Goal: Task Accomplishment & Management: Manage account settings

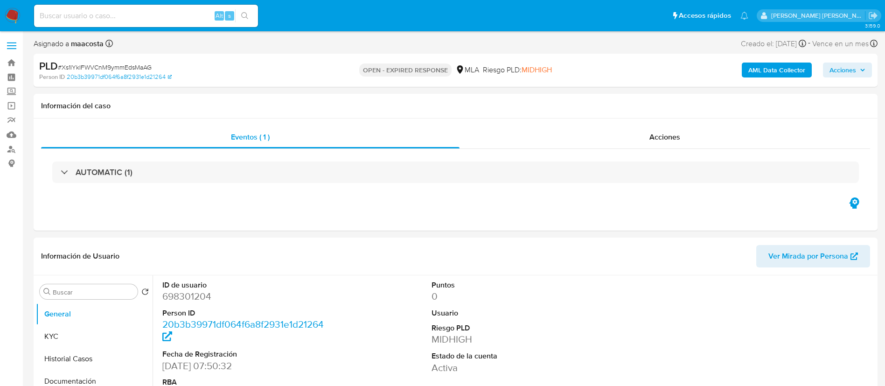
select select "10"
paste input "zmqvdMJojKkpTYsxHAhCfosD"
click at [151, 18] on input "zmqvdMJojKkpTYsxHAhCfosD" at bounding box center [146, 16] width 224 height 12
type input "zmqvdMJojKkpTYsxHAhCfosD"
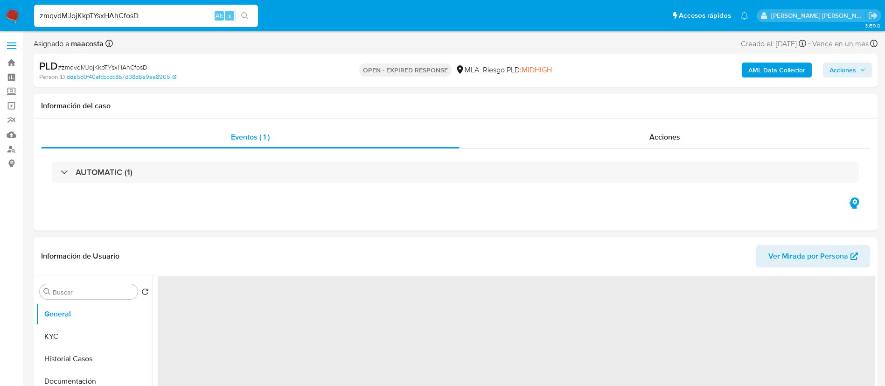
select select "10"
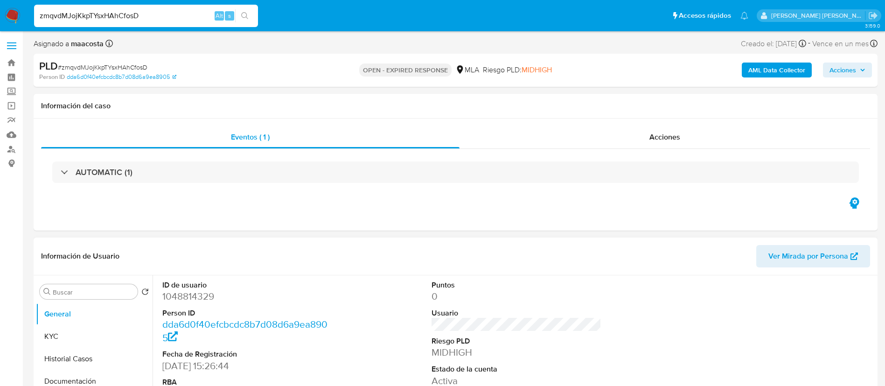
click at [200, 295] on dd "1048814329" at bounding box center [247, 296] width 170 height 13
copy dd "1048814329"
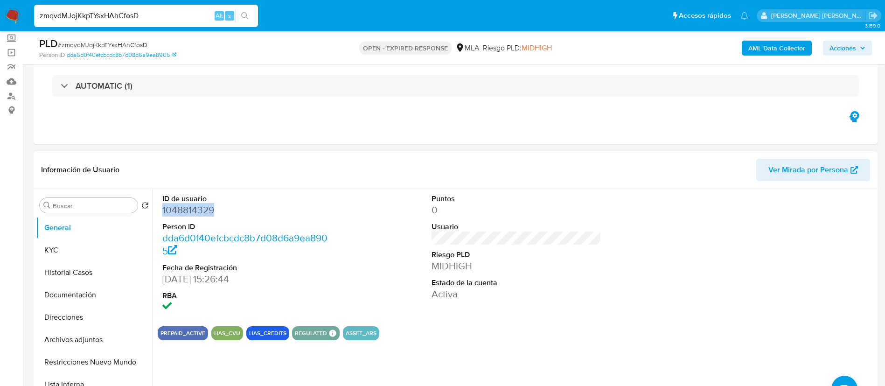
scroll to position [55, 0]
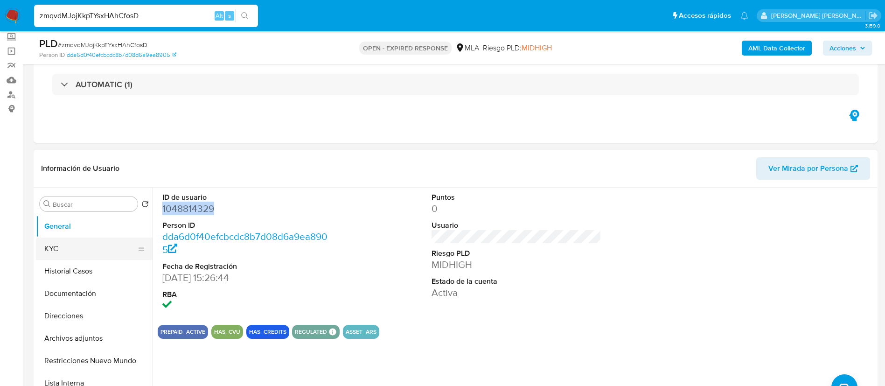
click at [56, 256] on button "KYC" at bounding box center [90, 248] width 109 height 22
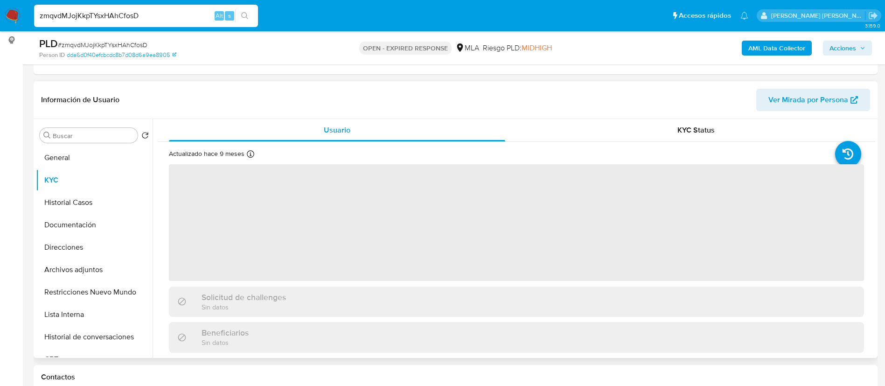
scroll to position [124, 0]
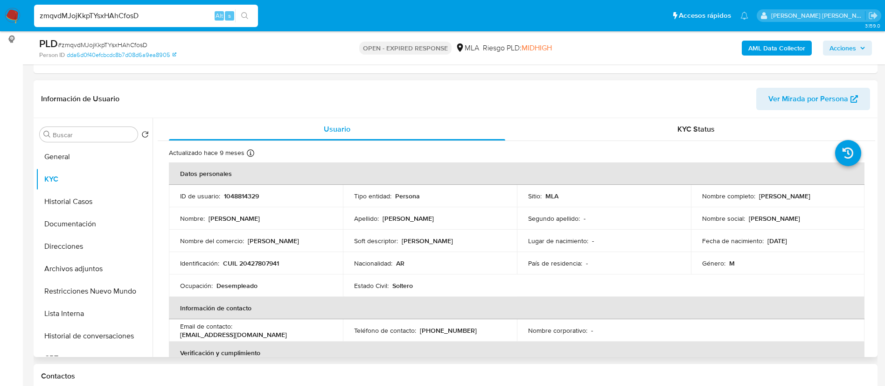
click at [262, 263] on p "CUIL 20427807941" at bounding box center [251, 263] width 56 height 8
copy p "20427807941"
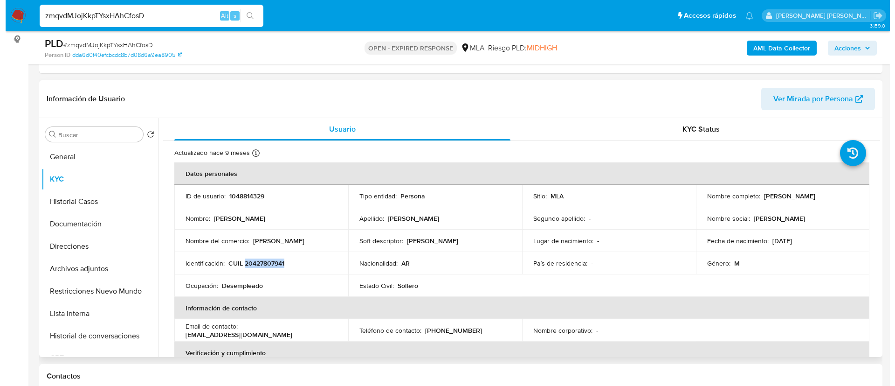
scroll to position [483, 0]
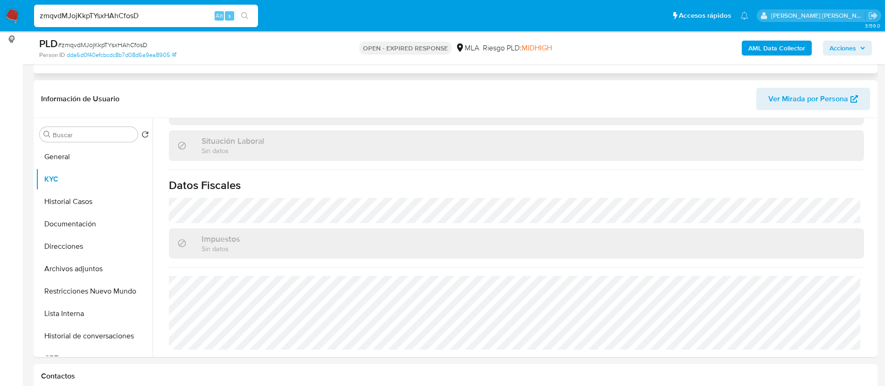
click at [786, 65] on div "Eventos ( 1 ) Acciones AUTOMATIC (1)" at bounding box center [456, 17] width 844 height 112
click at [790, 47] on b "AML Data Collector" at bounding box center [776, 48] width 57 height 15
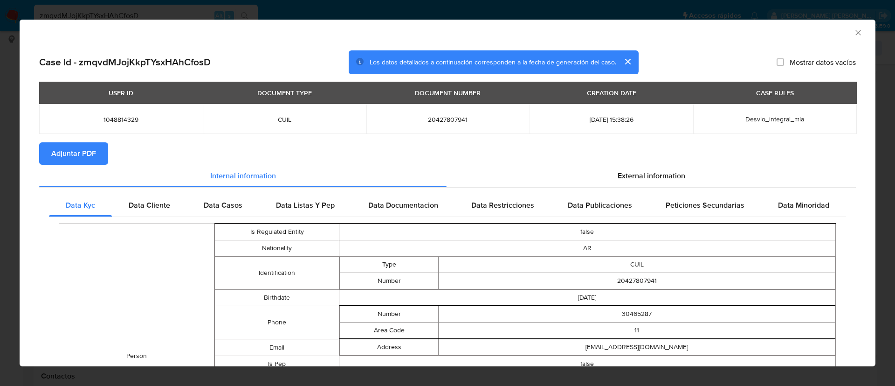
click at [81, 274] on td "Person" at bounding box center [136, 355] width 155 height 264
click at [644, 159] on section "Adjuntar PDF" at bounding box center [447, 153] width 817 height 22
click at [628, 177] on span "External information" at bounding box center [652, 175] width 68 height 11
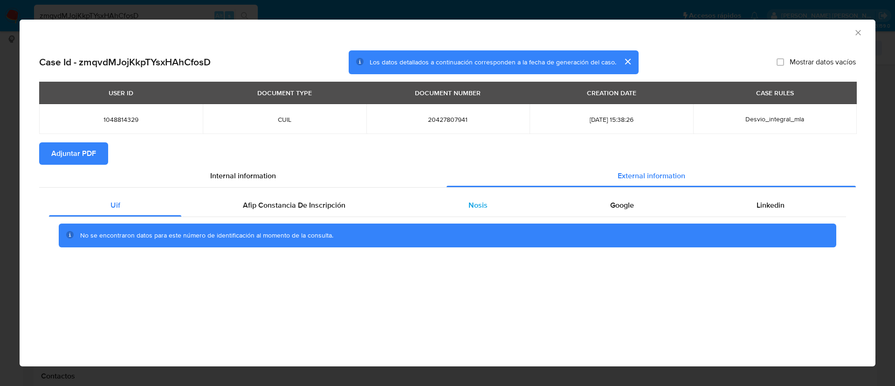
click at [487, 202] on div "Nosis" at bounding box center [478, 205] width 142 height 22
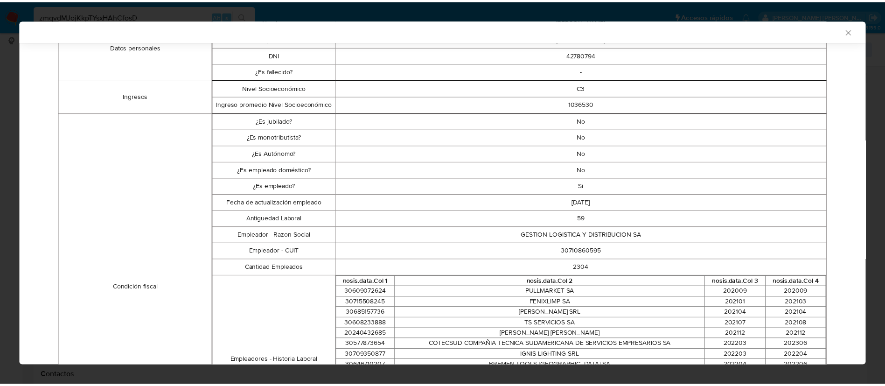
scroll to position [218, 0]
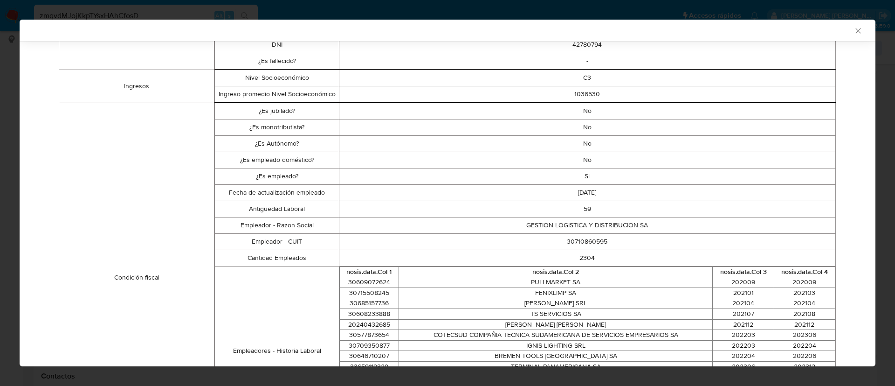
click at [577, 243] on td "30710860595" at bounding box center [587, 241] width 497 height 16
copy td "30710860595"
click at [854, 27] on icon "Cerrar ventana" at bounding box center [858, 30] width 9 height 9
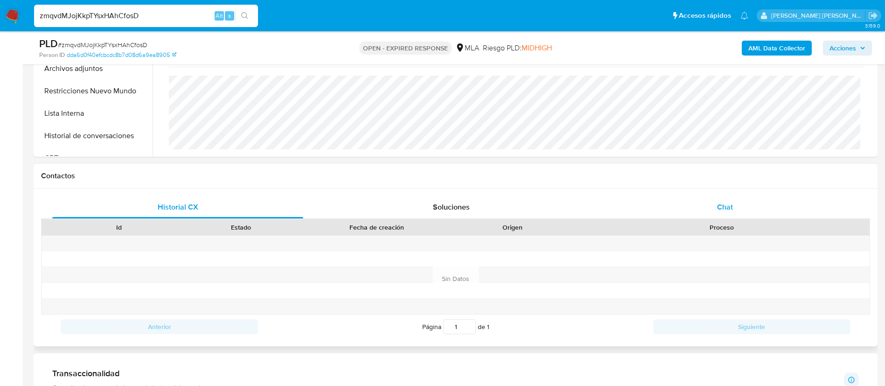
click at [728, 214] on div "Chat" at bounding box center [724, 207] width 251 height 22
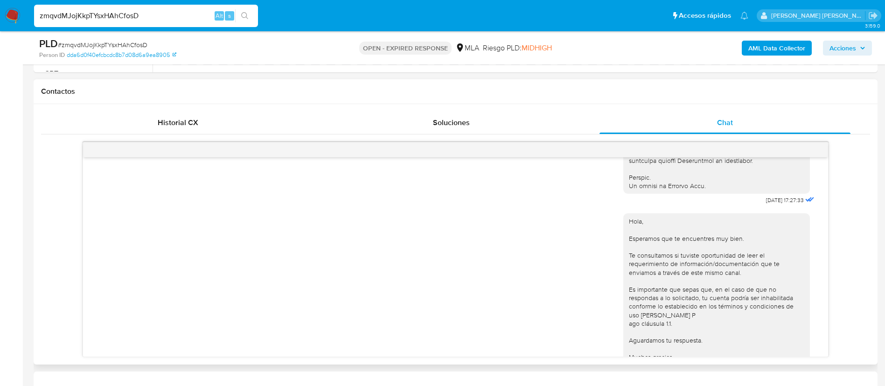
scroll to position [457, 0]
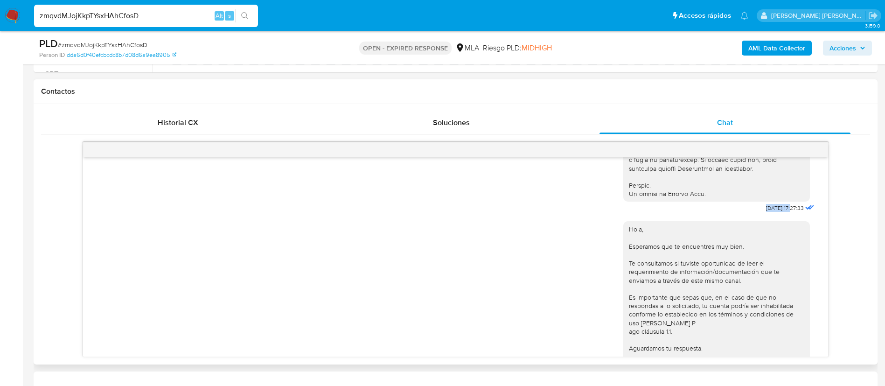
drag, startPoint x: 738, startPoint y: 228, endPoint x: 771, endPoint y: 227, distance: 33.2
copy span "18/08/2025"
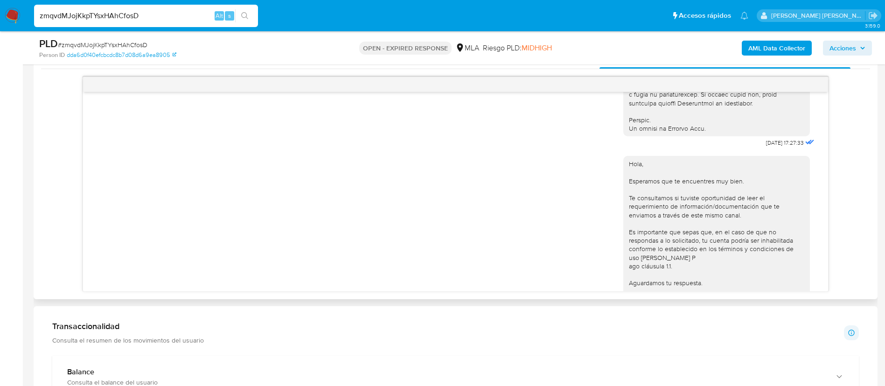
scroll to position [534, 0]
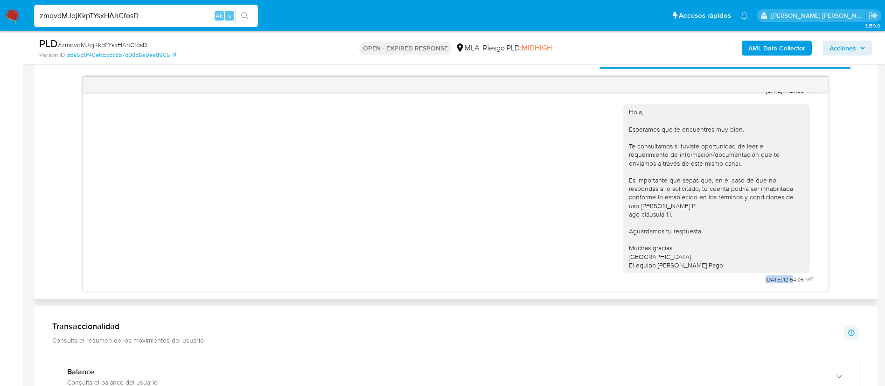
drag, startPoint x: 737, startPoint y: 284, endPoint x: 772, endPoint y: 285, distance: 35.5
click at [772, 285] on div "Hola, Esperamos que te encuentres muy bien. Te consultamos si tuviste oportunid…" at bounding box center [719, 191] width 193 height 188
copy span "22/08/2025"
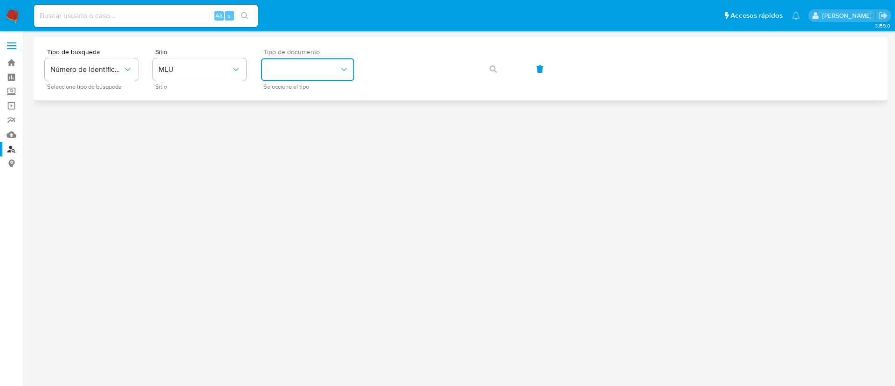
click at [311, 64] on button "identificationType" at bounding box center [307, 69] width 93 height 22
click at [197, 73] on span "MLU" at bounding box center [195, 69] width 73 height 9
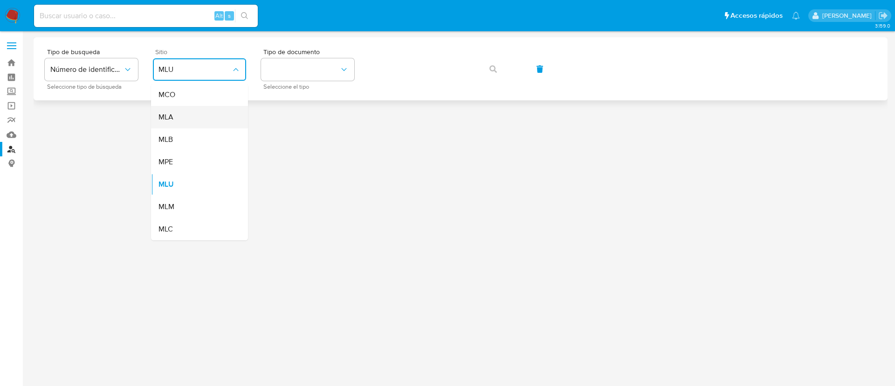
click at [181, 125] on div "MLA" at bounding box center [197, 117] width 76 height 22
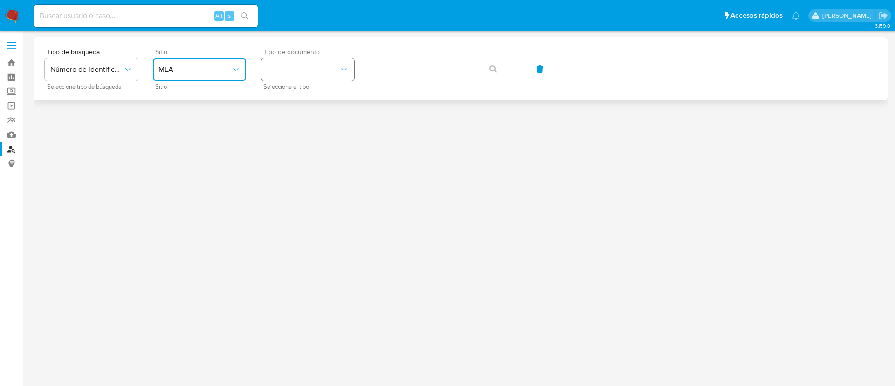
click at [314, 69] on button "identificationType" at bounding box center [307, 69] width 93 height 22
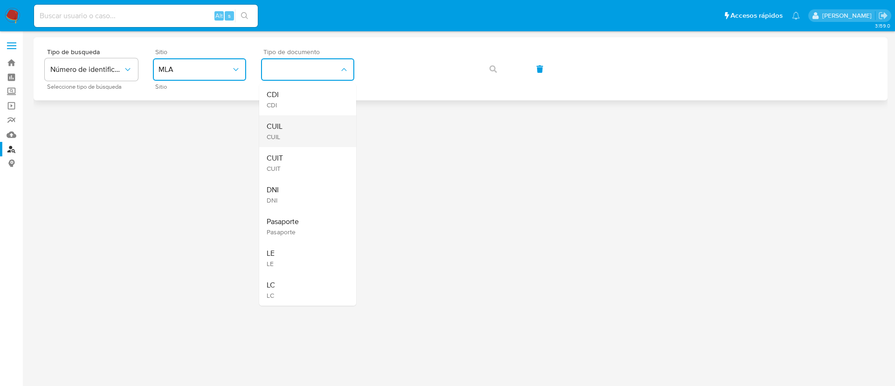
click at [301, 125] on div "CUIL CUIL" at bounding box center [305, 131] width 76 height 32
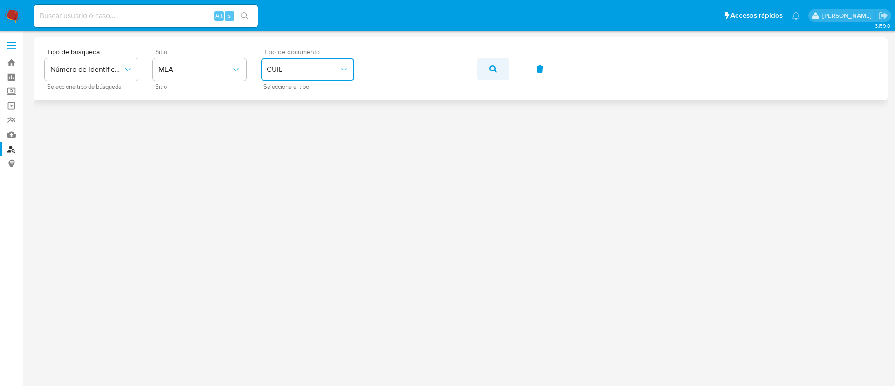
click at [492, 67] on icon "button" at bounding box center [493, 68] width 7 height 7
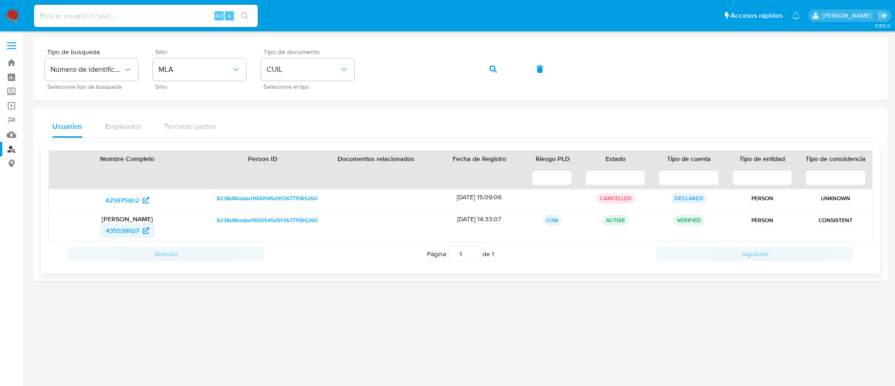
click at [113, 231] on span "435539927" at bounding box center [122, 230] width 33 height 15
click at [506, 71] on button "button" at bounding box center [494, 69] width 32 height 22
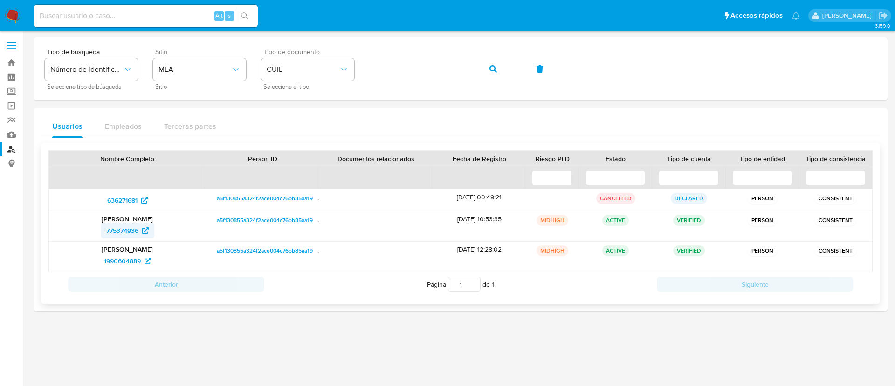
click at [125, 230] on span "775374936" at bounding box center [122, 230] width 32 height 15
click at [122, 261] on span "1990604889" at bounding box center [122, 260] width 37 height 15
click at [493, 70] on icon "button" at bounding box center [493, 68] width 7 height 7
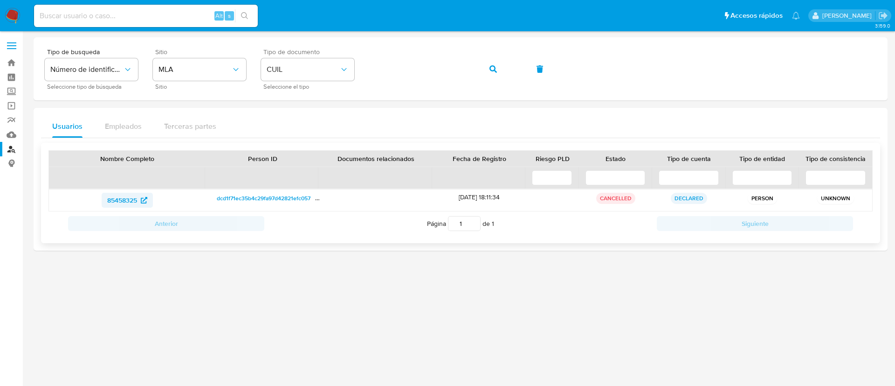
click at [127, 198] on span "85458325" at bounding box center [122, 200] width 30 height 15
click at [489, 68] on button "button" at bounding box center [494, 69] width 32 height 22
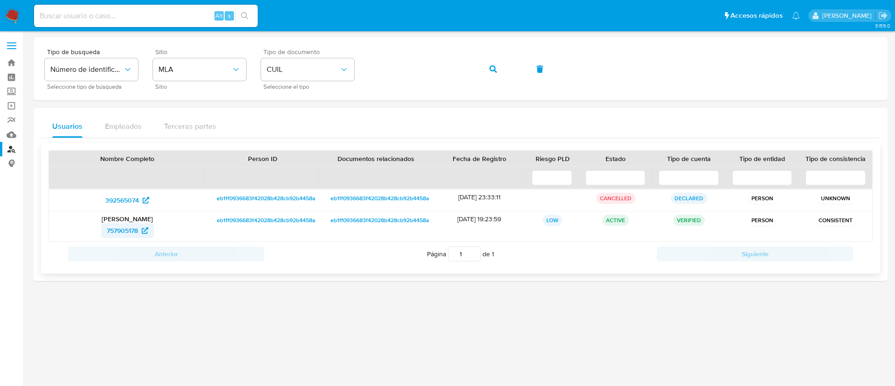
click at [127, 233] on span "757905178" at bounding box center [122, 230] width 31 height 15
click at [163, 18] on input at bounding box center [146, 16] width 224 height 12
paste input "KGoAlO3yjALoIWVzmbOnVf4n"
type input "KGoAlO3yjALoIWVzmbOnVf4n"
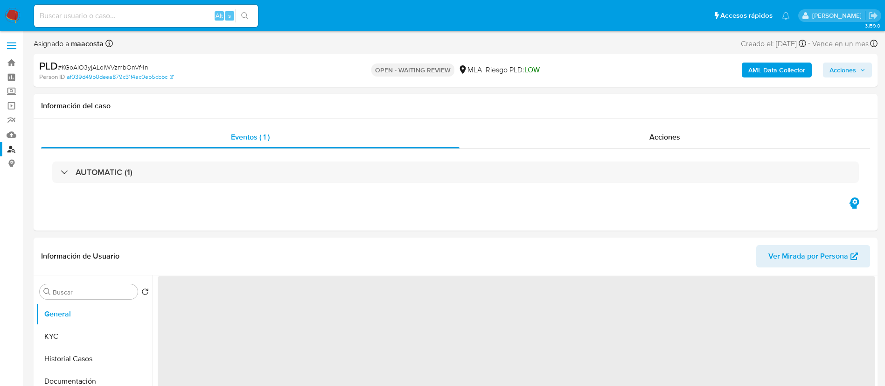
select select "10"
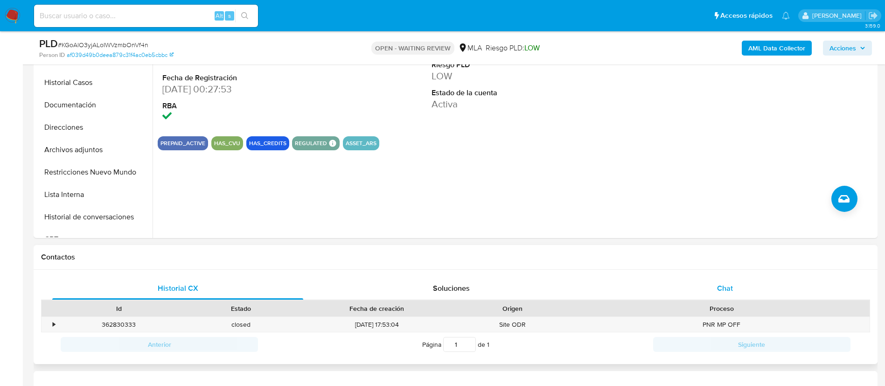
click at [711, 290] on div "Chat" at bounding box center [724, 288] width 251 height 22
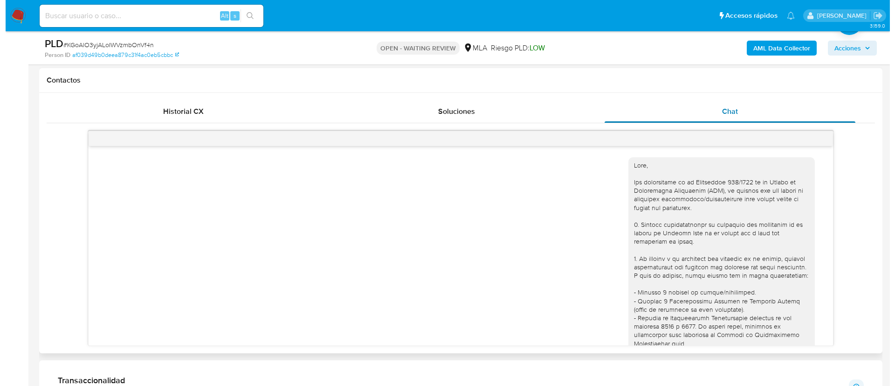
scroll to position [442, 0]
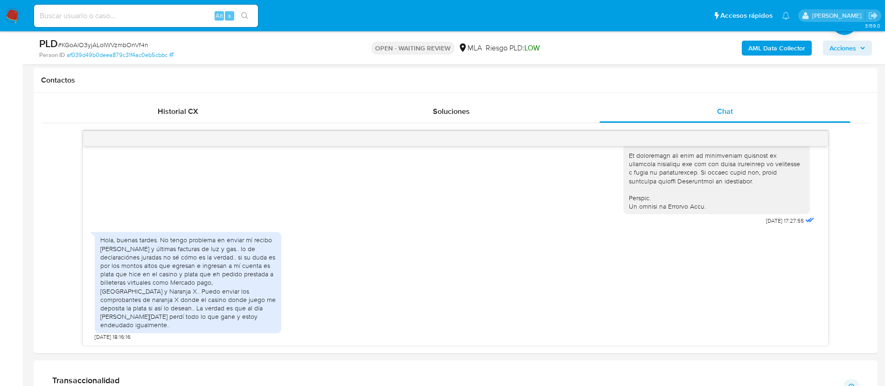
click at [782, 46] on b "AML Data Collector" at bounding box center [776, 48] width 57 height 15
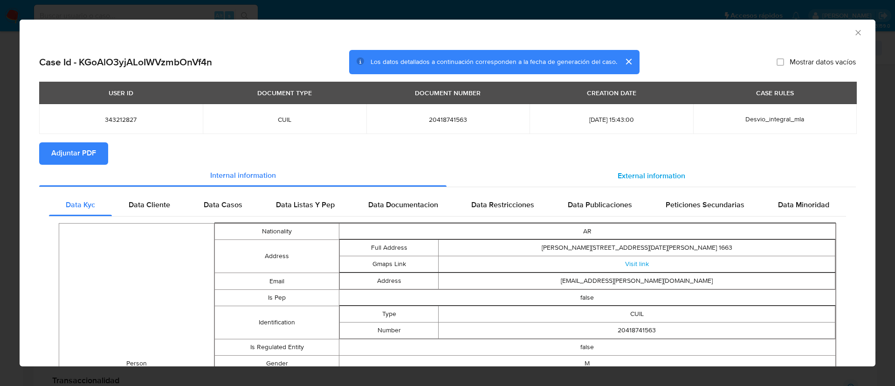
click at [652, 173] on span "External information" at bounding box center [652, 175] width 68 height 11
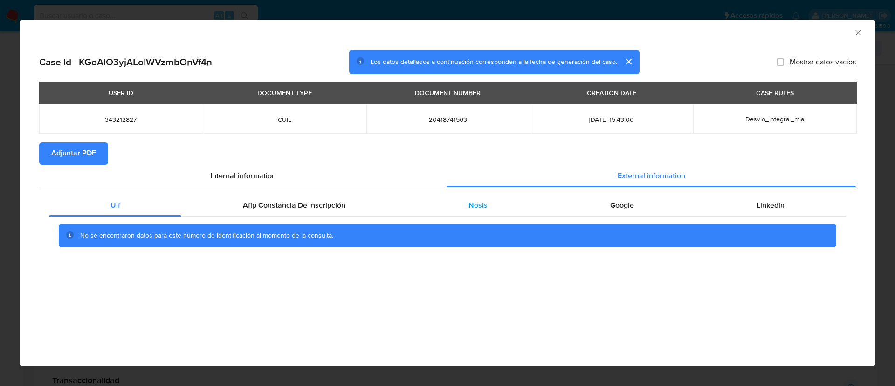
click at [475, 205] on span "Nosis" at bounding box center [478, 205] width 19 height 11
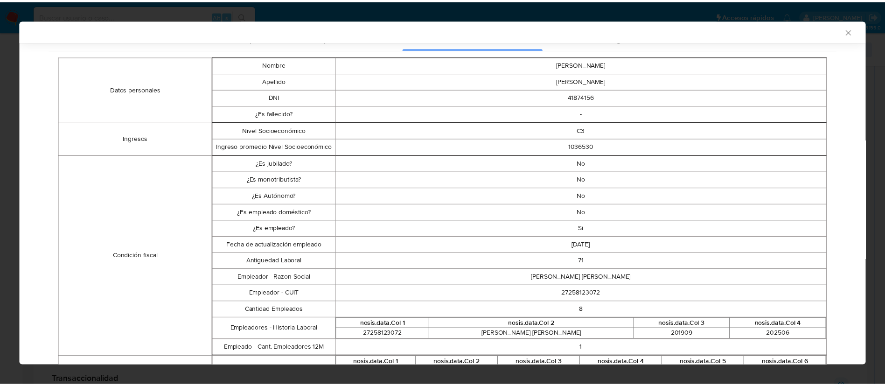
scroll to position [170, 0]
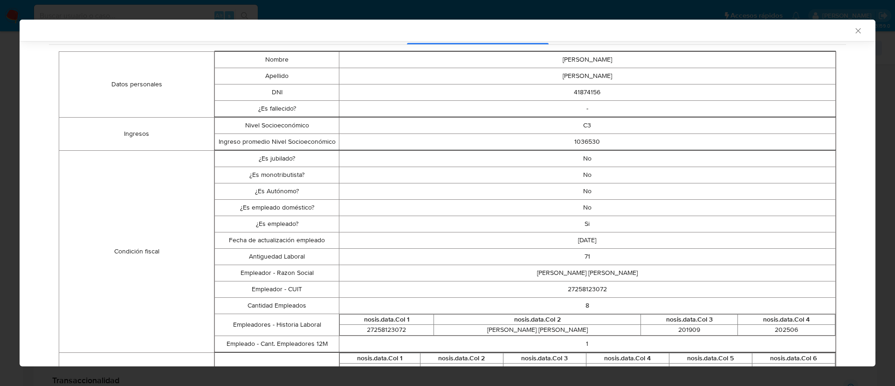
click at [581, 293] on td "27258123072" at bounding box center [587, 289] width 497 height 16
copy td "27258123072"
click at [854, 31] on icon "Cerrar ventana" at bounding box center [858, 30] width 9 height 9
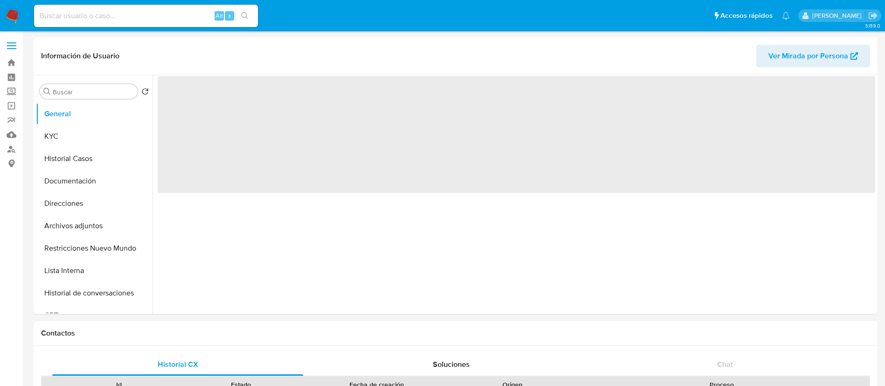
select select "10"
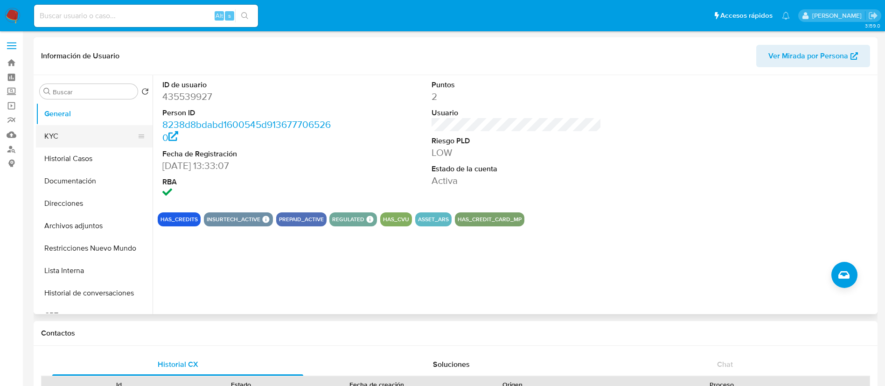
click at [63, 138] on button "KYC" at bounding box center [90, 136] width 109 height 22
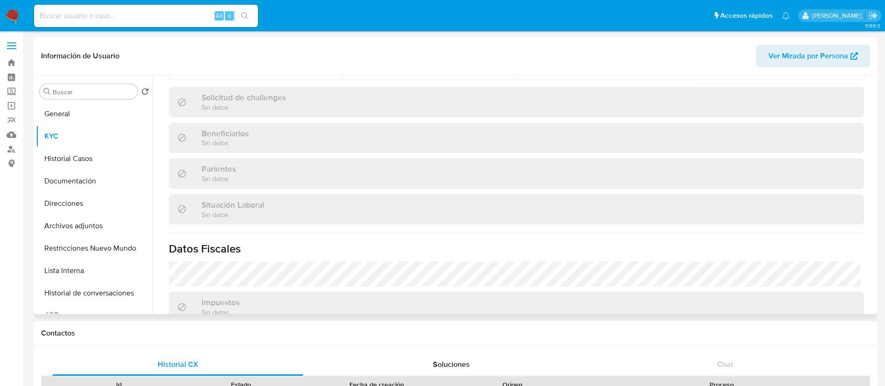
scroll to position [483, 0]
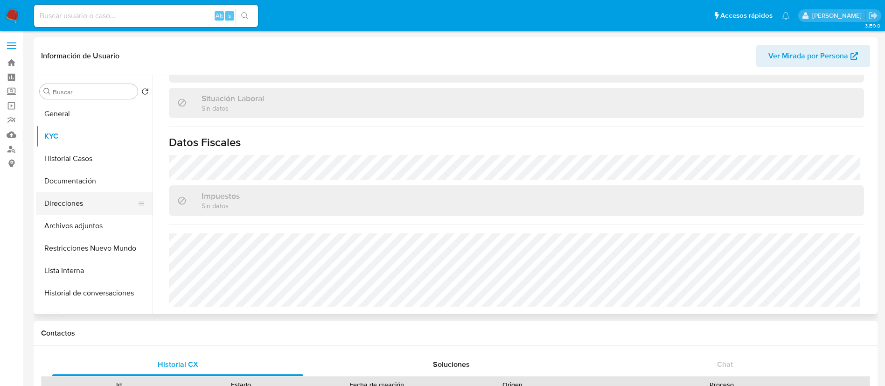
click at [75, 204] on button "Direcciones" at bounding box center [90, 203] width 109 height 22
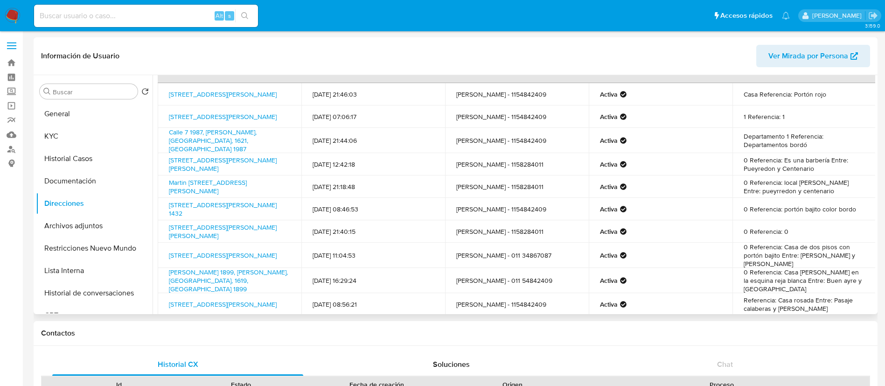
scroll to position [22, 0]
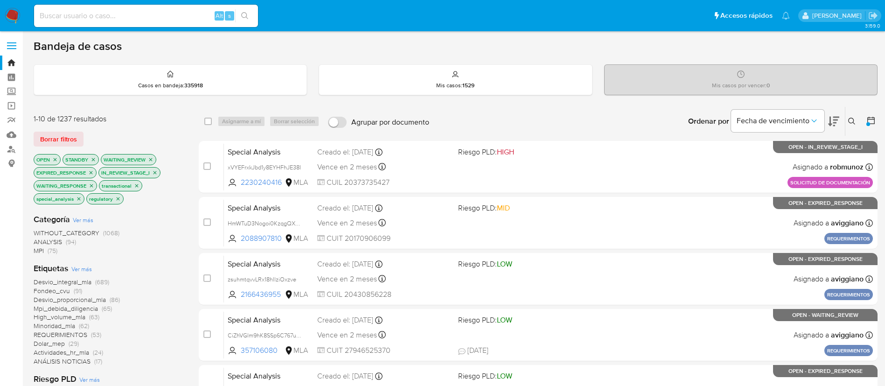
click at [847, 117] on button at bounding box center [852, 121] width 15 height 11
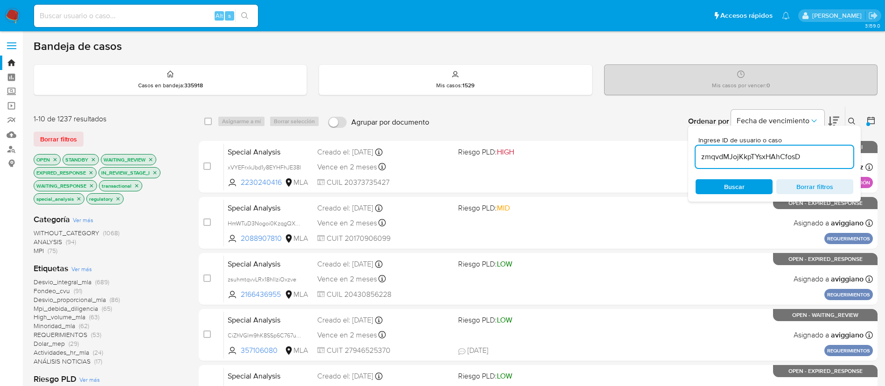
click at [756, 156] on input "zmqvdMJojKkpTYsxHAhCfosD" at bounding box center [774, 157] width 158 height 12
type input "zmqvdMJojKkpTYsxHAhCfosD"
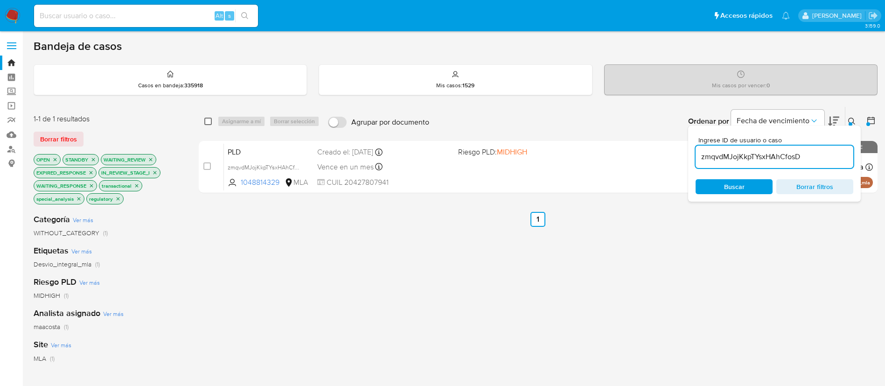
click at [206, 124] on input "checkbox" at bounding box center [207, 121] width 7 height 7
checkbox input "true"
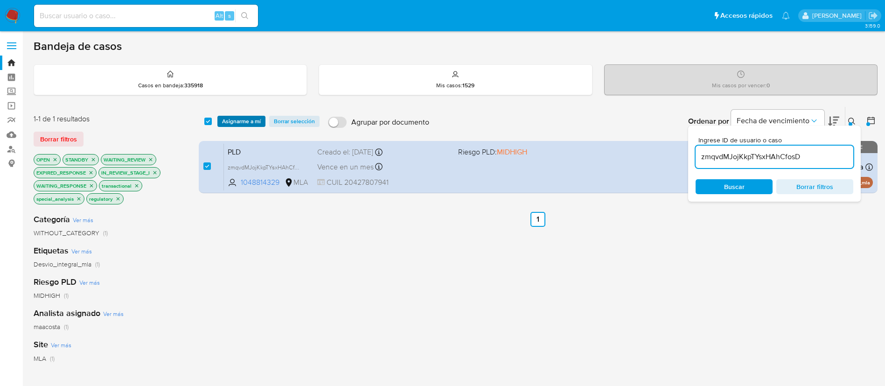
click at [238, 121] on span "Asignarme a mí" at bounding box center [241, 121] width 39 height 9
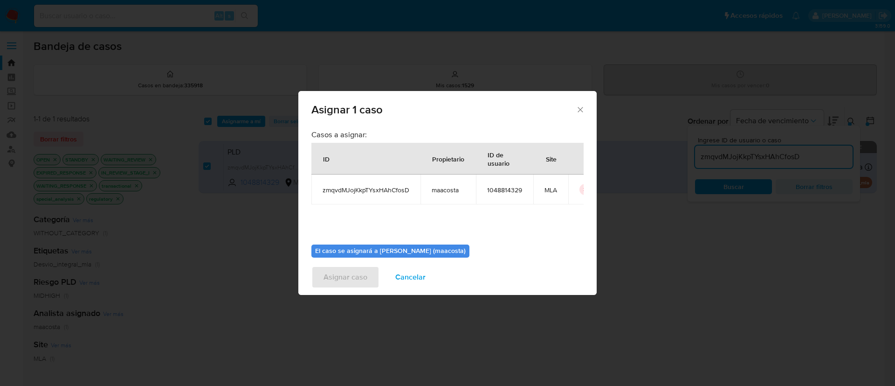
scroll to position [48, 0]
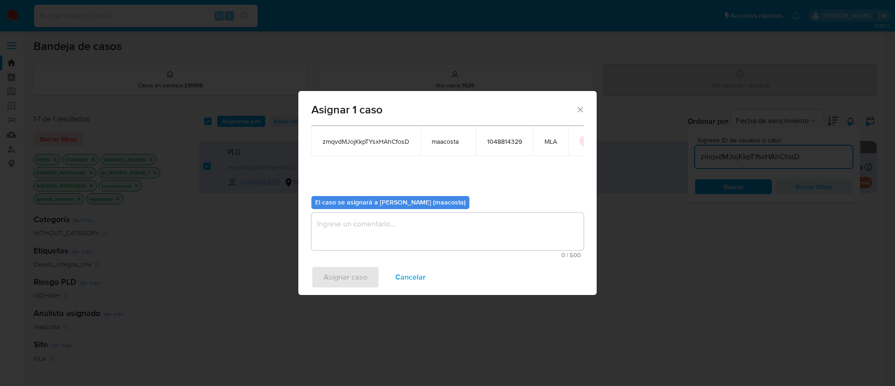
click at [396, 235] on textarea "assign-modal" at bounding box center [447, 231] width 272 height 37
click at [357, 281] on span "Asignar caso" at bounding box center [346, 277] width 44 height 21
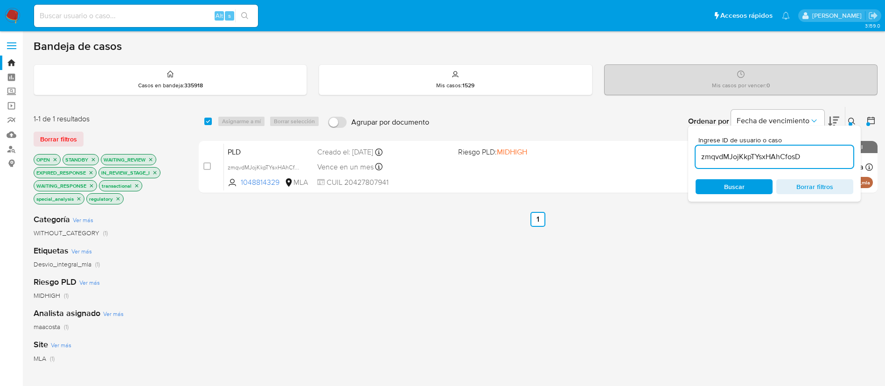
click at [803, 151] on input "zmqvdMJojKkpTYsxHAhCfosD" at bounding box center [774, 157] width 158 height 12
paste input "Xs1lYkIFWVCnM9ymmEdsMaAG"
type input "Xs1lYkIFWVCnM9ymmEdsMaAG"
click at [210, 122] on input "checkbox" at bounding box center [207, 121] width 7 height 7
checkbox input "true"
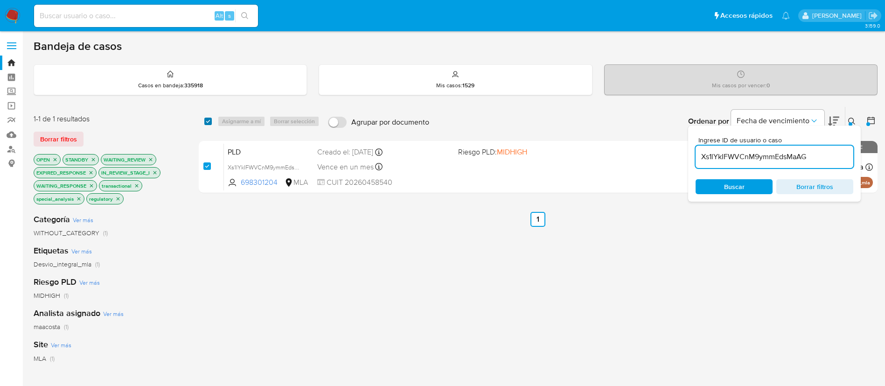
checkbox input "true"
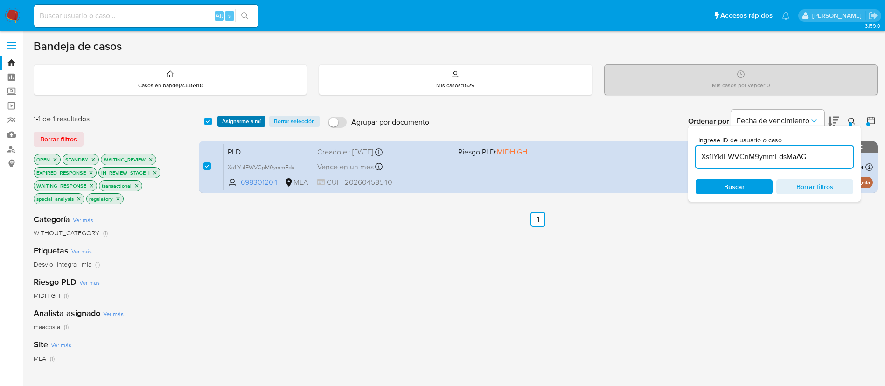
click at [241, 124] on span "Asignarme a mí" at bounding box center [241, 121] width 39 height 9
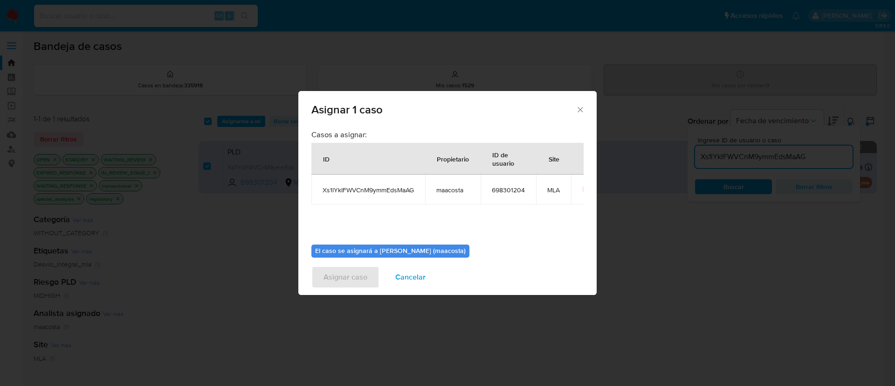
scroll to position [48, 0]
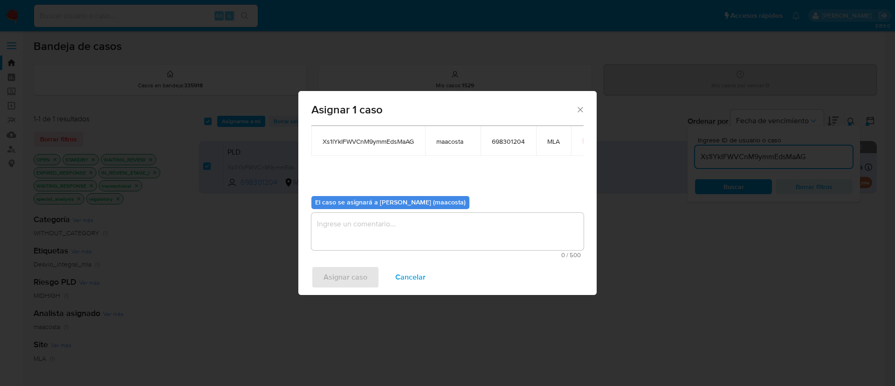
click at [393, 229] on textarea "assign-modal" at bounding box center [447, 231] width 272 height 37
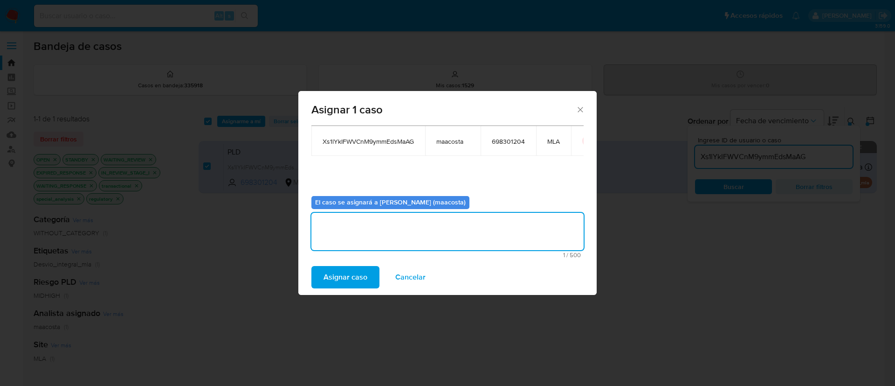
click at [346, 275] on span "Asignar caso" at bounding box center [346, 277] width 44 height 21
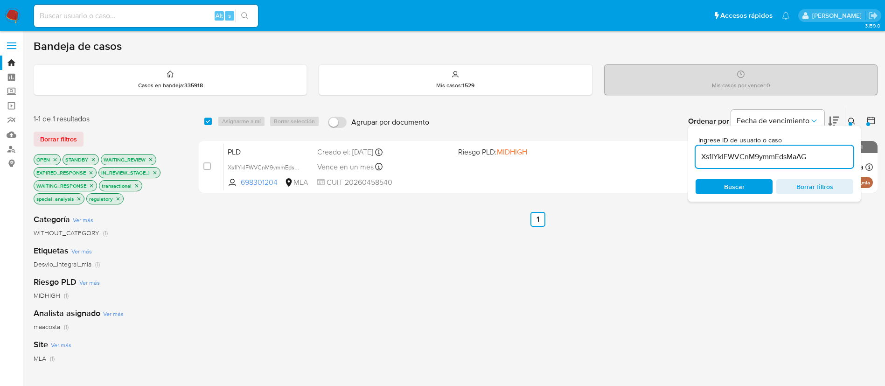
paste input "wfT3ghbb84bTyzfC5aibQXaj"
click at [735, 154] on input "wfT3ghbb84bTyzfC5aibQXaj" at bounding box center [774, 157] width 158 height 12
type input "wfT3ghbb84bTyzfC5aibQXaj"
click at [207, 120] on input "checkbox" at bounding box center [207, 121] width 7 height 7
checkbox input "true"
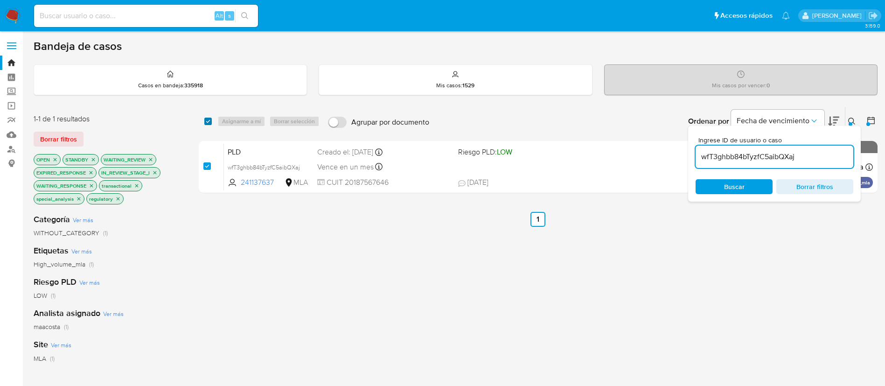
checkbox input "true"
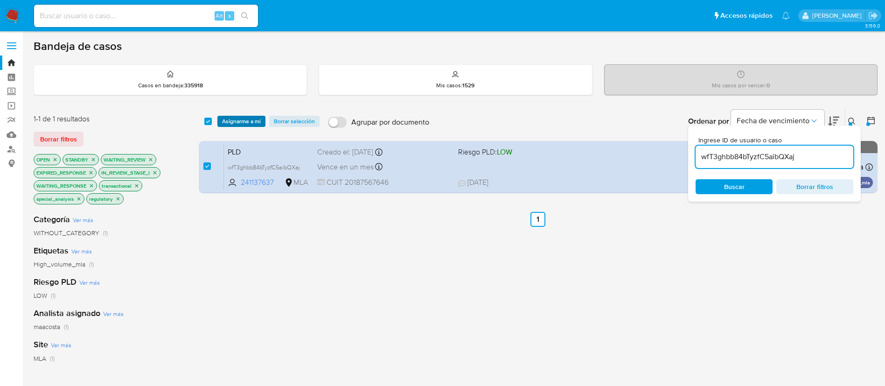
click at [231, 120] on span "Asignarme a mí" at bounding box center [241, 121] width 39 height 9
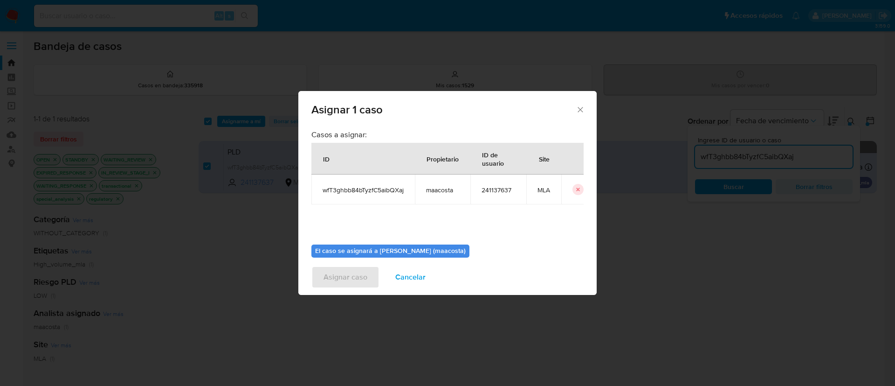
scroll to position [48, 0]
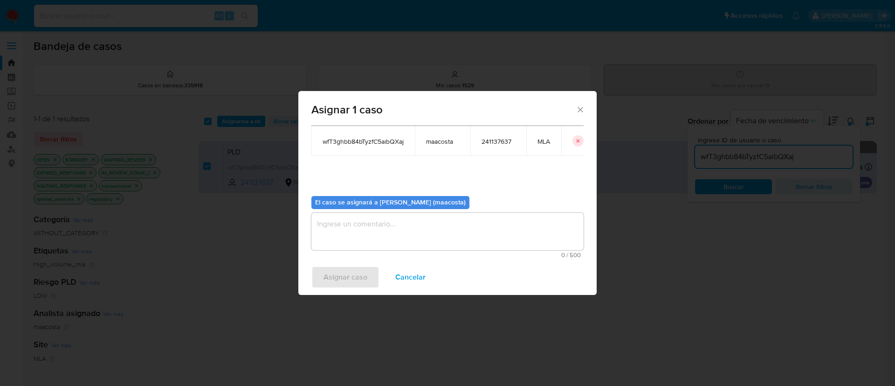
click at [340, 242] on textarea "assign-modal" at bounding box center [447, 231] width 272 height 37
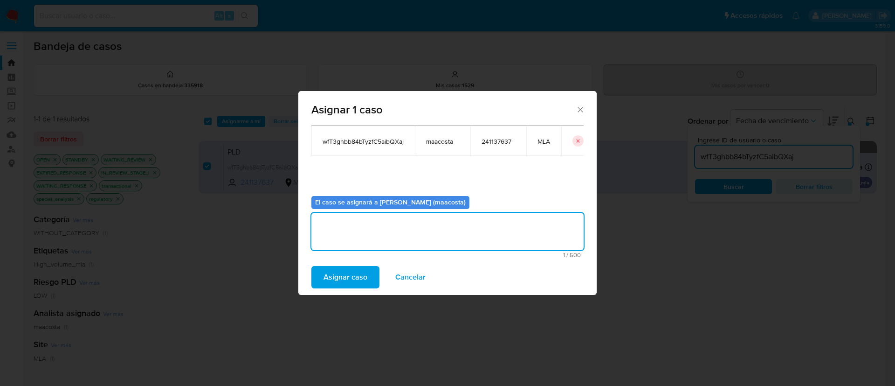
click at [340, 277] on span "Asignar caso" at bounding box center [346, 277] width 44 height 21
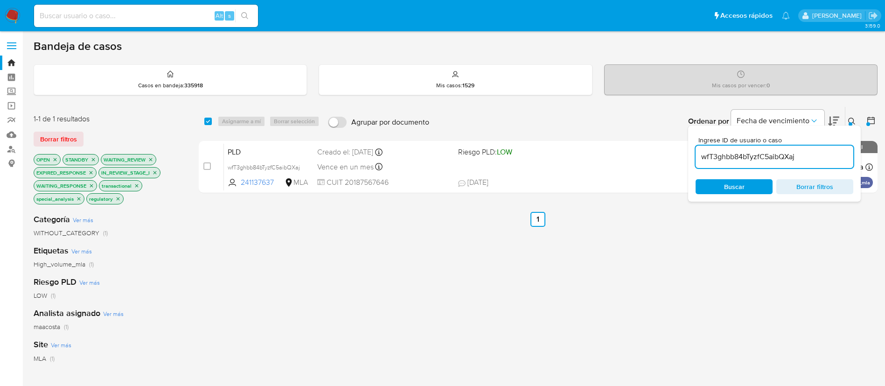
paste input "7yEZj5WLaPuXriRPNg0GgFlt"
click at [768, 154] on input "7yEZj5WLaPuXriRPNg0GgFlt" at bounding box center [774, 157] width 158 height 12
type input "7yEZj5WLaPuXriRPNg0GgFlt"
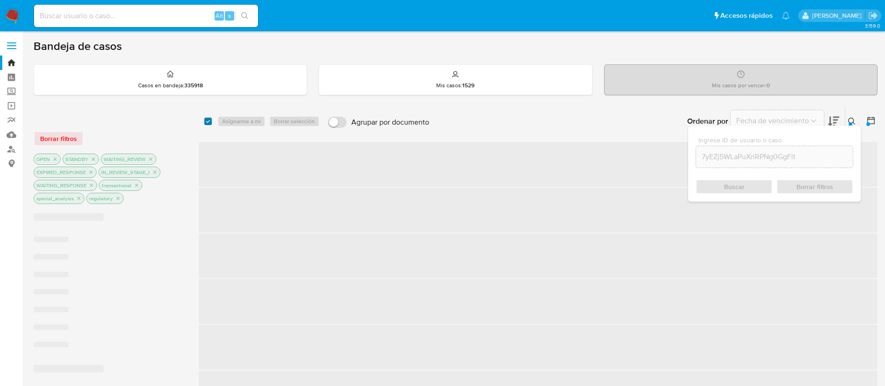
click at [206, 121] on input "checkbox" at bounding box center [207, 121] width 7 height 7
checkbox input "true"
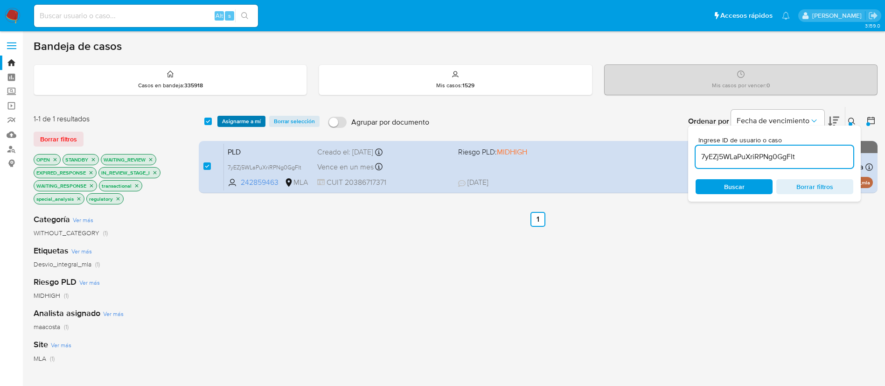
click at [239, 117] on span "Asignarme a mí" at bounding box center [241, 121] width 39 height 9
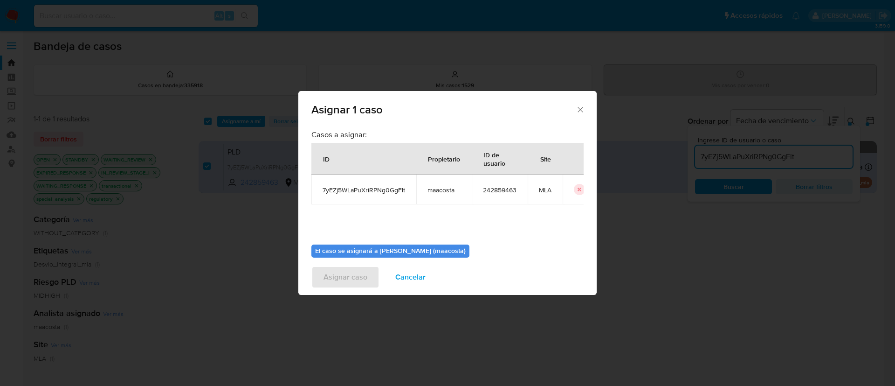
scroll to position [48, 0]
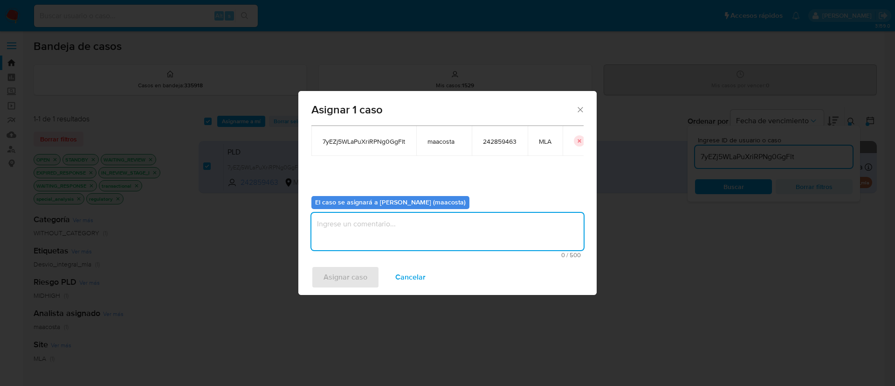
click at [338, 237] on textarea "assign-modal" at bounding box center [447, 231] width 272 height 37
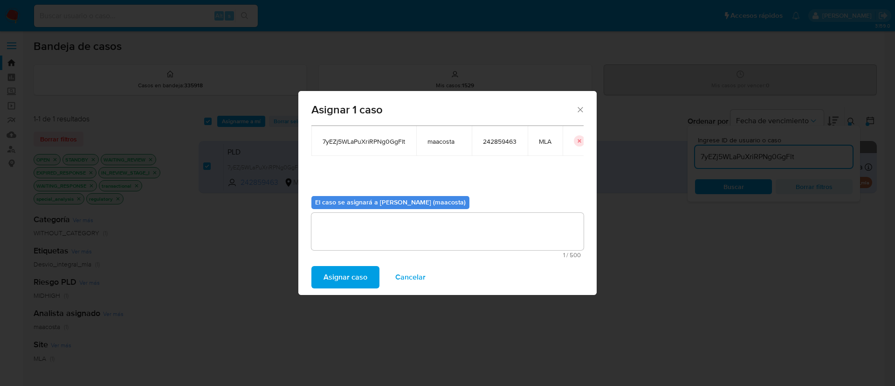
click at [332, 284] on span "Asignar caso" at bounding box center [346, 277] width 44 height 21
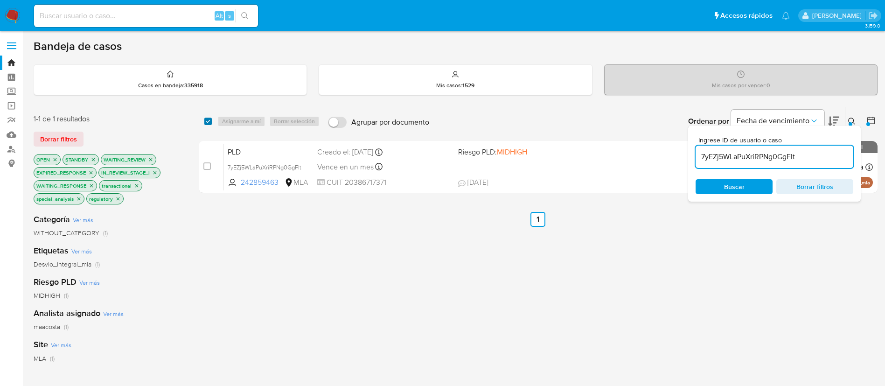
click at [208, 122] on input "checkbox" at bounding box center [207, 121] width 7 height 7
checkbox input "true"
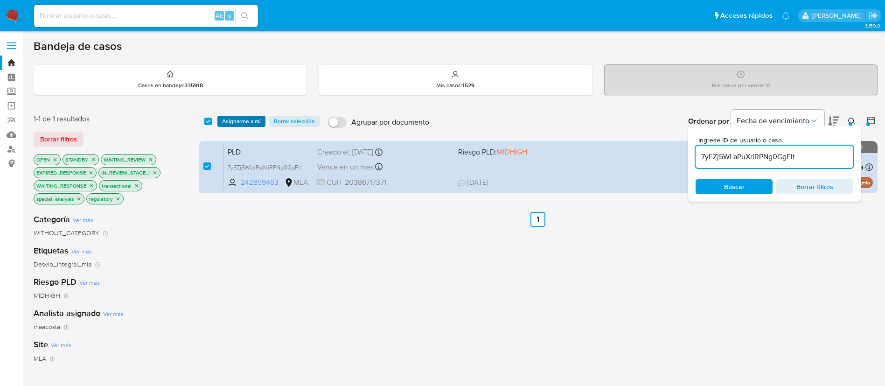
click at [243, 121] on span "Asignarme a mí" at bounding box center [241, 121] width 39 height 9
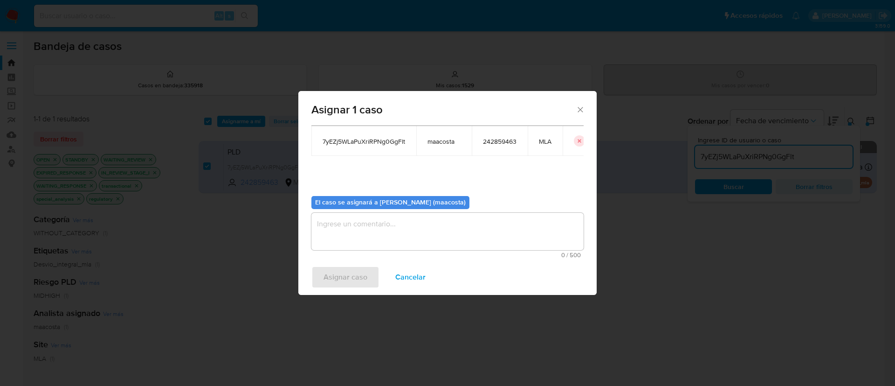
click at [383, 231] on textarea "assign-modal" at bounding box center [447, 231] width 272 height 37
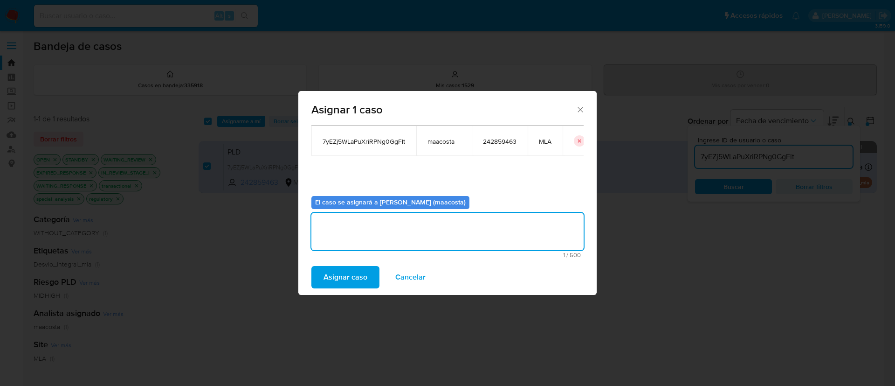
click at [335, 277] on span "Asignar caso" at bounding box center [346, 277] width 44 height 21
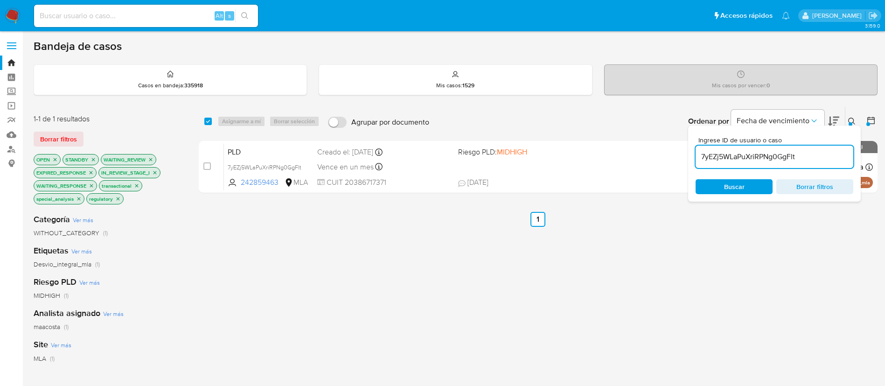
paste input "9Ohl6otF2OovjcA7chYY6YAy"
click at [730, 158] on input "7yEZj5WLaPuXriRPNg0GgFlt" at bounding box center [774, 157] width 158 height 12
type input "9Ohl6otF2OovjcA7chYY6YAy"
click at [211, 118] on input "checkbox" at bounding box center [207, 121] width 7 height 7
checkbox input "true"
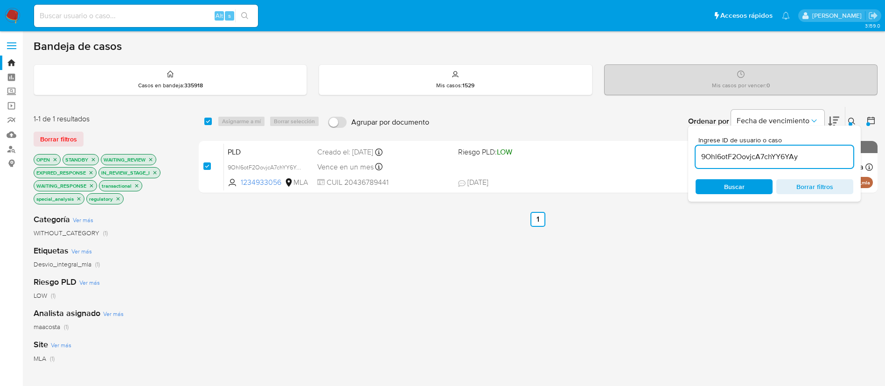
checkbox input "true"
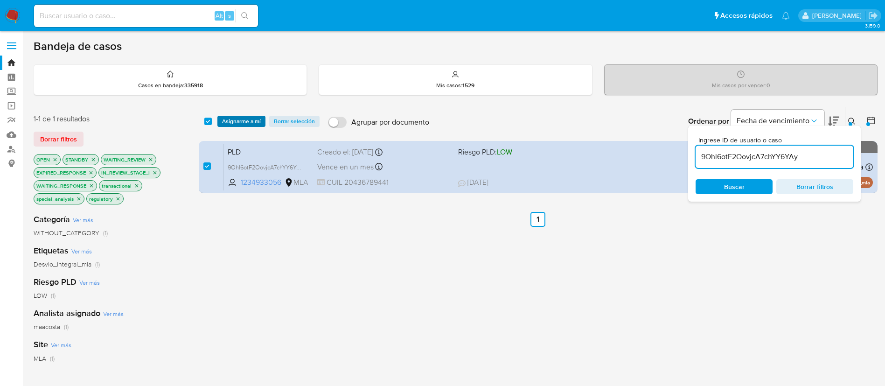
click at [235, 122] on span "Asignarme a mí" at bounding box center [241, 121] width 39 height 9
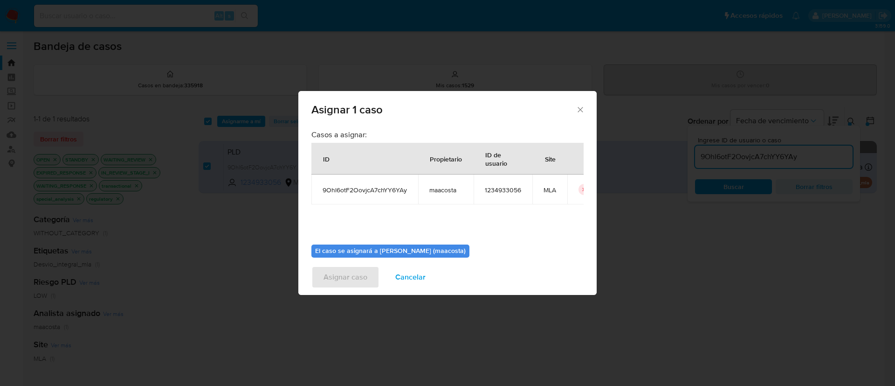
scroll to position [48, 0]
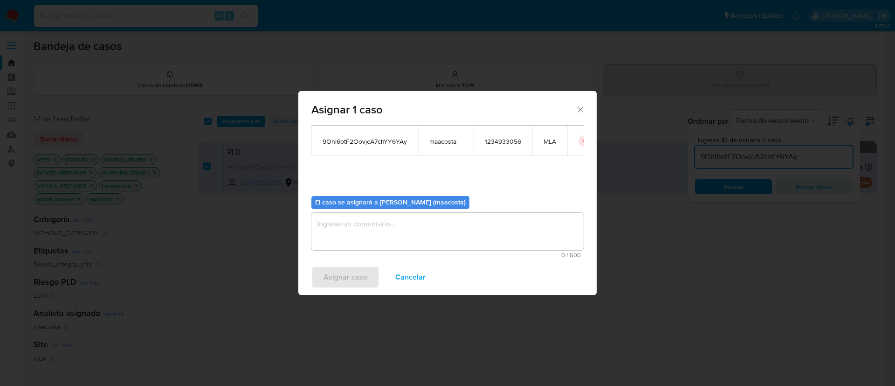
click at [423, 230] on textarea "assign-modal" at bounding box center [447, 231] width 272 height 37
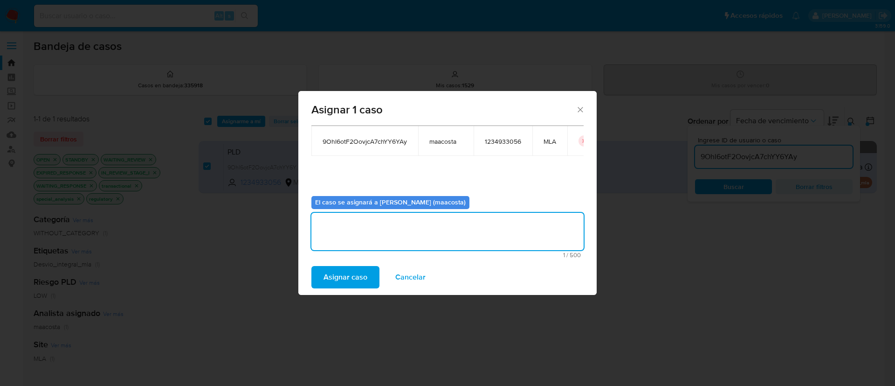
click at [346, 281] on span "Asignar caso" at bounding box center [346, 277] width 44 height 21
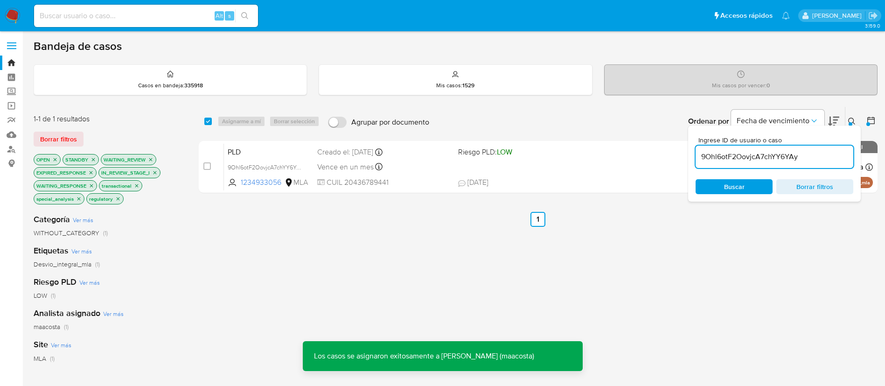
click at [748, 156] on input "9Ohl6otF2OovjcA7chYY6YAy" at bounding box center [774, 157] width 158 height 12
paste input "m7DnmuZI9oZXIJa7fik8jiSC"
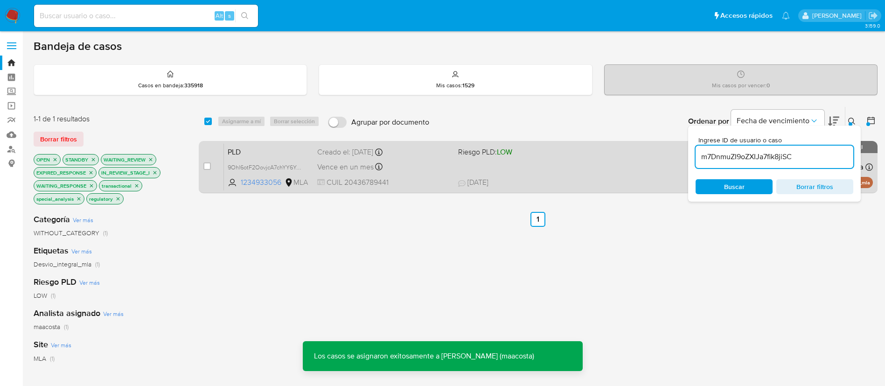
type input "m7DnmuZI9oZXIJa7fik8jiSC"
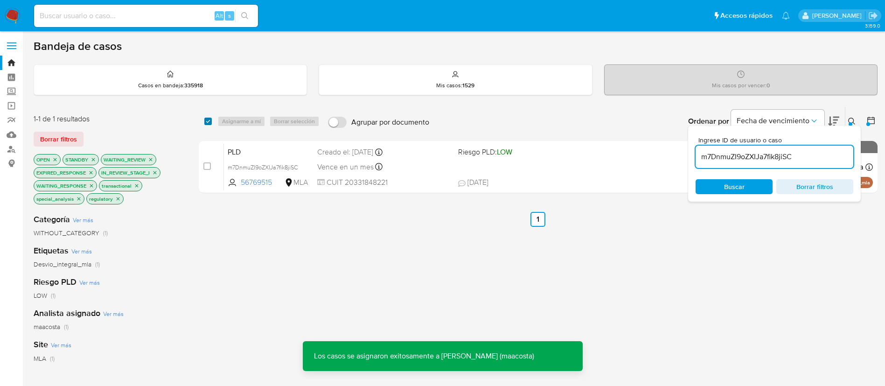
click at [208, 118] on input "checkbox" at bounding box center [207, 121] width 7 height 7
checkbox input "true"
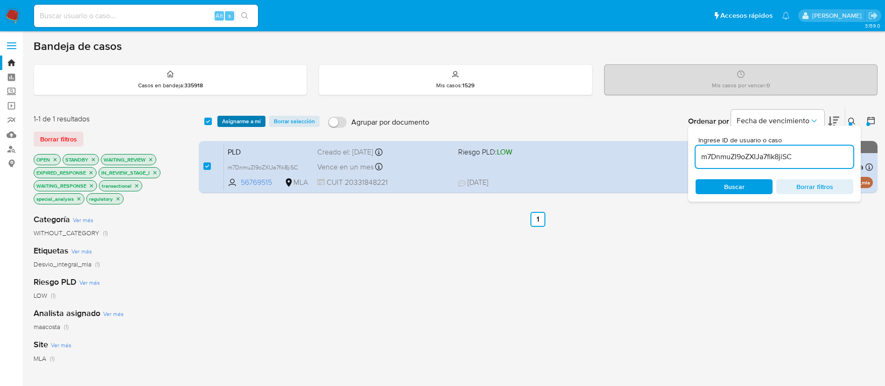
click at [236, 118] on span "Asignarme a mí" at bounding box center [241, 121] width 39 height 9
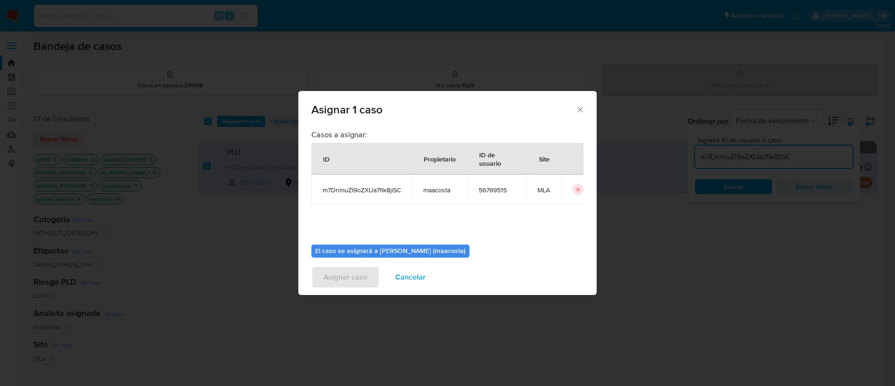
scroll to position [48, 0]
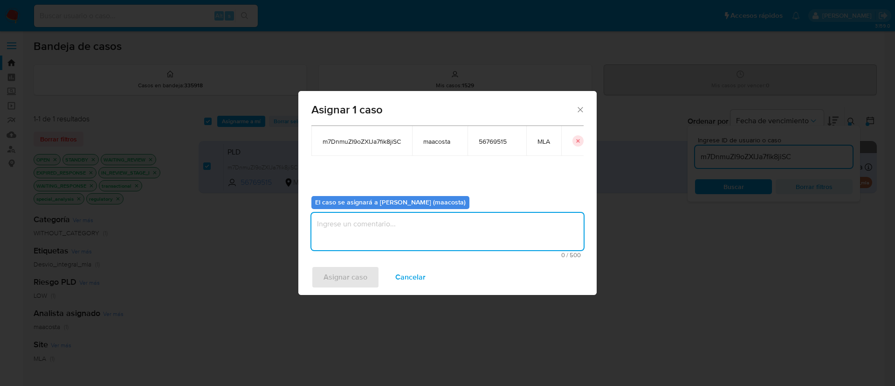
click at [357, 223] on textarea "assign-modal" at bounding box center [447, 231] width 272 height 37
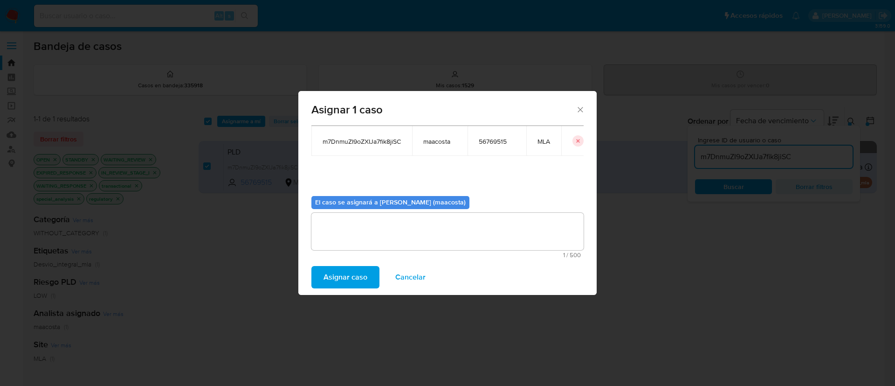
click at [338, 272] on span "Asignar caso" at bounding box center [346, 277] width 44 height 21
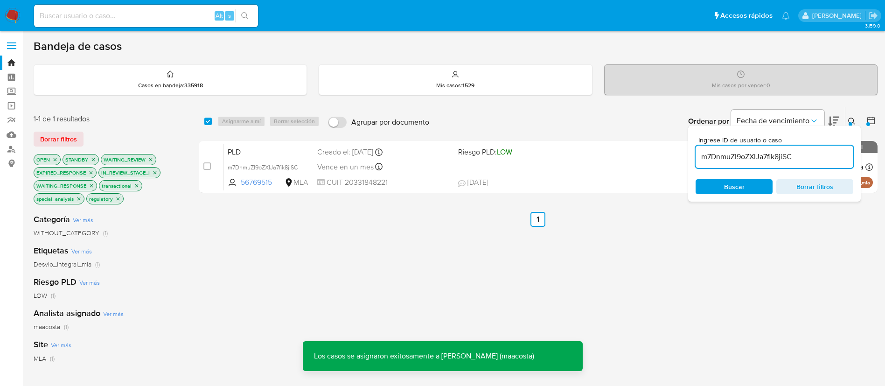
paste input "w5Oy3YUCD2jBusgxCr6Pw3dp"
click at [733, 154] on input "m7DnmuZI9oZXIJa7fik8jiSC" at bounding box center [774, 157] width 158 height 12
type input "w5Oy3YUCD2jBusgxCr6Pw3dp"
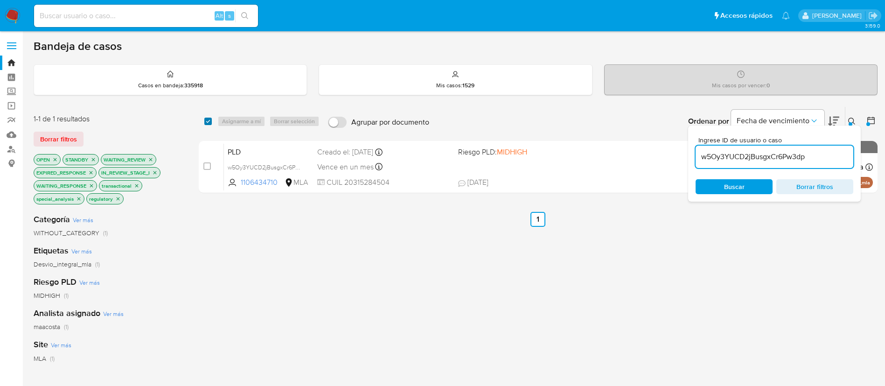
click at [208, 119] on input "checkbox" at bounding box center [207, 121] width 7 height 7
checkbox input "true"
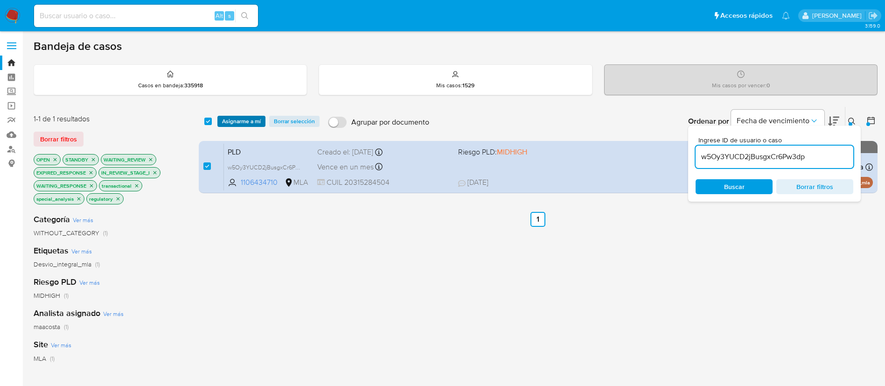
click at [231, 118] on span "Asignarme a mí" at bounding box center [241, 121] width 39 height 9
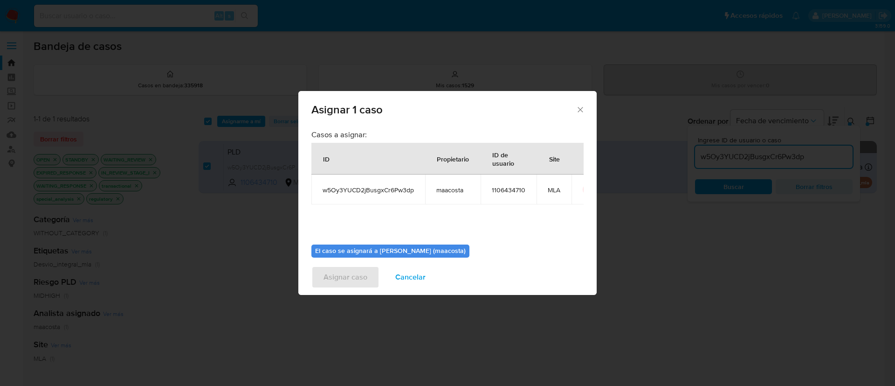
scroll to position [48, 0]
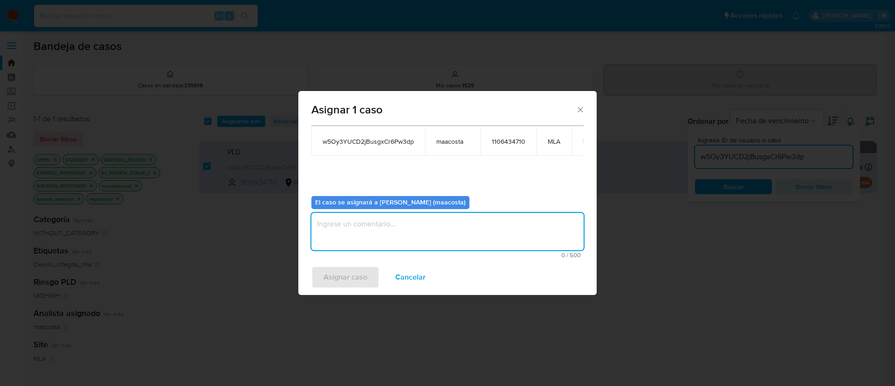
click at [350, 235] on textarea "assign-modal" at bounding box center [447, 231] width 272 height 37
click at [342, 277] on span "Asignar caso" at bounding box center [346, 277] width 44 height 21
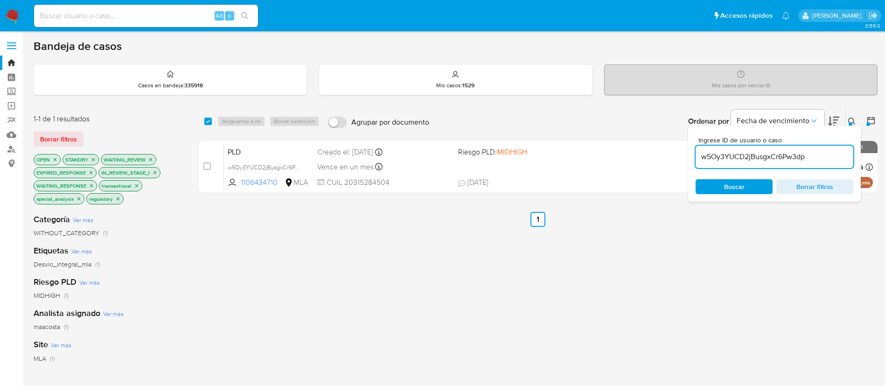
paste input "KGoAlO3yjALoIWVzmbOnVf4n"
click at [742, 152] on input "KGoAlO3yjALoIWVzmbOnVf4n" at bounding box center [774, 157] width 158 height 12
type input "KGoAlO3yjALoIWVzmbOnVf4n"
click at [209, 121] on input "checkbox" at bounding box center [207, 121] width 7 height 7
checkbox input "true"
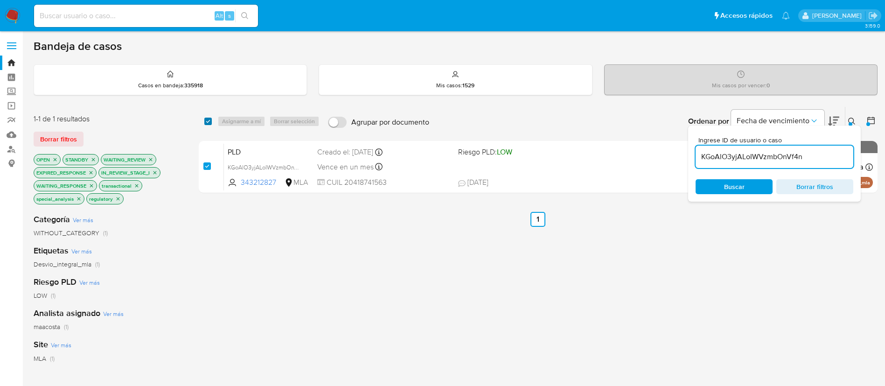
checkbox input "true"
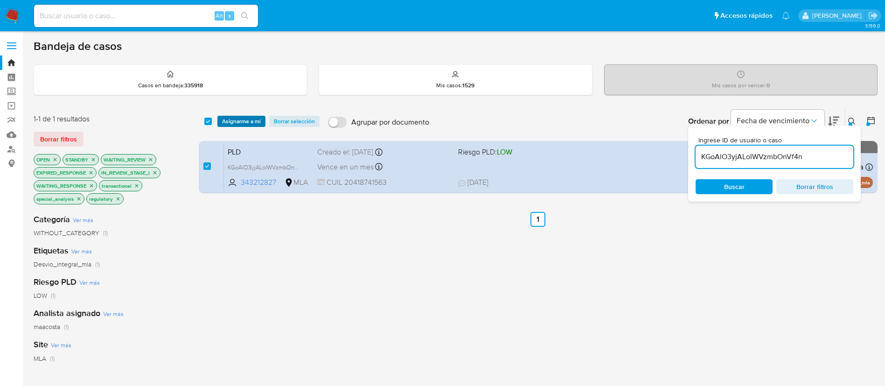
click at [236, 119] on span "Asignarme a mí" at bounding box center [241, 121] width 39 height 9
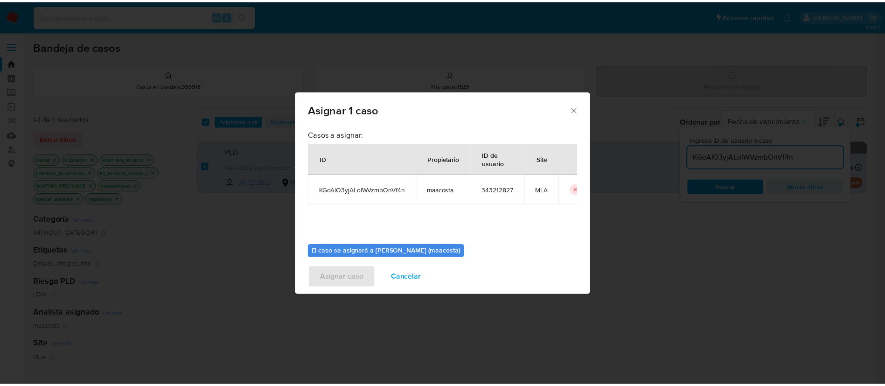
scroll to position [48, 0]
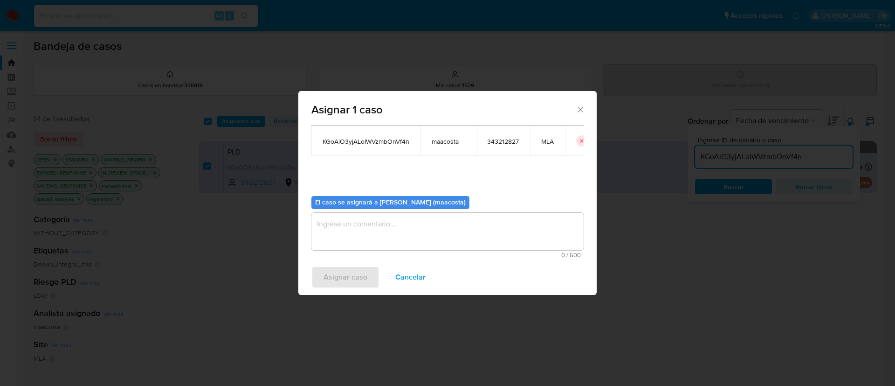
click at [344, 242] on textarea "assign-modal" at bounding box center [447, 231] width 272 height 37
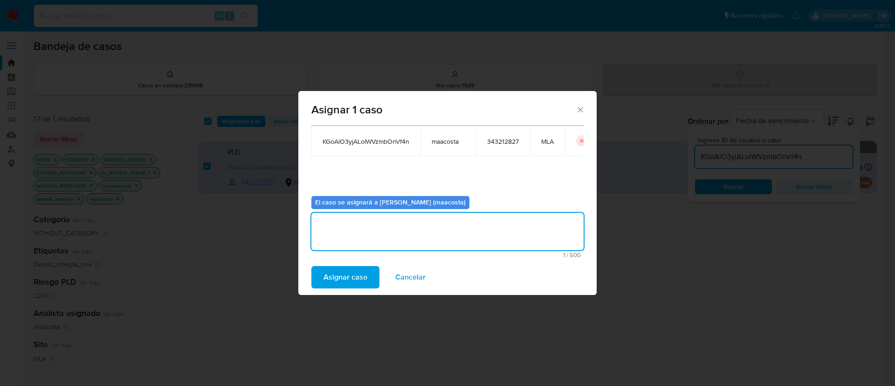
click at [334, 279] on span "Asignar caso" at bounding box center [346, 277] width 44 height 21
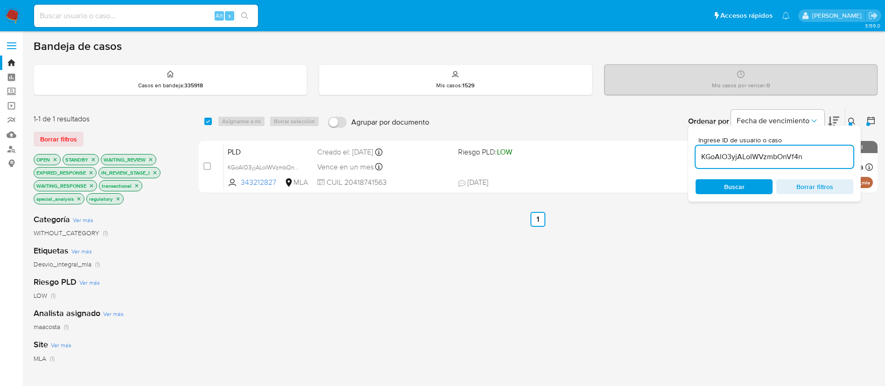
click at [747, 159] on input "KGoAlO3yjALoIWVzmbOnVf4n" at bounding box center [774, 157] width 158 height 12
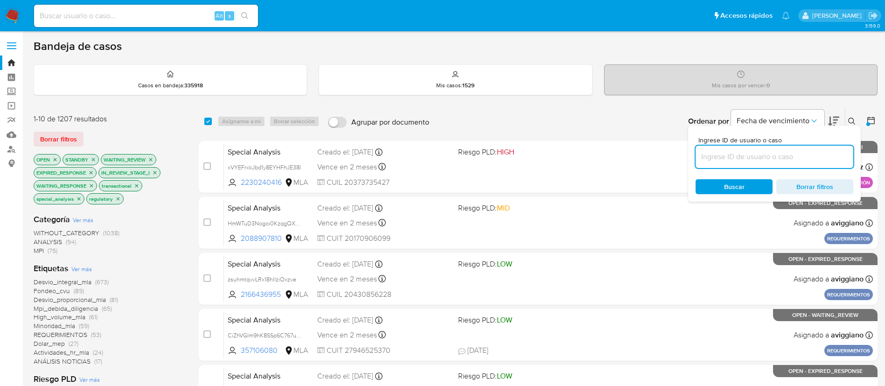
click at [873, 122] on icon at bounding box center [870, 120] width 9 height 9
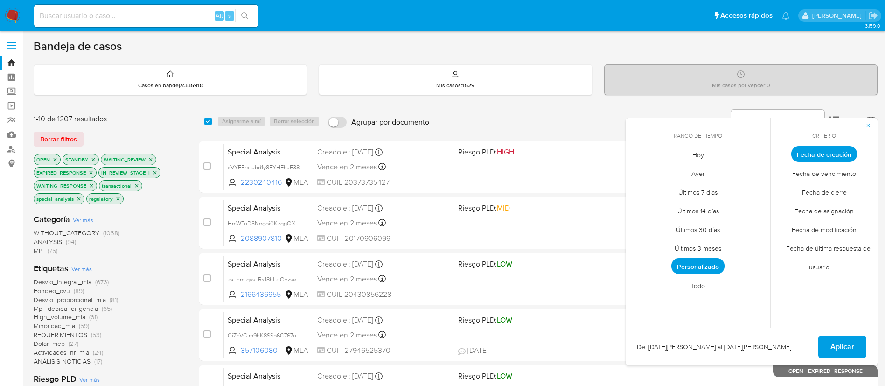
click at [702, 284] on span "Todo" at bounding box center [698, 285] width 34 height 19
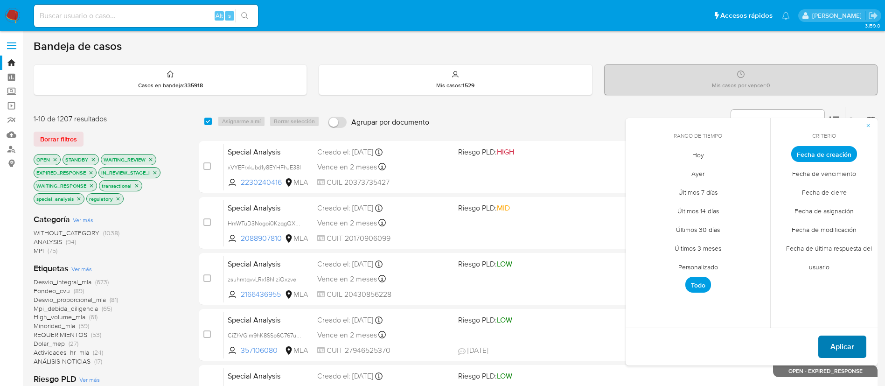
click at [837, 345] on span "Aplicar" at bounding box center [842, 346] width 24 height 21
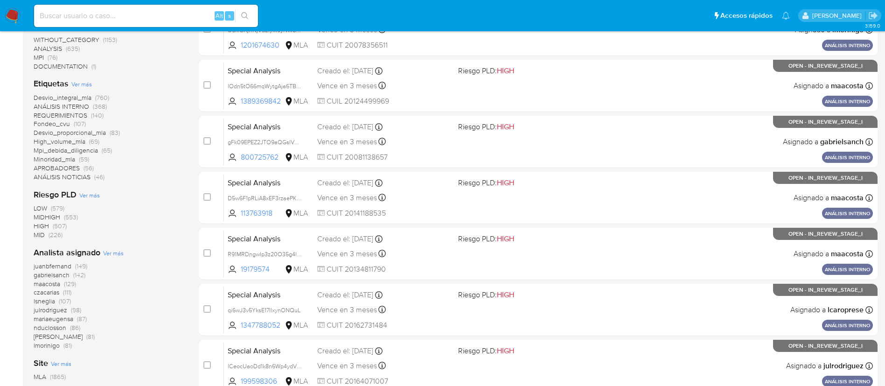
scroll to position [195, 0]
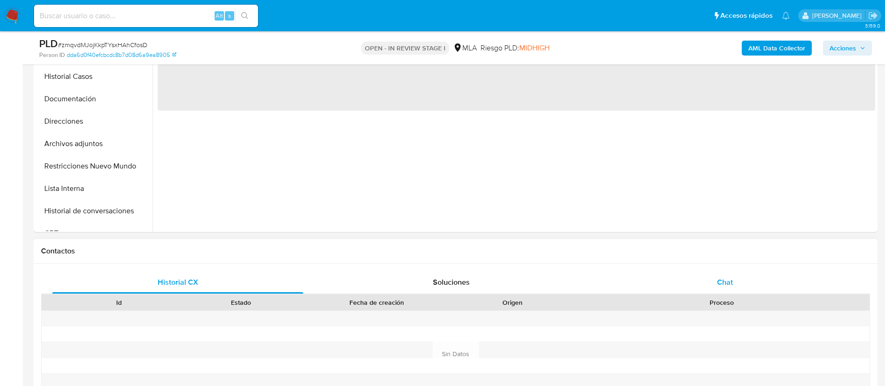
click at [719, 285] on span "Chat" at bounding box center [725, 282] width 16 height 11
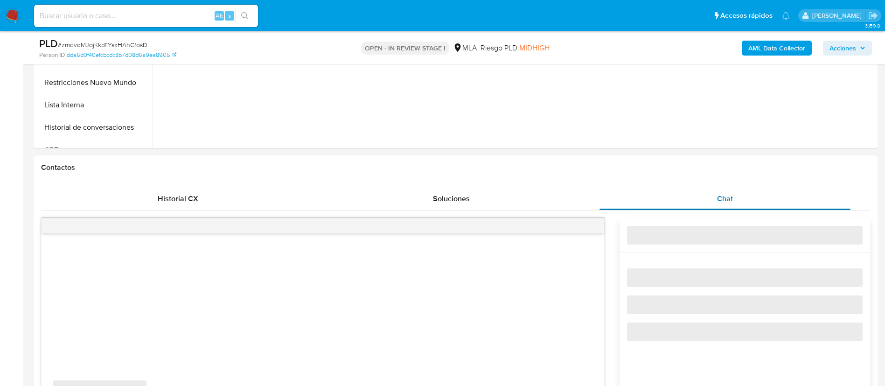
select select "10"
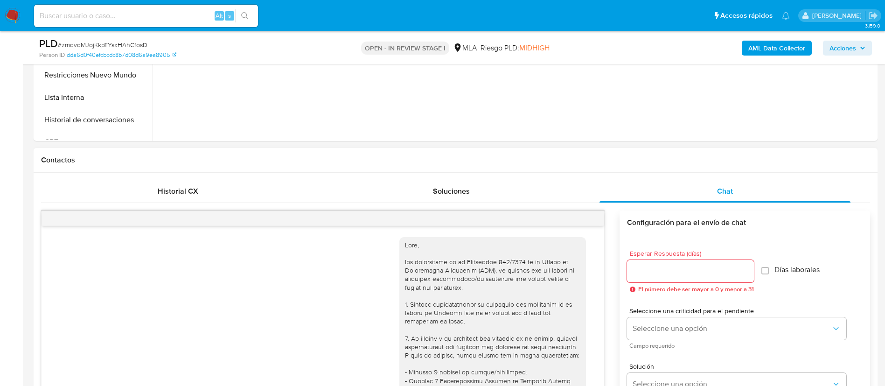
scroll to position [534, 0]
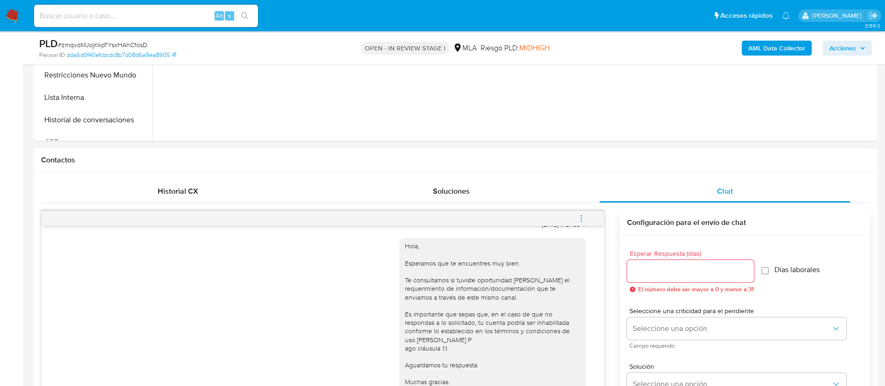
click at [580, 217] on icon "menu-action" at bounding box center [581, 218] width 8 height 8
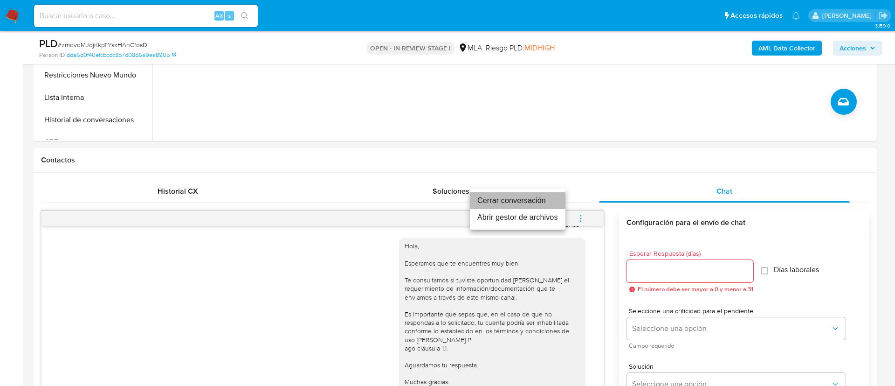
click at [522, 201] on li "Cerrar conversación" at bounding box center [518, 200] width 96 height 17
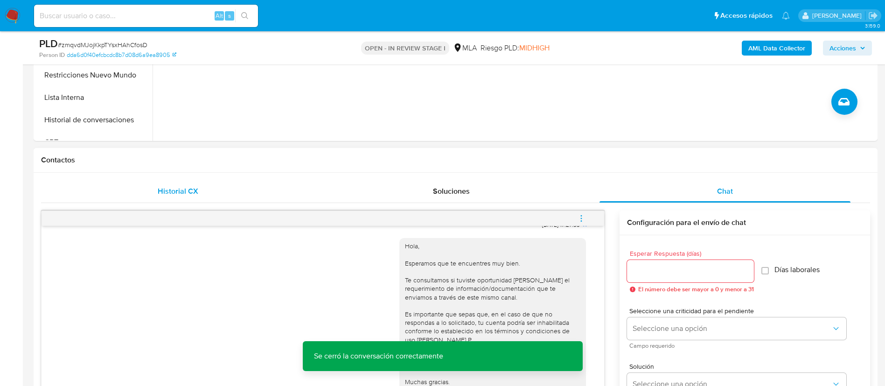
click at [190, 187] on span "Historial CX" at bounding box center [178, 191] width 41 height 11
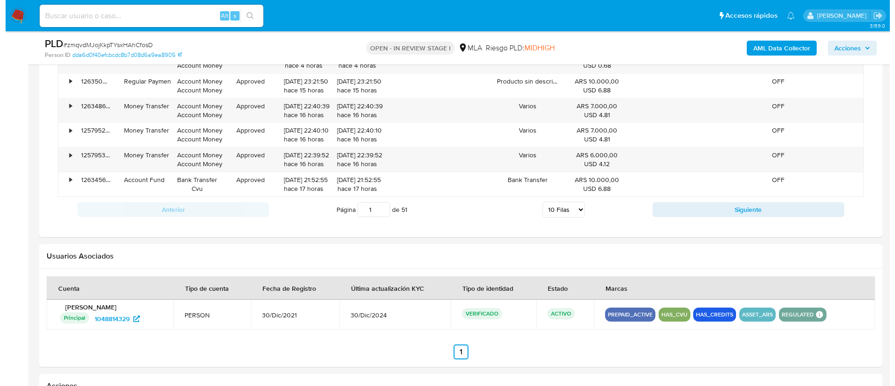
scroll to position [1255, 0]
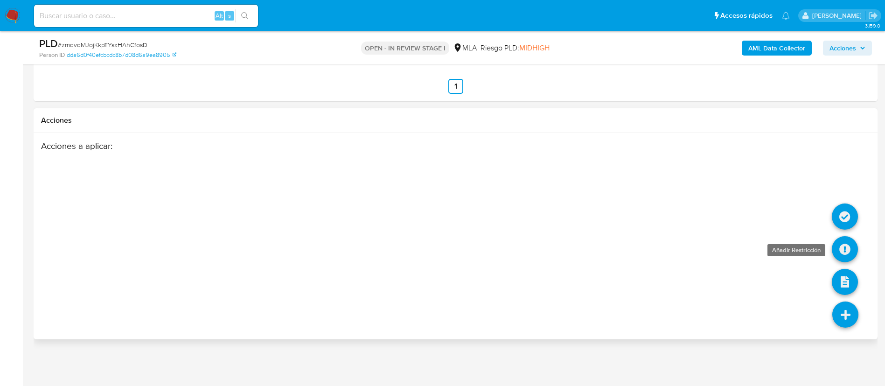
click at [844, 248] on icon at bounding box center [844, 249] width 26 height 26
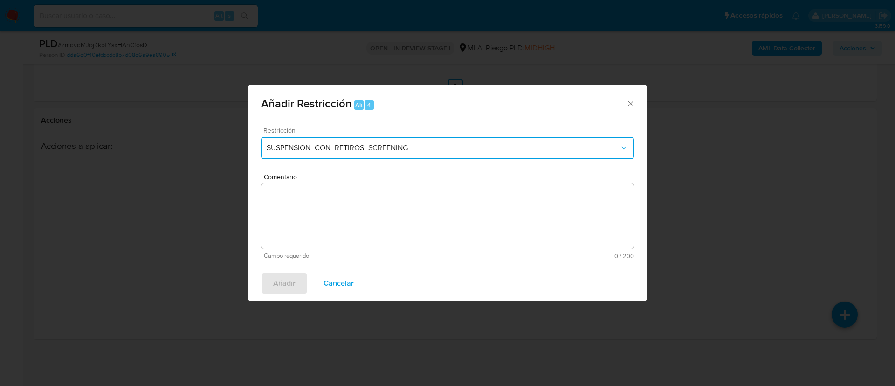
click at [381, 148] on span "SUSPENSION_CON_RETIROS_SCREENING" at bounding box center [443, 147] width 353 height 9
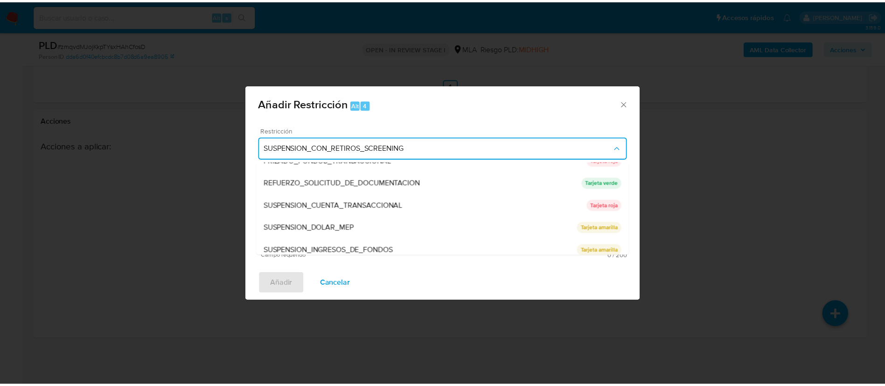
scroll to position [198, 0]
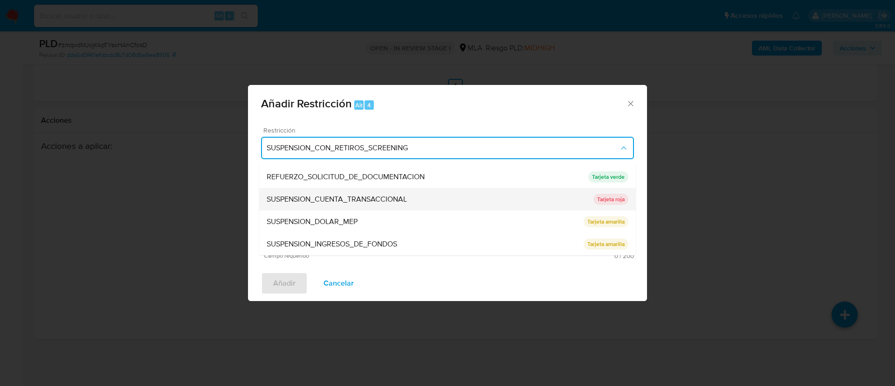
click at [313, 189] on div "SUSPENSION_CUENTA_TRANSACCIONAL" at bounding box center [430, 199] width 327 height 22
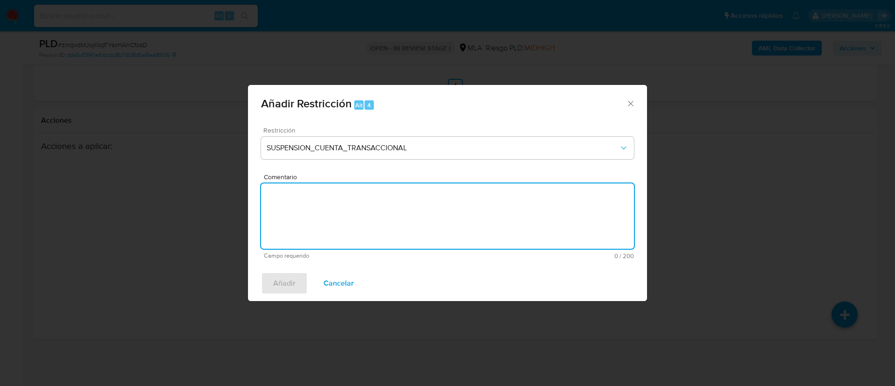
click at [313, 189] on textarea "Comentario" at bounding box center [447, 215] width 373 height 65
type textarea "AML"
click at [289, 280] on span "Añadir" at bounding box center [284, 283] width 22 height 21
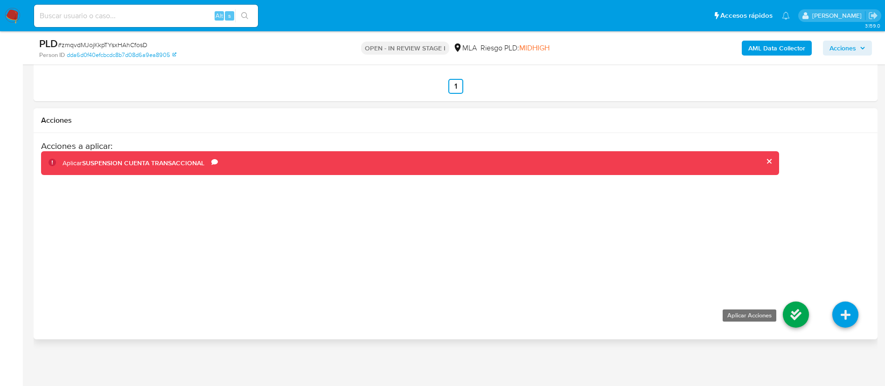
click at [786, 312] on icon at bounding box center [795, 314] width 26 height 26
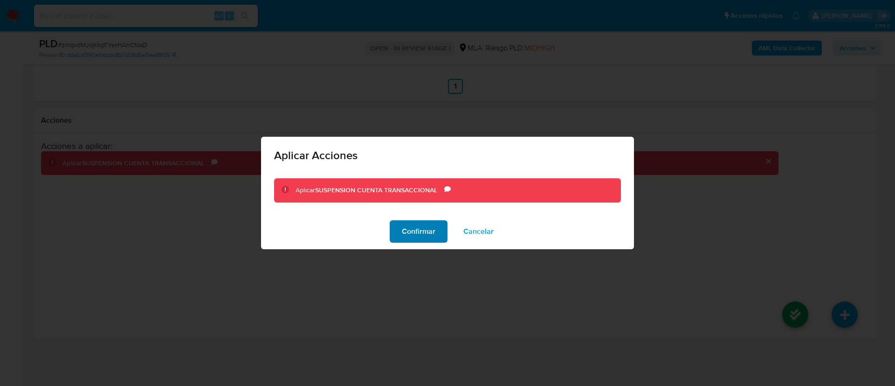
click at [419, 228] on span "Confirmar" at bounding box center [419, 231] width 34 height 21
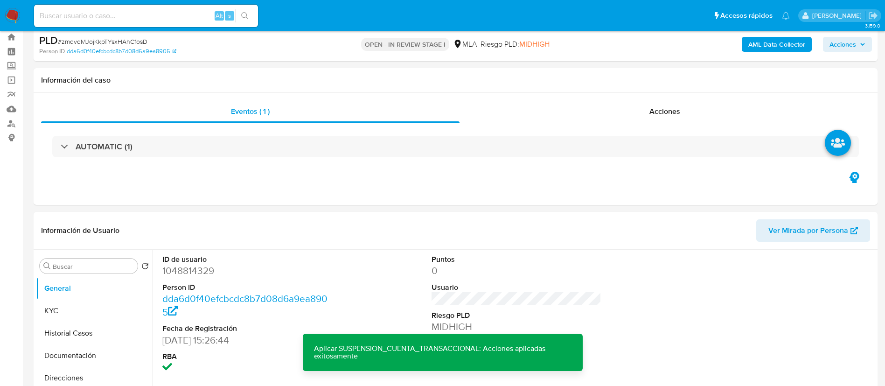
scroll to position [3, 0]
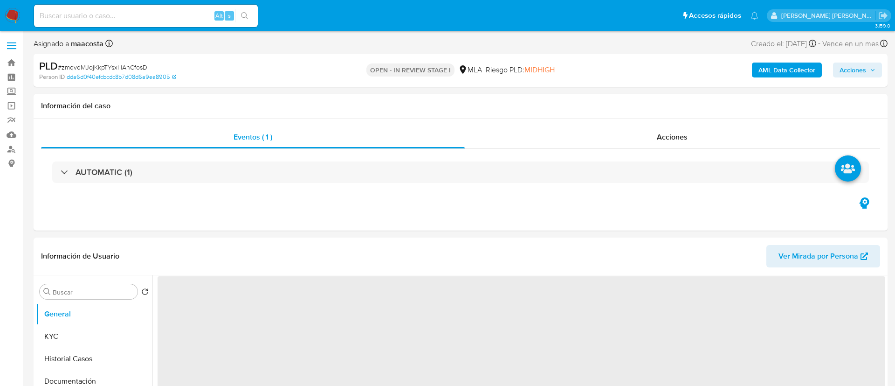
select select "10"
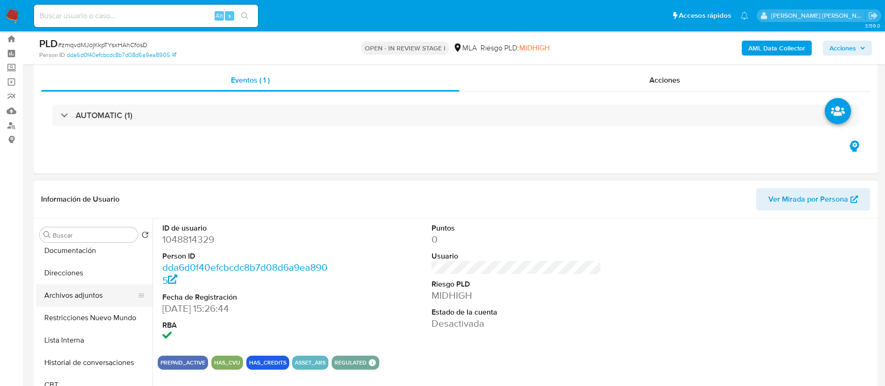
scroll to position [82, 0]
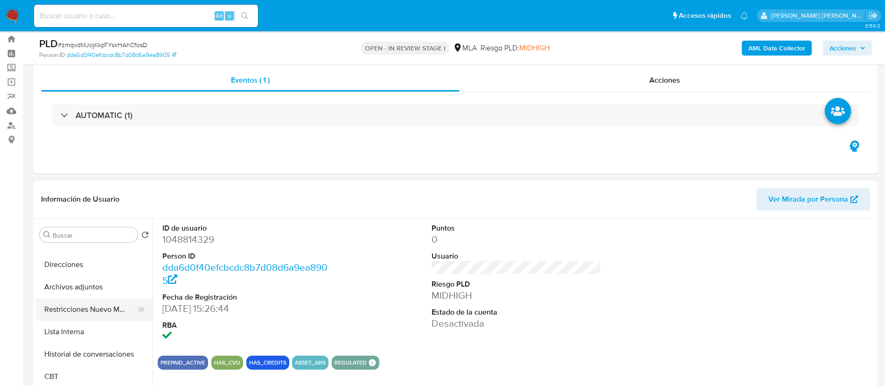
click at [60, 312] on button "Restricciones Nuevo Mundo" at bounding box center [90, 309] width 109 height 22
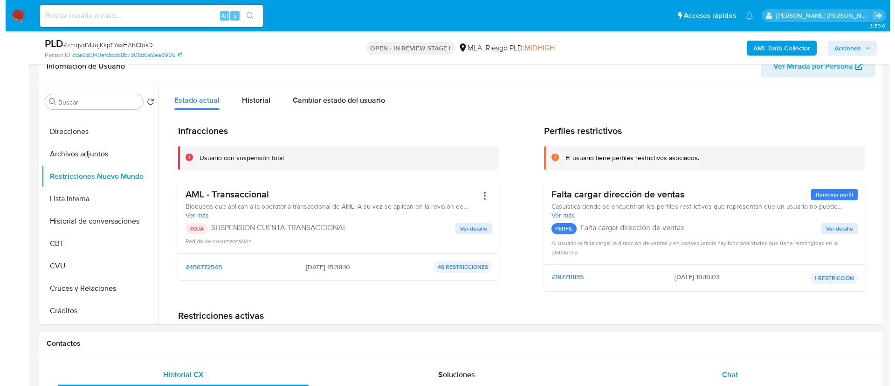
scroll to position [150, 0]
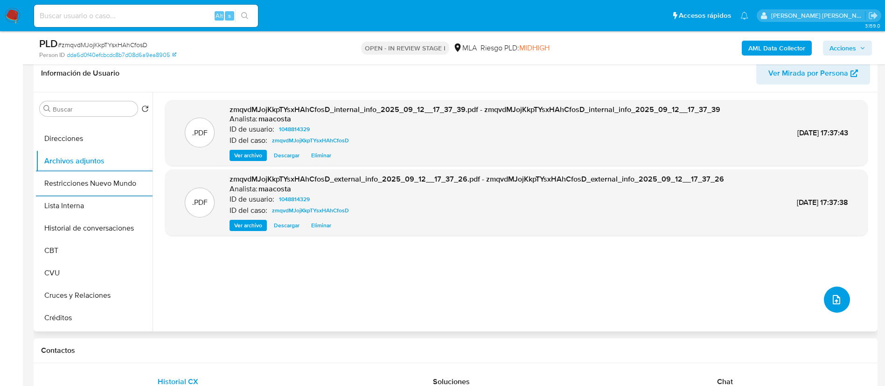
click at [831, 294] on span "upload-file" at bounding box center [836, 299] width 11 height 11
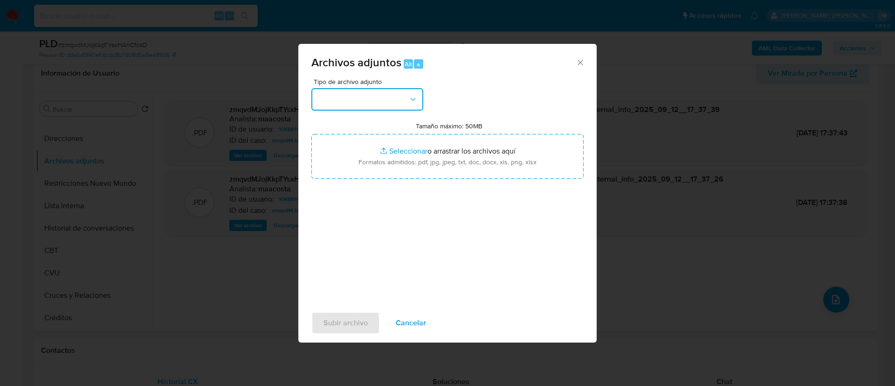
click at [370, 104] on button "button" at bounding box center [367, 99] width 112 height 22
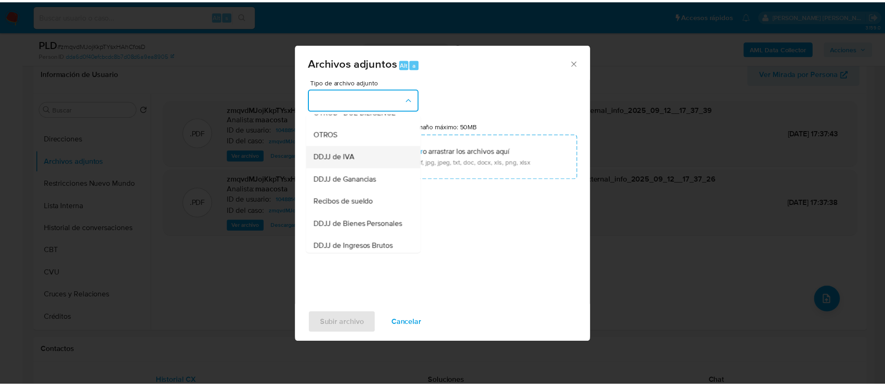
scroll to position [170, 0]
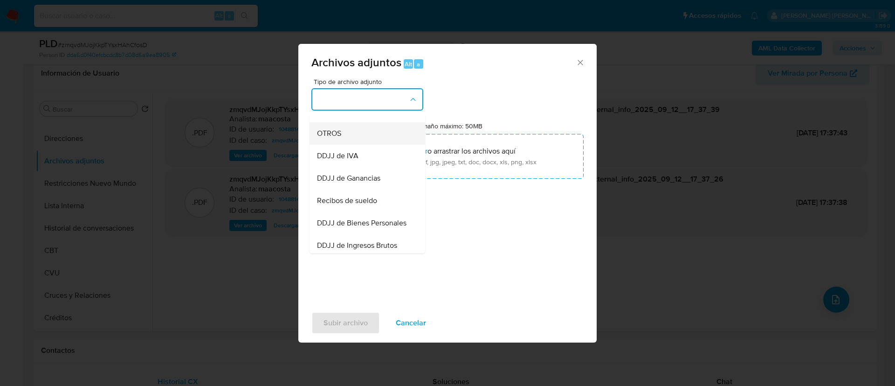
click at [338, 138] on span "OTROS" at bounding box center [329, 133] width 24 height 9
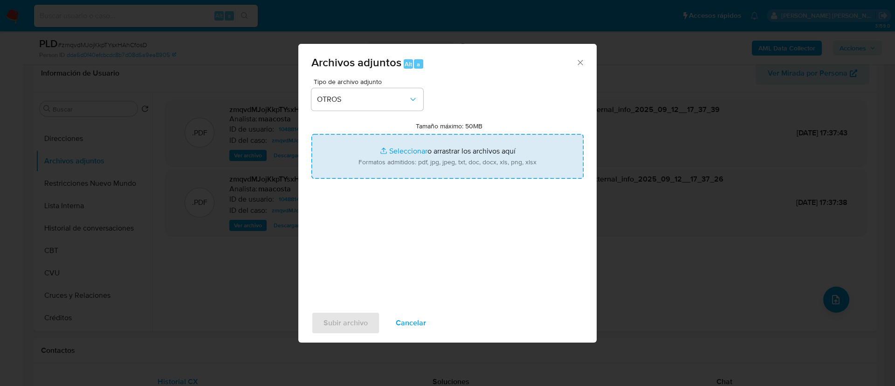
type input "C:\fakepath\Caselog zmqvdMJojKkpTYsxHAhCfosD_2025_08_19_04_33_01.docx"
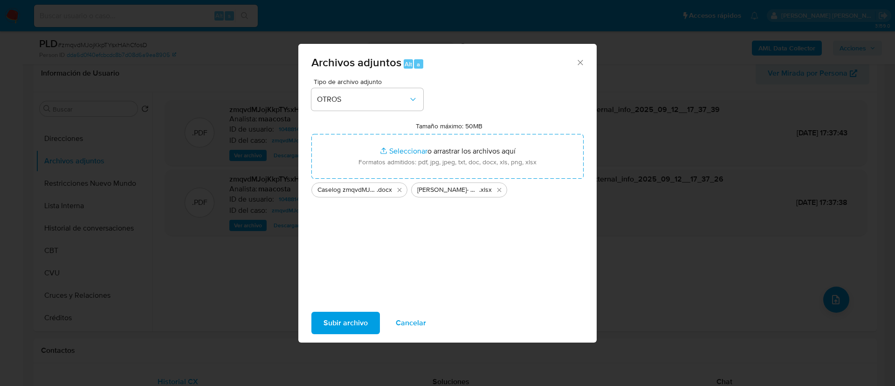
click at [356, 317] on span "Subir archivo" at bounding box center [346, 322] width 44 height 21
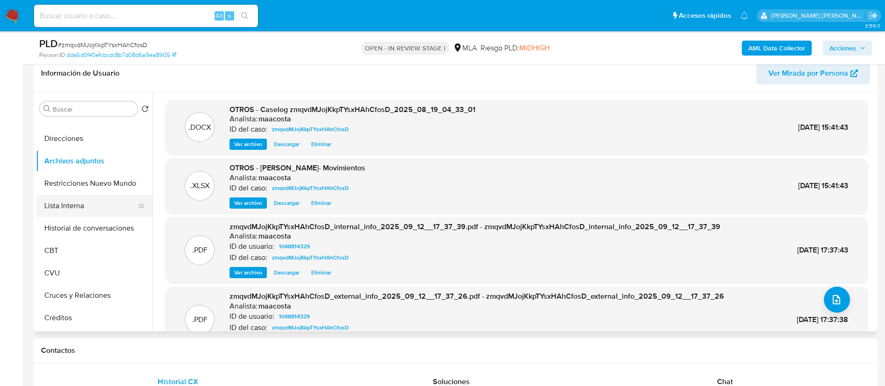
scroll to position [0, 0]
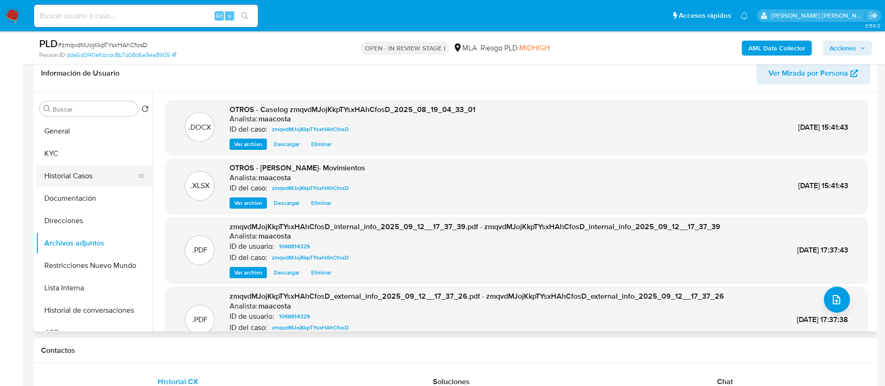
click at [70, 180] on button "Historial Casos" at bounding box center [90, 176] width 109 height 22
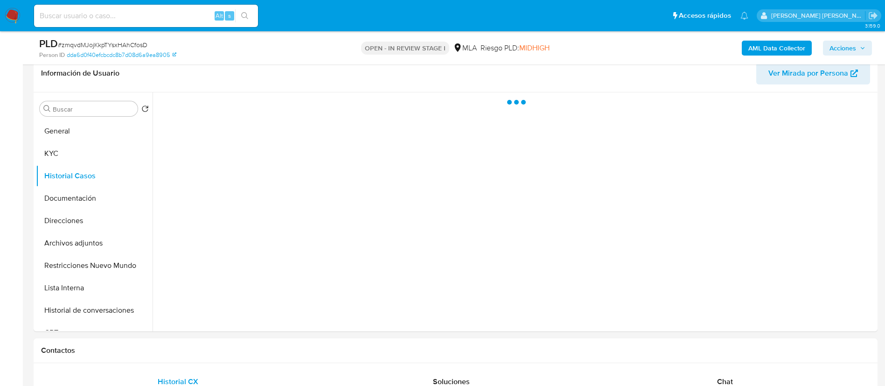
click at [851, 44] on span "Acciones" at bounding box center [842, 48] width 27 height 15
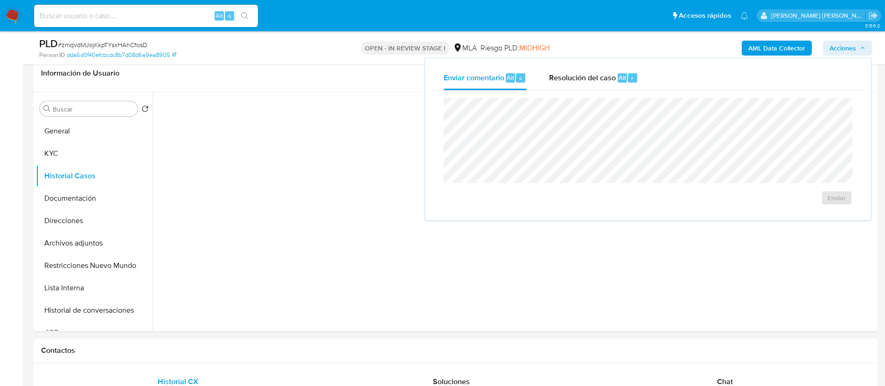
click at [605, 64] on div "Enviar comentario Alt c Resolución del caso Alt r Enviar" at bounding box center [648, 139] width 446 height 162
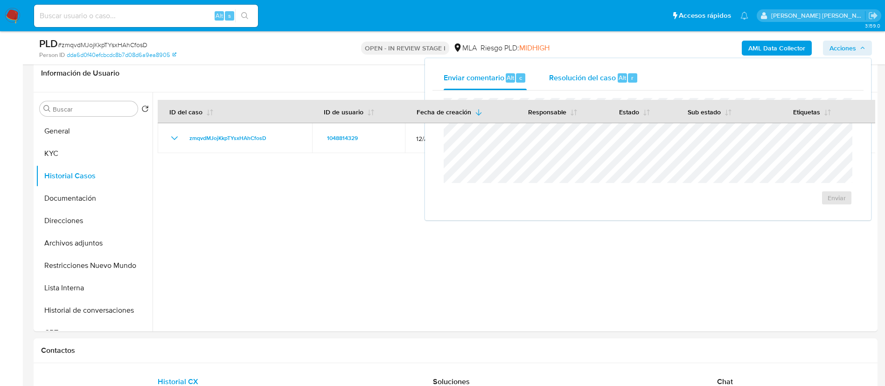
click at [601, 74] on span "Resolución del caso" at bounding box center [582, 77] width 67 height 11
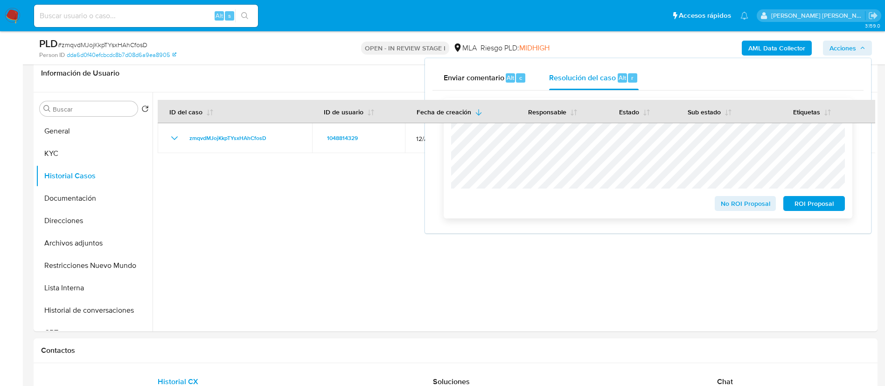
click at [810, 210] on span "ROI Proposal" at bounding box center [813, 203] width 48 height 13
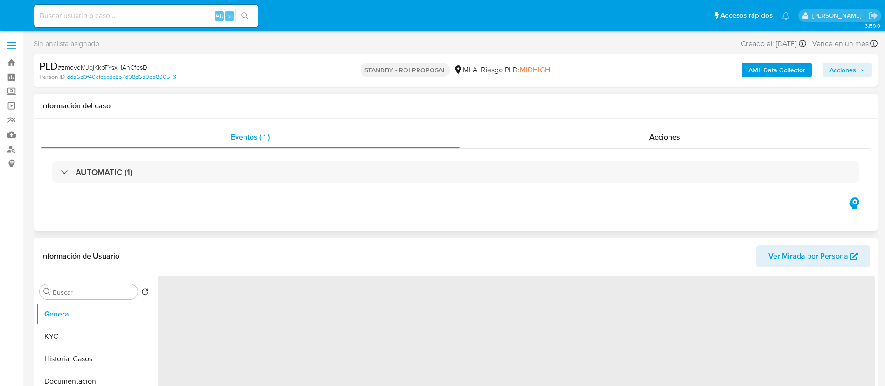
select select "10"
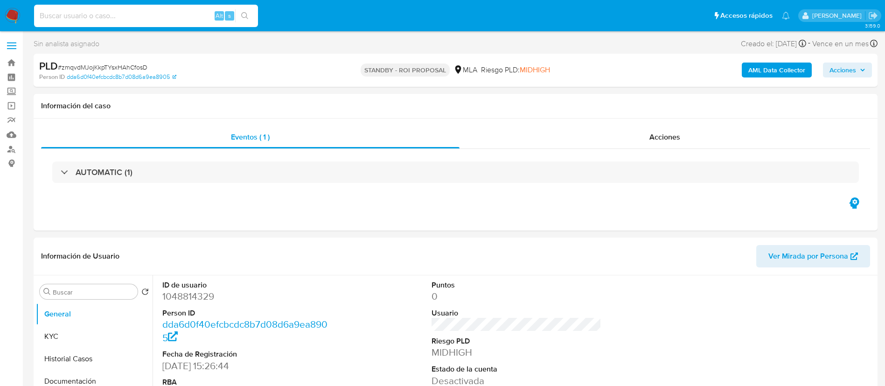
paste input "Xs1lYkIFWVCnM9ymmEdsMaAG"
click at [149, 14] on input "Xs1lYkIFWVCnM9ymmEdsMaAG" at bounding box center [146, 16] width 224 height 12
type input "Xs1lYkIFWVCnM9ymmEdsMaAG"
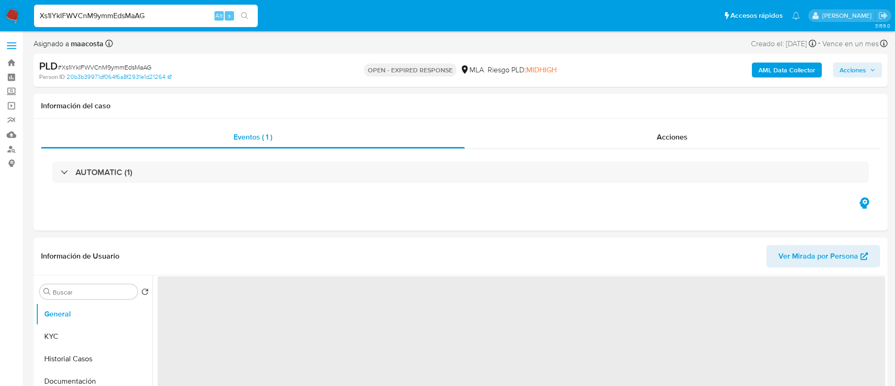
select select "10"
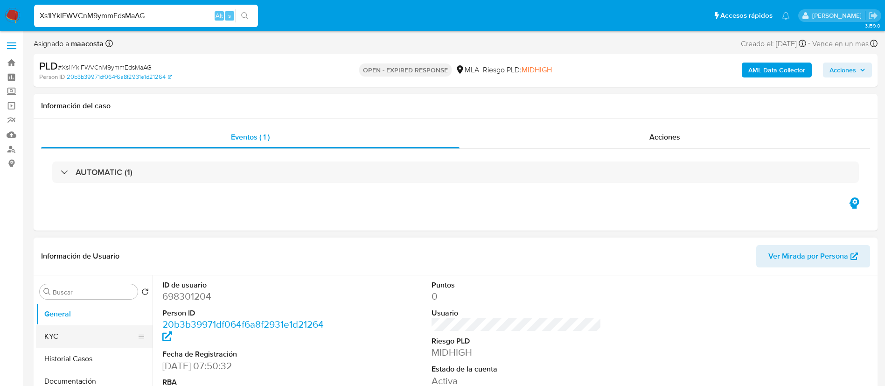
click at [80, 335] on button "KYC" at bounding box center [90, 336] width 109 height 22
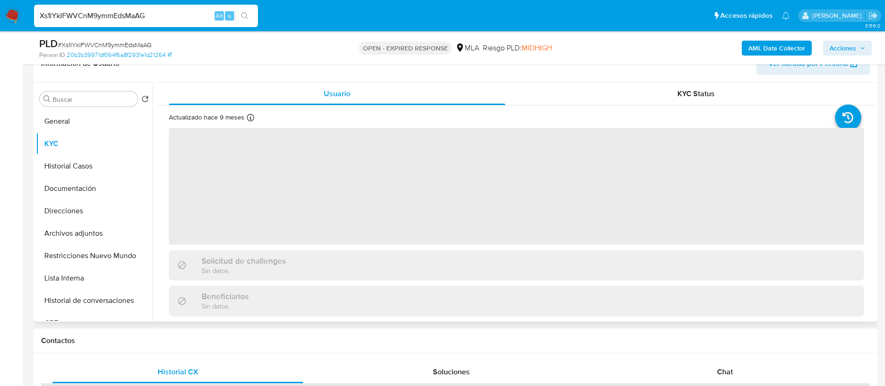
scroll to position [162, 0]
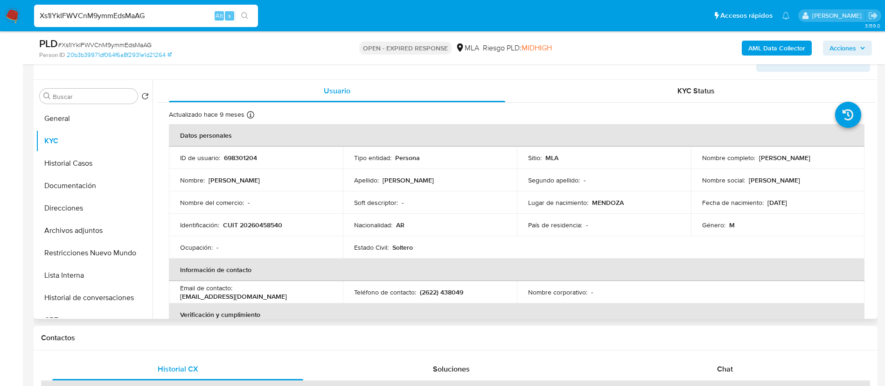
click at [239, 160] on p "698301204" at bounding box center [240, 157] width 33 height 8
copy p "698301204"
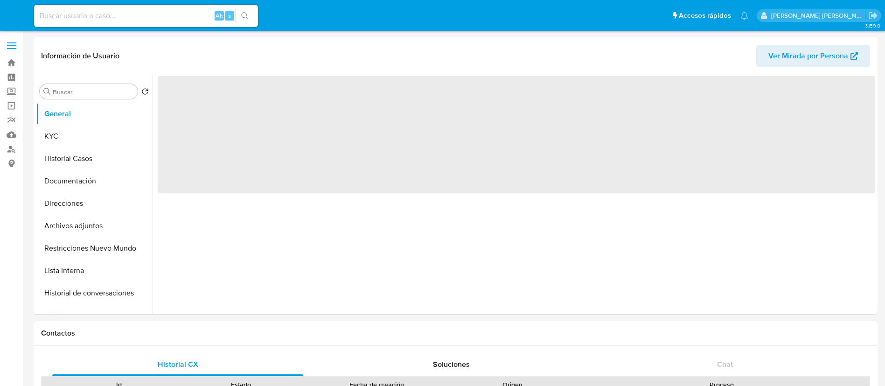
select select "10"
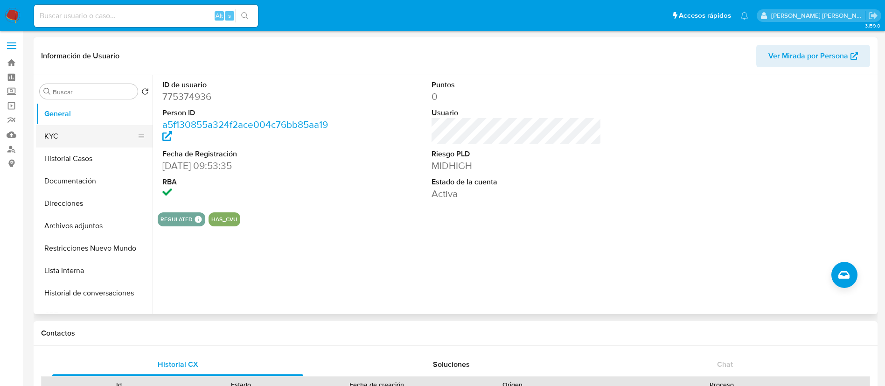
click at [60, 131] on button "KYC" at bounding box center [90, 136] width 109 height 22
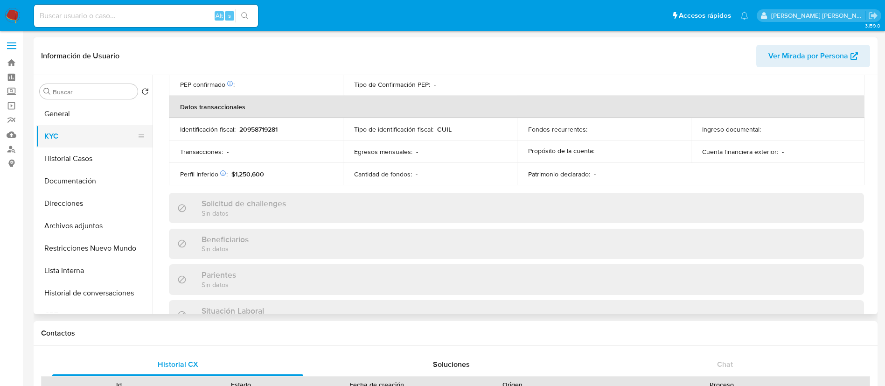
scroll to position [483, 0]
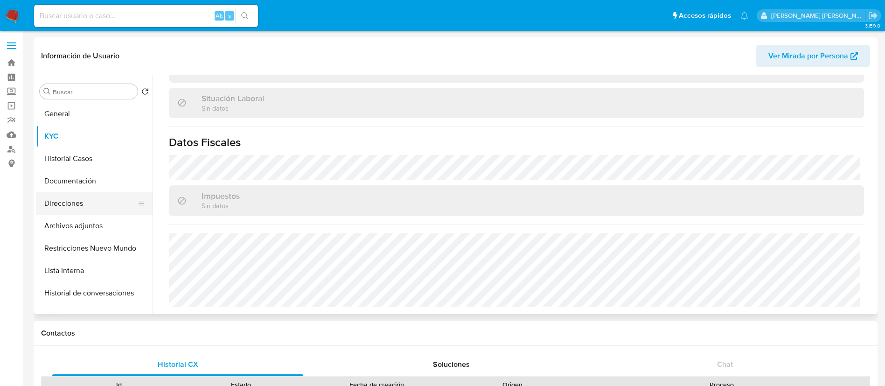
click at [62, 203] on button "Direcciones" at bounding box center [90, 203] width 109 height 22
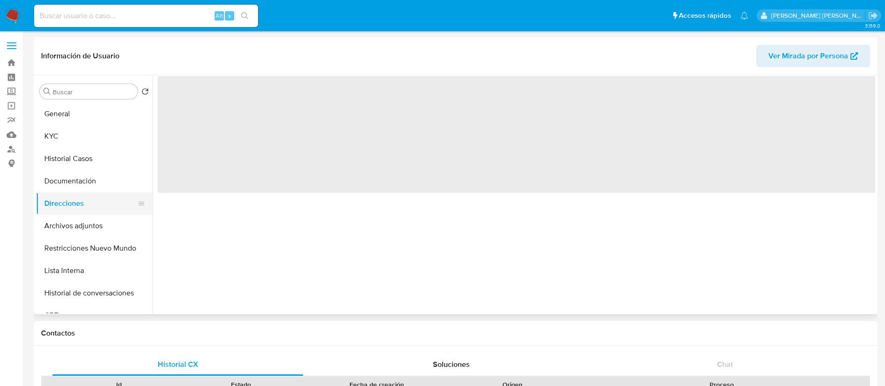
scroll to position [0, 0]
select select "10"
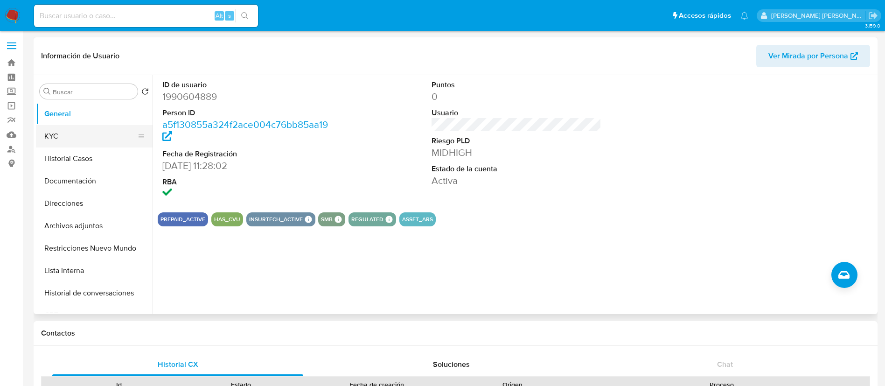
click at [85, 142] on button "KYC" at bounding box center [90, 136] width 109 height 22
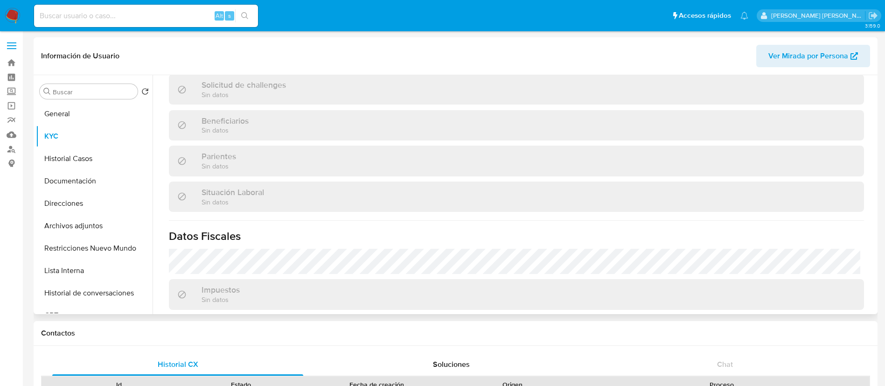
scroll to position [483, 0]
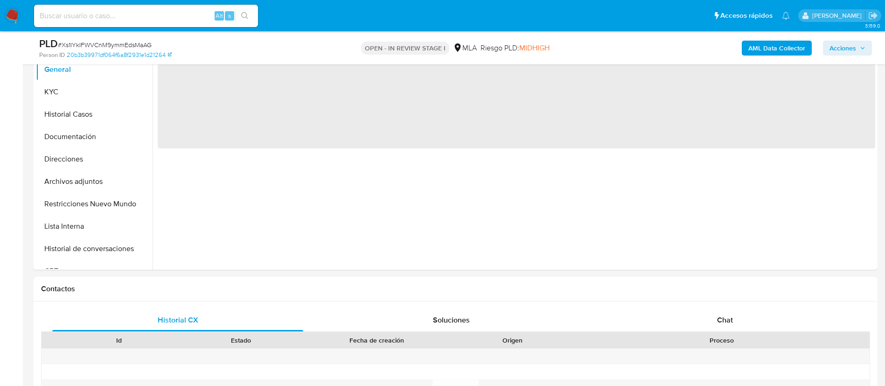
scroll to position [221, 0]
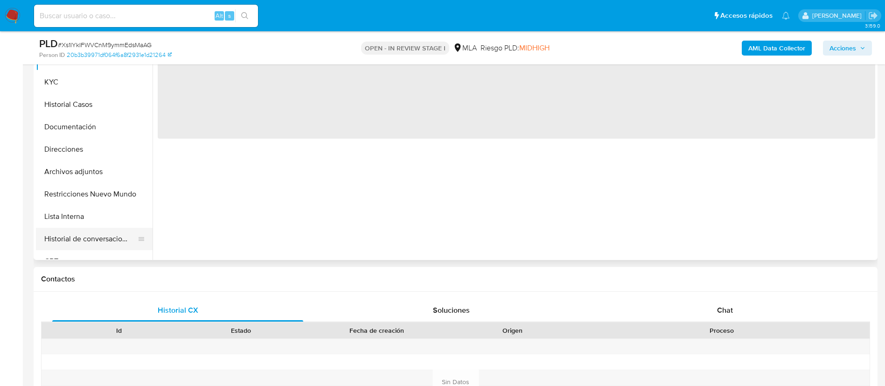
select select "10"
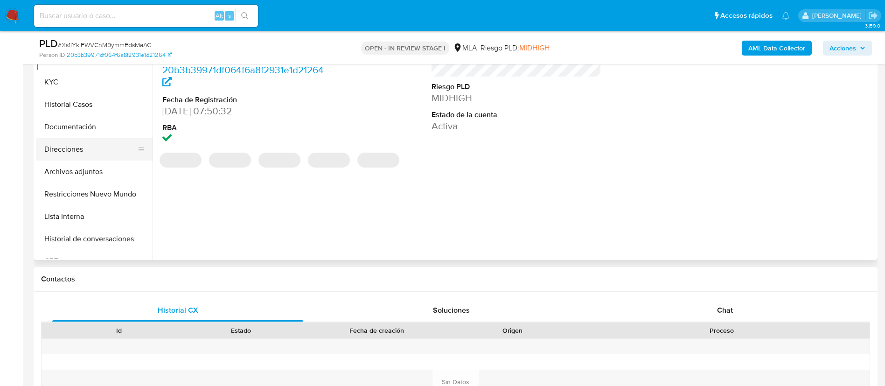
click at [76, 147] on button "Direcciones" at bounding box center [90, 149] width 109 height 22
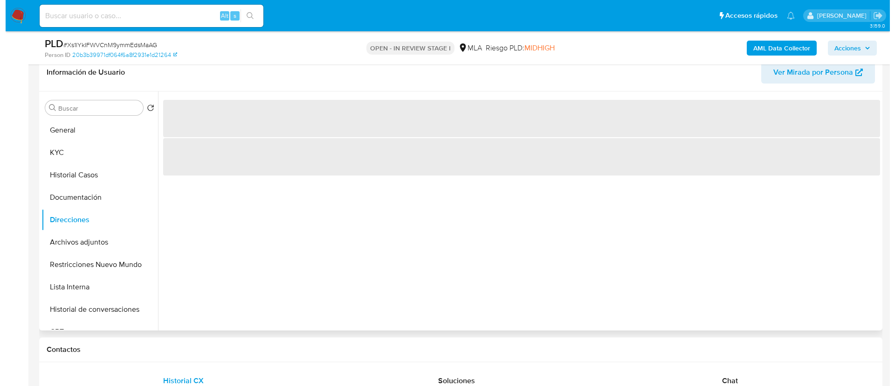
scroll to position [150, 0]
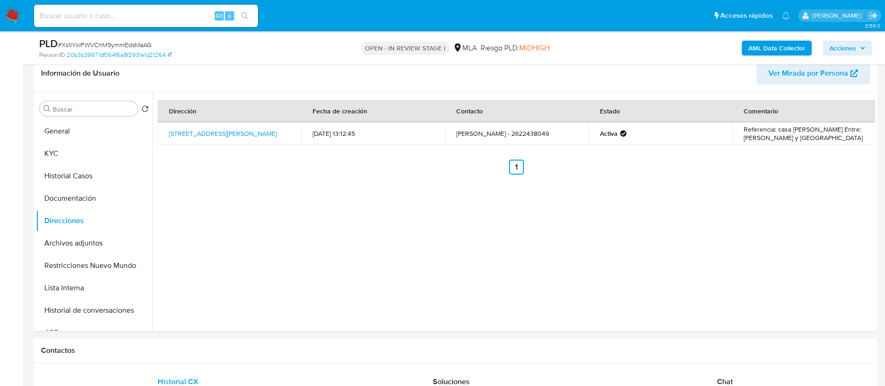
click at [757, 51] on b "AML Data Collector" at bounding box center [776, 48] width 57 height 15
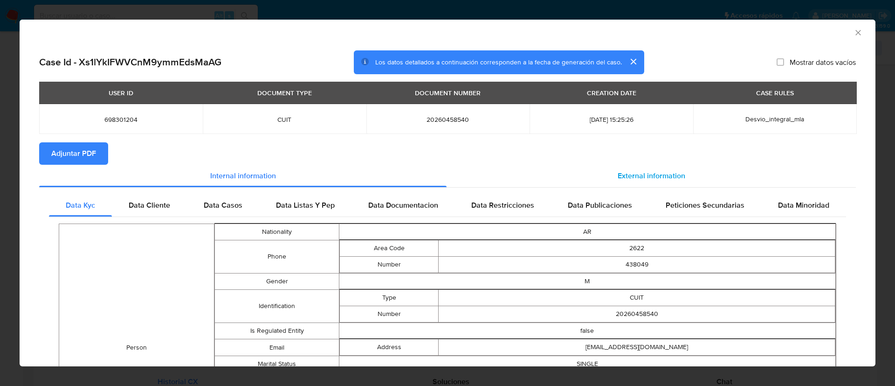
click at [657, 173] on span "External information" at bounding box center [652, 175] width 68 height 11
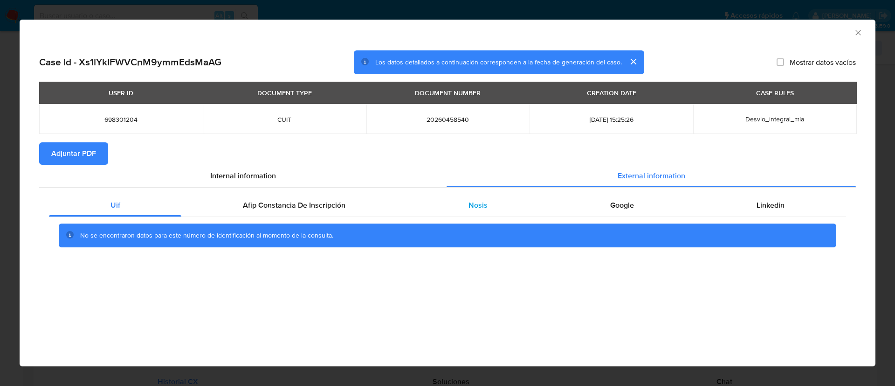
click at [474, 197] on div "Nosis" at bounding box center [478, 205] width 142 height 22
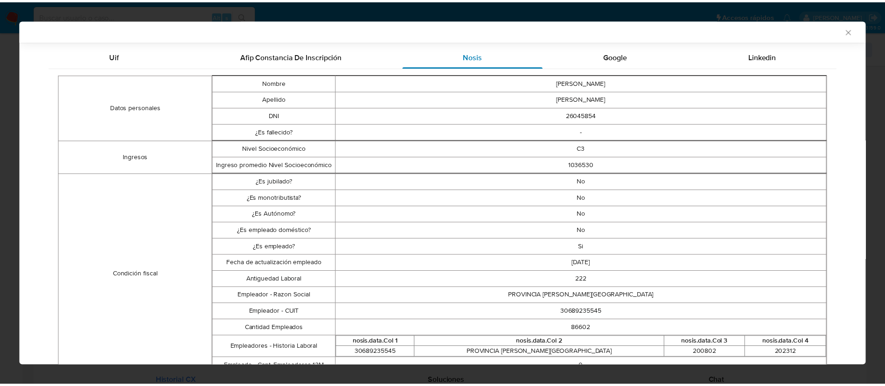
scroll to position [168, 0]
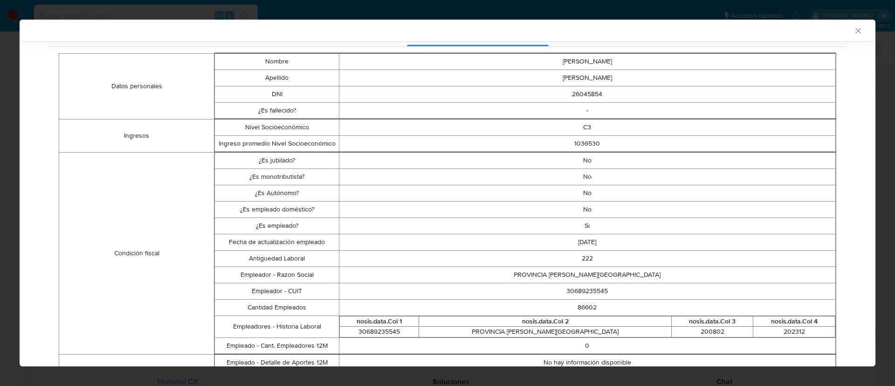
click at [578, 290] on td "30689235545" at bounding box center [587, 291] width 497 height 16
copy td "30689235545"
click at [856, 32] on icon "Cerrar ventana" at bounding box center [858, 30] width 5 height 5
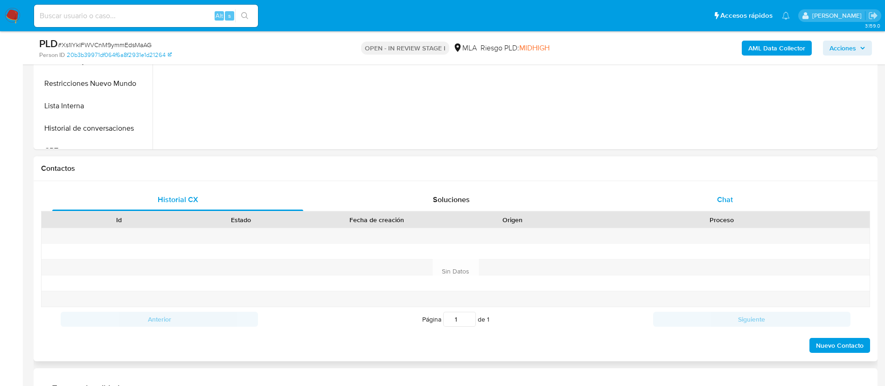
click at [726, 209] on div "Chat" at bounding box center [724, 199] width 251 height 22
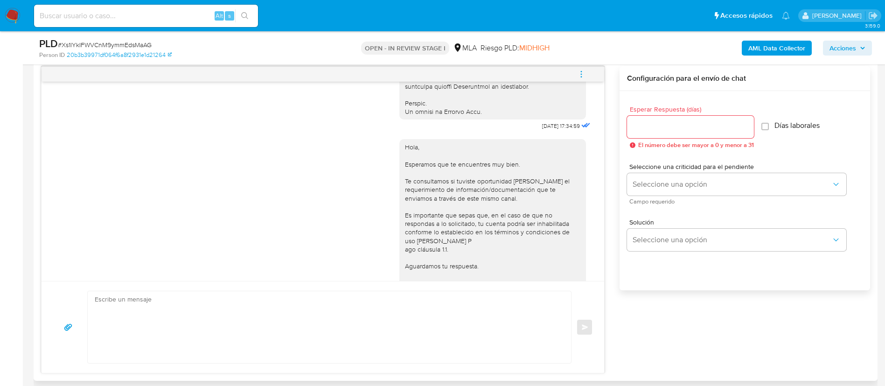
scroll to position [463, 0]
drag, startPoint x: 516, startPoint y: 140, endPoint x: 549, endPoint y: 145, distance: 33.4
copy div "[DATE]"
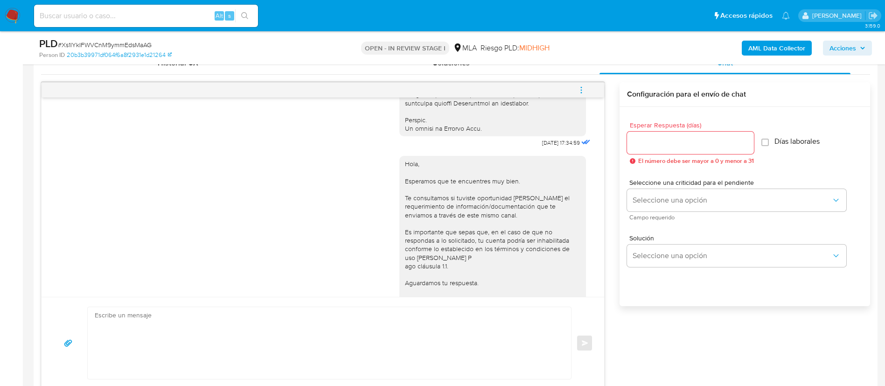
scroll to position [534, 0]
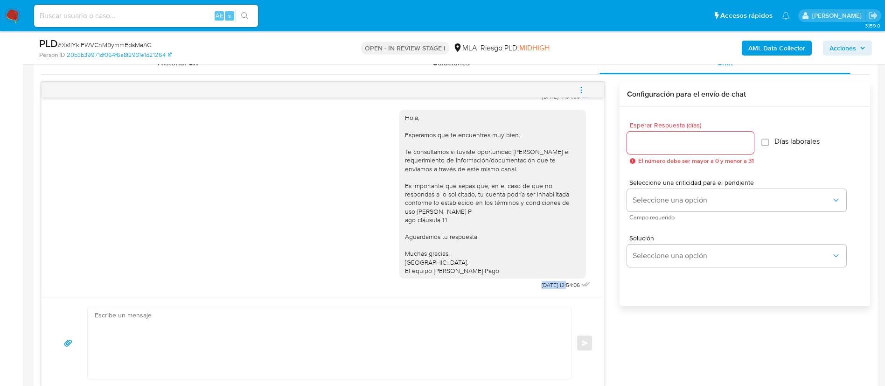
drag, startPoint x: 517, startPoint y: 285, endPoint x: 546, endPoint y: 287, distance: 28.5
click at [546, 287] on div "Hola, Esperamos que te encuentres muy bien. Te consultamos si tuviste oportunid…" at bounding box center [495, 197] width 193 height 188
copy span "[DATE]"
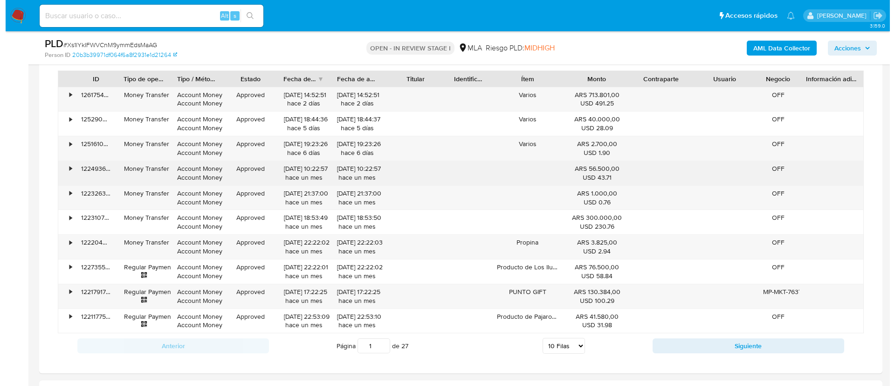
scroll to position [1427, 0]
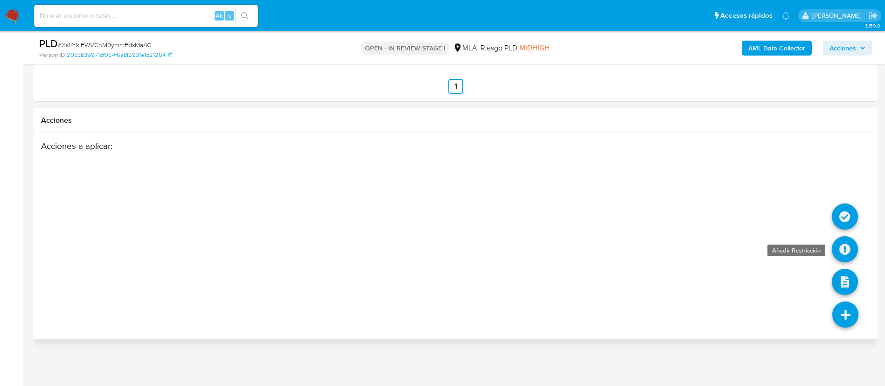
click at [848, 255] on icon at bounding box center [844, 249] width 26 height 26
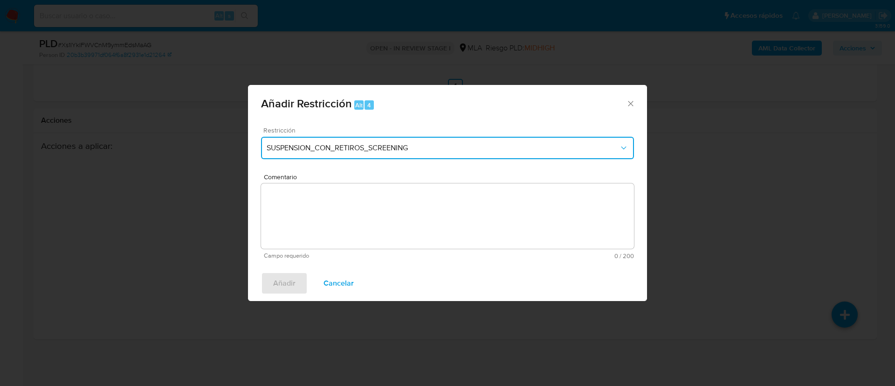
click at [468, 141] on button "SUSPENSION_CON_RETIROS_SCREENING" at bounding box center [447, 148] width 373 height 22
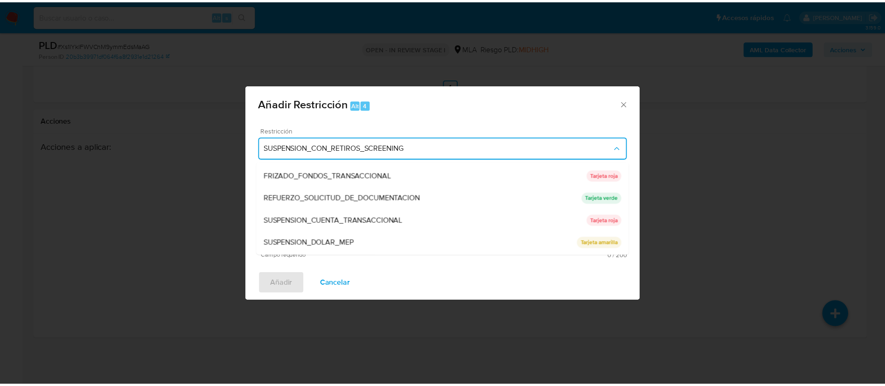
scroll to position [177, 0]
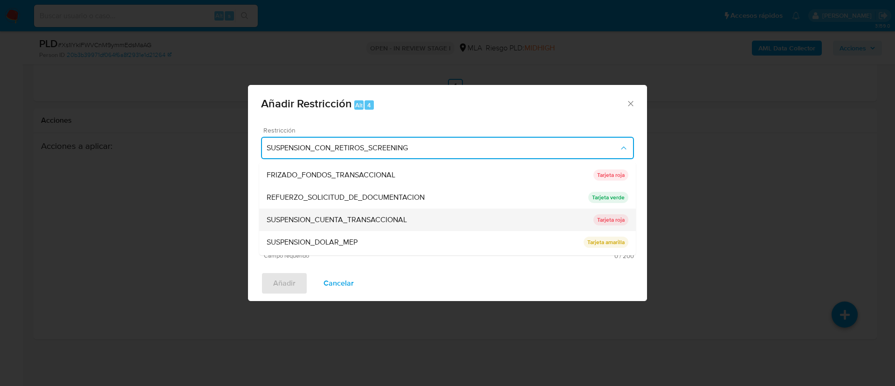
click at [303, 223] on span "SUSPENSION_CUENTA_TRANSACCIONAL" at bounding box center [337, 219] width 140 height 9
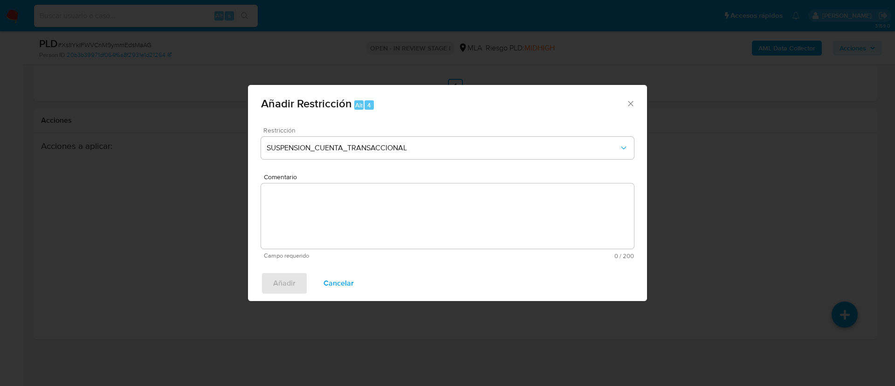
click at [303, 223] on textarea "Comentario" at bounding box center [447, 215] width 373 height 65
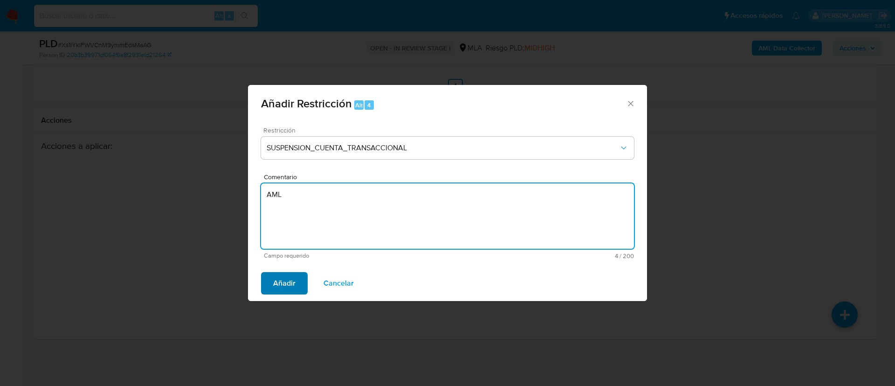
type textarea "AML"
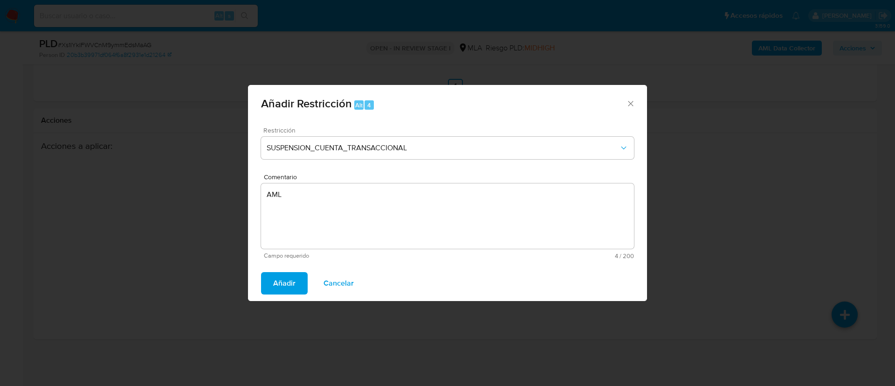
click at [280, 281] on span "Añadir" at bounding box center [284, 283] width 22 height 21
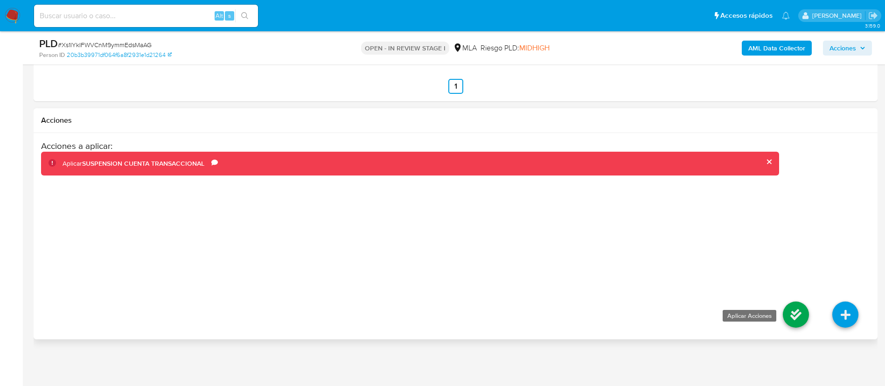
click at [796, 305] on icon at bounding box center [795, 314] width 26 height 26
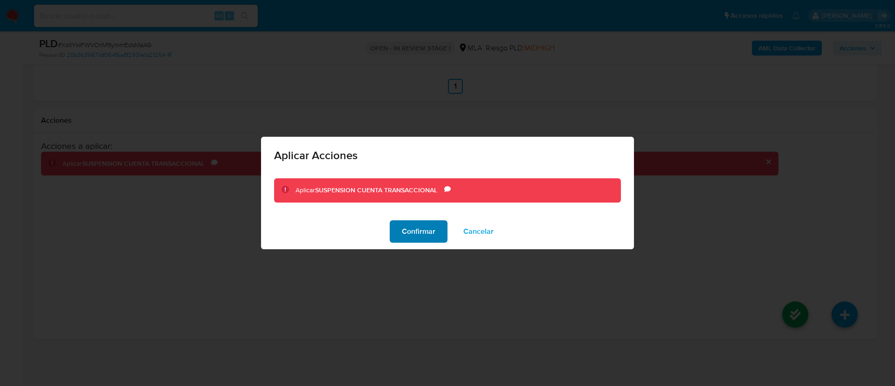
click at [419, 226] on span "Confirmar" at bounding box center [419, 231] width 34 height 21
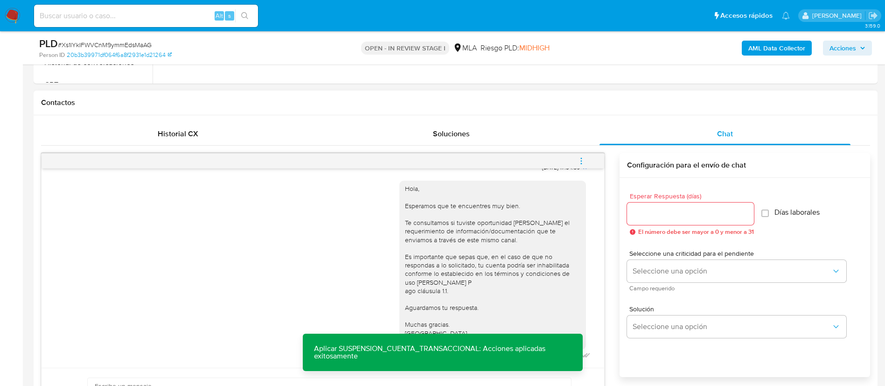
scroll to position [394, 0]
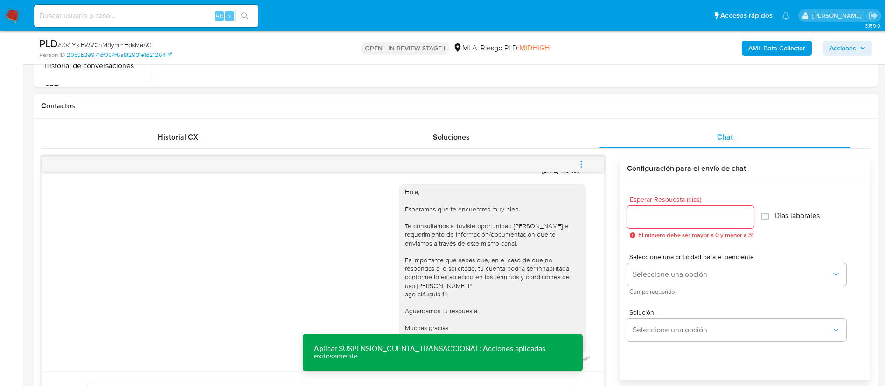
click at [581, 168] on icon "menu-action" at bounding box center [581, 164] width 8 height 8
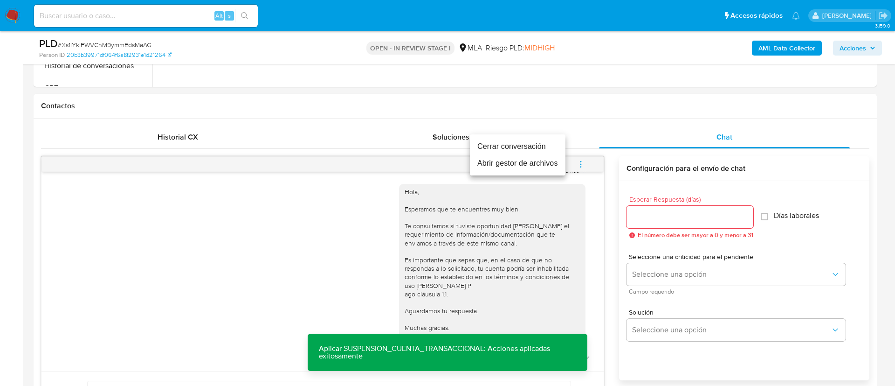
click at [520, 145] on li "Cerrar conversación" at bounding box center [518, 146] width 96 height 17
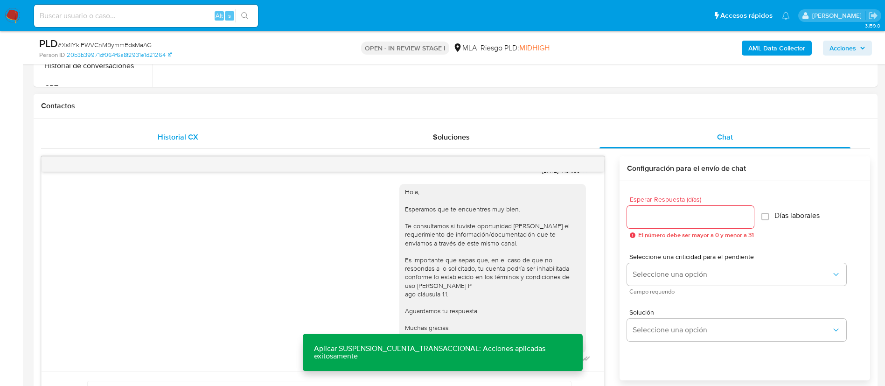
click at [194, 133] on span "Historial CX" at bounding box center [178, 137] width 41 height 11
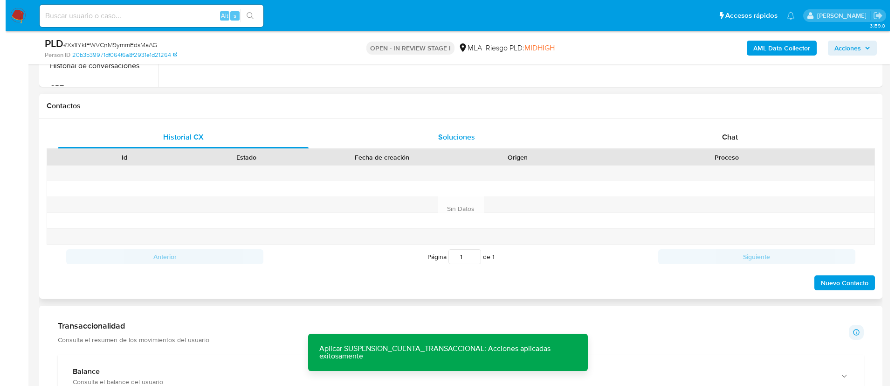
scroll to position [150, 0]
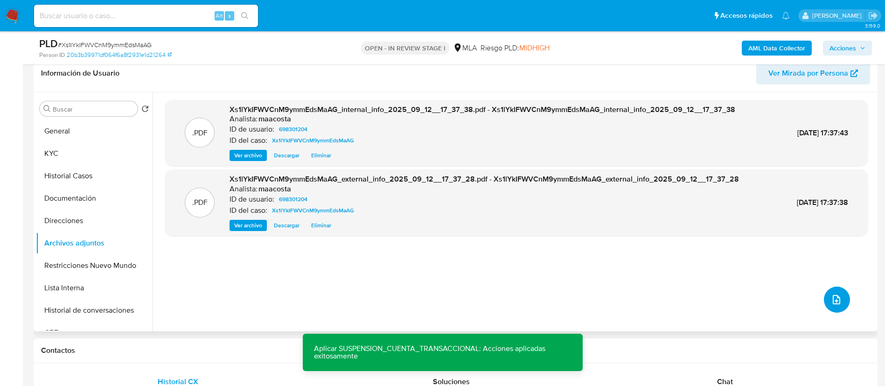
click at [824, 301] on button "upload-file" at bounding box center [837, 299] width 26 height 26
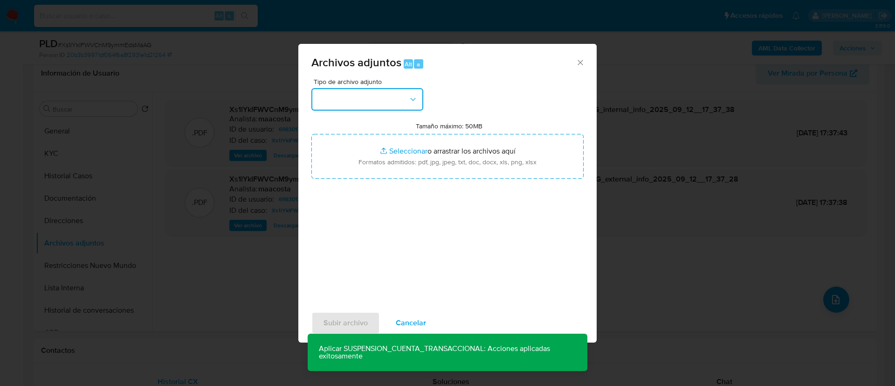
click at [370, 101] on button "button" at bounding box center [367, 99] width 112 height 22
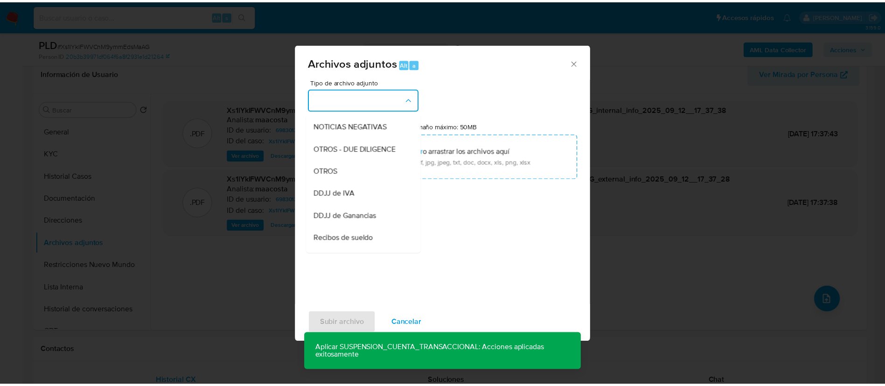
scroll to position [156, 0]
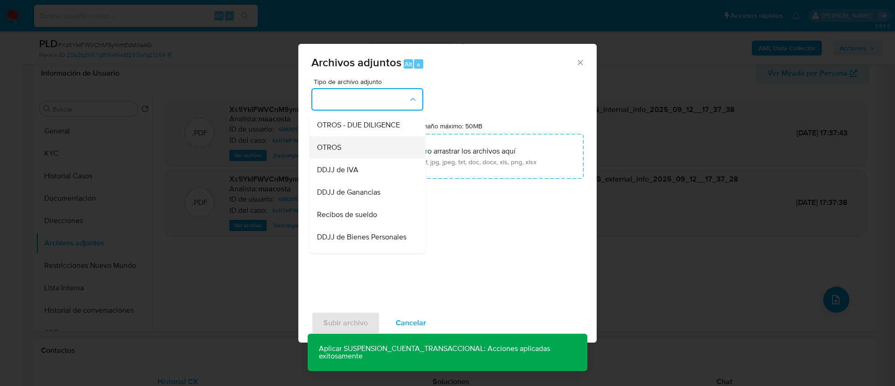
click at [333, 152] on span "OTROS" at bounding box center [329, 147] width 24 height 9
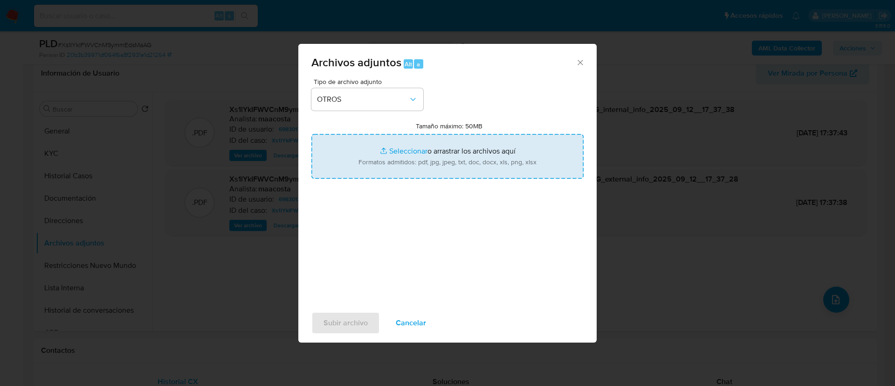
type input "C:\fakepath\Caselog Xs1lYkIFWVCnM9ymmEdsMaAG_2025_08_19_04_34_27.docx"
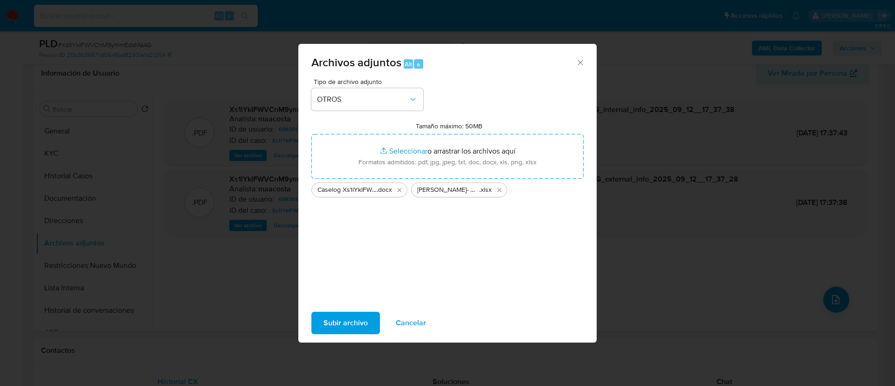
click at [339, 321] on span "Subir archivo" at bounding box center [346, 322] width 44 height 21
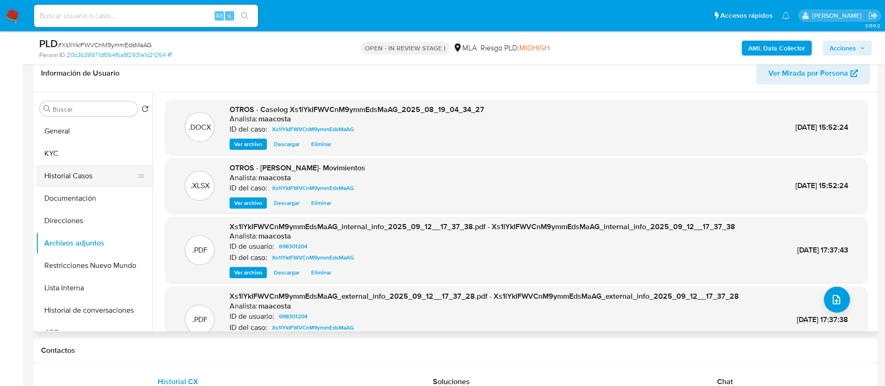
click at [62, 170] on button "Historial Casos" at bounding box center [90, 176] width 109 height 22
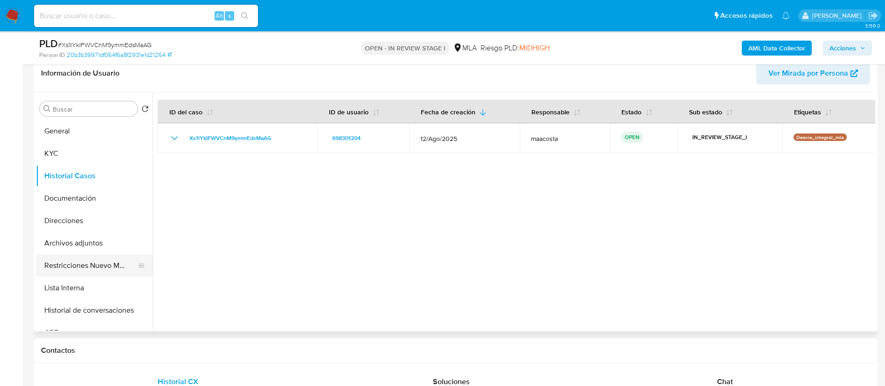
click at [92, 269] on button "Restricciones Nuevo Mundo" at bounding box center [90, 265] width 109 height 22
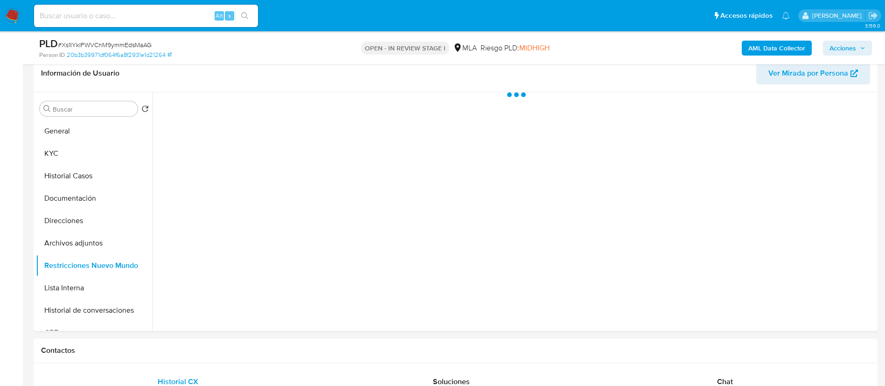
click at [839, 48] on span "Acciones" at bounding box center [842, 48] width 27 height 15
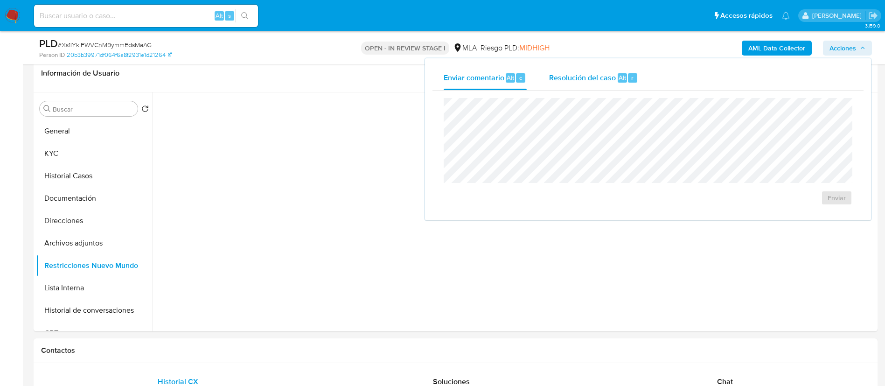
click at [614, 78] on span "Resolución del caso" at bounding box center [582, 77] width 67 height 11
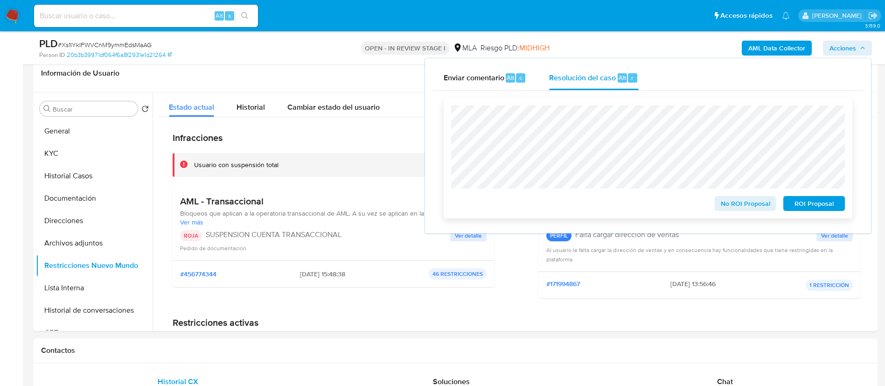
click at [808, 202] on span "ROI Proposal" at bounding box center [813, 203] width 48 height 13
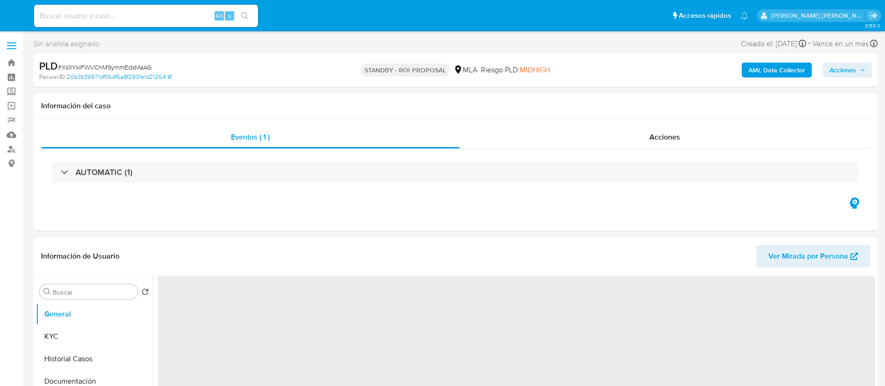
select select "10"
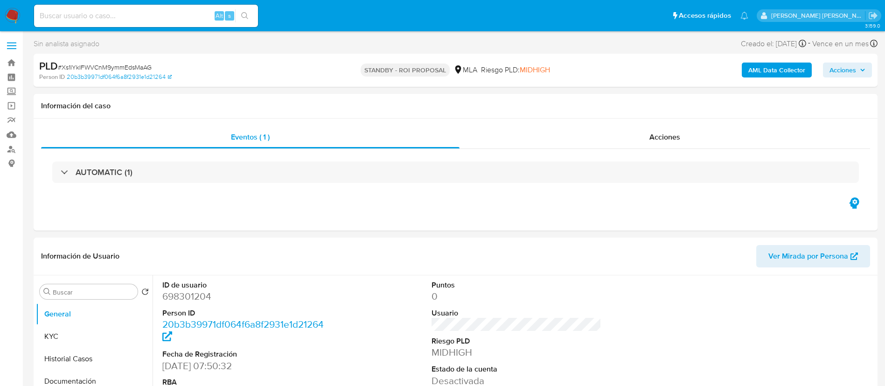
paste input "wfT3ghbb84bTyzfC5aibQXaj"
click at [180, 14] on input "wfT3ghbb84bTyzfC5aibQXaj" at bounding box center [146, 16] width 224 height 12
type input "wfT3ghbb84bTyzfC5aibQXaj"
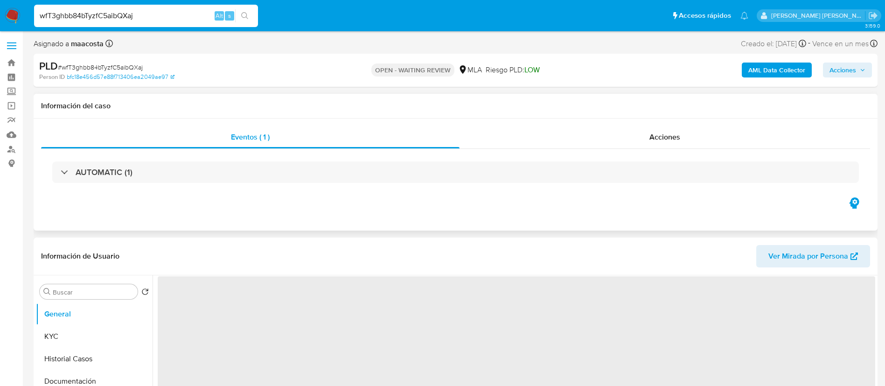
select select "10"
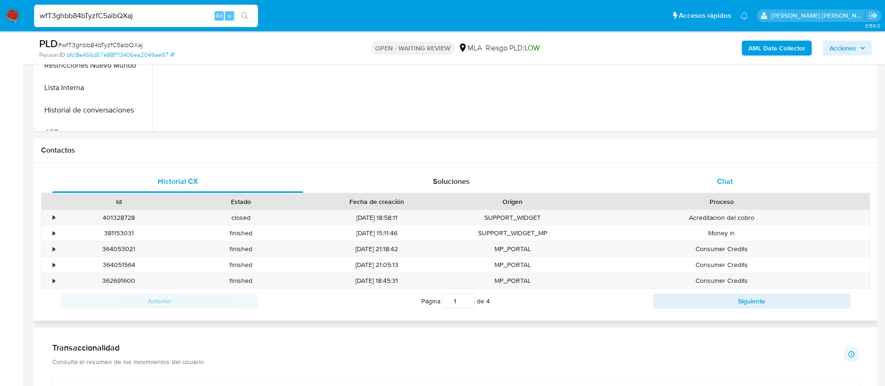
scroll to position [375, 0]
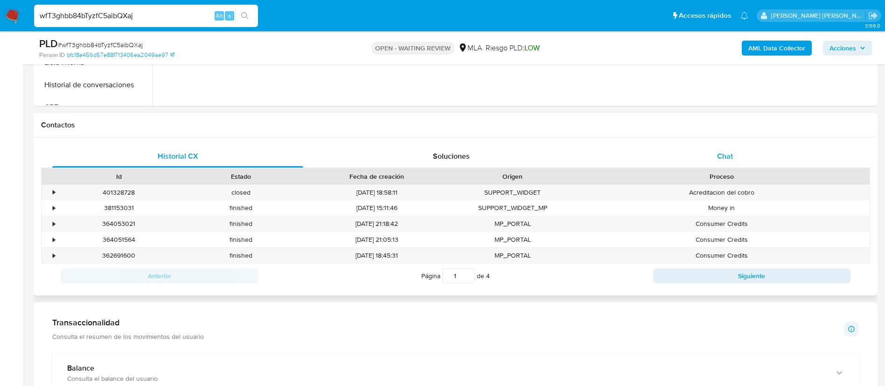
click at [711, 157] on div "Chat" at bounding box center [724, 156] width 251 height 22
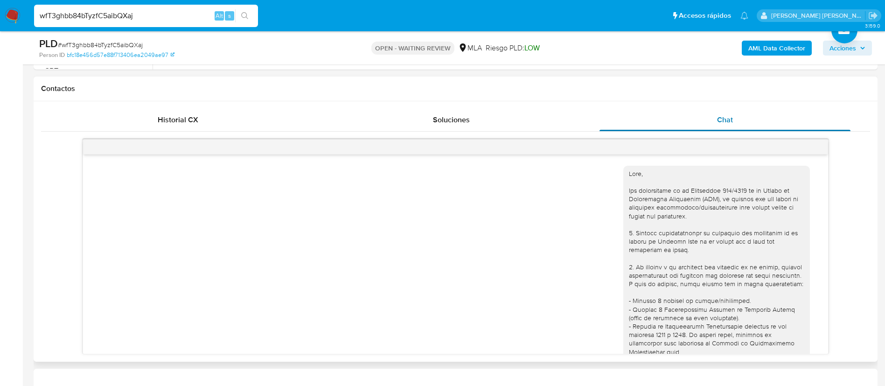
scroll to position [394, 0]
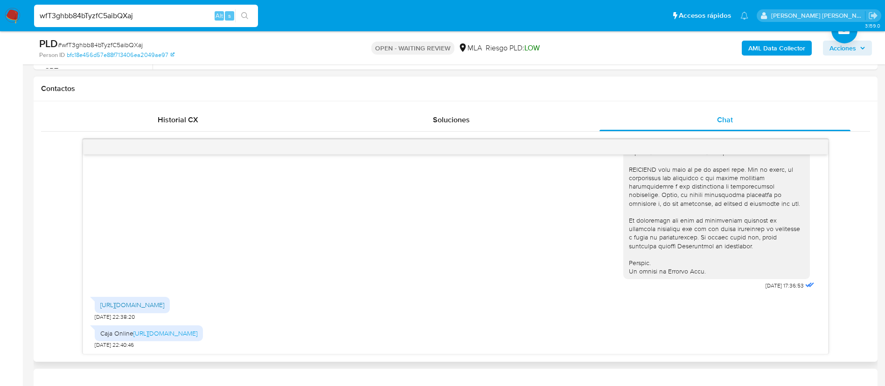
click at [164, 307] on link "[URL][DOMAIN_NAME]" at bounding box center [132, 304] width 64 height 9
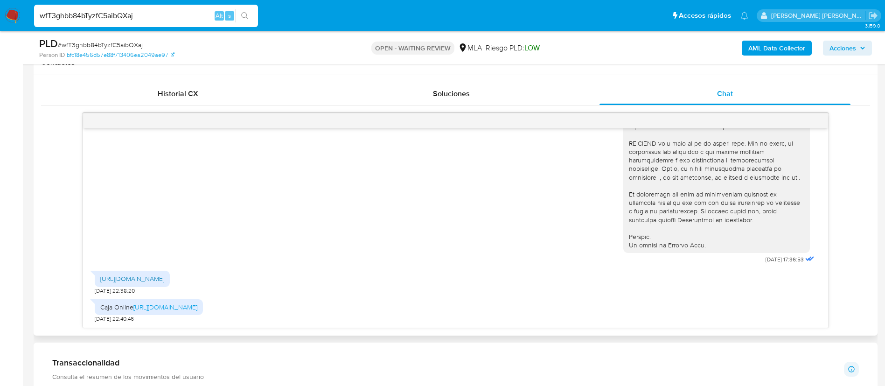
scroll to position [439, 0]
drag, startPoint x: 740, startPoint y: 258, endPoint x: 773, endPoint y: 259, distance: 33.1
click at [773, 259] on div "[DATE] 17:36:53" at bounding box center [719, 9] width 193 height 511
copy span "[DATE]"
drag, startPoint x: 84, startPoint y: 276, endPoint x: 254, endPoint y: 307, distance: 173.0
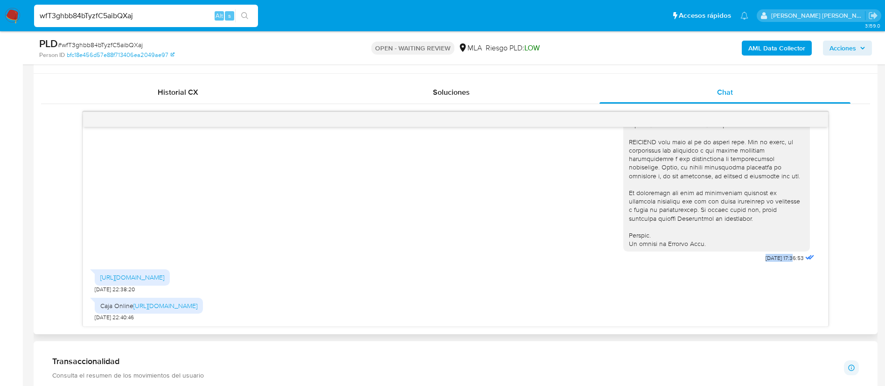
click at [254, 307] on div "[DATE] 17:36:53 [URL][DOMAIN_NAME] [DATE] 22:38:20 Caja Online [URL][DOMAIN_NAM…" at bounding box center [455, 226] width 745 height 199
copy div "[URL][DOMAIN_NAME] [DATE] 22:38:20 Caja Online [URL][DOMAIN_NAME]"
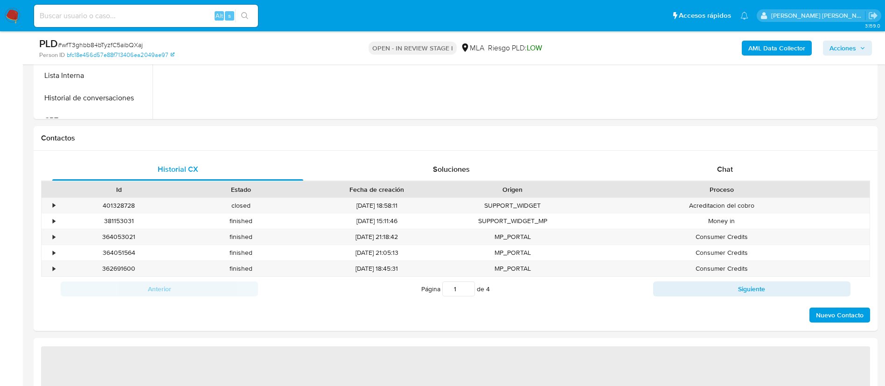
scroll to position [385, 0]
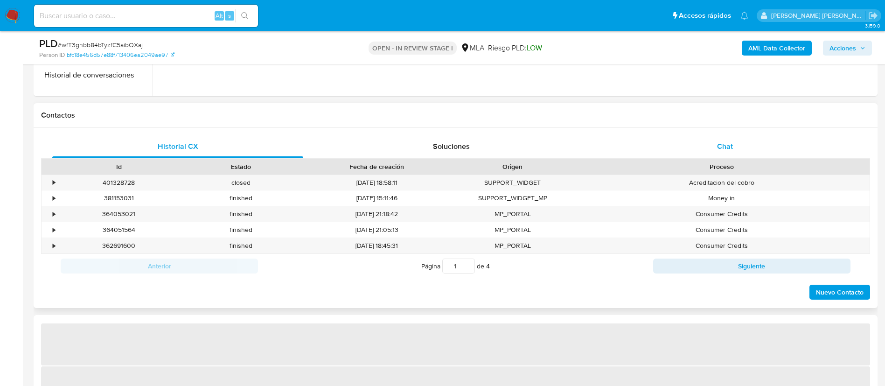
select select "10"
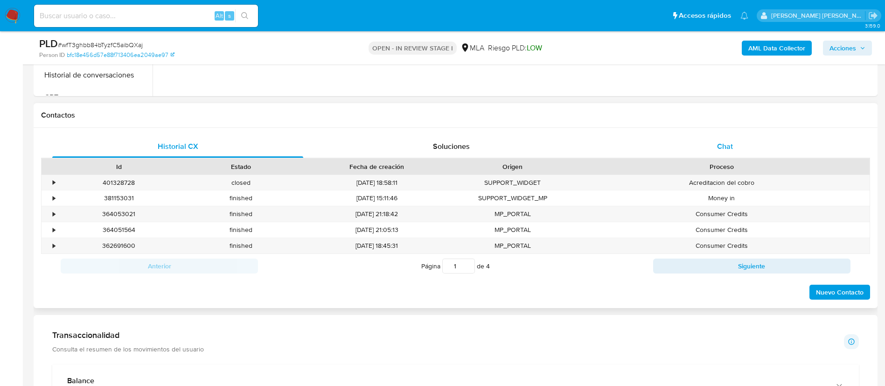
click at [717, 149] on span "Chat" at bounding box center [725, 146] width 16 height 11
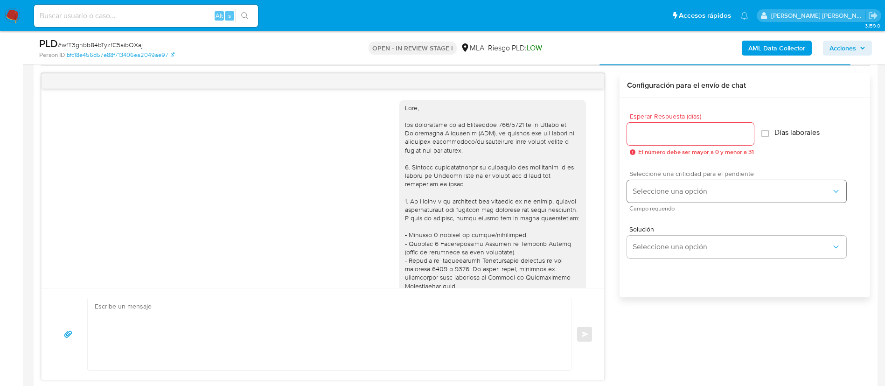
scroll to position [394, 0]
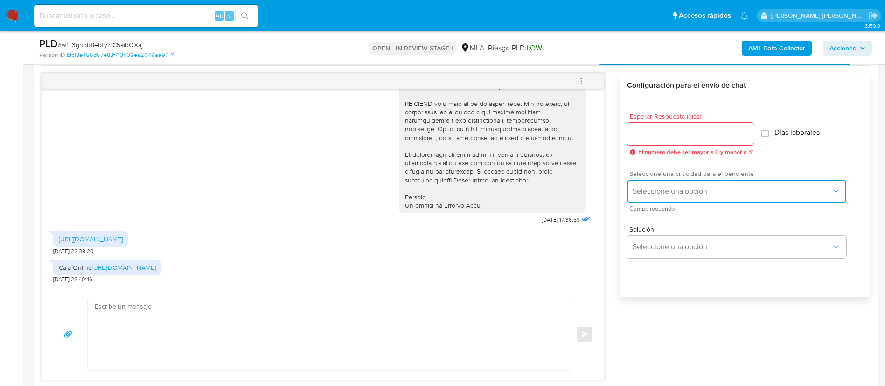
click at [643, 190] on span "Seleccione una opción" at bounding box center [731, 191] width 199 height 9
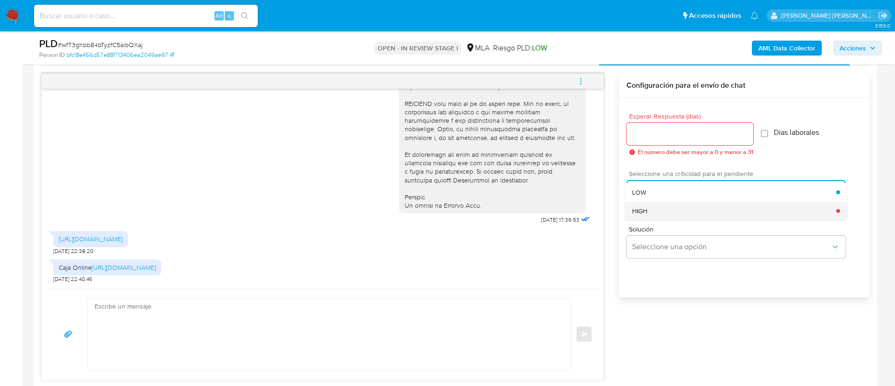
click at [642, 210] on span "HIGH" at bounding box center [639, 211] width 15 height 8
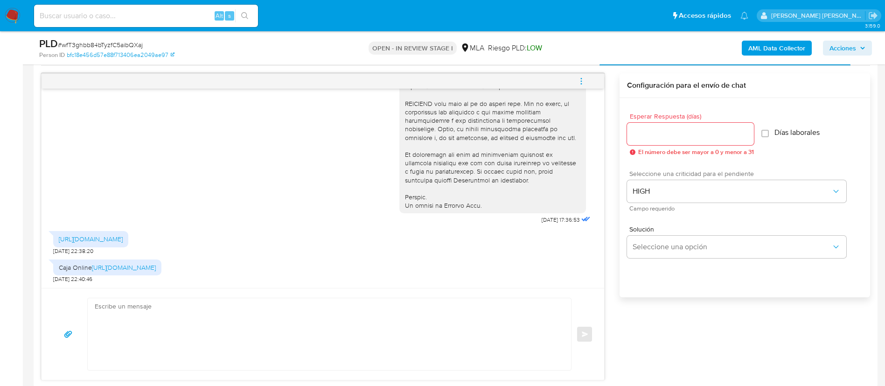
click at [637, 135] on input "Esperar Respuesta (días)" at bounding box center [690, 134] width 127 height 12
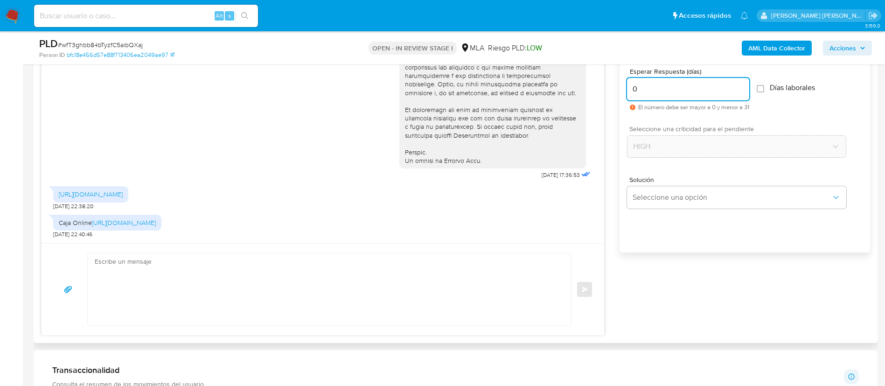
scroll to position [523, 0]
type input "0"
click at [511, 269] on textarea at bounding box center [327, 288] width 464 height 72
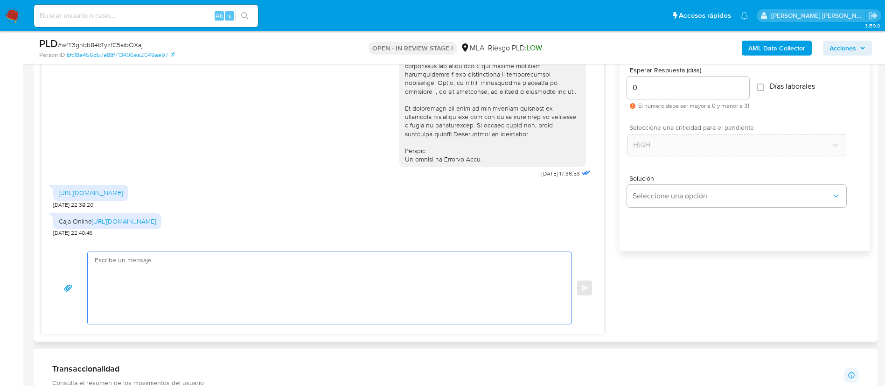
paste textarea "Hola , En función de las operaciones registradas en tu cuenta de Mercado Pago, …"
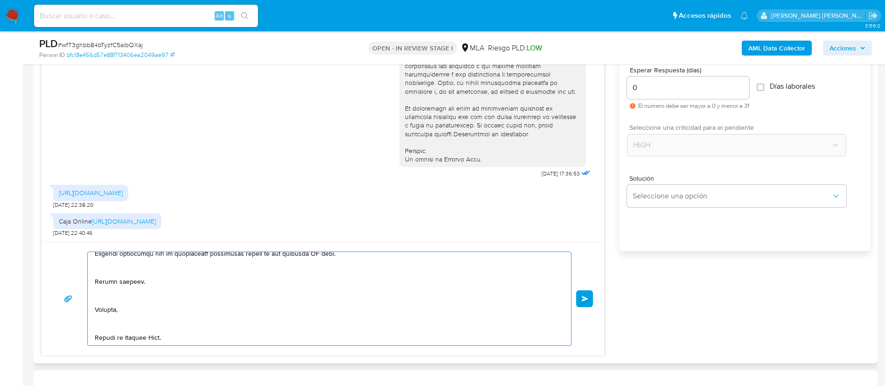
scroll to position [0, 0]
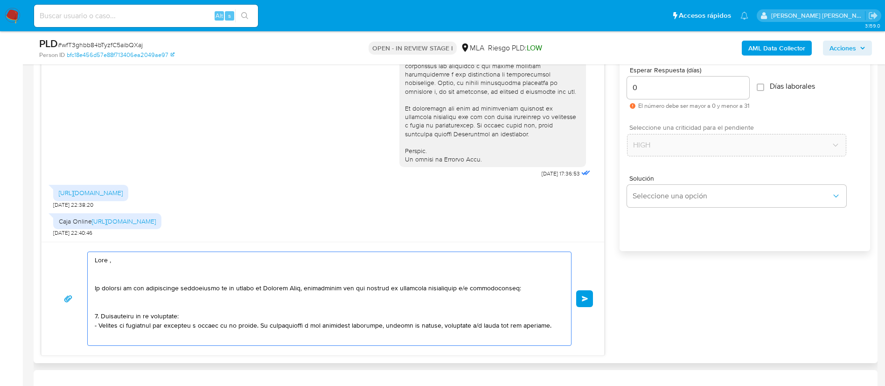
click at [145, 261] on textarea at bounding box center [327, 298] width 464 height 93
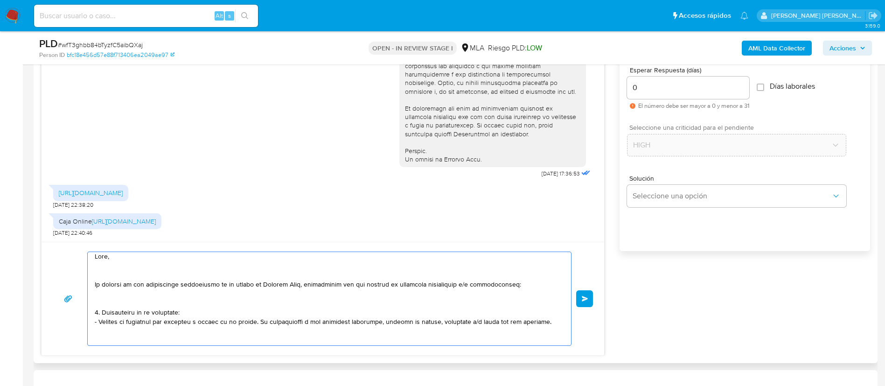
scroll to position [4, 0]
click at [127, 270] on textarea at bounding box center [327, 298] width 464 height 93
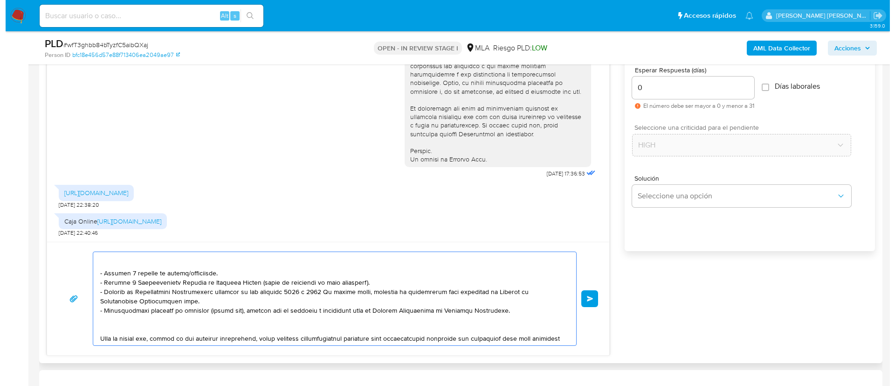
scroll to position [119, 0]
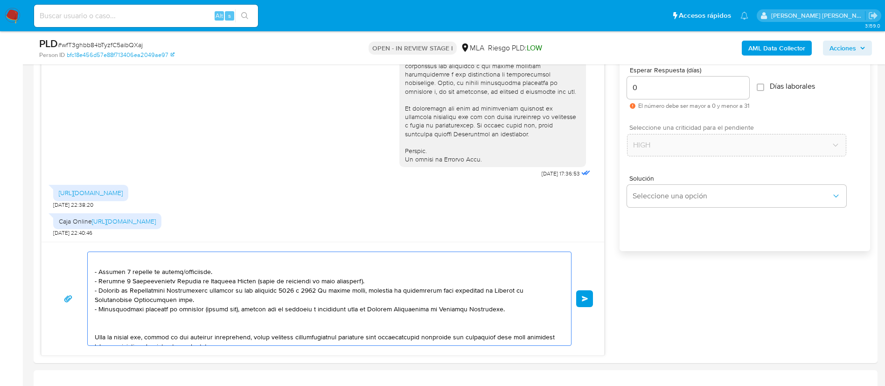
click at [784, 51] on b "AML Data Collector" at bounding box center [776, 48] width 57 height 15
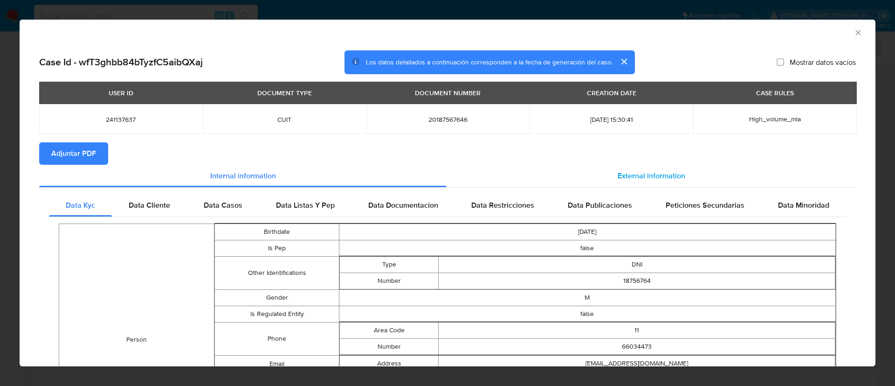
click at [632, 173] on span "External information" at bounding box center [652, 175] width 68 height 11
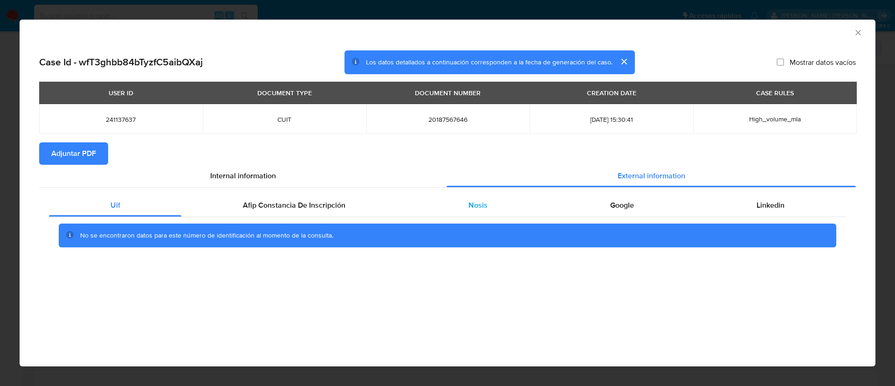
click at [467, 202] on div "Nosis" at bounding box center [478, 205] width 142 height 22
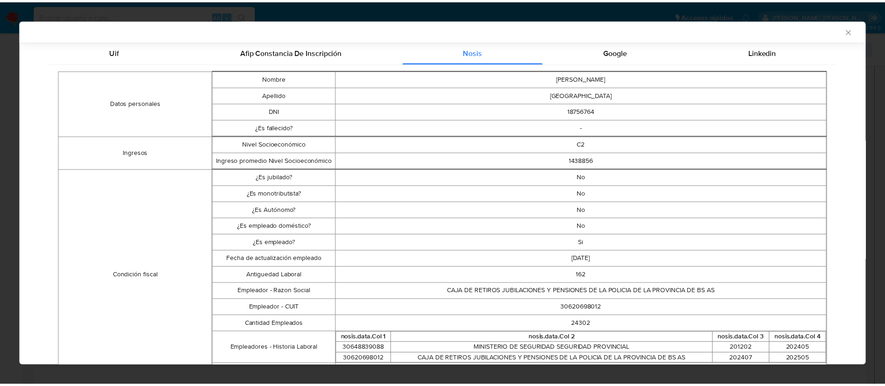
scroll to position [154, 0]
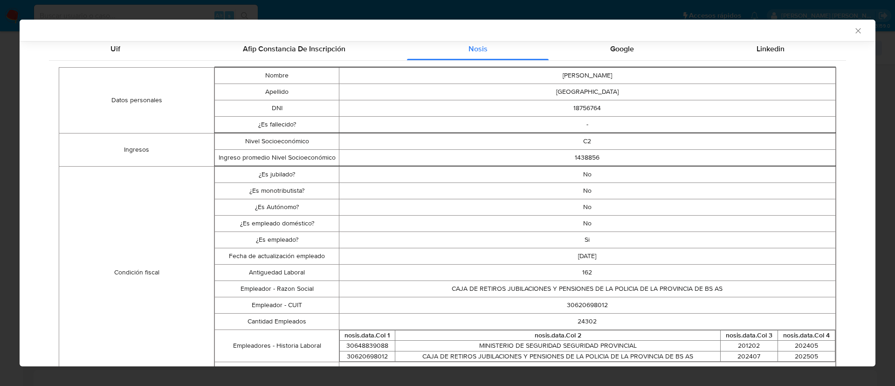
click at [573, 307] on td "30620698012" at bounding box center [587, 305] width 497 height 16
copy td "30620698012"
click at [854, 31] on icon "Cerrar ventana" at bounding box center [858, 30] width 9 height 9
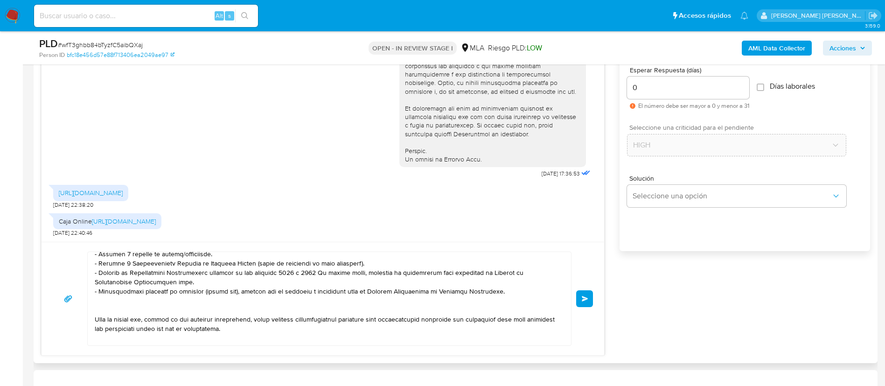
scroll to position [147, 0]
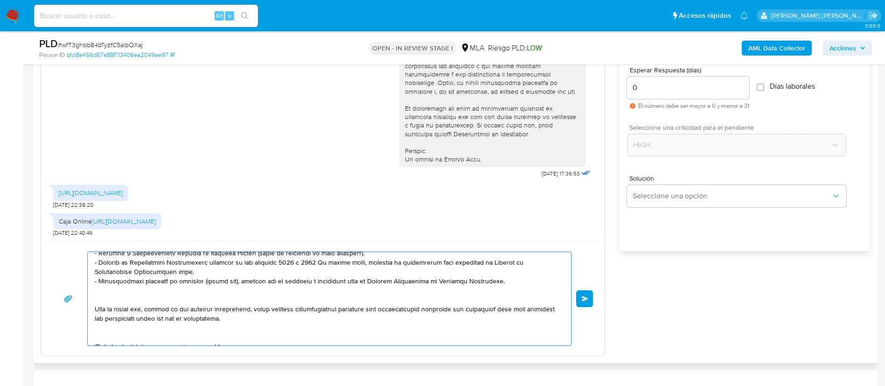
click at [221, 271] on textarea at bounding box center [327, 298] width 464 height 93
paste textarea "https://www.mercadopago.com.ar/ayuda/30181"
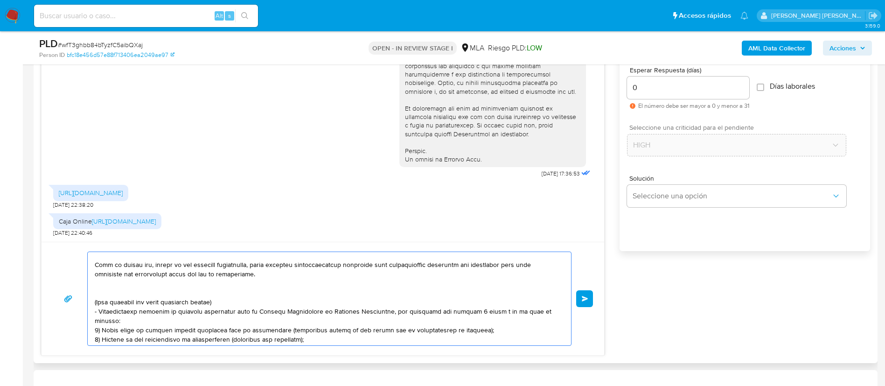
scroll to position [209, 0]
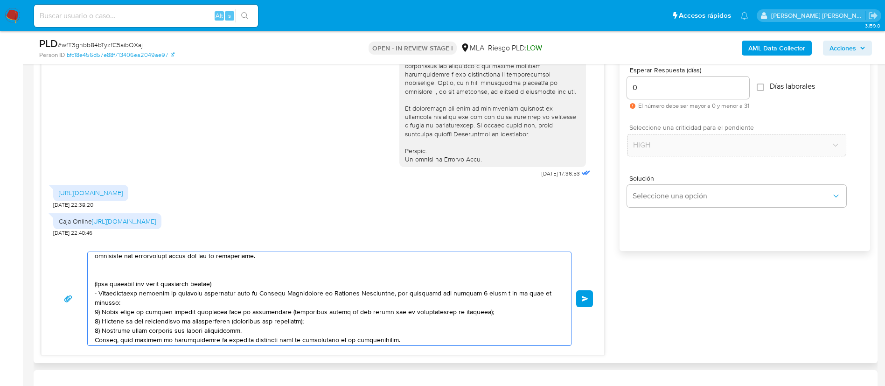
click at [173, 281] on textarea at bounding box center [327, 298] width 464 height 93
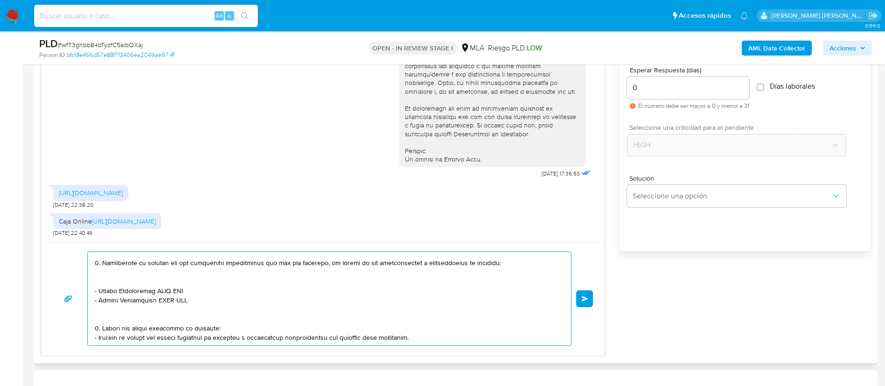
scroll to position [291, 0]
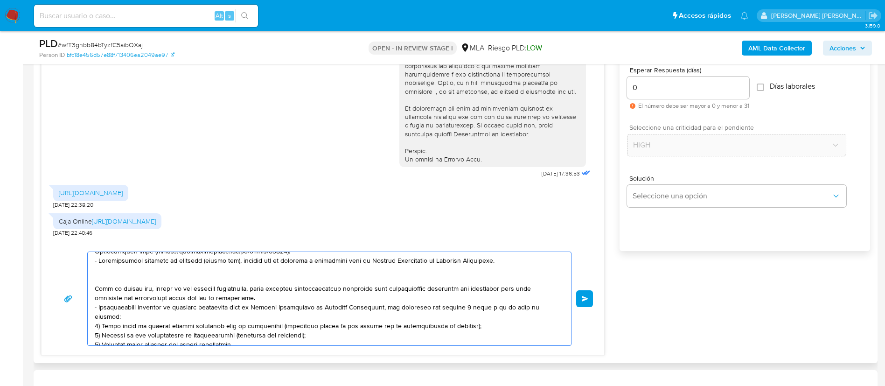
drag, startPoint x: 203, startPoint y: 287, endPoint x: 104, endPoint y: 310, distance: 101.5
click at [104, 310] on textarea at bounding box center [327, 298] width 464 height 93
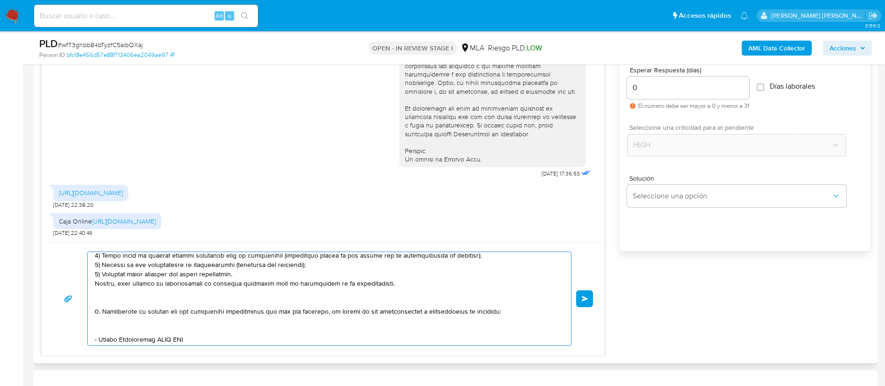
scroll to position [227, 0]
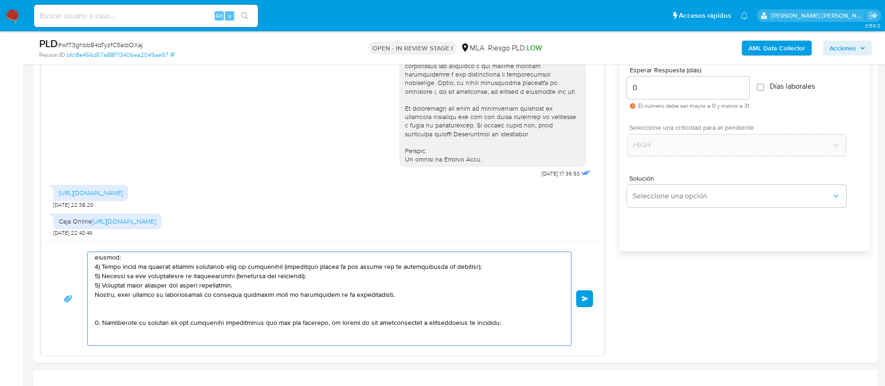
paste textarea "- Cocos Capital S.A. - 30708424478 (ACTIVIDAD: Servicios bursátiles de mediació…"
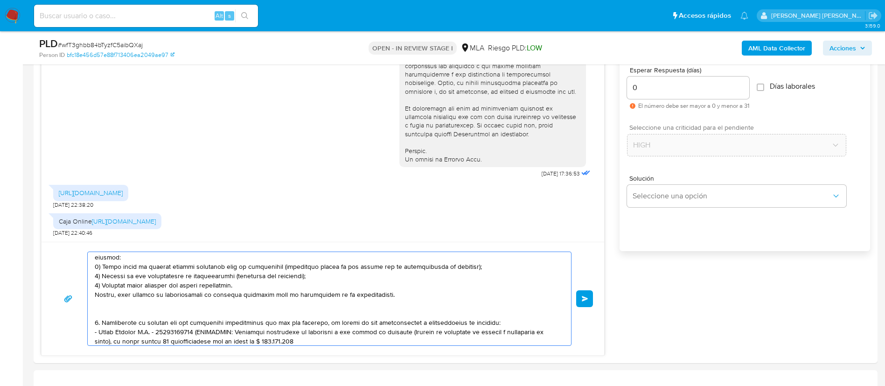
scroll to position [255, 0]
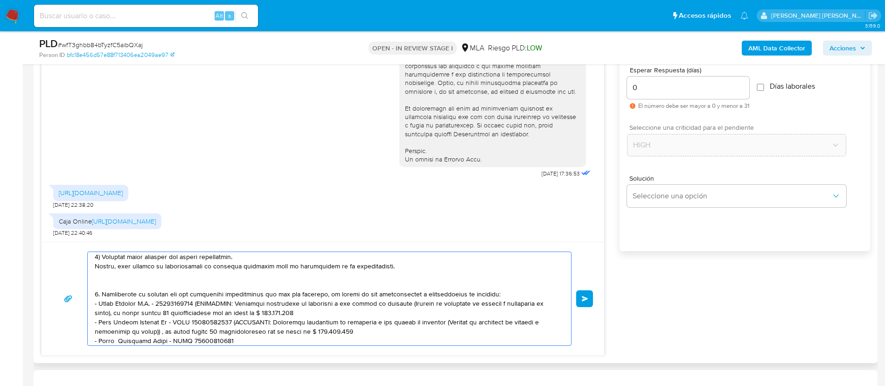
drag, startPoint x: 197, startPoint y: 295, endPoint x: 307, endPoint y: 299, distance: 109.6
click at [307, 299] on textarea at bounding box center [327, 298] width 464 height 93
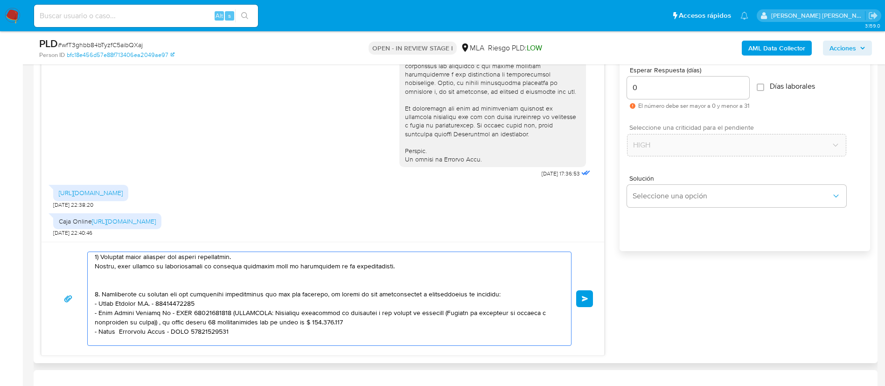
drag, startPoint x: 227, startPoint y: 305, endPoint x: 348, endPoint y: 311, distance: 121.9
click at [348, 311] on textarea at bounding box center [327, 298] width 464 height 93
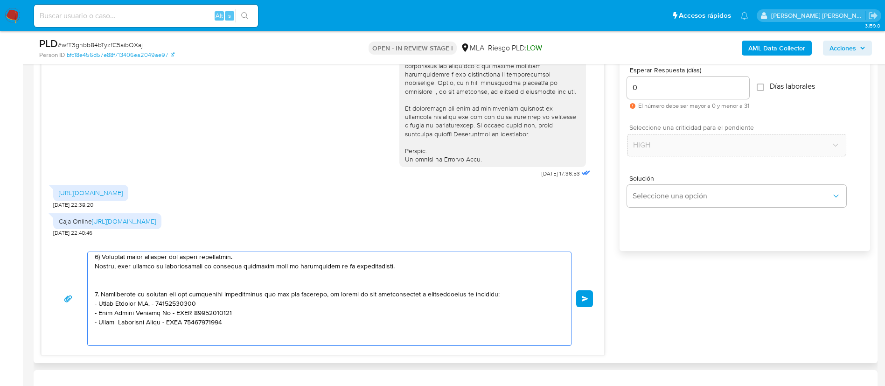
paste textarea "- Estela Susana Montenegro - CUIT 27223990008 (SIN ACTIVIDAD) , a quien le enví…"
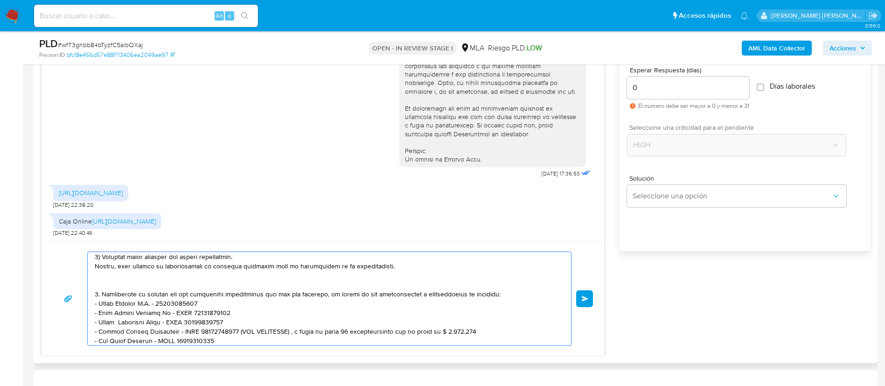
click at [237, 323] on textarea at bounding box center [327, 298] width 464 height 93
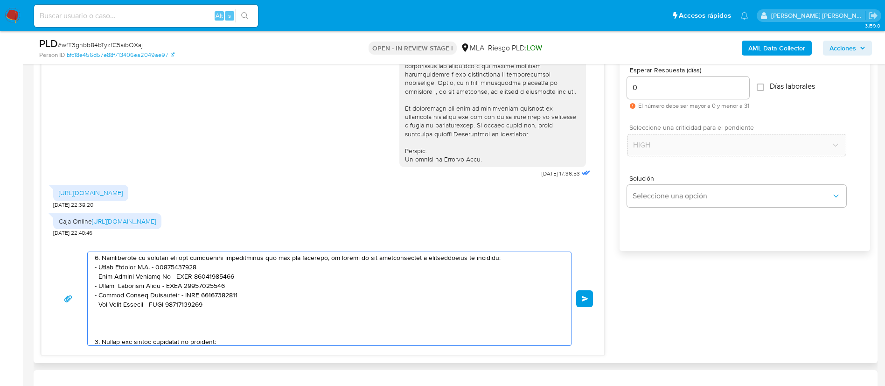
click at [188, 314] on textarea at bounding box center [327, 298] width 464 height 93
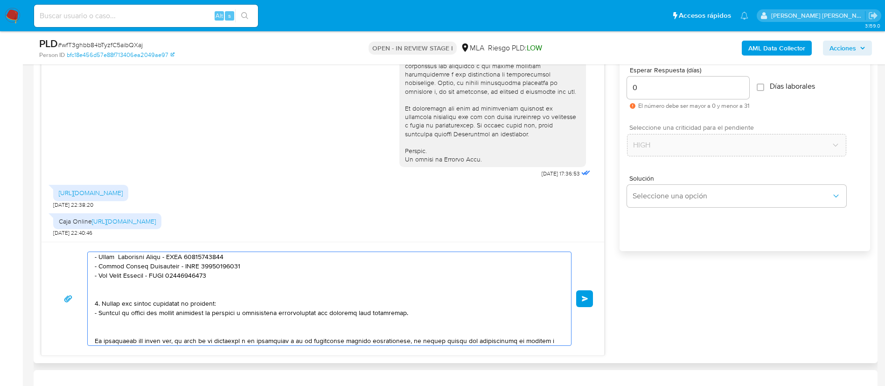
drag, startPoint x: 177, startPoint y: 317, endPoint x: 89, endPoint y: 285, distance: 93.7
click at [89, 285] on div at bounding box center [327, 298] width 478 height 93
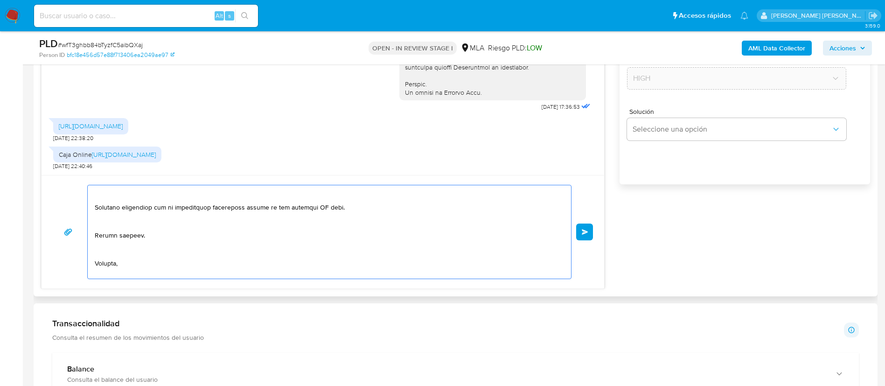
scroll to position [401, 0]
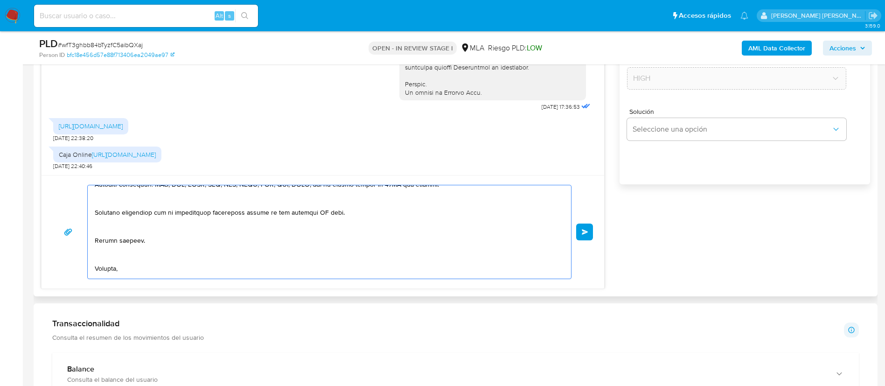
drag, startPoint x: 245, startPoint y: 203, endPoint x: 346, endPoint y: 205, distance: 100.8
click at [346, 205] on textarea at bounding box center [327, 231] width 464 height 93
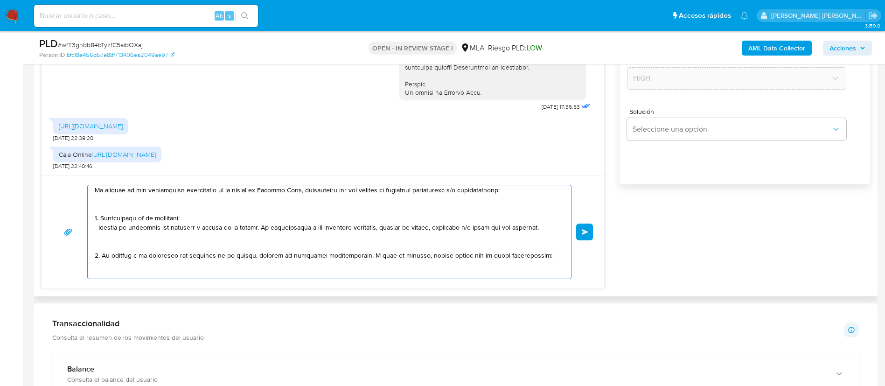
scroll to position [0, 0]
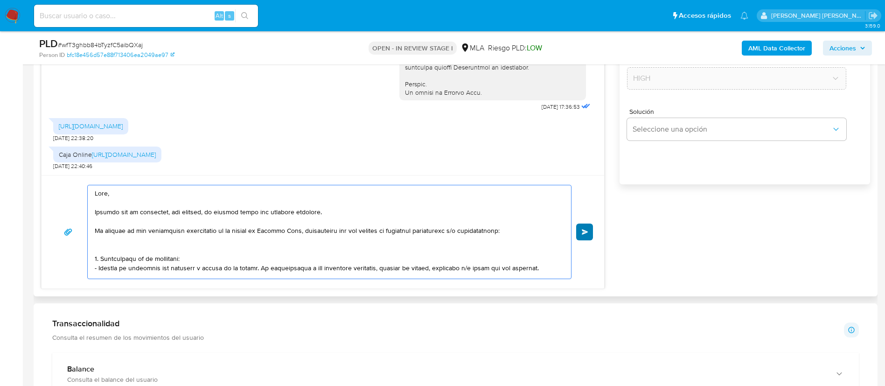
type textarea "Hola, Gracias por tu respuesta, sin embargo, no podemos abrir los vínculos envi…"
click at [584, 235] on button "Enviar" at bounding box center [584, 231] width 17 height 17
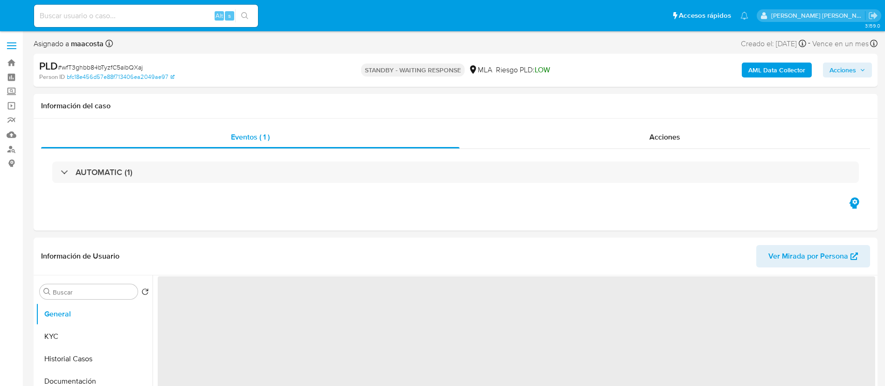
select select "10"
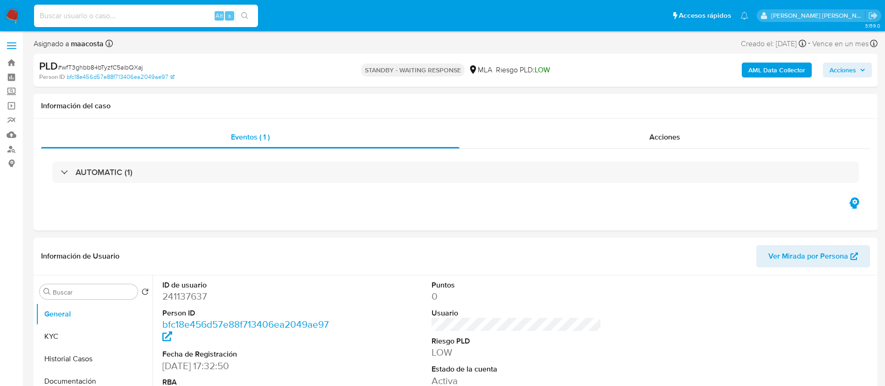
paste input "7yEZj5WLaPuXriRPNg0GgFlt"
click at [190, 19] on input at bounding box center [146, 16] width 224 height 12
type input "7yEZj5WLaPuXriRPNg0GgFlt"
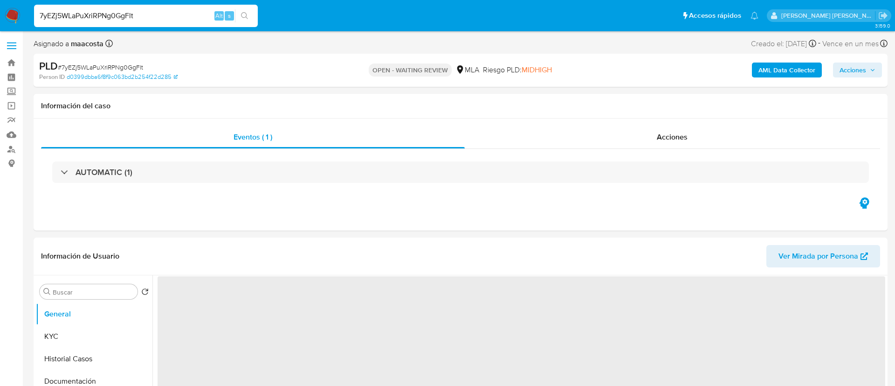
select select "10"
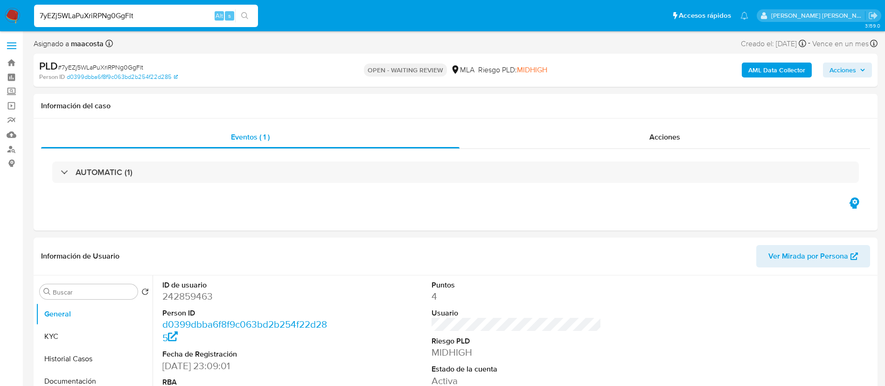
paste input "7yEZj5WLaPuXriRPNg0GgFlt"
click at [172, 20] on input "7yEZj5WLaPuXriRPNg0GgFlt7yEZj5WLaPuXriRPNg0GgFlt" at bounding box center [146, 16] width 224 height 12
paste input
type input "7yEZj5WLaPuXriRPNg0GgFlt"
click at [783, 71] on b "AML Data Collector" at bounding box center [776, 69] width 57 height 15
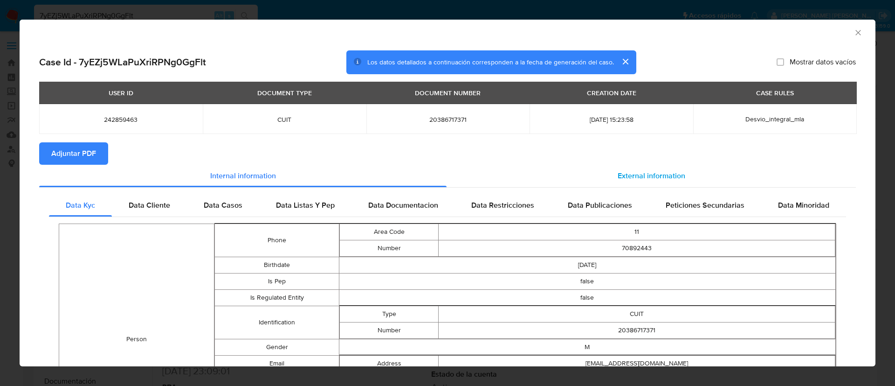
click at [628, 181] on div "External information" at bounding box center [651, 176] width 409 height 22
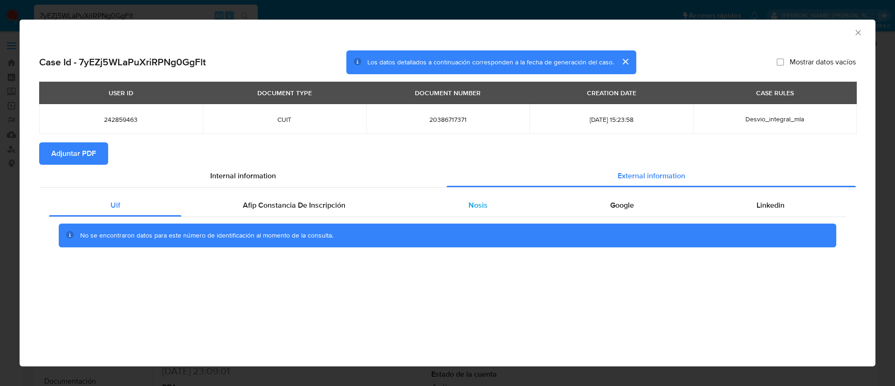
click at [501, 195] on div "Nosis" at bounding box center [478, 205] width 142 height 22
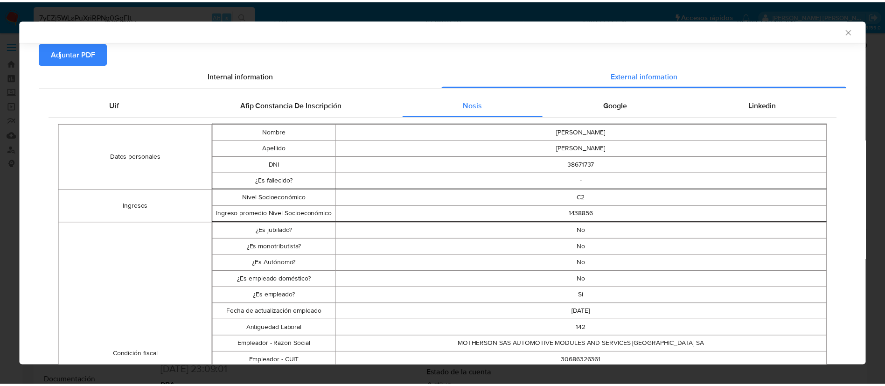
scroll to position [131, 0]
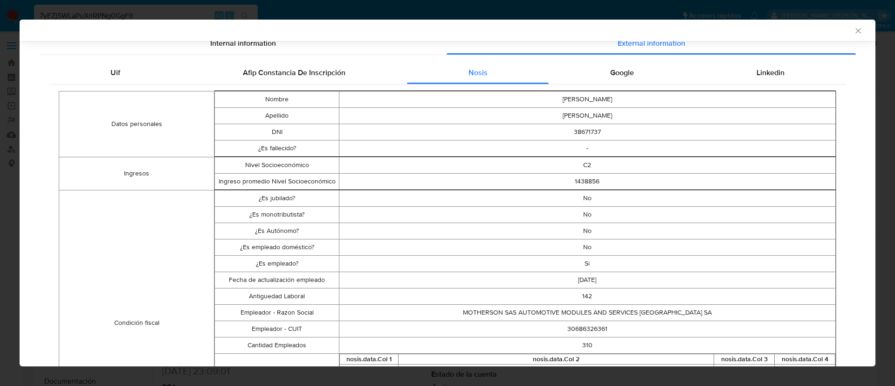
click at [570, 328] on td "30686326361" at bounding box center [587, 328] width 497 height 16
copy td "30686326361"
drag, startPoint x: 441, startPoint y: 201, endPoint x: 852, endPoint y: 29, distance: 445.6
click at [854, 29] on icon "Cerrar ventana" at bounding box center [858, 30] width 9 height 9
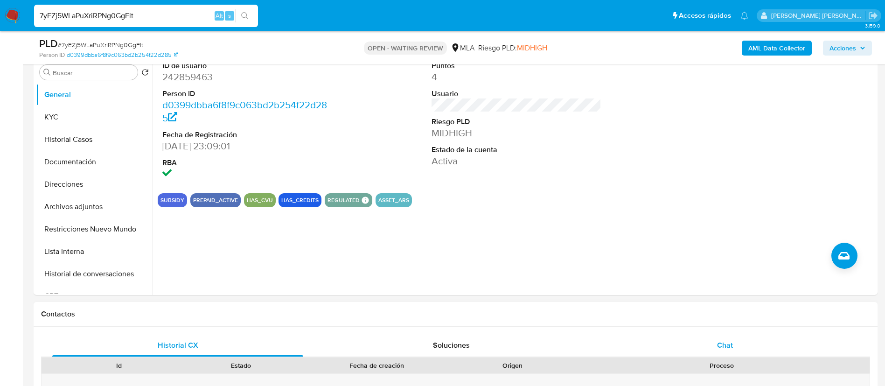
click at [710, 342] on div "Chat" at bounding box center [724, 345] width 251 height 22
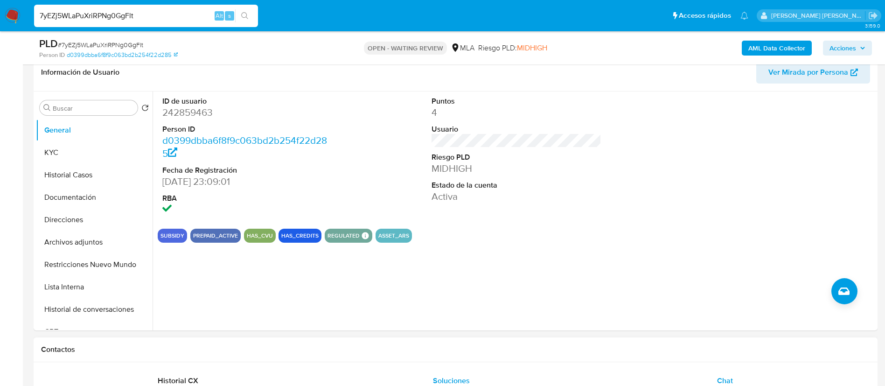
scroll to position [143, 0]
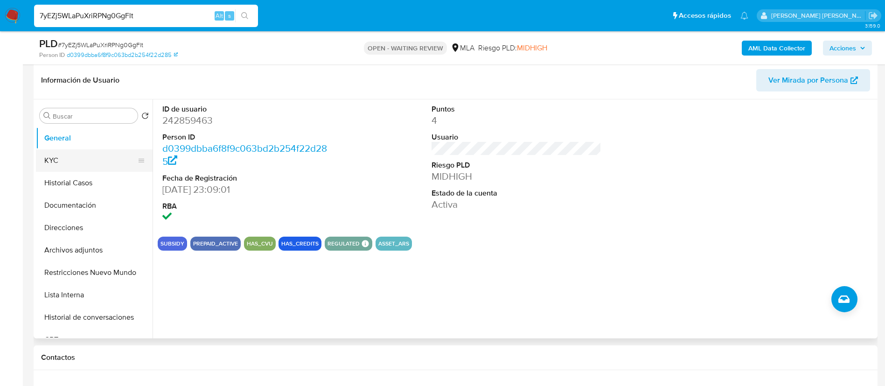
click at [77, 153] on button "KYC" at bounding box center [90, 160] width 109 height 22
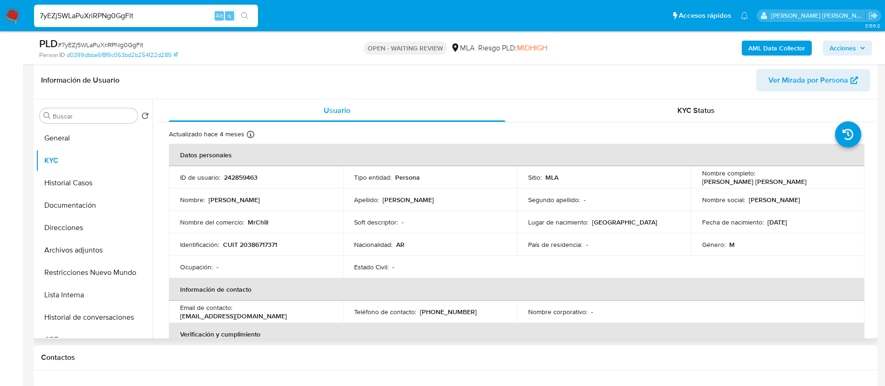
click at [257, 242] on p "CUIT 20386717371" at bounding box center [250, 244] width 54 height 8
copy p "20386717371"
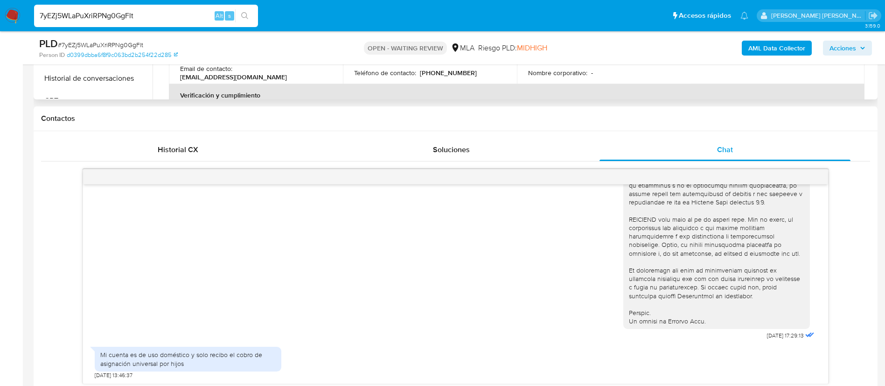
scroll to position [401, 0]
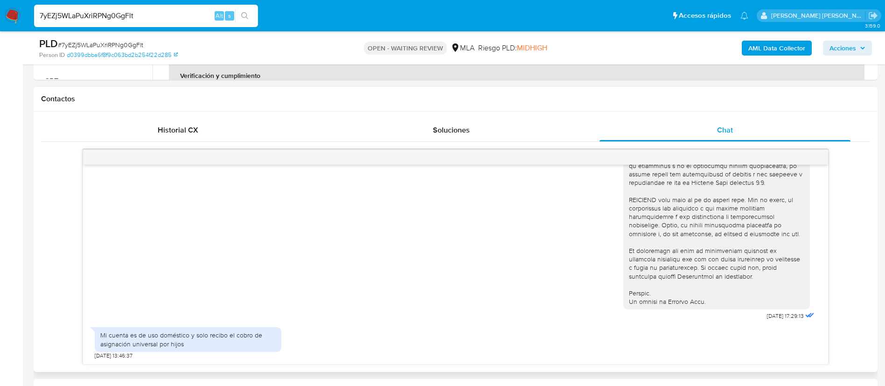
click at [228, 331] on div "Mi cuenta es de uso doméstico y solo recibo el cobro de asignación universal po…" at bounding box center [187, 339] width 175 height 17
copy div "Mi cuenta es de uso doméstico y solo recibo el cobro de asignación universal po…"
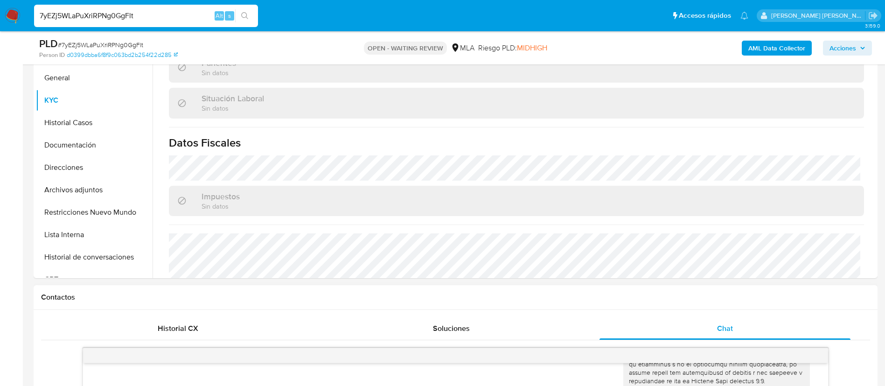
scroll to position [483, 0]
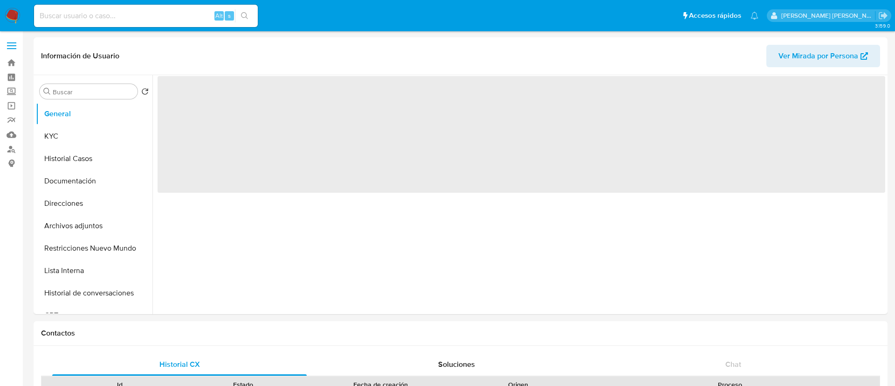
select select "10"
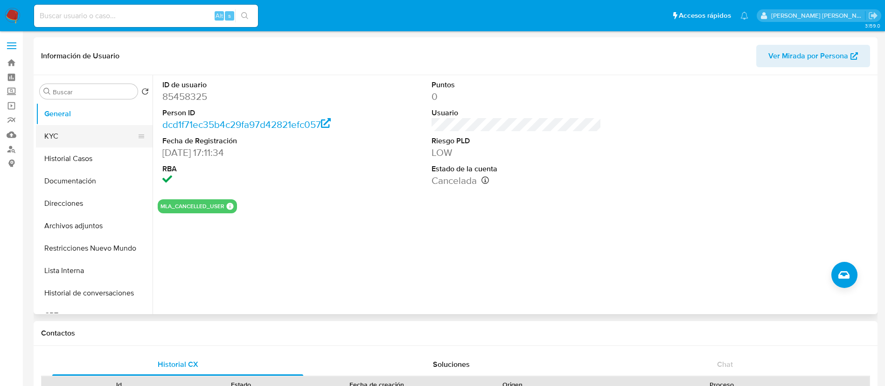
click at [60, 130] on button "KYC" at bounding box center [90, 136] width 109 height 22
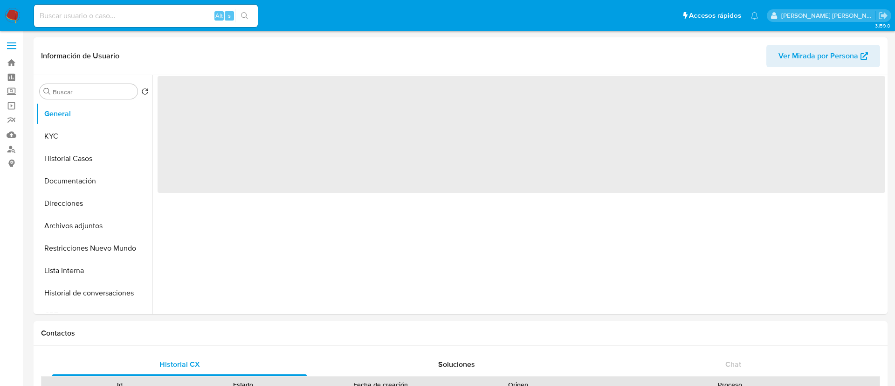
select select "10"
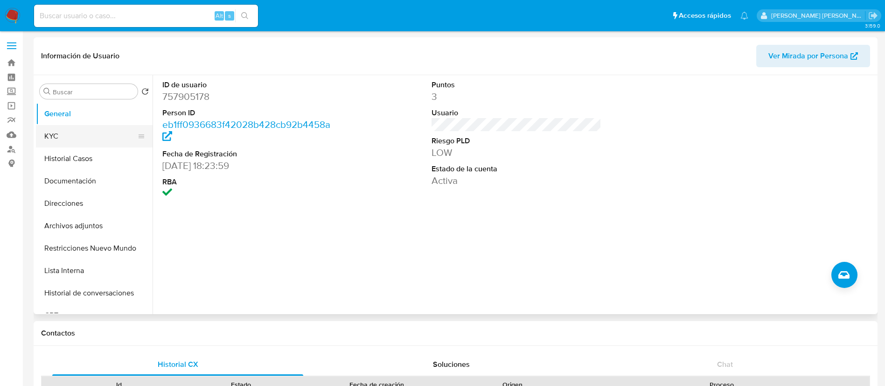
click at [78, 136] on button "KYC" at bounding box center [90, 136] width 109 height 22
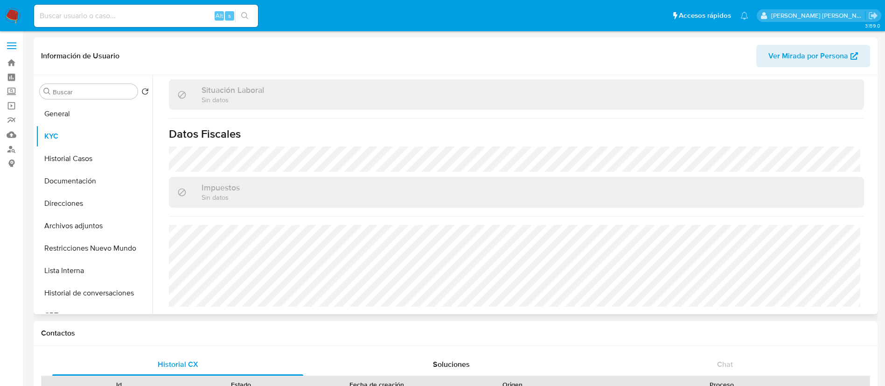
scroll to position [483, 0]
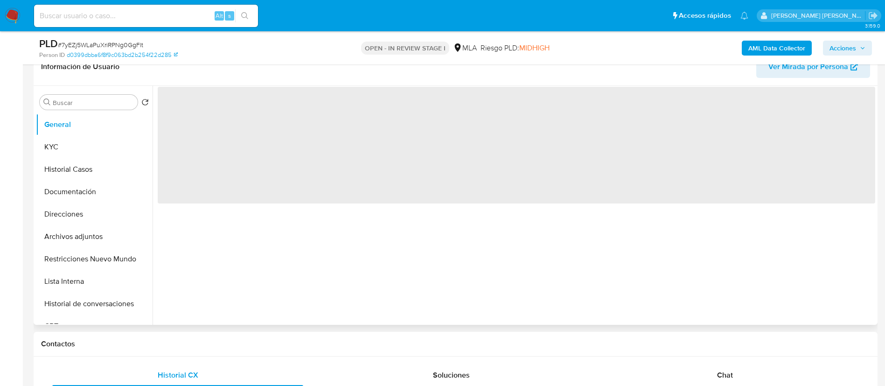
scroll to position [158, 0]
select select "10"
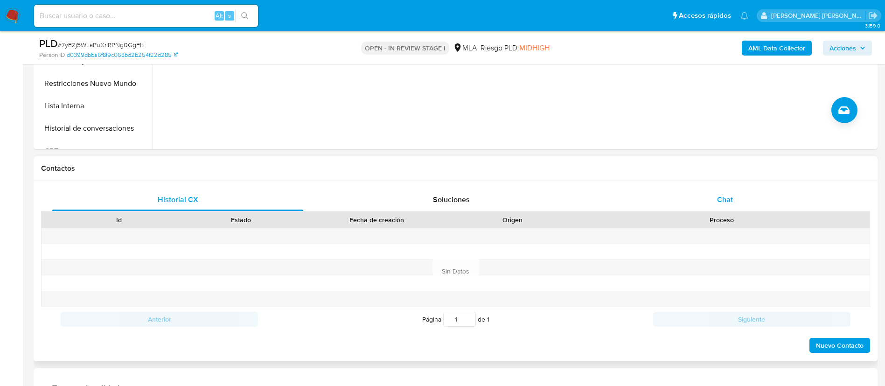
click at [723, 202] on span "Chat" at bounding box center [725, 199] width 16 height 11
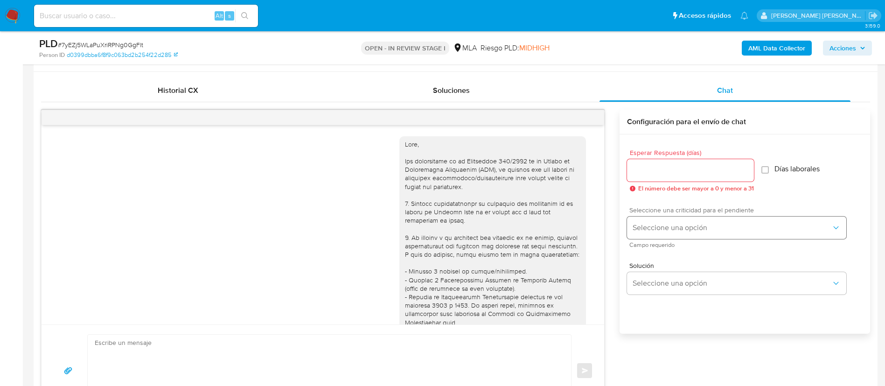
scroll to position [374, 0]
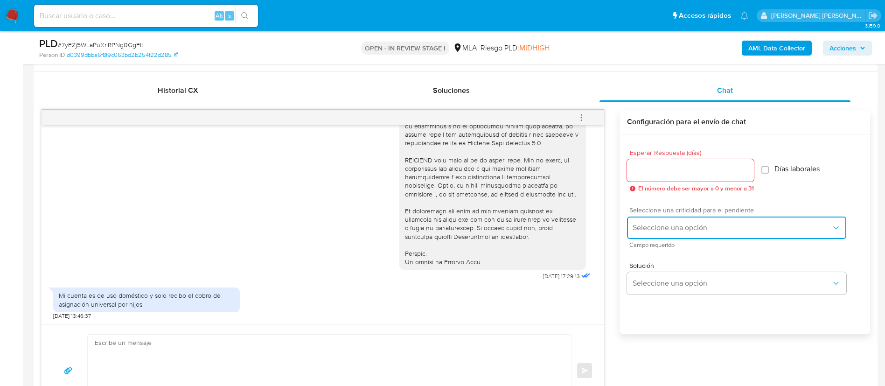
click at [649, 222] on button "Seleccione una opción" at bounding box center [736, 227] width 219 height 22
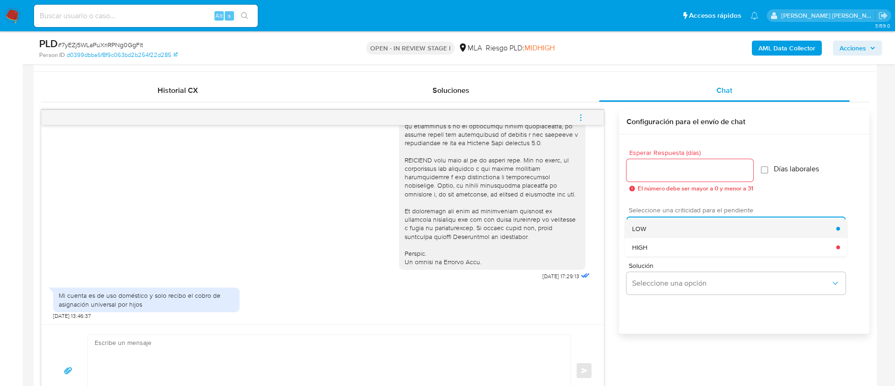
click at [638, 226] on span "LOW" at bounding box center [639, 228] width 14 height 8
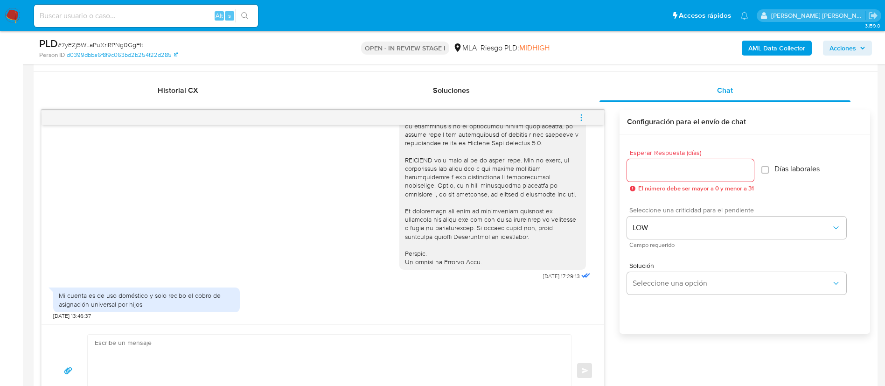
click at [638, 166] on input "Esperar Respuesta (días)" at bounding box center [690, 170] width 127 height 12
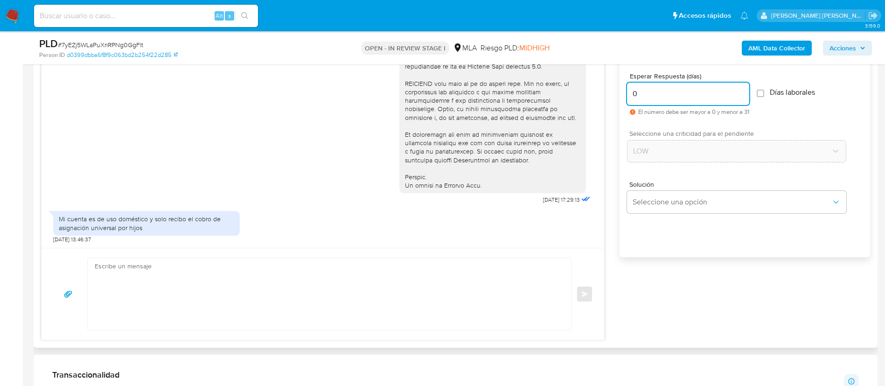
scroll to position [519, 0]
type input "0"
click at [490, 272] on textarea at bounding box center [327, 292] width 464 height 72
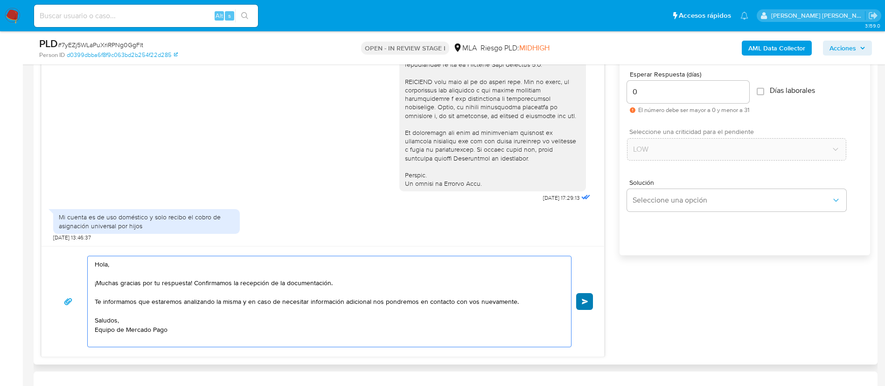
type textarea "Hola, ¡Muchas gracias por tu respuesta! Confirmamos la recepción de la document…"
click at [590, 302] on button "Enviar" at bounding box center [584, 301] width 17 height 17
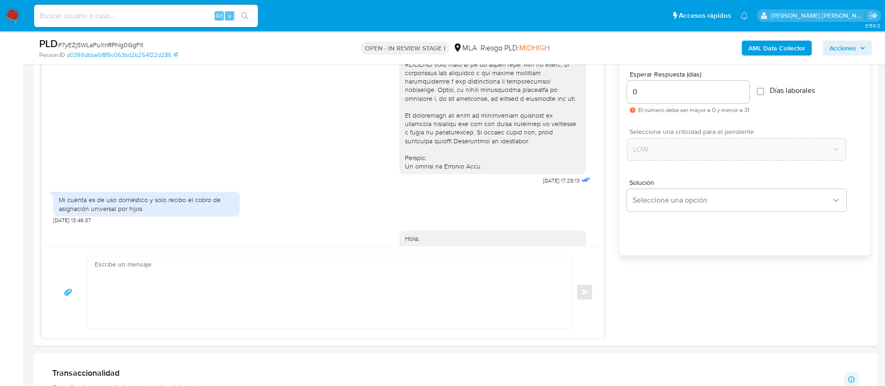
scroll to position [495, 0]
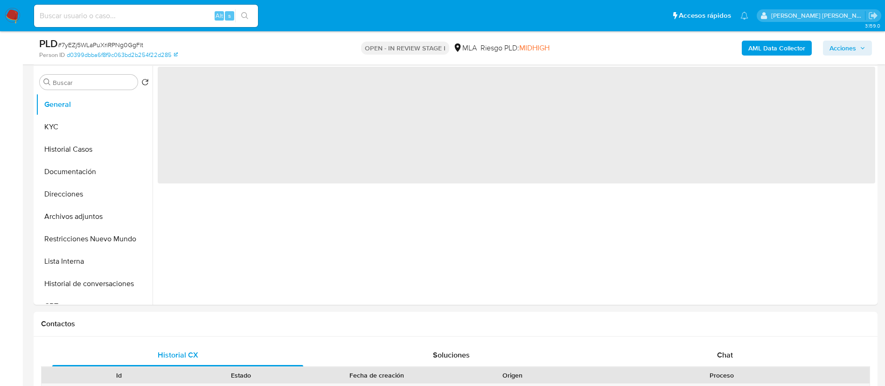
scroll to position [285, 0]
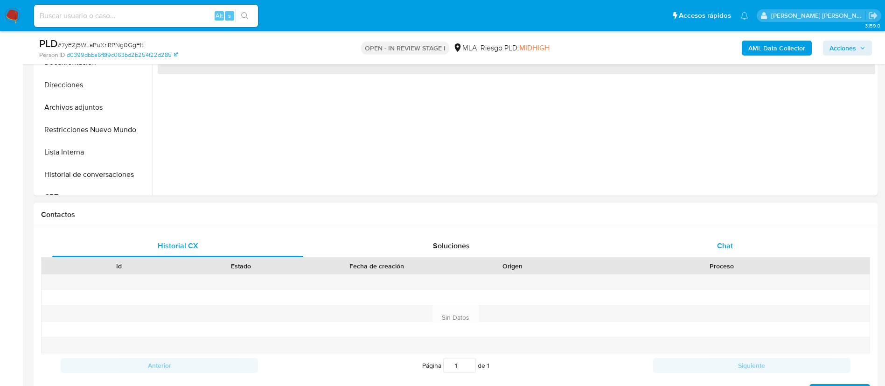
click at [732, 241] on span "Chat" at bounding box center [725, 245] width 16 height 11
select select "10"
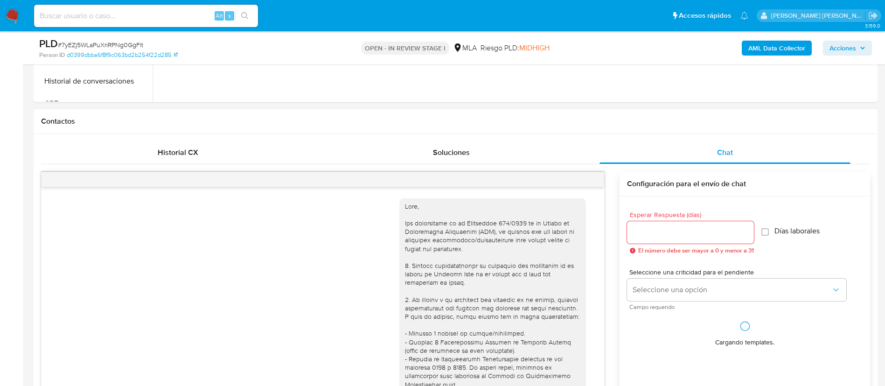
scroll to position [495, 0]
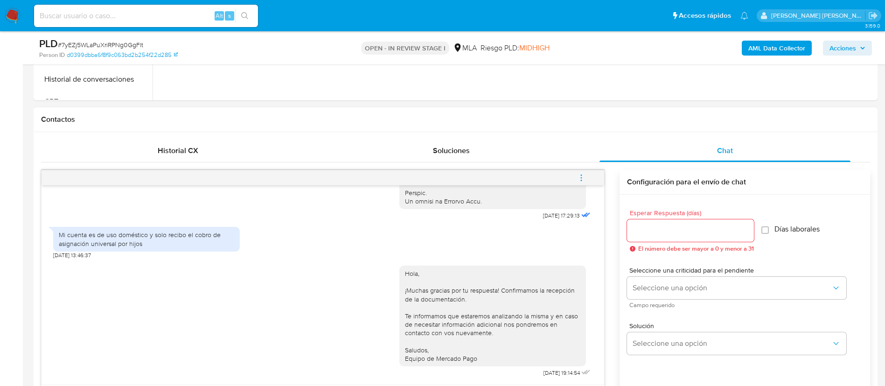
click at [584, 179] on icon "menu-action" at bounding box center [581, 177] width 8 height 8
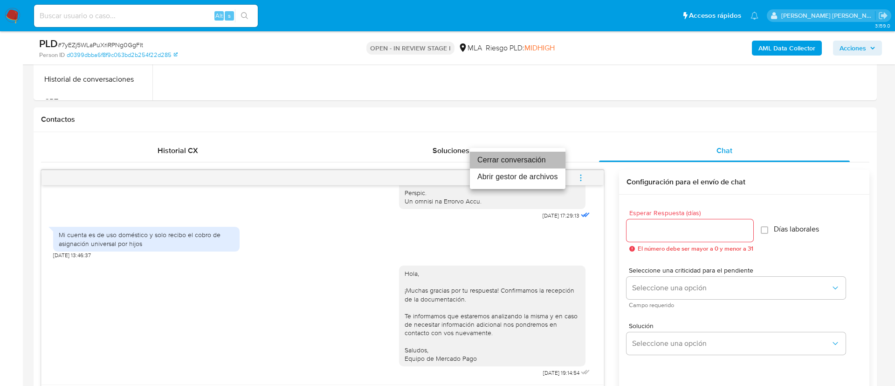
click at [518, 157] on li "Cerrar conversación" at bounding box center [518, 160] width 96 height 17
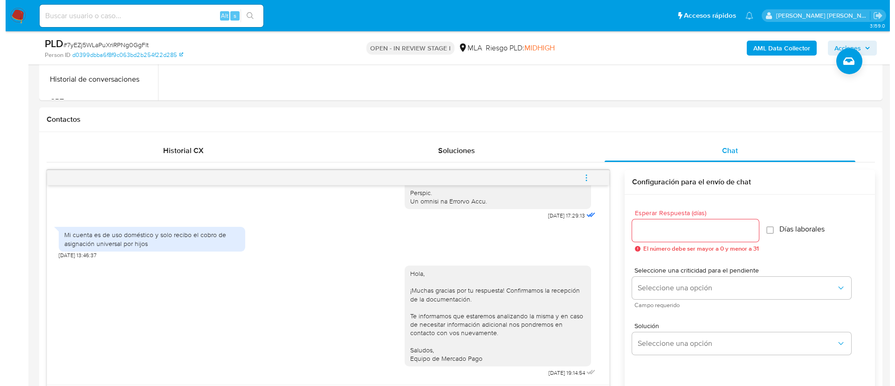
scroll to position [150, 0]
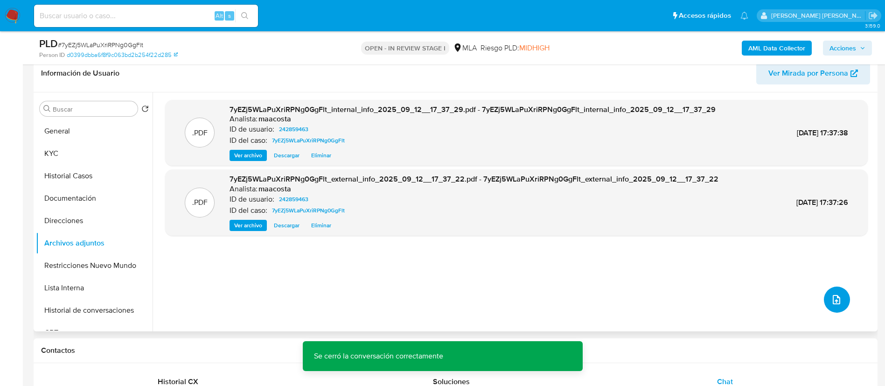
click at [831, 298] on icon "upload-file" at bounding box center [836, 299] width 11 height 11
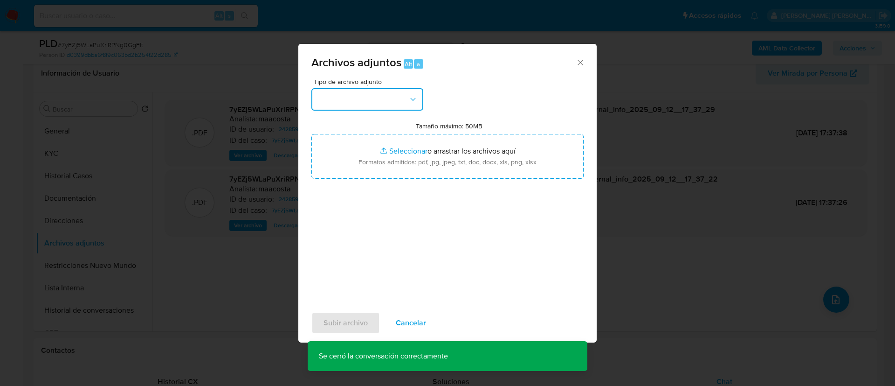
click at [392, 109] on button "button" at bounding box center [367, 99] width 112 height 22
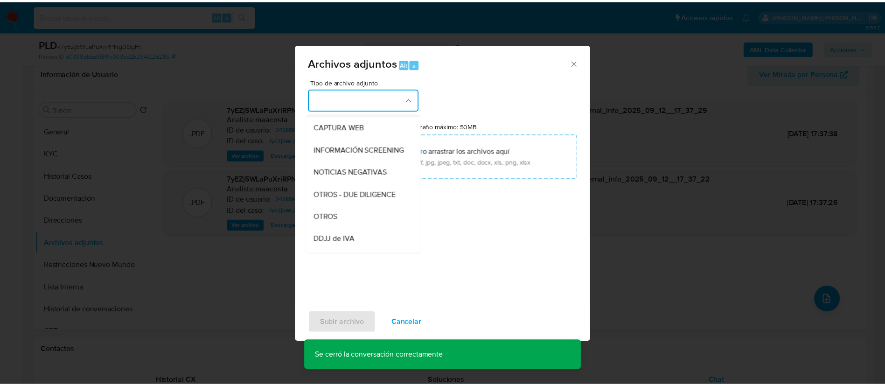
scroll to position [90, 0]
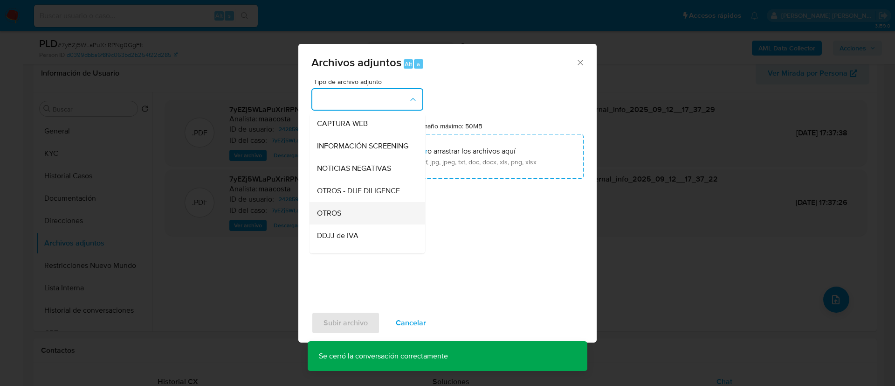
click at [338, 214] on div "OTROS" at bounding box center [364, 213] width 95 height 22
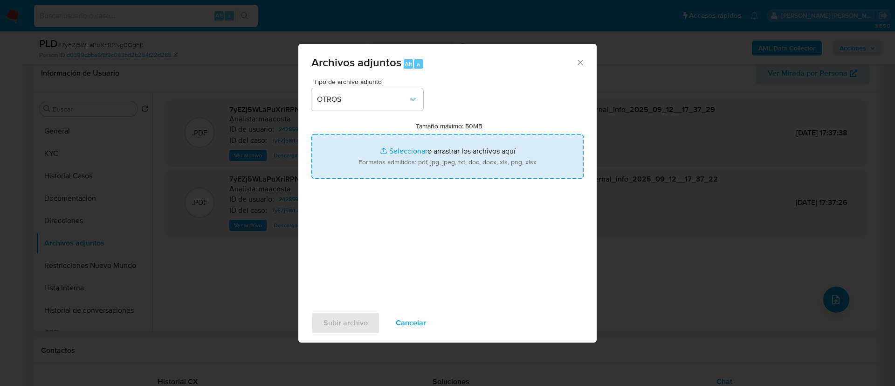
type input "C:\fakepath\Federico Leandro Arias- Movimientos.xlsx"
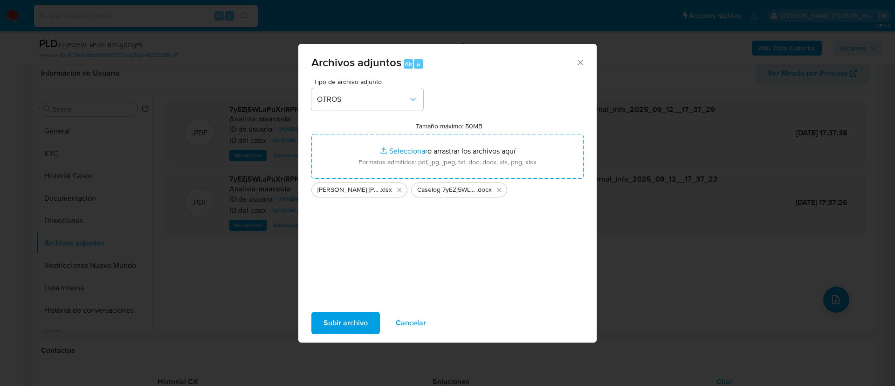
click at [342, 319] on span "Subir archivo" at bounding box center [346, 322] width 44 height 21
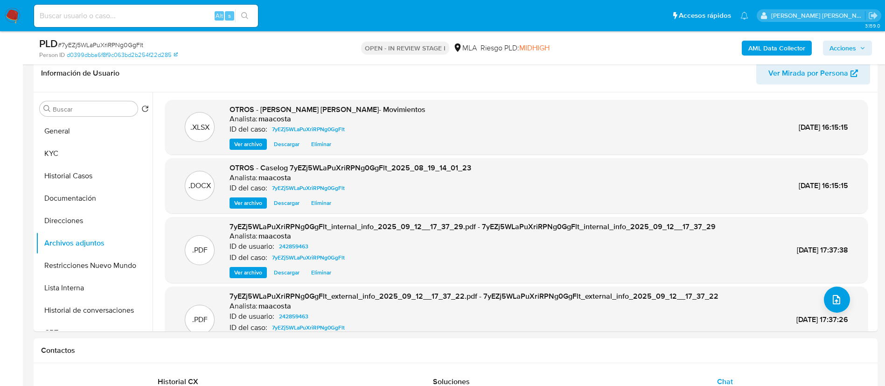
click at [851, 50] on span "Acciones" at bounding box center [842, 48] width 27 height 15
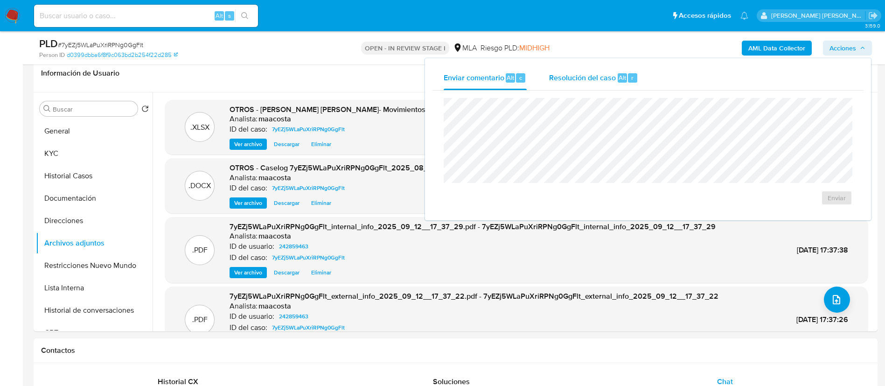
click at [622, 73] on span "Alt" at bounding box center [621, 77] width 7 height 9
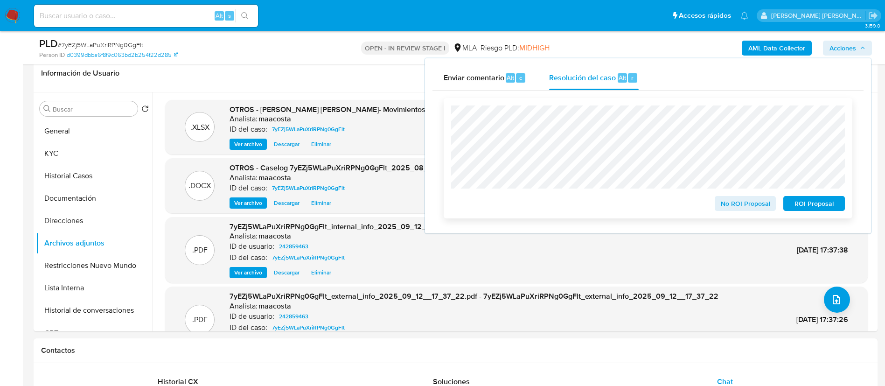
click at [727, 208] on span "No ROI Proposal" at bounding box center [745, 203] width 48 height 13
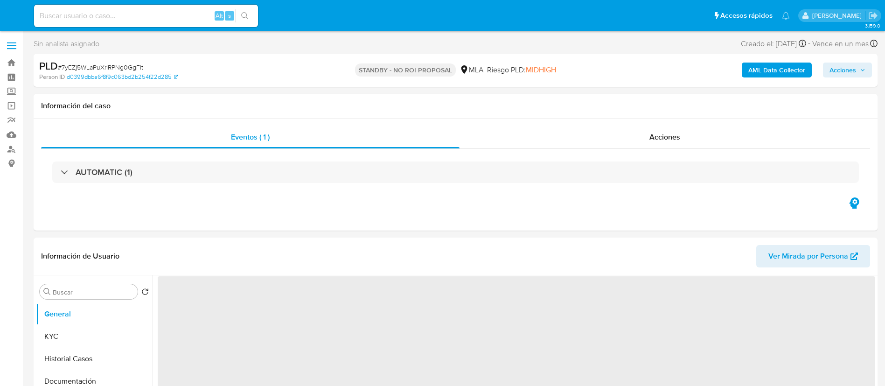
select select "10"
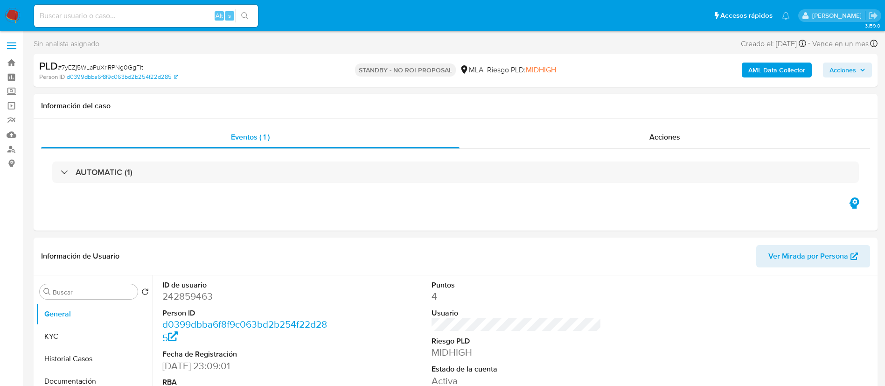
paste input "NPCL6yloEuEpbjKsVimLFTrk"
click at [150, 19] on input "NPCL6yloEuEpbjKsVimLFTrk" at bounding box center [146, 16] width 224 height 12
type input "NPCL6yloEuEpbjKsVimLFTrk"
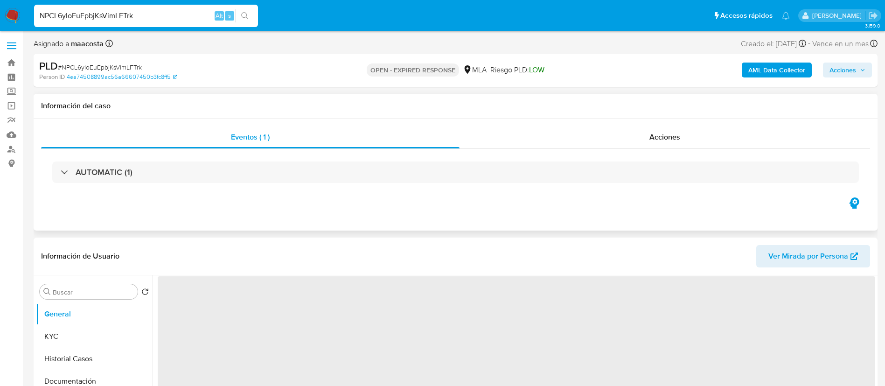
select select "10"
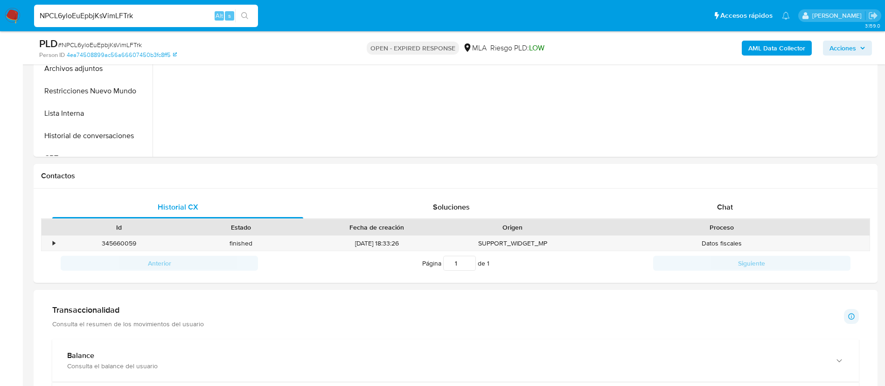
scroll to position [354, 0]
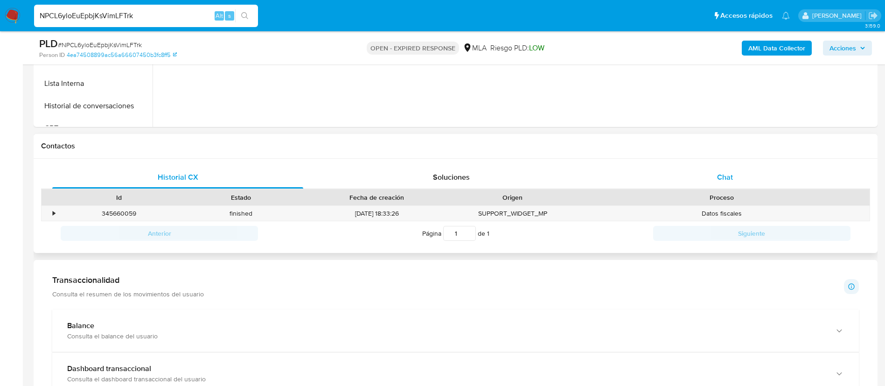
click at [727, 176] on span "Chat" at bounding box center [725, 177] width 16 height 11
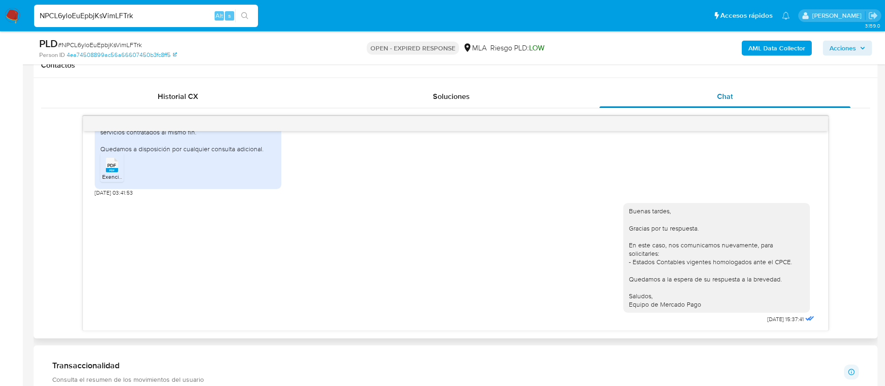
scroll to position [435, 0]
click at [178, 99] on span "Historial CX" at bounding box center [178, 95] width 41 height 11
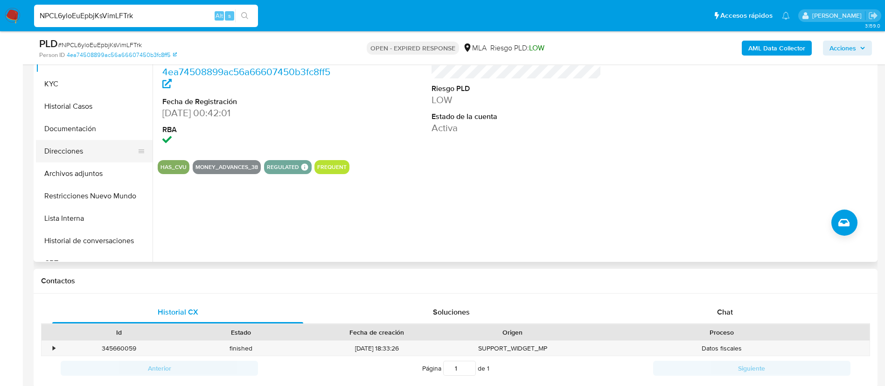
scroll to position [218, 0]
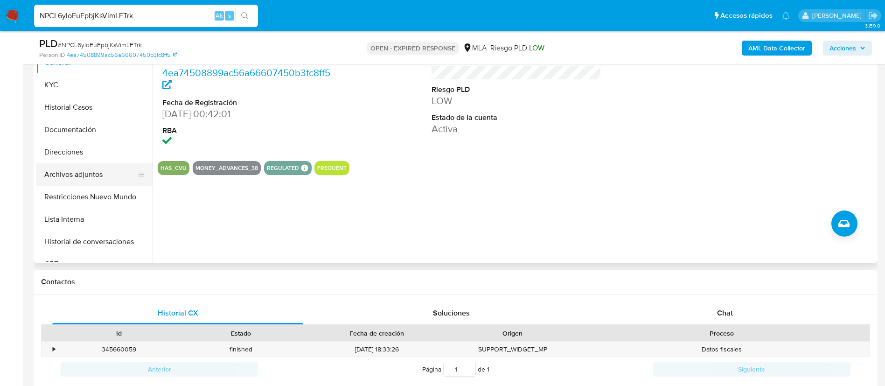
click at [70, 171] on button "Archivos adjuntos" at bounding box center [90, 174] width 109 height 22
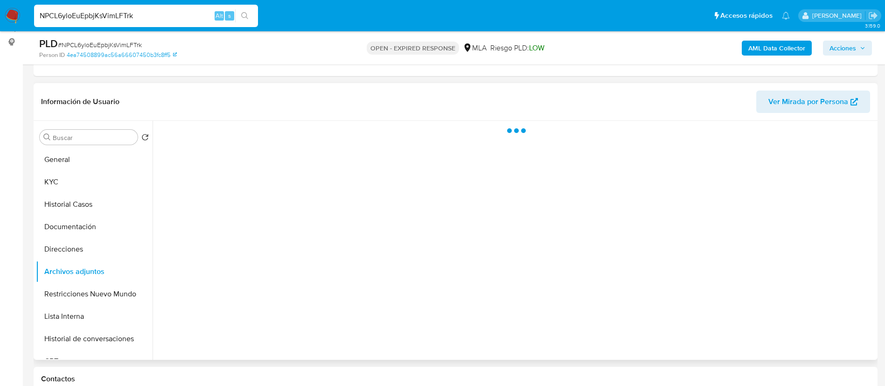
scroll to position [120, 0]
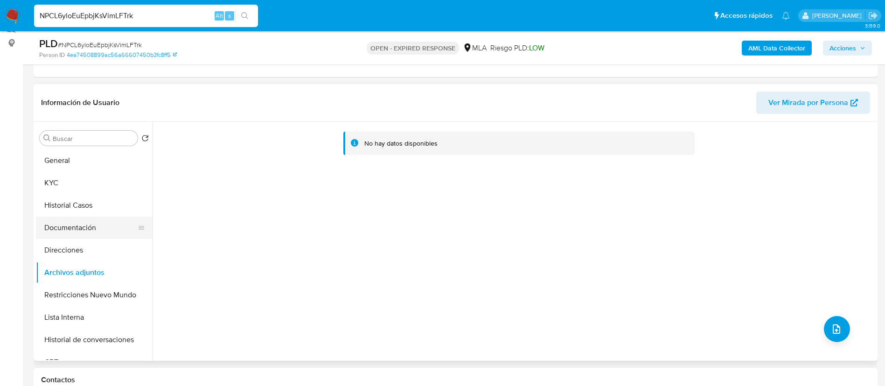
click at [60, 230] on button "Documentación" at bounding box center [90, 227] width 109 height 22
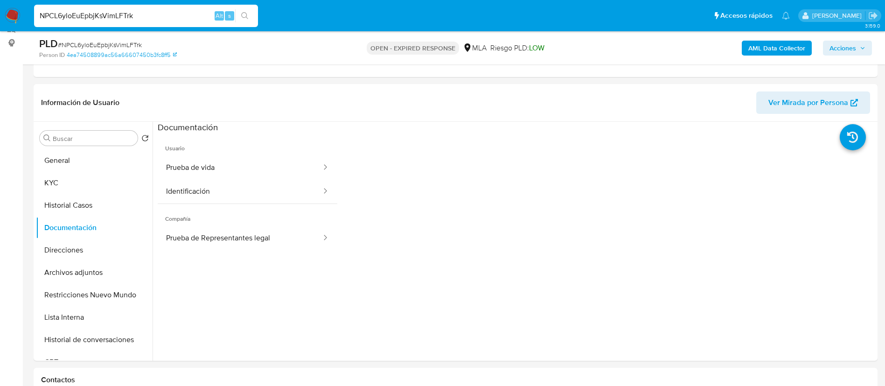
click at [775, 48] on b "AML Data Collector" at bounding box center [776, 48] width 57 height 15
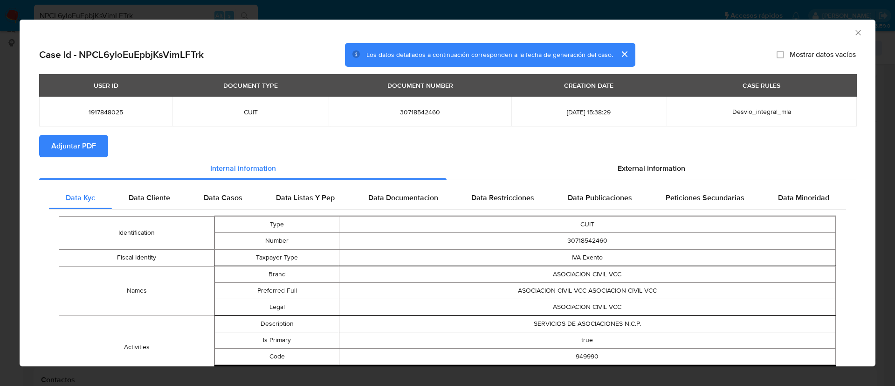
click at [78, 151] on span "Adjuntar PDF" at bounding box center [73, 146] width 45 height 21
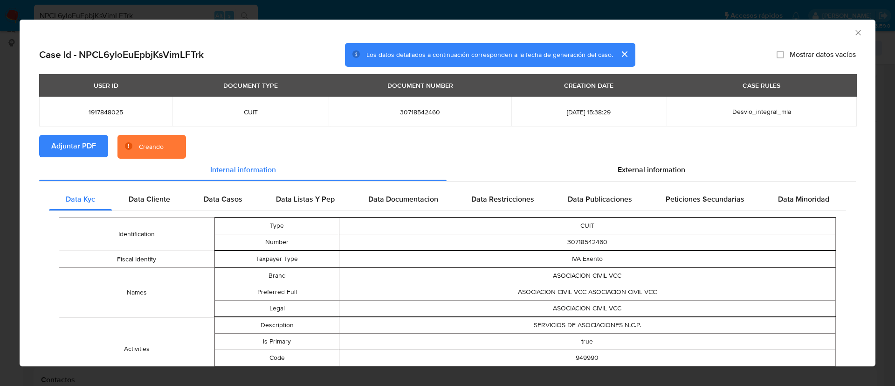
click at [619, 55] on button "cerrar" at bounding box center [624, 54] width 22 height 22
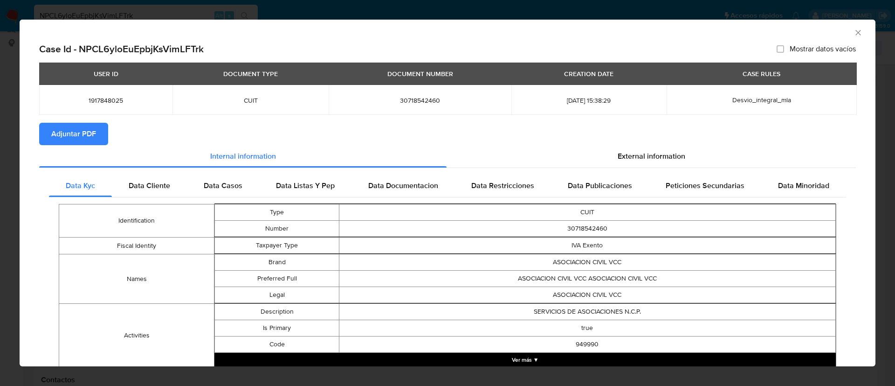
click at [854, 36] on icon "Cerrar ventana" at bounding box center [858, 32] width 9 height 9
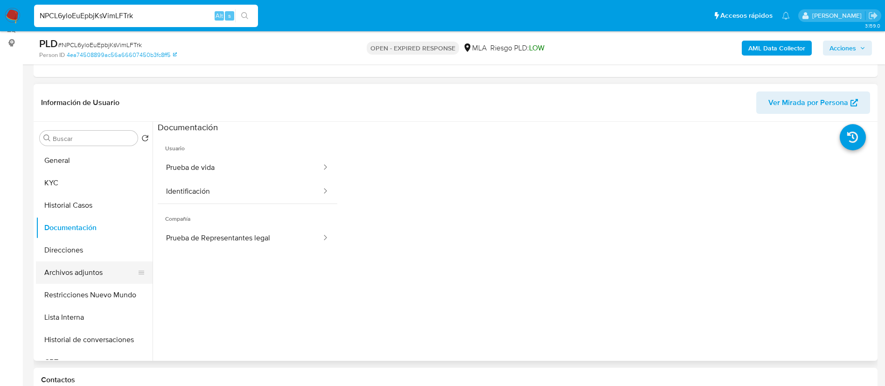
click at [85, 272] on button "Archivos adjuntos" at bounding box center [90, 272] width 109 height 22
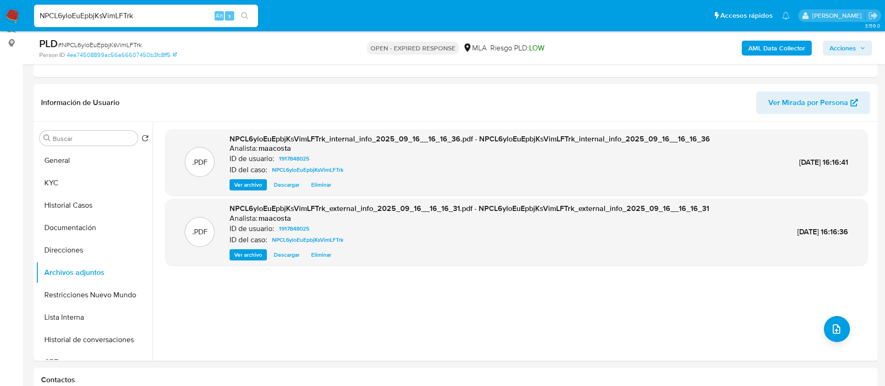
click at [18, 16] on img at bounding box center [13, 16] width 16 height 16
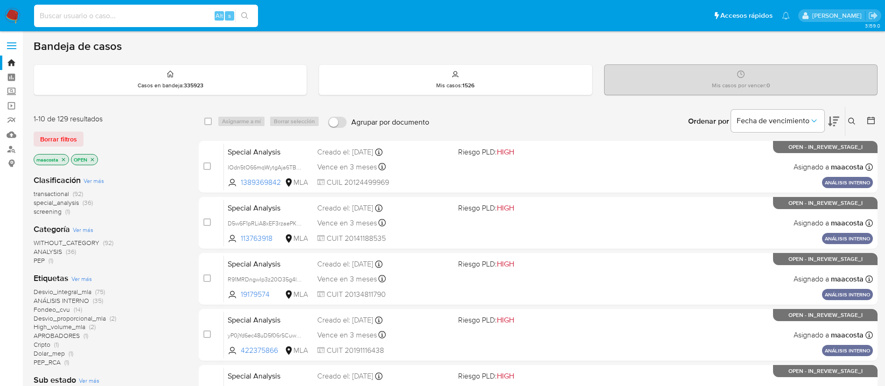
paste input "9Ohl6otF2OovjcA7chYY6YAy"
click at [163, 18] on input "9Ohl6otF2OovjcA7chYY6YAy" at bounding box center [146, 16] width 224 height 12
type input "9Ohl6otF2OovjcA7chYY6YAy"
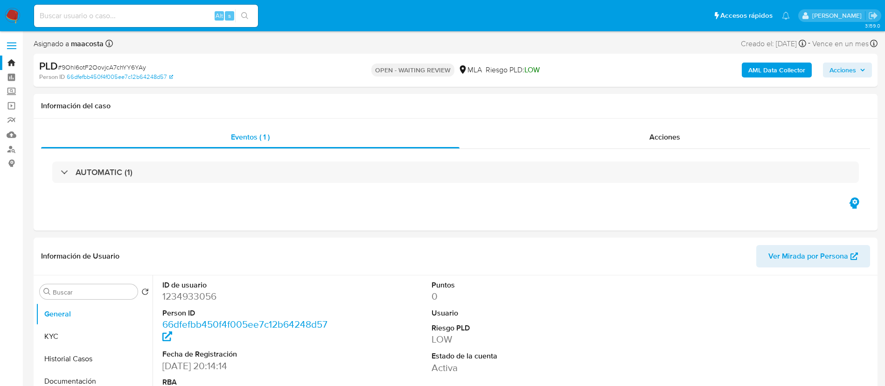
select select "10"
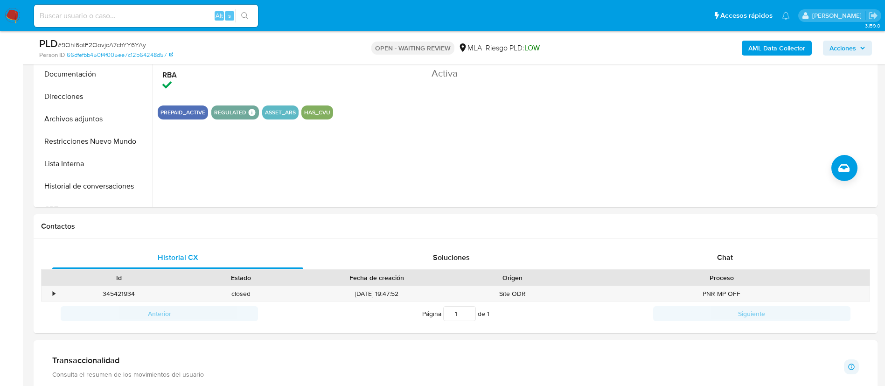
scroll to position [306, 0]
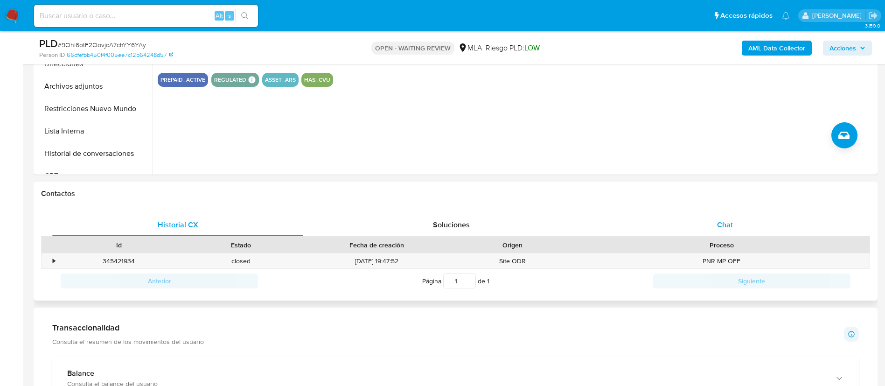
click at [717, 220] on span "Chat" at bounding box center [725, 224] width 16 height 11
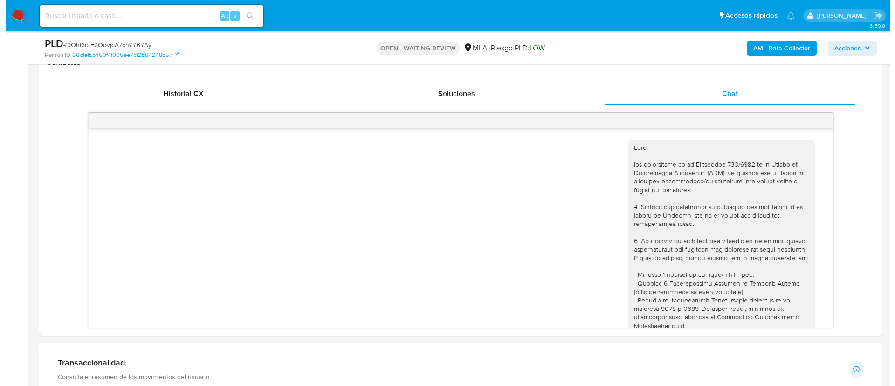
scroll to position [394, 0]
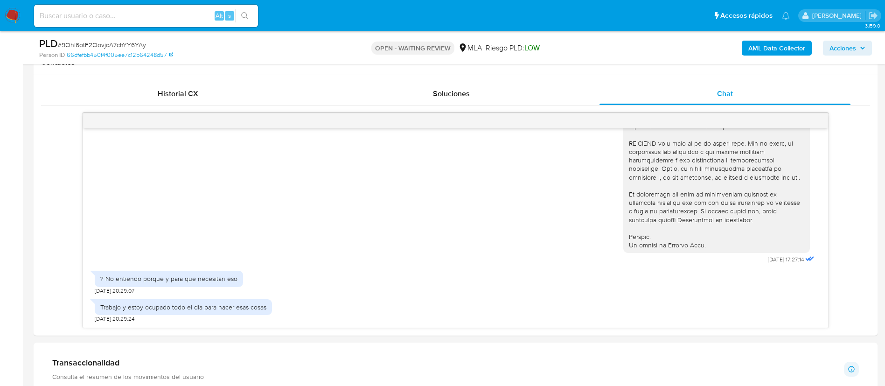
click at [776, 42] on b "AML Data Collector" at bounding box center [776, 48] width 57 height 15
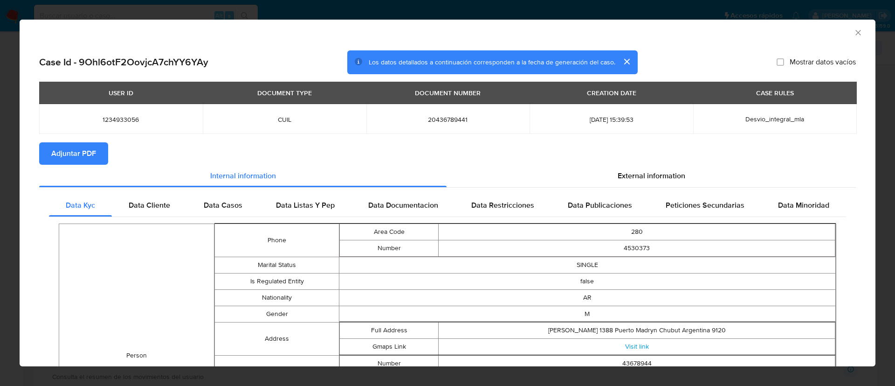
click at [628, 163] on section "Adjuntar PDF" at bounding box center [447, 153] width 817 height 22
click at [624, 171] on span "External information" at bounding box center [652, 175] width 68 height 11
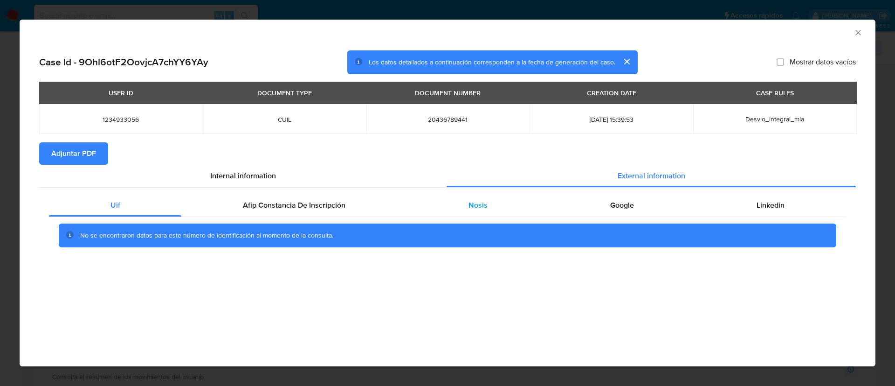
click at [464, 203] on div "Nosis" at bounding box center [478, 205] width 142 height 22
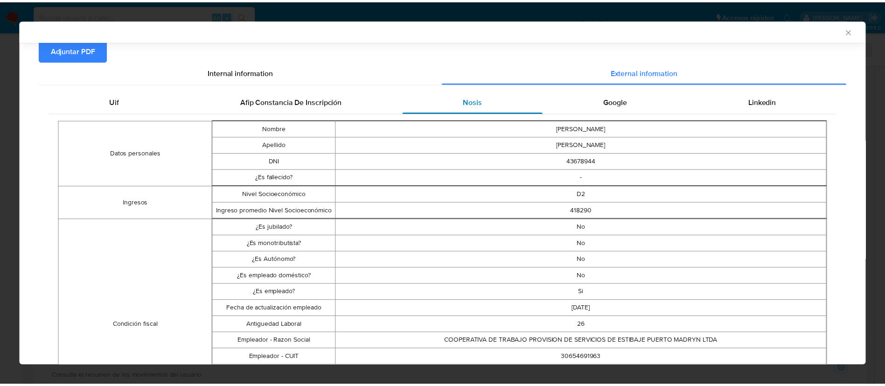
scroll to position [103, 0]
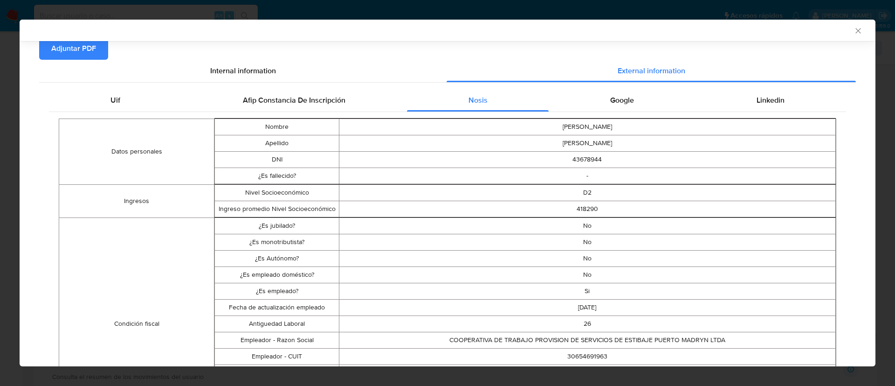
click at [576, 355] on td "30654691963" at bounding box center [587, 356] width 497 height 16
copy td "30654691963"
click at [856, 31] on icon "Cerrar ventana" at bounding box center [858, 30] width 5 height 5
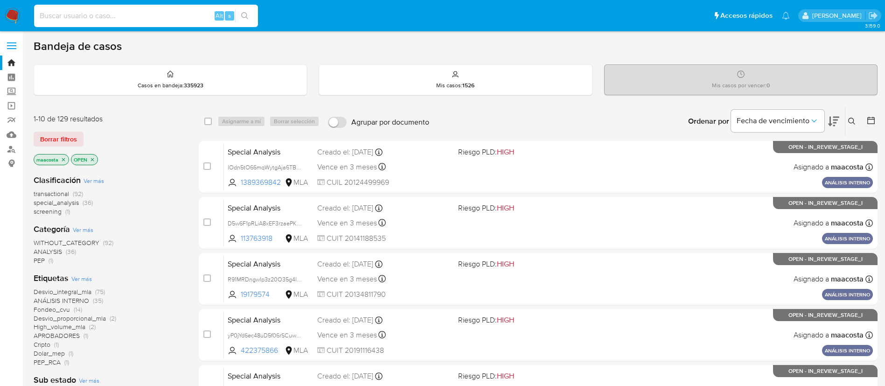
click at [163, 18] on input at bounding box center [146, 16] width 224 height 12
paste input "m7DnmuZI9oZXIJa7fik8jiSC"
type input "m7DnmuZI9oZXIJa7fik8jiSC"
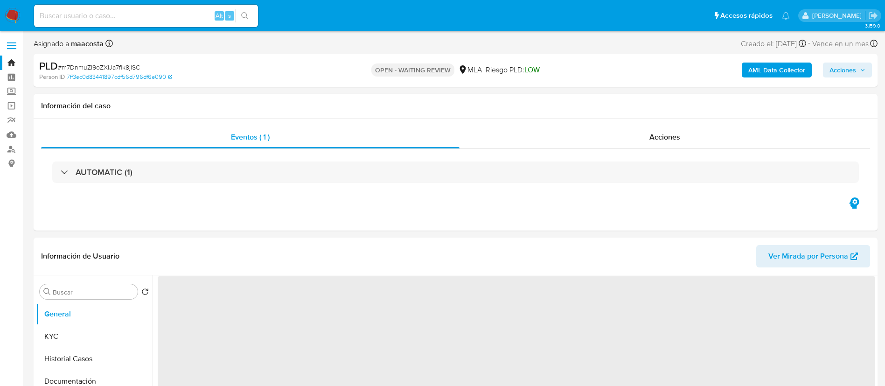
select select "10"
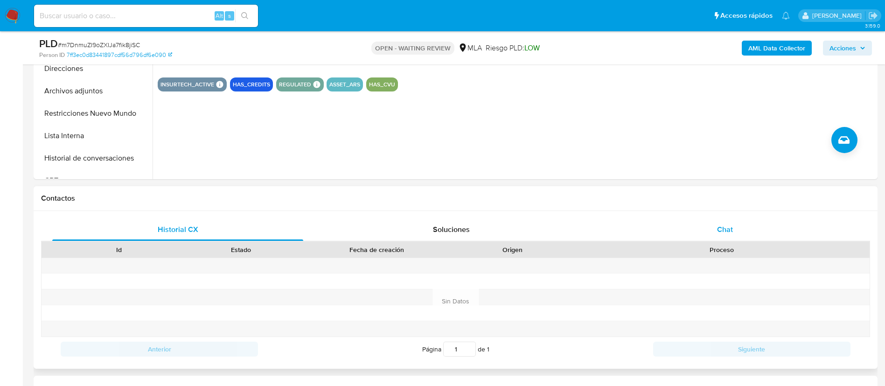
click at [734, 220] on div "Chat" at bounding box center [724, 229] width 251 height 22
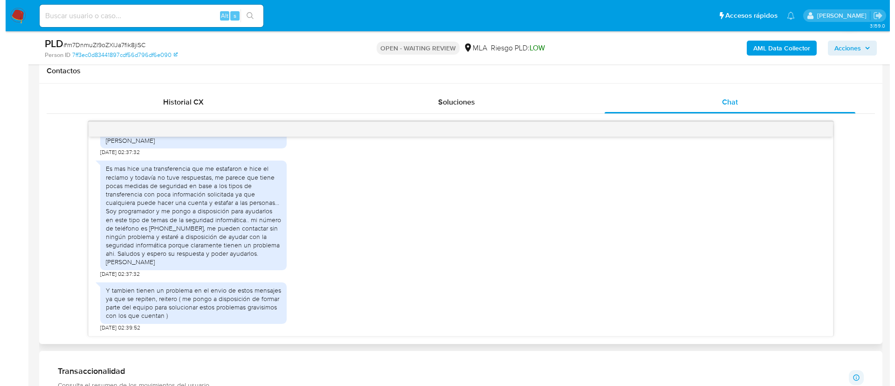
scroll to position [713, 0]
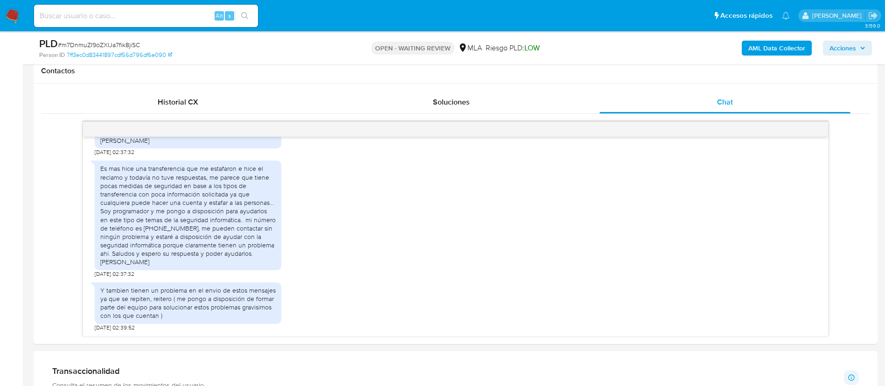
click at [782, 46] on b "AML Data Collector" at bounding box center [776, 48] width 57 height 15
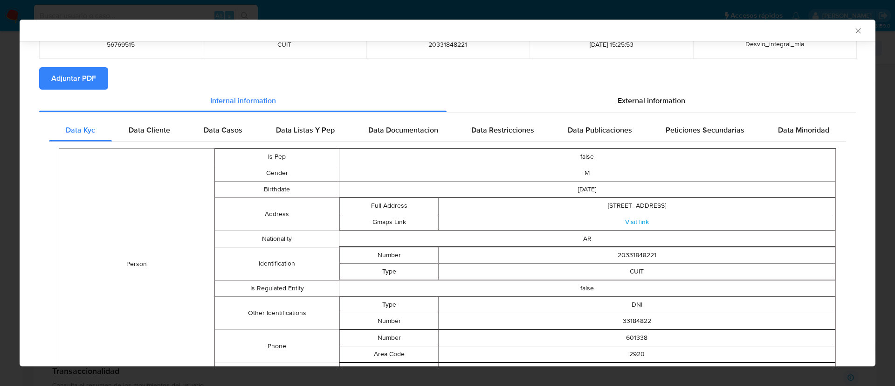
scroll to position [66, 0]
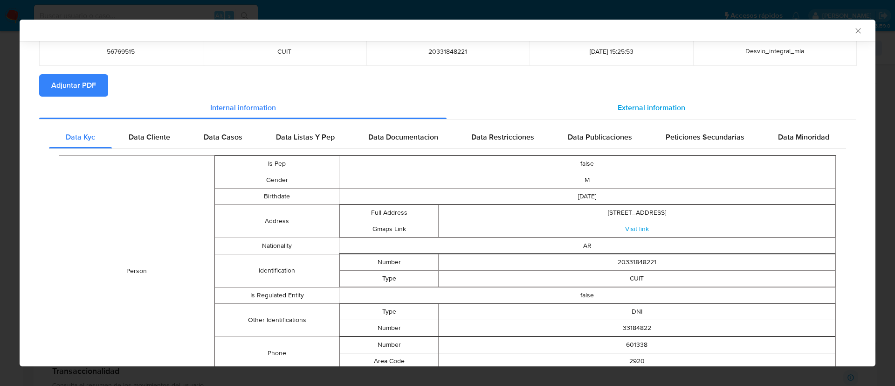
click at [642, 102] on span "External information" at bounding box center [652, 107] width 68 height 11
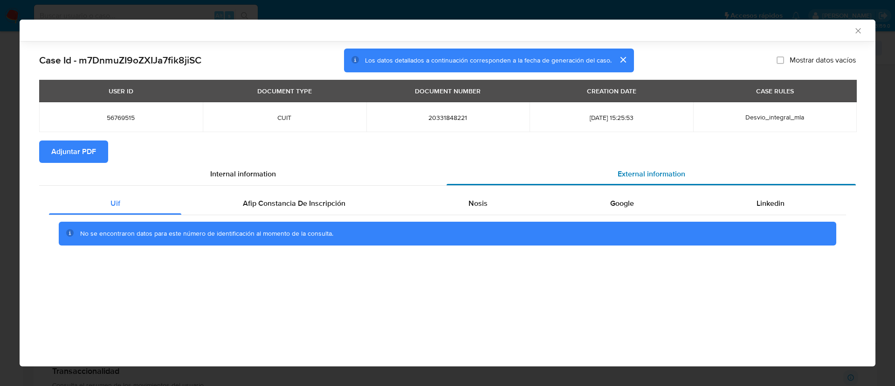
scroll to position [0, 0]
click at [475, 195] on div "Nosis" at bounding box center [478, 203] width 142 height 22
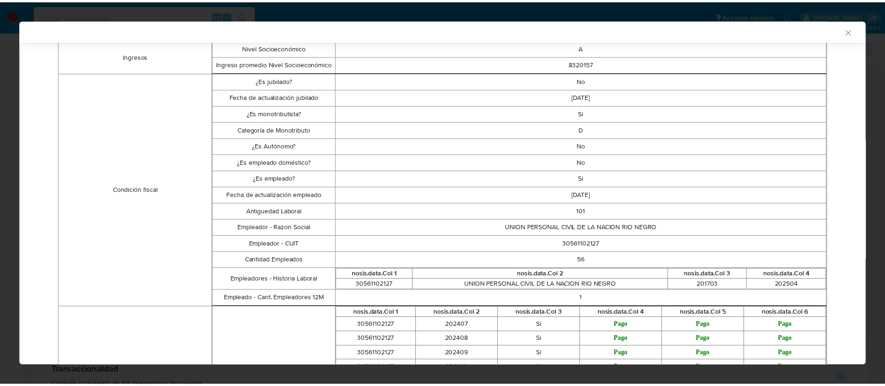
scroll to position [249, 0]
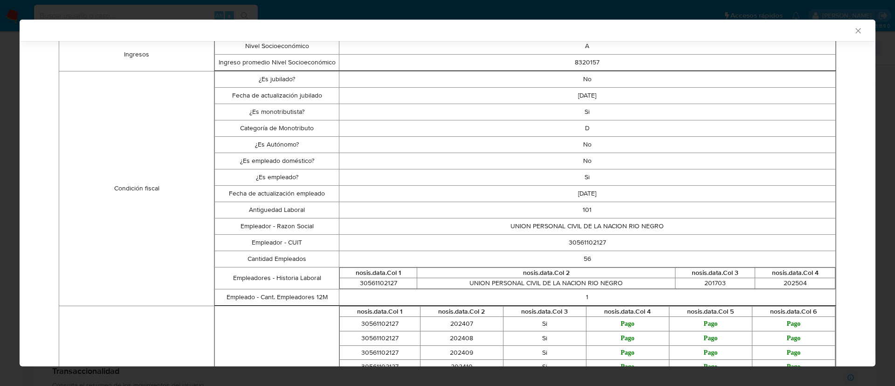
click at [570, 242] on td "30561102127" at bounding box center [587, 242] width 497 height 16
copy td "30561102127"
click at [854, 32] on icon "Cerrar ventana" at bounding box center [858, 30] width 9 height 9
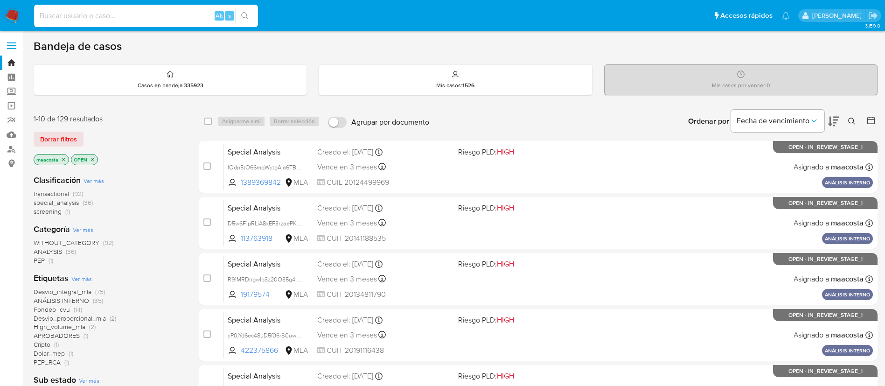
click at [163, 18] on input at bounding box center [146, 16] width 224 height 12
paste input "w5Oy3YUCD2jBusgxCr6Pw3dp"
type input "w5Oy3YUCD2jBusgxCr6Pw3dp"
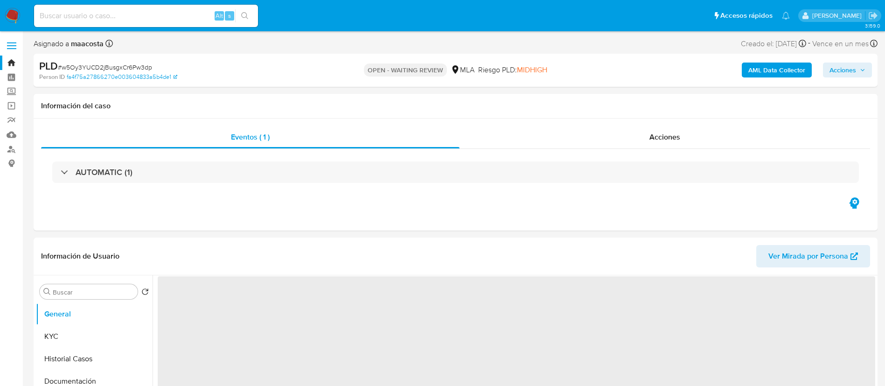
select select "10"
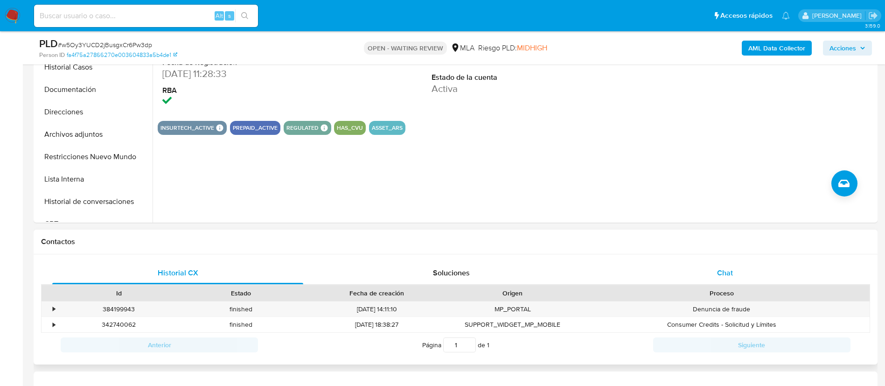
click at [718, 270] on span "Chat" at bounding box center [725, 272] width 16 height 11
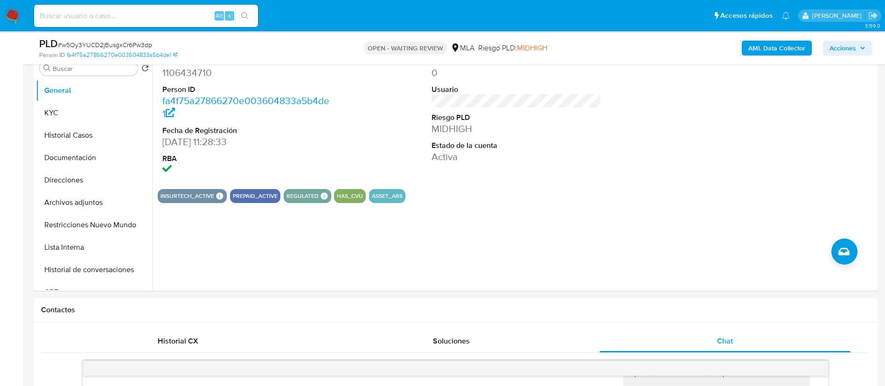
scroll to position [176, 0]
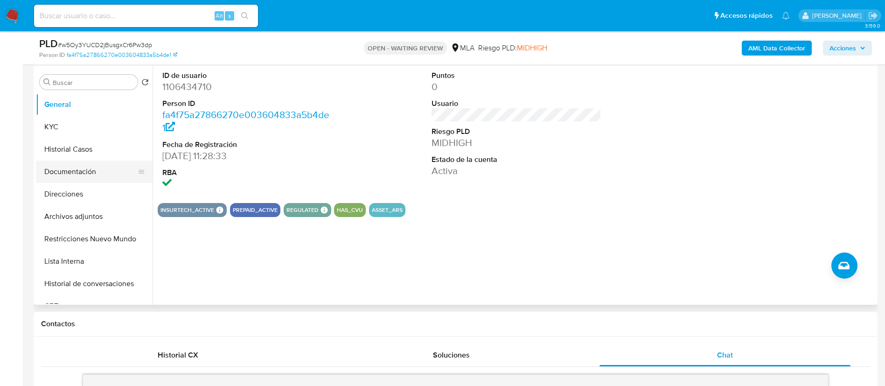
click at [94, 179] on button "Documentación" at bounding box center [90, 171] width 109 height 22
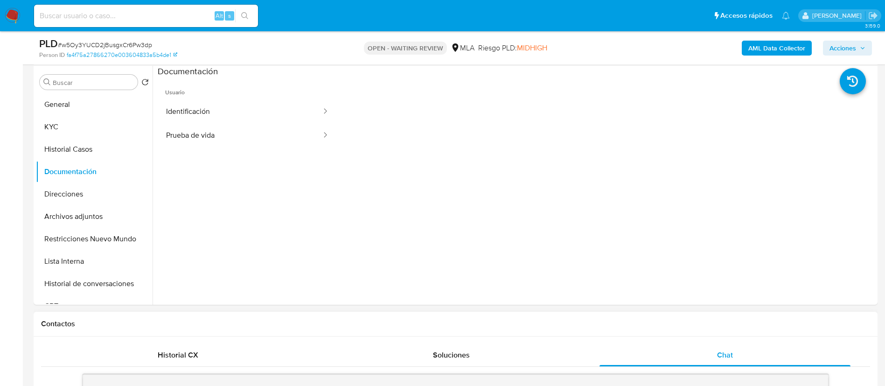
click at [192, 353] on span "Historial CX" at bounding box center [178, 354] width 41 height 11
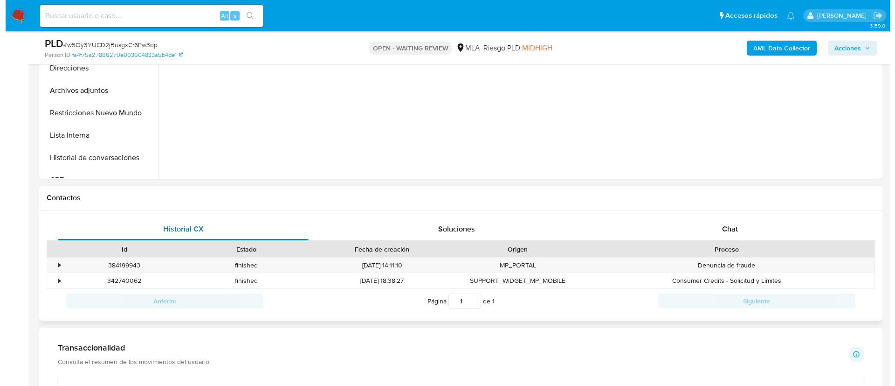
scroll to position [310, 0]
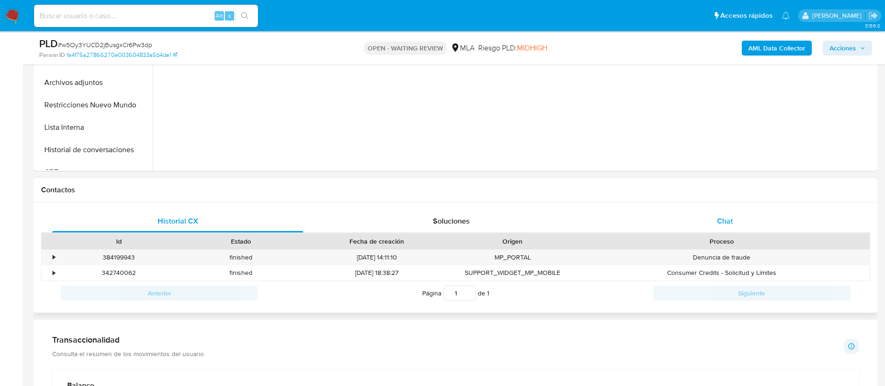
click at [730, 220] on span "Chat" at bounding box center [725, 220] width 16 height 11
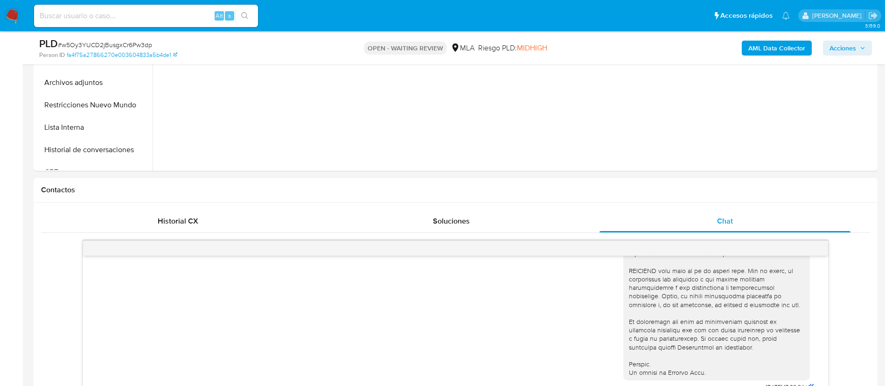
click at [782, 46] on b "AML Data Collector" at bounding box center [776, 48] width 57 height 15
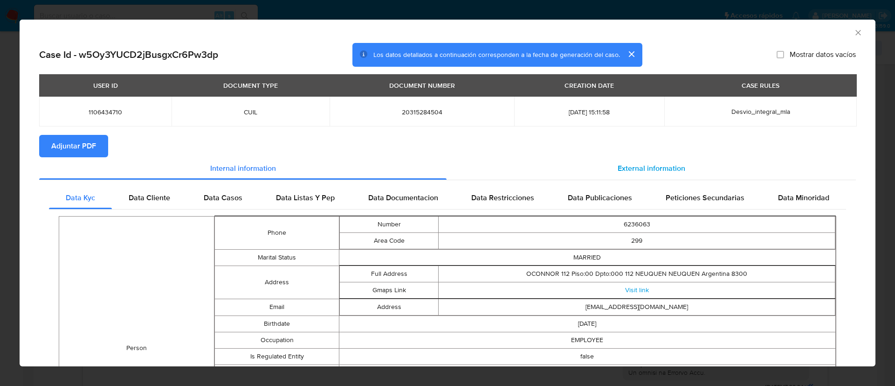
click at [644, 170] on span "External information" at bounding box center [652, 168] width 68 height 11
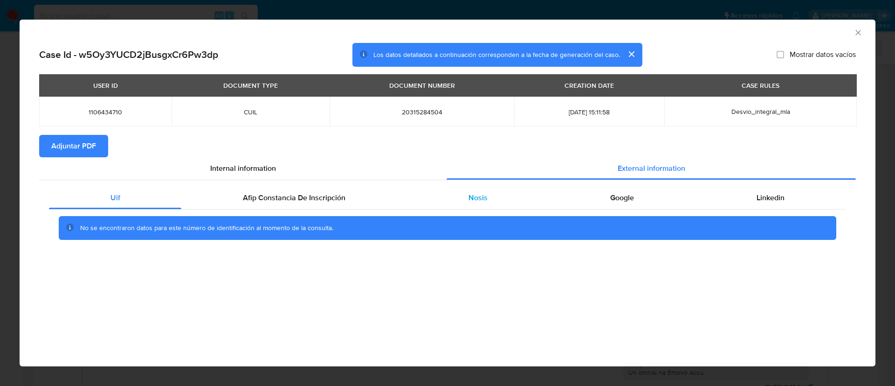
click at [473, 191] on div "Nosis" at bounding box center [478, 198] width 142 height 22
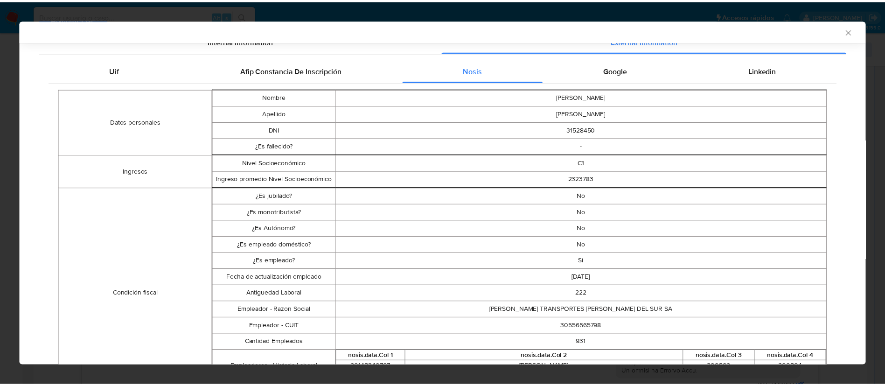
scroll to position [126, 0]
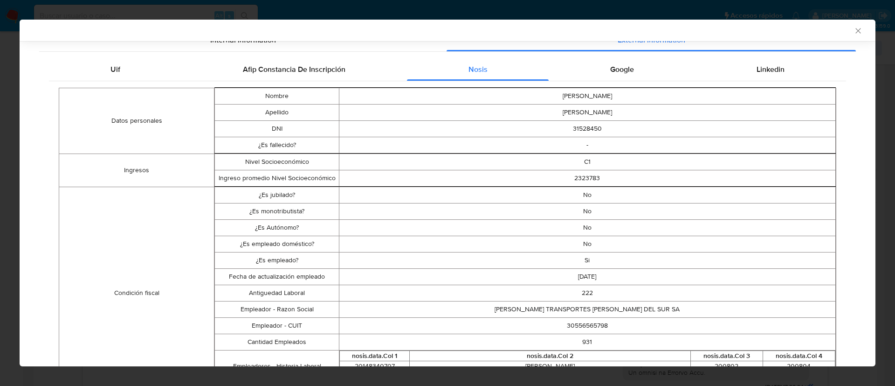
click at [569, 325] on td "30556565798" at bounding box center [587, 325] width 497 height 16
copy td "30556565798"
click at [854, 31] on icon "Cerrar ventana" at bounding box center [858, 30] width 9 height 9
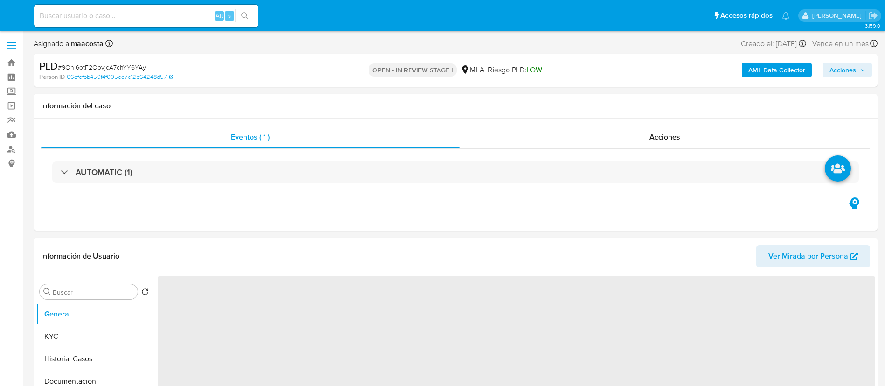
select select "10"
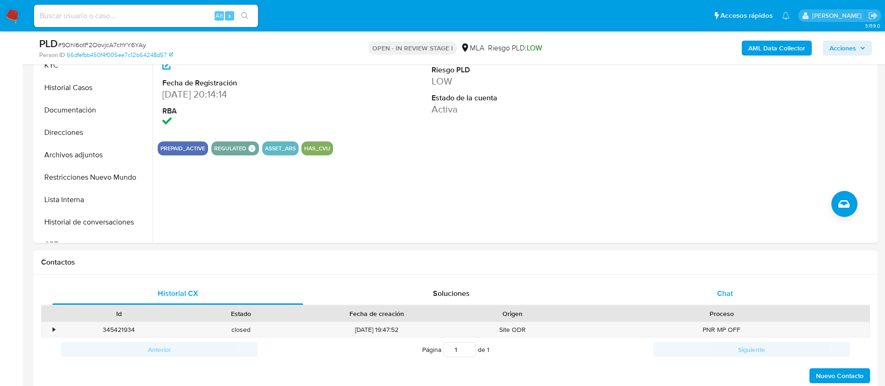
click at [719, 286] on div "Chat" at bounding box center [724, 293] width 251 height 22
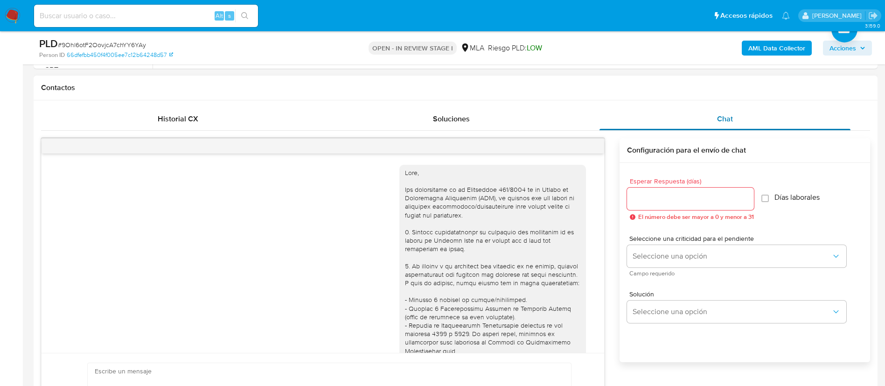
scroll to position [394, 0]
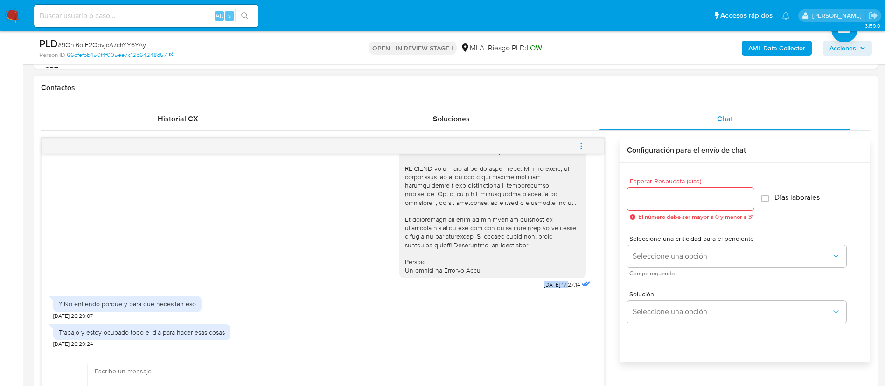
drag, startPoint x: 518, startPoint y: 286, endPoint x: 550, endPoint y: 289, distance: 31.8
click at [550, 289] on div "[DATE] 17:27:14" at bounding box center [495, 36] width 193 height 511
copy span "[DATE]"
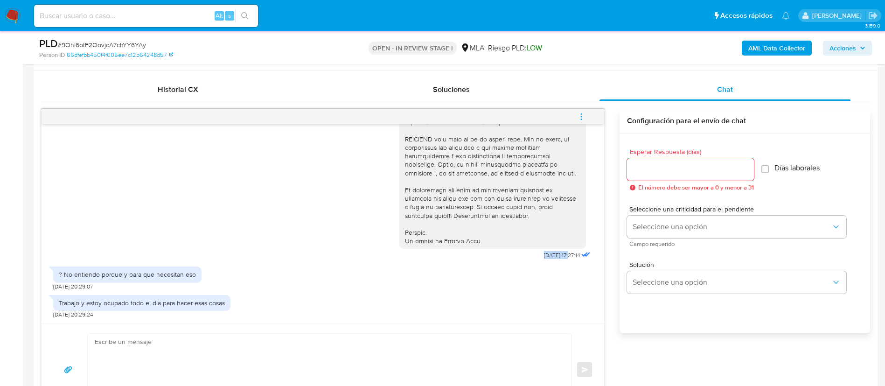
scroll to position [449, 0]
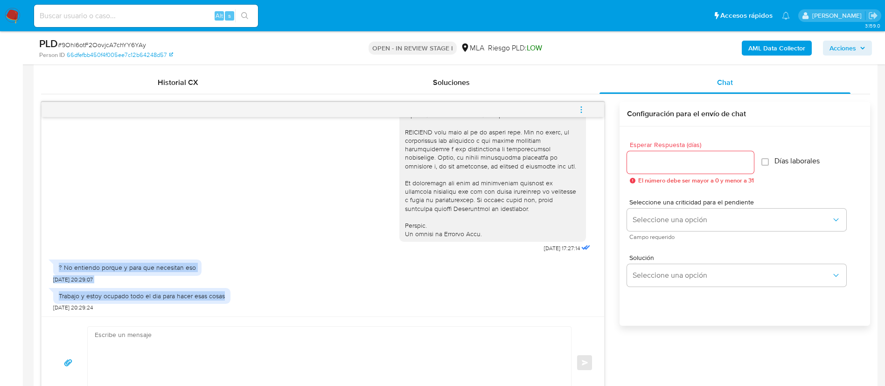
drag, startPoint x: 59, startPoint y: 269, endPoint x: 235, endPoint y: 296, distance: 178.4
click at [235, 296] on div "[DATE] 17:27:14 ? No entiendo porque y para que necesitan eso [DATE] 20:29:07 T…" at bounding box center [323, 216] width 562 height 199
copy div "? No entiendo porque y para que necesitan eso [DATE] 20:29:07 Trabajo y estoy o…"
click at [633, 217] on span "Seleccione una opción" at bounding box center [731, 219] width 199 height 9
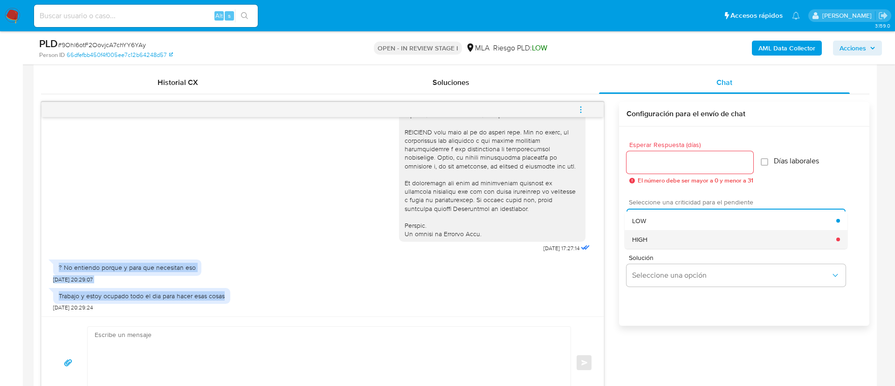
click at [639, 237] on span "HIGH" at bounding box center [639, 239] width 15 height 8
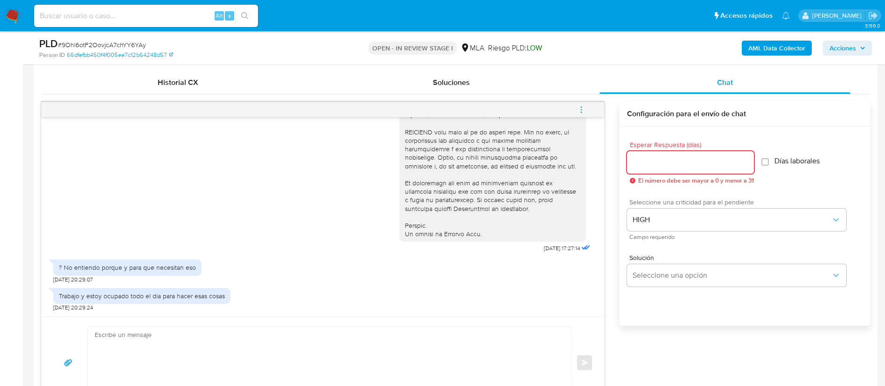
click at [643, 166] on input "Esperar Respuesta (días)" at bounding box center [690, 162] width 127 height 12
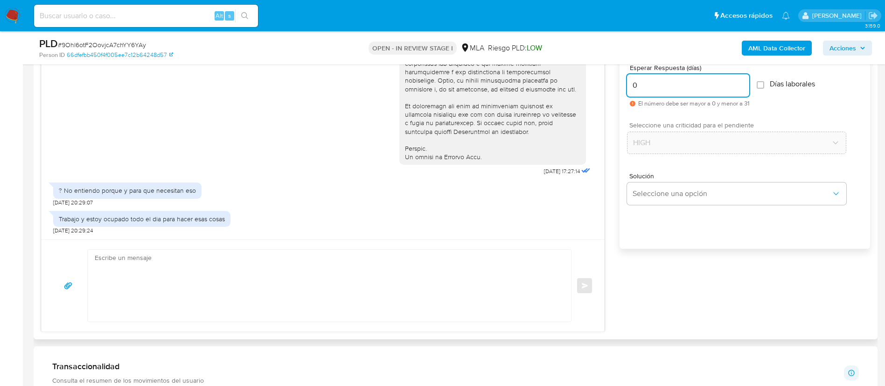
scroll to position [527, 0]
type input "0"
click at [512, 286] on textarea at bounding box center [327, 284] width 464 height 72
paste textarea "Loremi dolors, Ametcon adi el seddoeius. Temporin utlaboreet dol ma aliquaenima…"
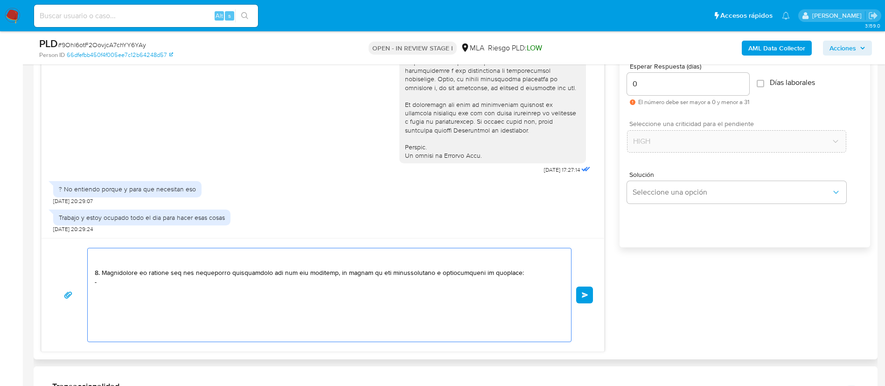
scroll to position [276, 0]
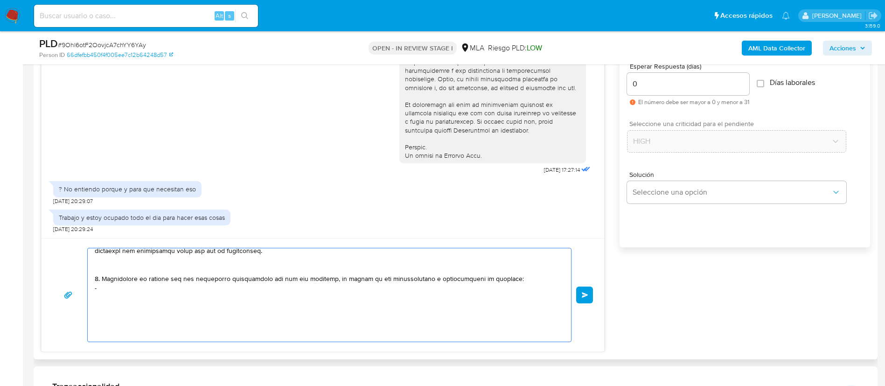
drag, startPoint x: 139, startPoint y: 315, endPoint x: 95, endPoint y: 268, distance: 64.3
click at [95, 268] on textarea at bounding box center [327, 294] width 464 height 93
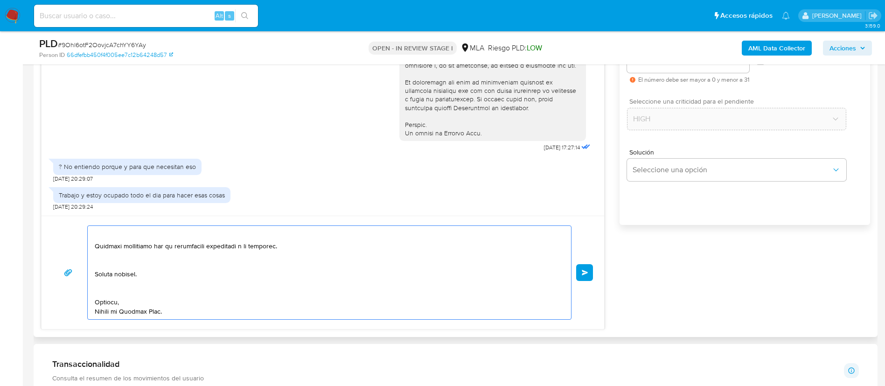
scroll to position [558, 0]
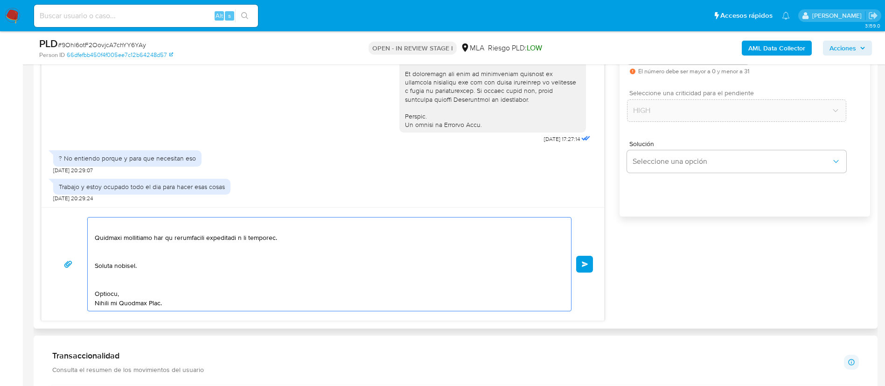
click at [107, 304] on textarea at bounding box center [327, 263] width 464 height 93
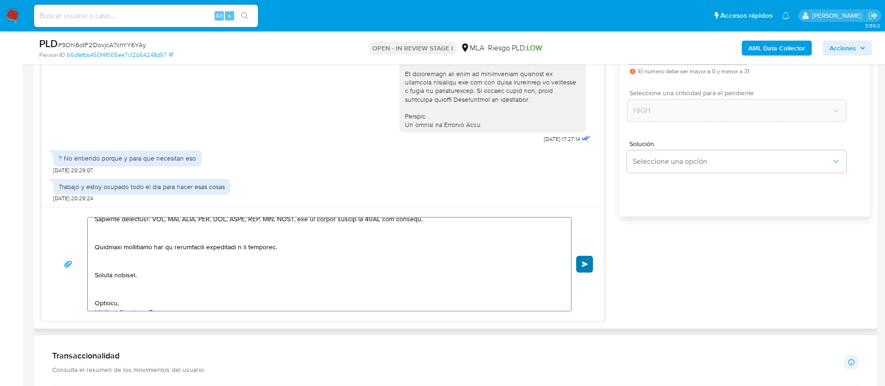
type textarea "Loremi dolors, Ametcon adi el seddoeius. Temporin utlaboreet dol ma aliquaenima…"
click at [587, 264] on span "Enviar" at bounding box center [584, 264] width 7 height 6
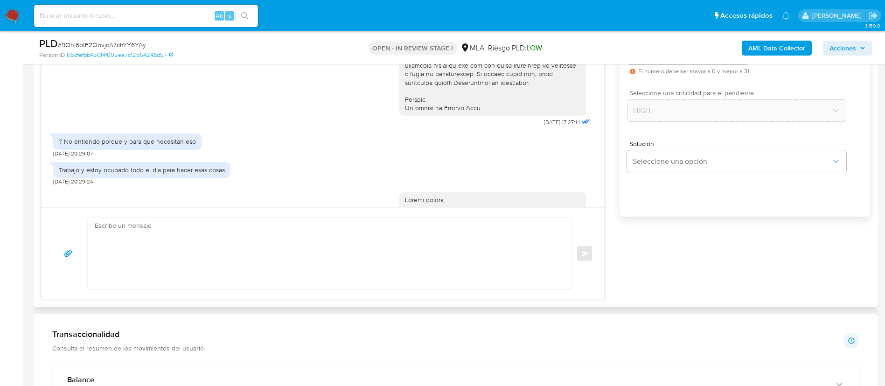
scroll to position [0, 0]
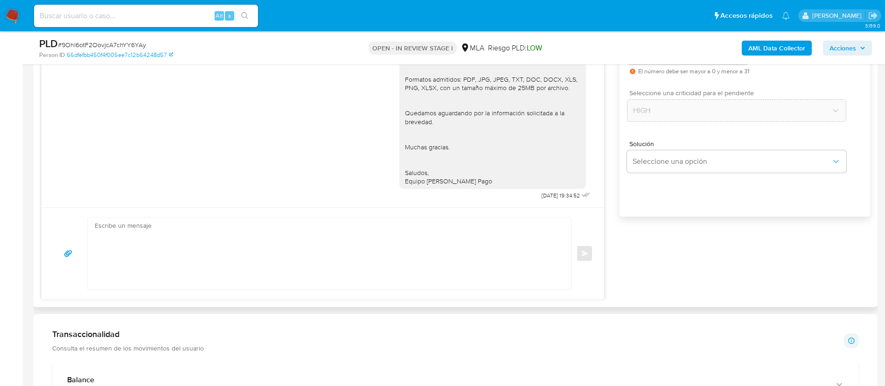
click at [587, 264] on div "Enviar" at bounding box center [323, 253] width 540 height 73
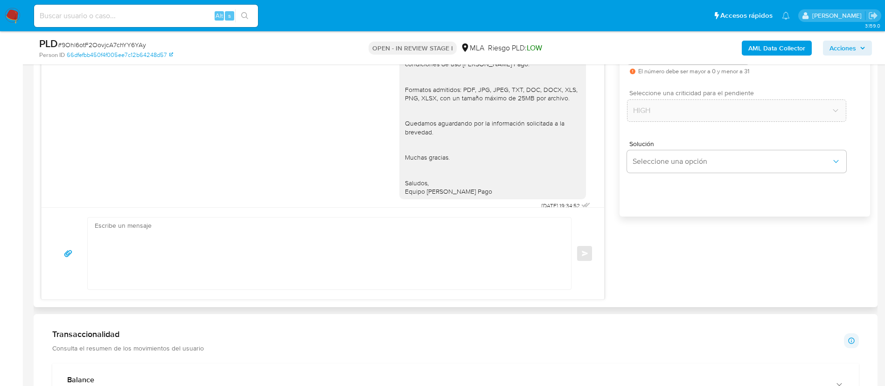
scroll to position [923, 0]
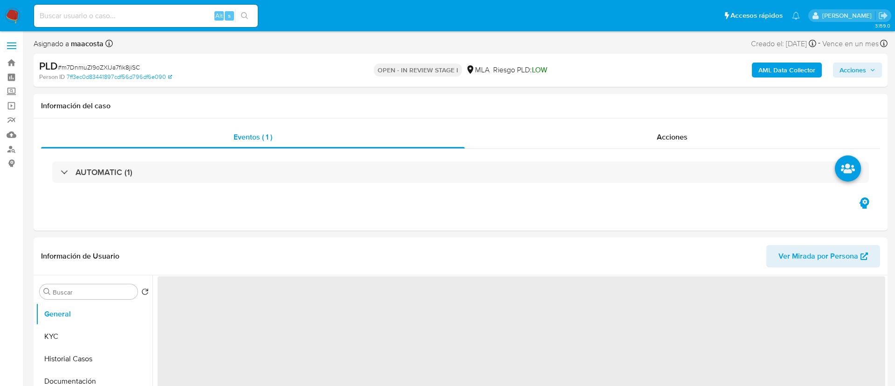
select select "10"
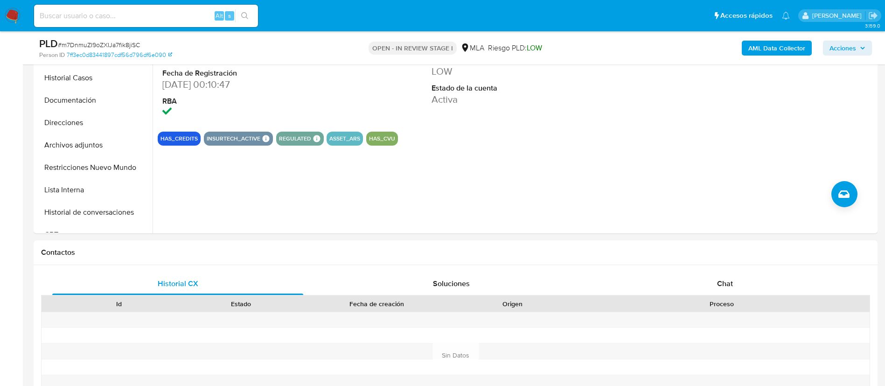
scroll to position [303, 0]
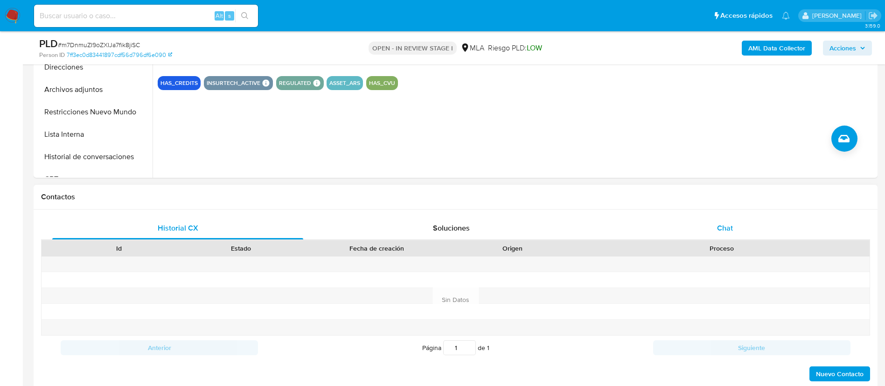
click at [736, 228] on div "Chat" at bounding box center [724, 228] width 251 height 22
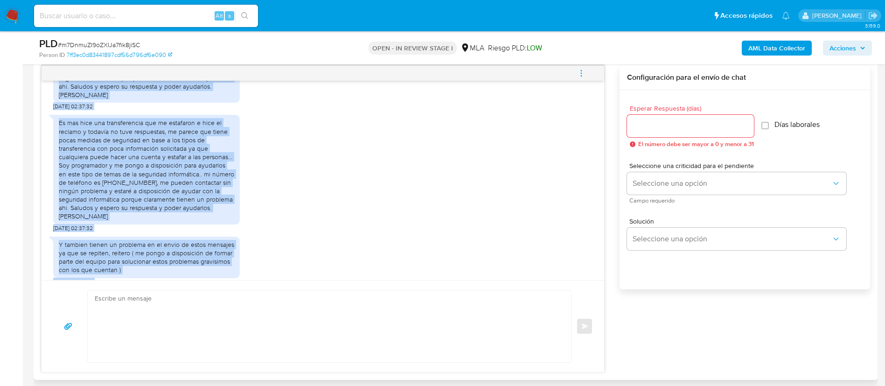
scroll to position [713, 0]
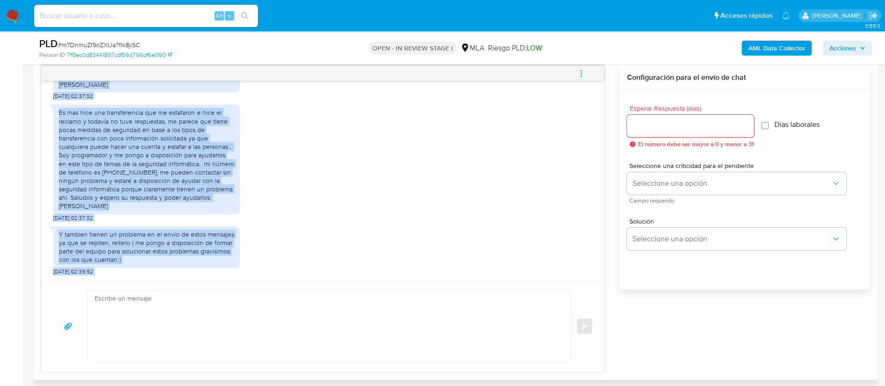
drag, startPoint x: 61, startPoint y: 221, endPoint x: 96, endPoint y: 311, distance: 96.7
click at [96, 311] on div "[DATE] 17:31:46 Buen dia, no entiendo el motivo de dicha solicitud ni a que se …" at bounding box center [322, 218] width 563 height 307
copy div "Lore ips, do sitametc ad elitse do eiusm temporinc ut l etd ma aliq, enimad mi …"
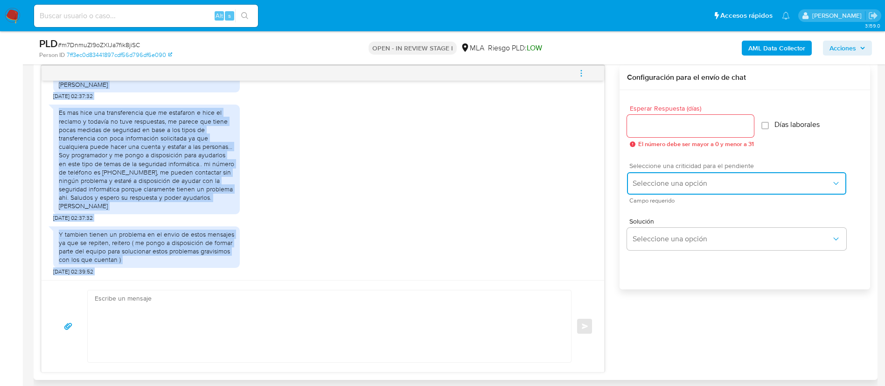
click at [635, 174] on button "Seleccione una opción" at bounding box center [736, 183] width 219 height 22
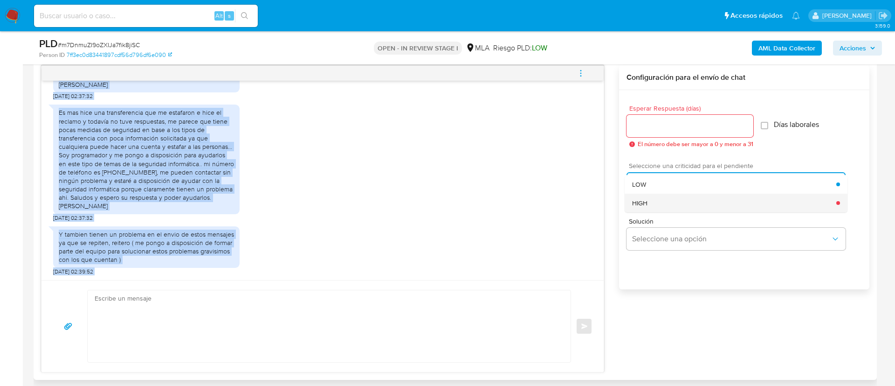
click at [640, 200] on span "HIGH" at bounding box center [639, 203] width 15 height 8
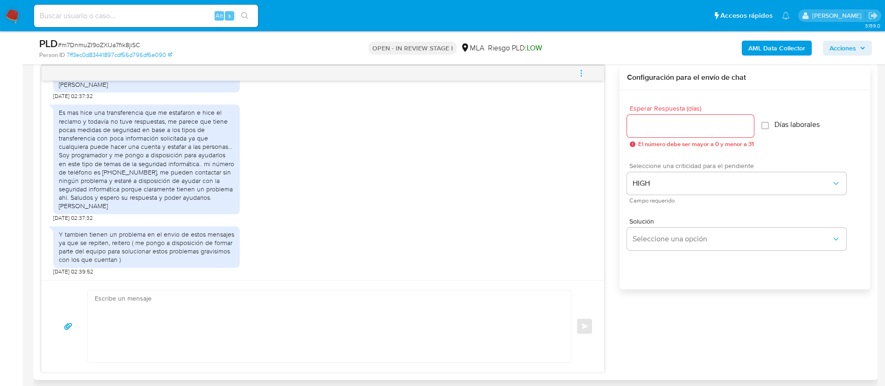
click at [650, 127] on input "Esperar Respuesta (días)" at bounding box center [690, 126] width 127 height 12
type input "1"
click at [531, 315] on textarea at bounding box center [327, 326] width 464 height 72
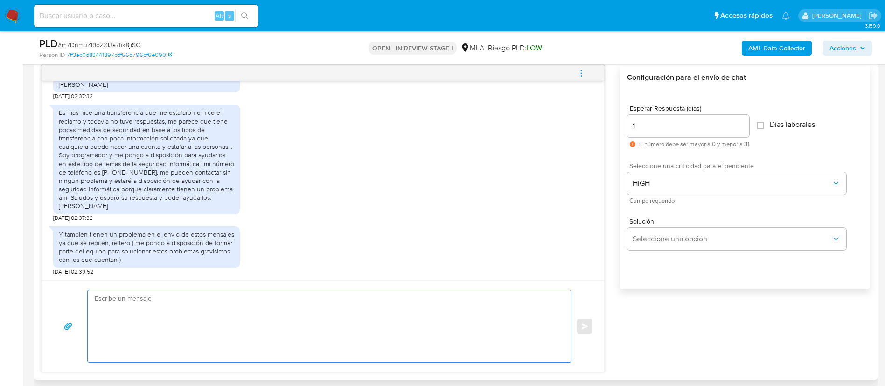
paste textarea "Loremi dolors, Ametcon adi el seddoeius. Temporin utlaboreet dol ma aliquaenima…"
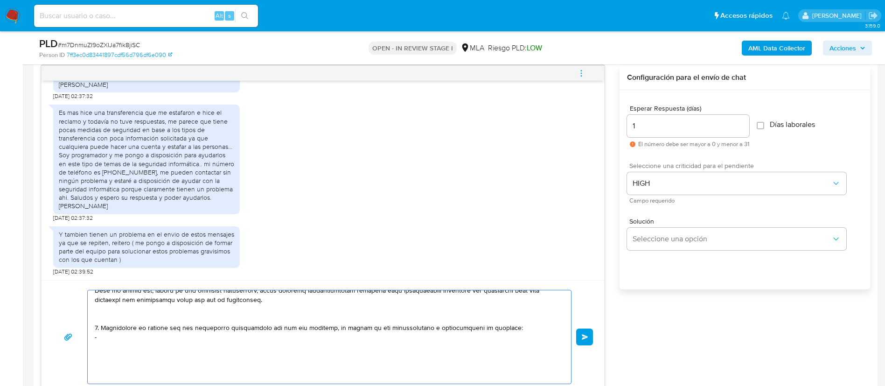
scroll to position [263, 0]
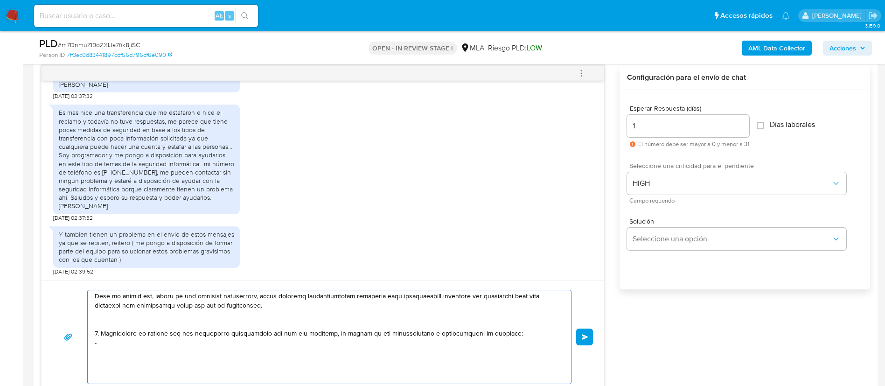
click at [122, 364] on textarea at bounding box center [327, 336] width 464 height 93
paste textarea "- [PERSON_NAME] Muiao [PERSON_NAME] - F 27355912413"
paste textarea "- [PERSON_NAME] - CUIT 20427730183"
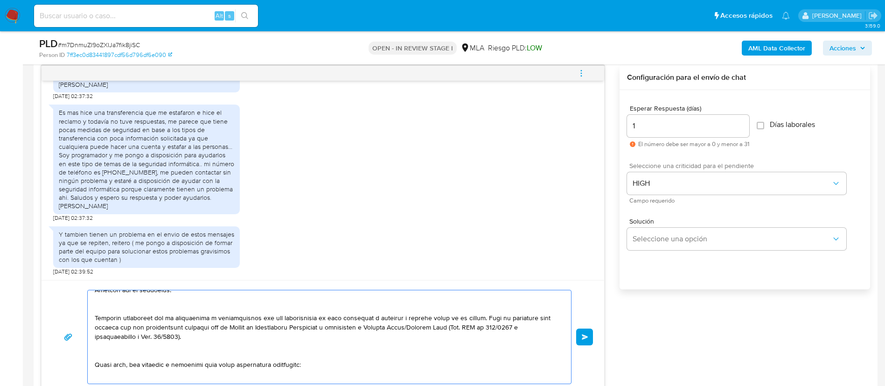
scroll to position [39, 0]
click at [235, 348] on textarea at bounding box center [327, 336] width 464 height 93
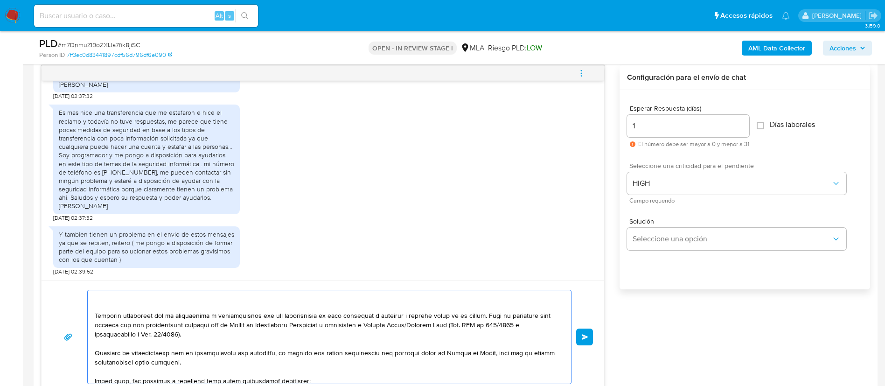
click at [493, 353] on textarea at bounding box center [327, 336] width 464 height 93
paste textarea "[URL][DOMAIN_NAME]"
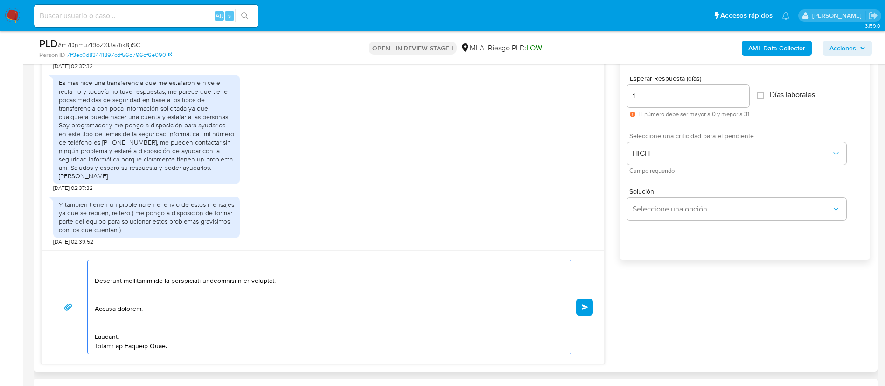
scroll to position [516, 0]
click at [477, 348] on textarea at bounding box center [327, 305] width 464 height 93
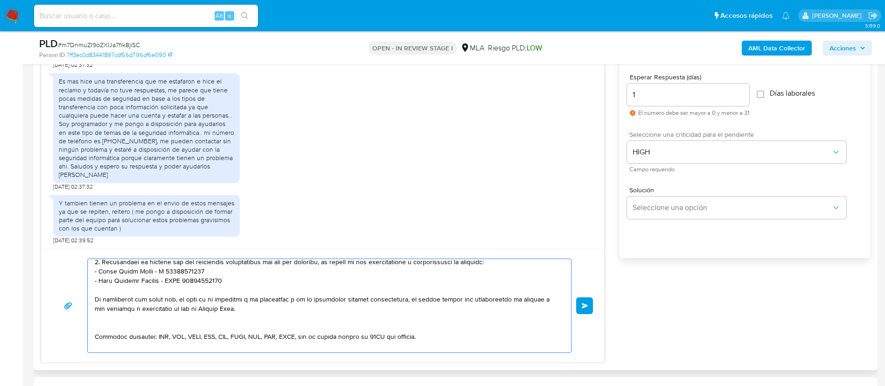
scroll to position [311, 0]
type textarea "Loremi dolors, Ametcon adi el seddoeius. Temporin utlaboreet dol ma aliquaenima…"
click at [585, 303] on span "Enviar" at bounding box center [584, 306] width 7 height 6
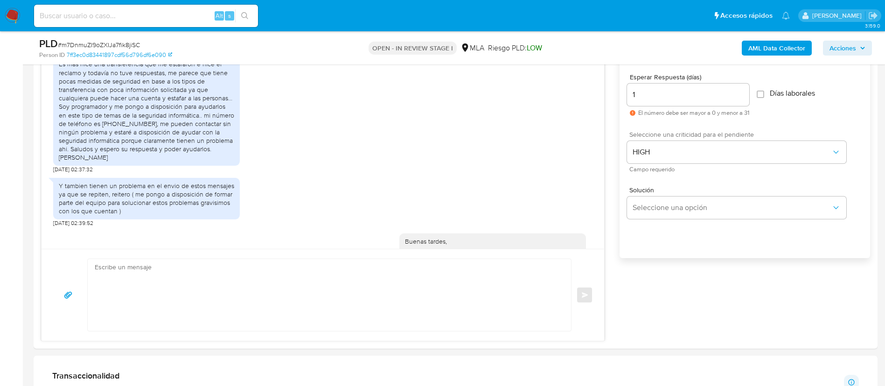
scroll to position [1377, 0]
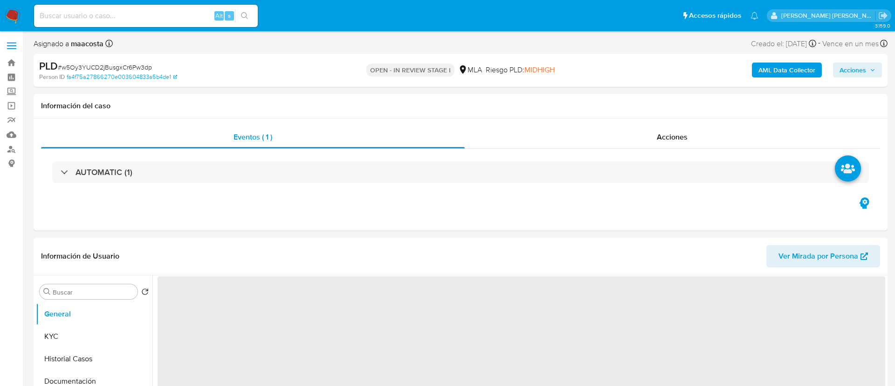
select select "10"
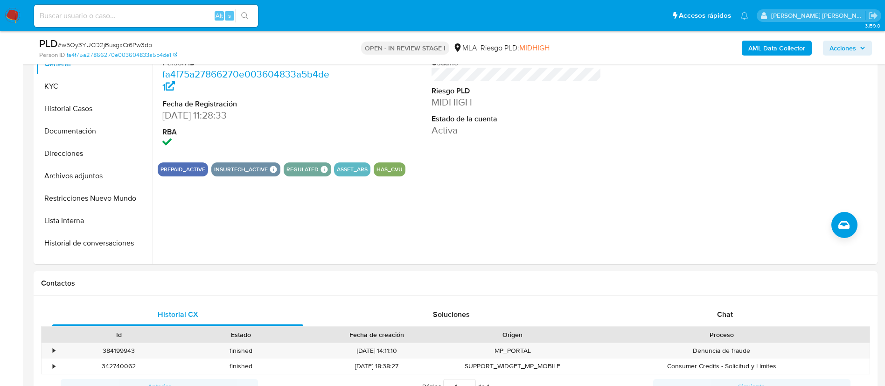
scroll to position [243, 0]
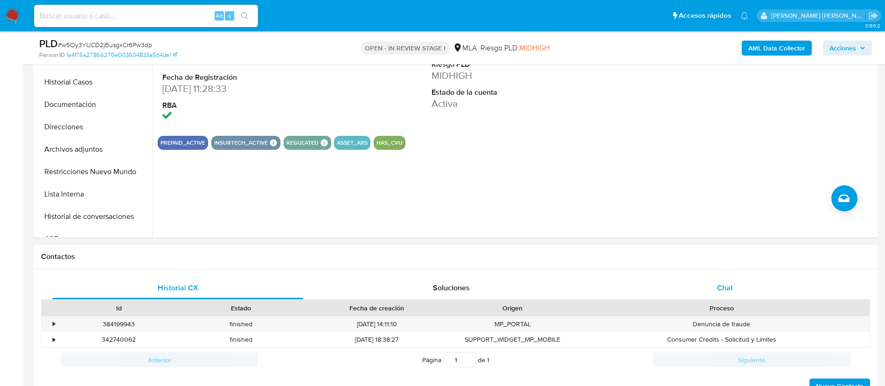
click at [710, 277] on div "Chat" at bounding box center [724, 288] width 251 height 22
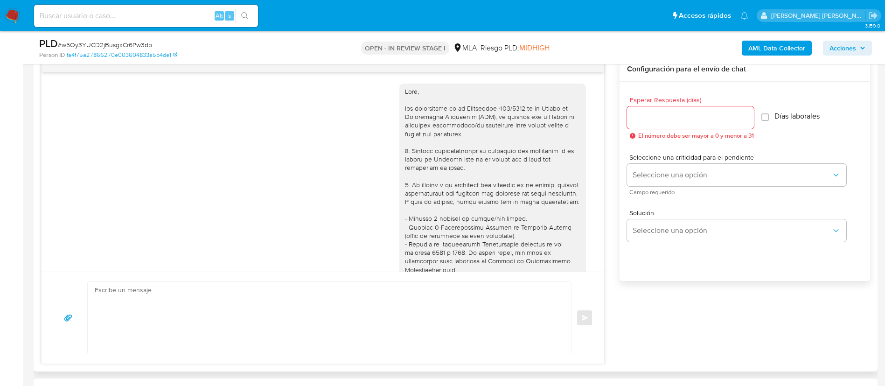
scroll to position [394, 0]
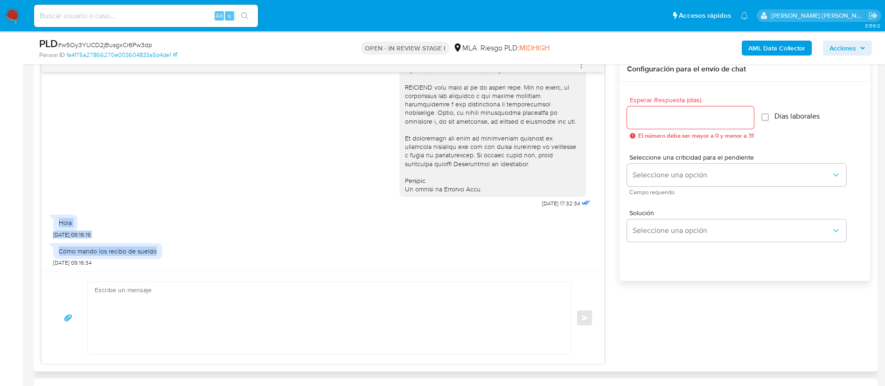
drag, startPoint x: 61, startPoint y: 223, endPoint x: 159, endPoint y: 253, distance: 102.7
click at [159, 253] on div "[DATE] 17:32:34 Hola [DATE] 09:16:19 Cómo mando los recibo de sueldo [DATE] 09:…" at bounding box center [323, 171] width 562 height 199
copy div "Hola [DATE] 09:16:19 Cómo mando los recibo de sueldo"
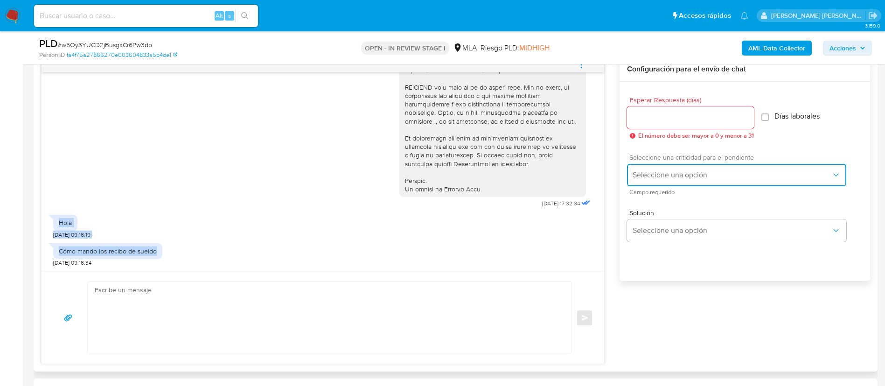
click at [656, 177] on span "Seleccione una opción" at bounding box center [731, 174] width 199 height 9
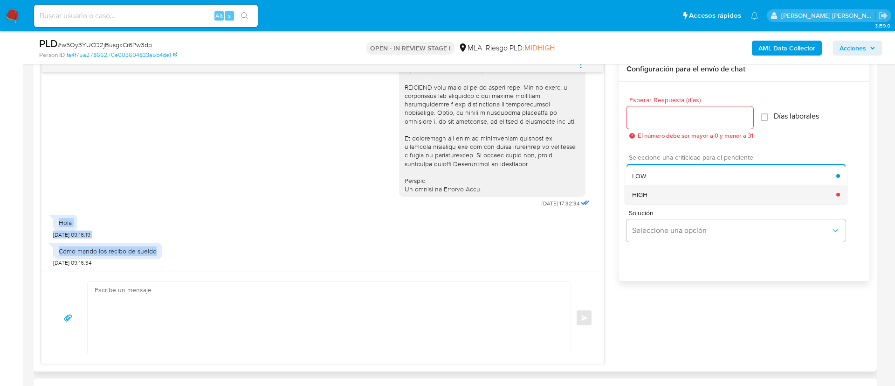
click at [654, 195] on div "HIGH" at bounding box center [734, 194] width 204 height 19
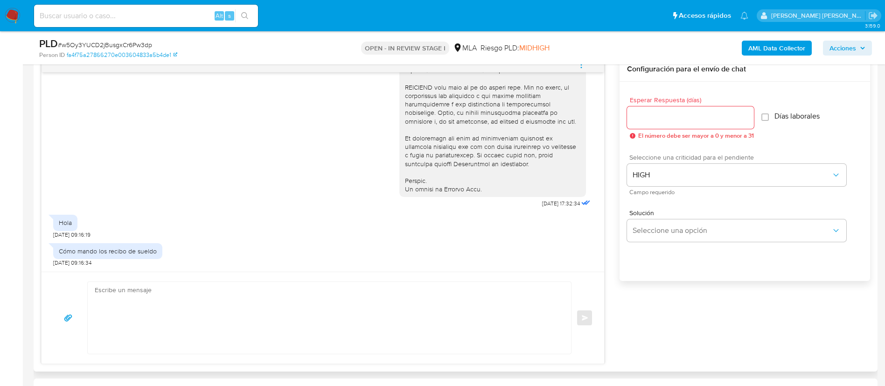
click at [649, 120] on input "Esperar Respuesta (días)" at bounding box center [690, 117] width 127 height 12
type input "1"
click at [279, 306] on textarea at bounding box center [327, 318] width 464 height 72
paste textarea "Buenas tardes, Gracias por tu respuesta. Queremos asegurarte que la información…"
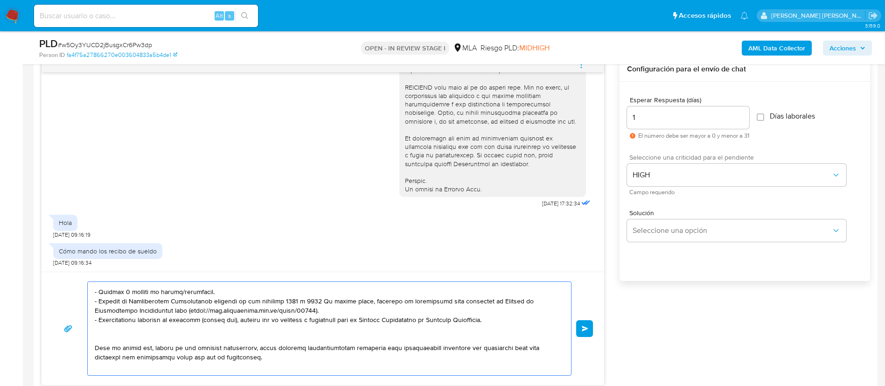
scroll to position [198, 0]
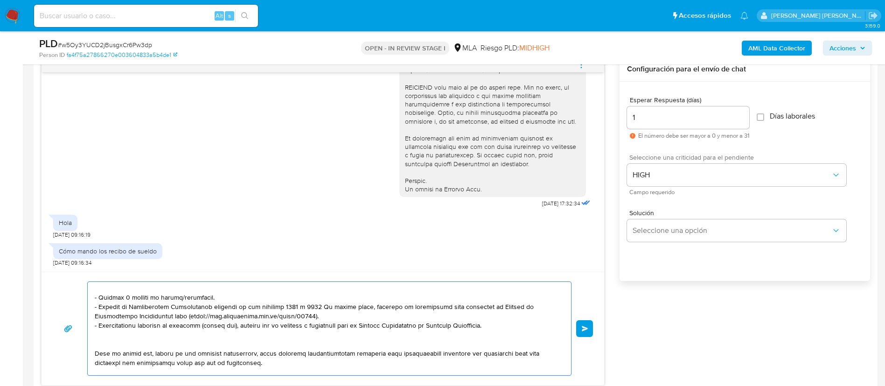
click at [270, 361] on textarea at bounding box center [327, 328] width 464 height 93
paste textarea "documentacion@mercadopago.com.ar"
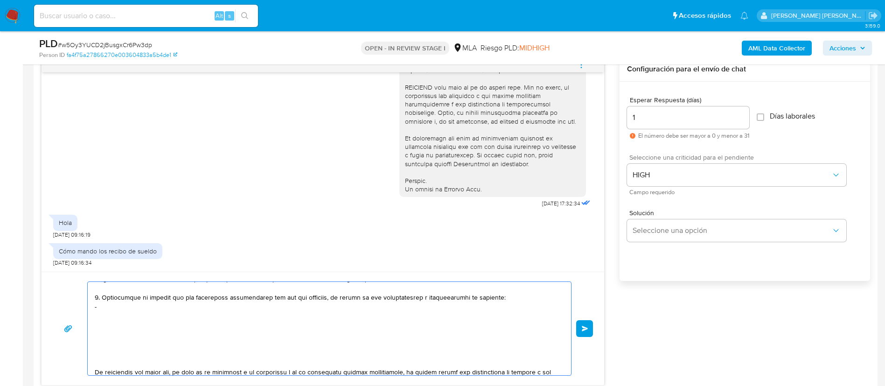
scroll to position [303, 0]
click at [130, 296] on textarea at bounding box center [327, 328] width 464 height 93
paste textarea "- Jesica Oliva - CUIT 27333845801 (ACTIVIDAD: EMPLEADO DE FOOD PATAGONIA SA - C…"
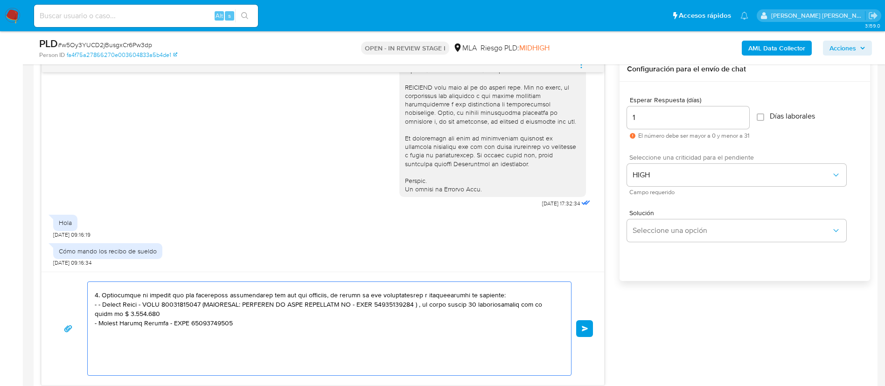
click at [196, 298] on textarea at bounding box center [327, 328] width 464 height 93
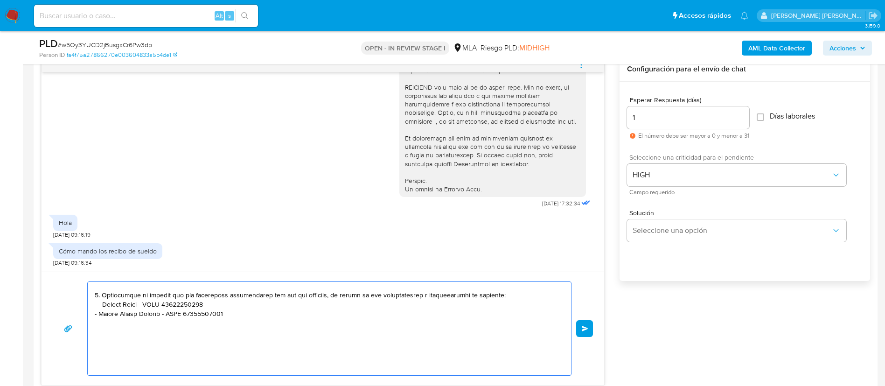
click at [103, 296] on textarea at bounding box center [327, 328] width 464 height 93
click at [261, 305] on textarea at bounding box center [327, 328] width 464 height 93
paste textarea "- Deison Estiven Loaiza Morales - CUIT 20960224745"
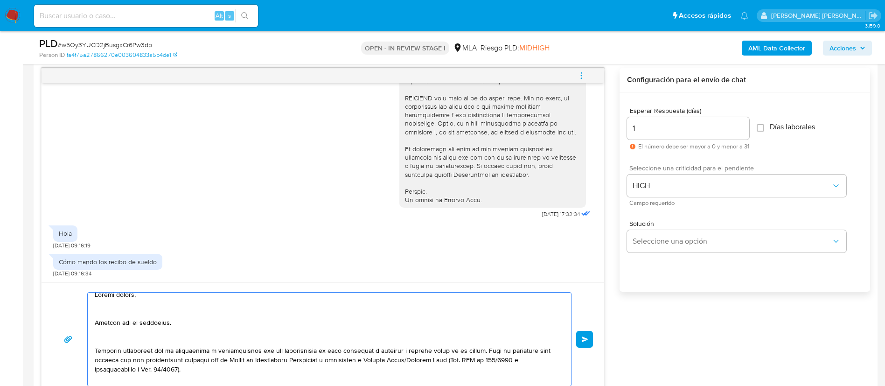
scroll to position [0, 0]
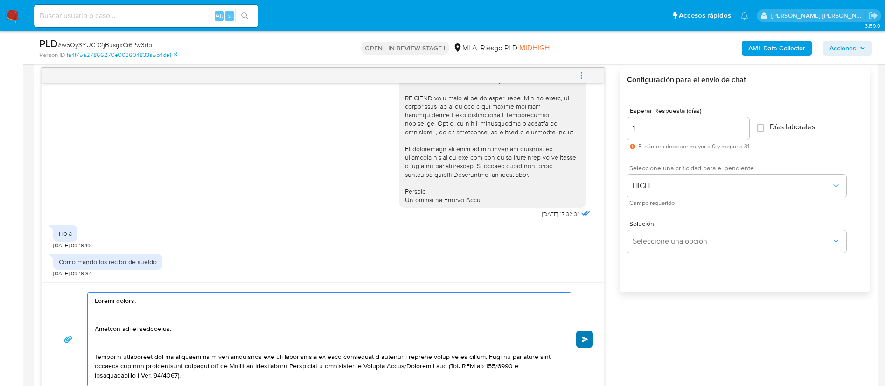
type textarea "Buenas tardes, Gracias por tu respuesta. Queremos asegurarte que la información…"
click at [589, 345] on button "Enviar" at bounding box center [584, 339] width 17 height 17
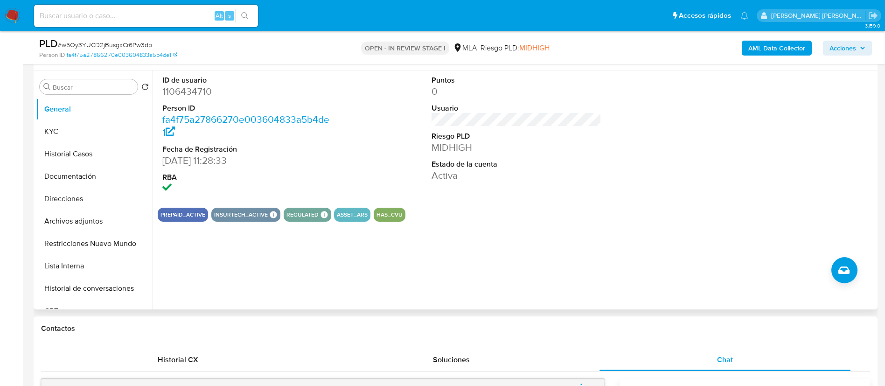
scroll to position [171, 0]
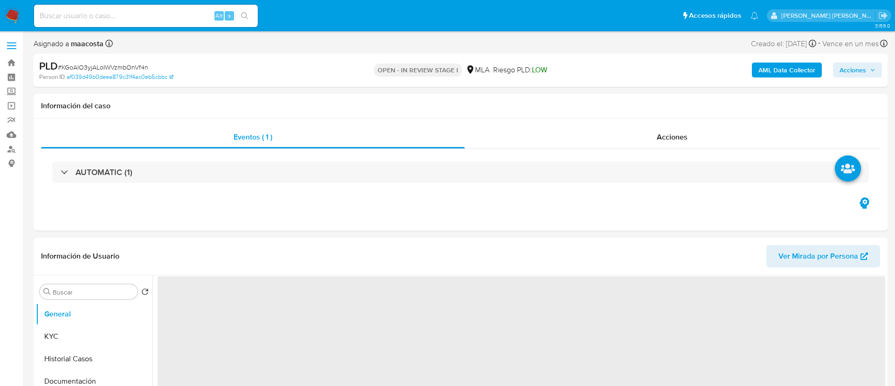
select select "10"
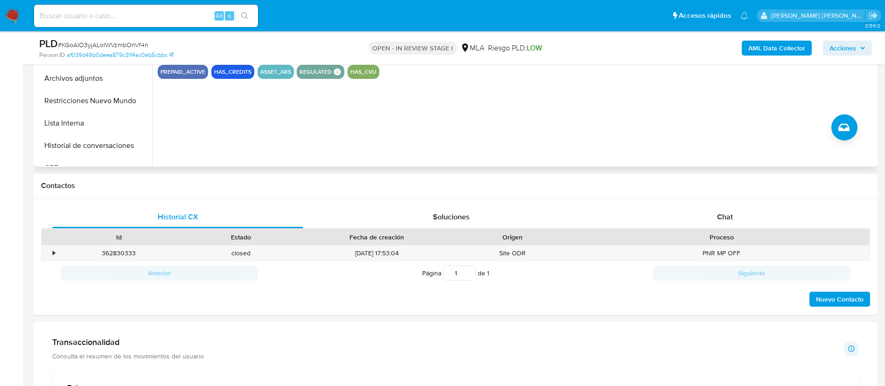
scroll to position [347, 0]
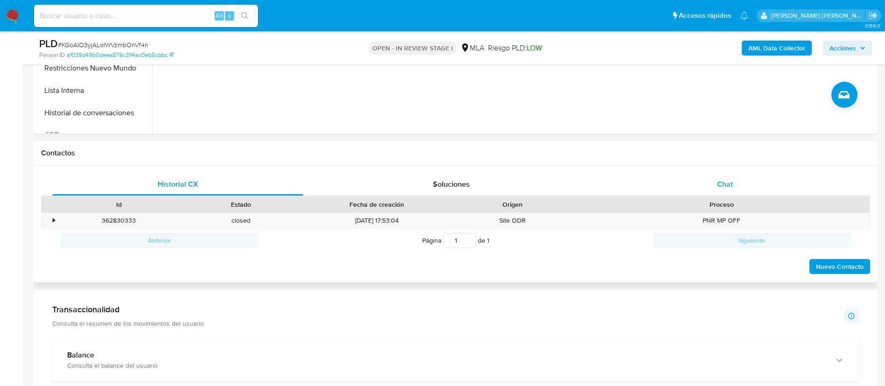
click at [734, 176] on div "Chat" at bounding box center [724, 184] width 251 height 22
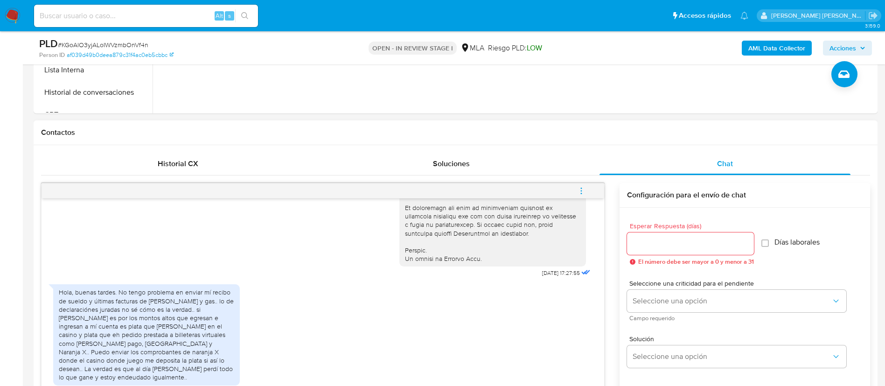
scroll to position [376, 0]
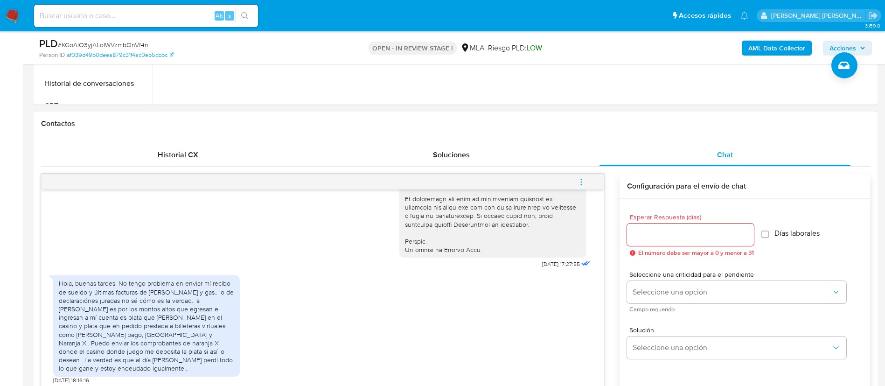
click at [154, 315] on div "Hola, buenas tardes. No tengo problema en enviar mí recibo de sueldo y últimas …" at bounding box center [146, 325] width 175 height 93
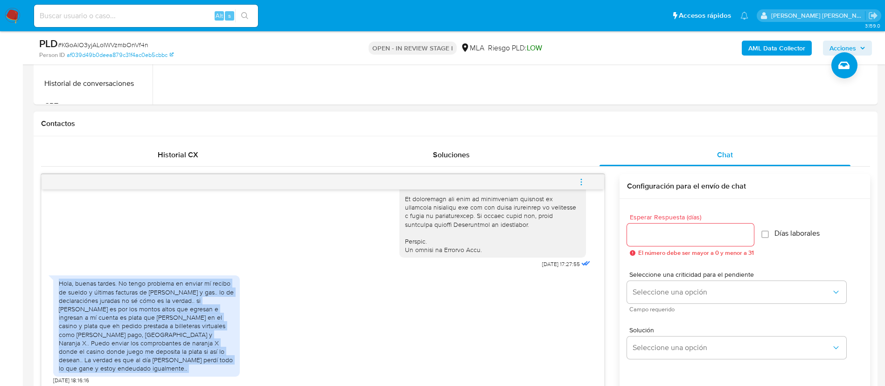
click at [154, 315] on div "Hola, buenas tardes. No tengo problema en enviar mí recibo de sueldo y últimas …" at bounding box center [146, 325] width 175 height 93
copy div "Hola, buenas tardes. No tengo problema en enviar mí recibo de sueldo y últimas …"
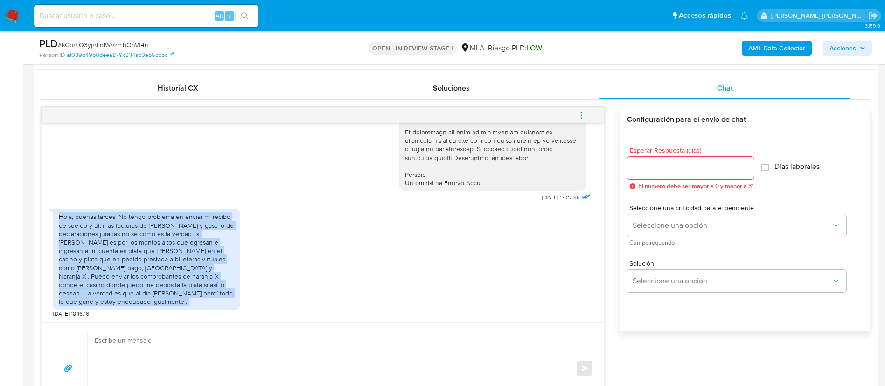
scroll to position [447, 0]
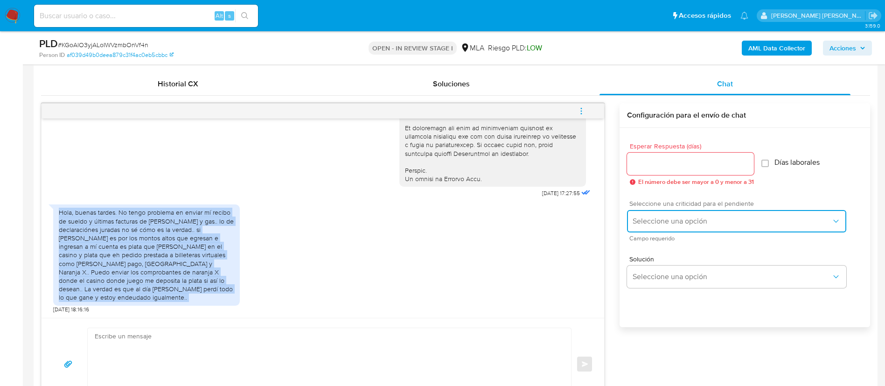
click at [655, 221] on span "Seleccione una opción" at bounding box center [731, 220] width 199 height 9
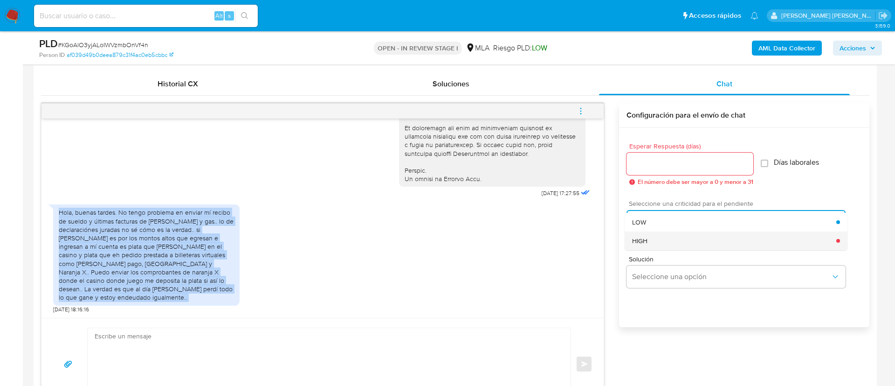
click at [655, 235] on div "HIGH" at bounding box center [734, 240] width 204 height 19
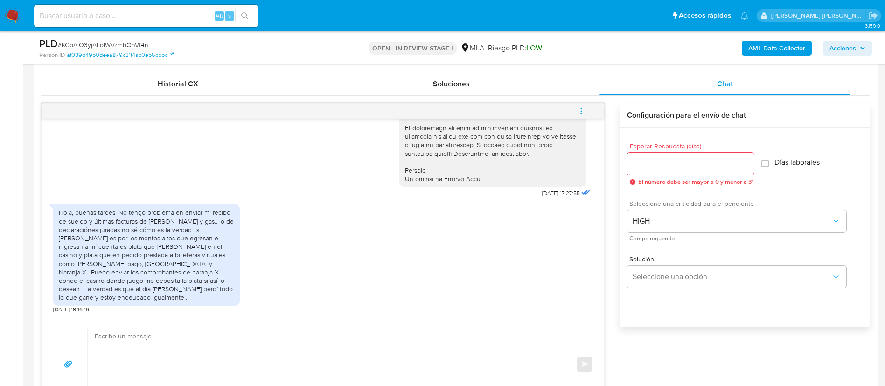
click at [646, 160] on input "Esperar Respuesta (días)" at bounding box center [690, 164] width 127 height 12
type input "1"
click at [217, 353] on textarea at bounding box center [327, 364] width 464 height 72
paste textarea "Buenas tardes, Gracias por tu respuesta. Queremos asegurarte que la información…"
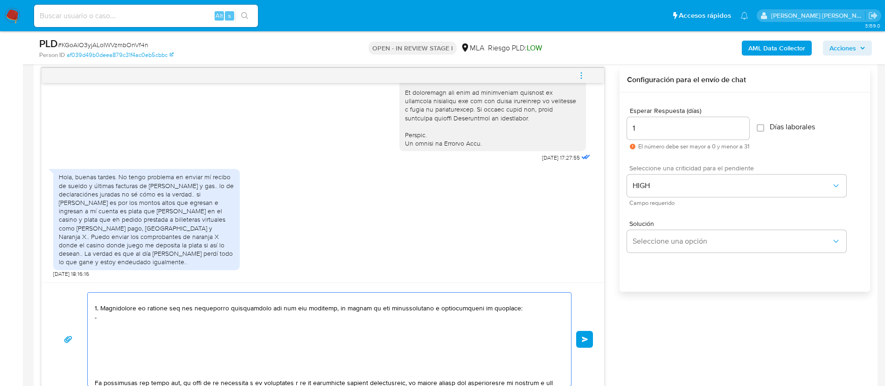
scroll to position [293, 0]
click at [130, 319] on textarea at bounding box center [327, 338] width 464 height 93
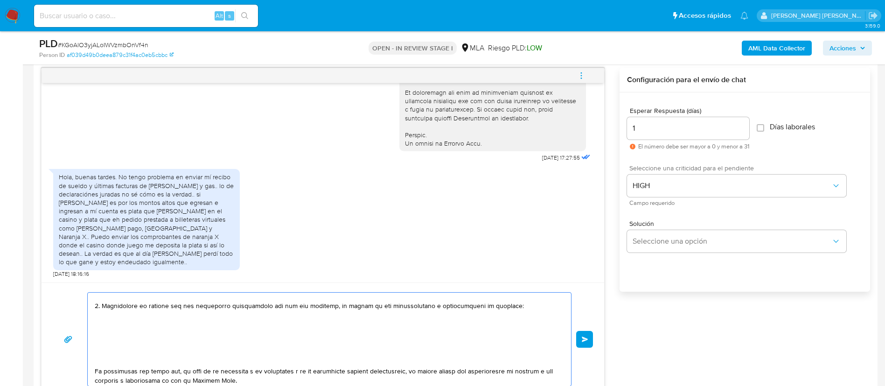
paste textarea "- Braian Ezequiel Peralta - F 20411992536 (ACTIVIDAD: EMPLEADO DE STARSEG SRL -…"
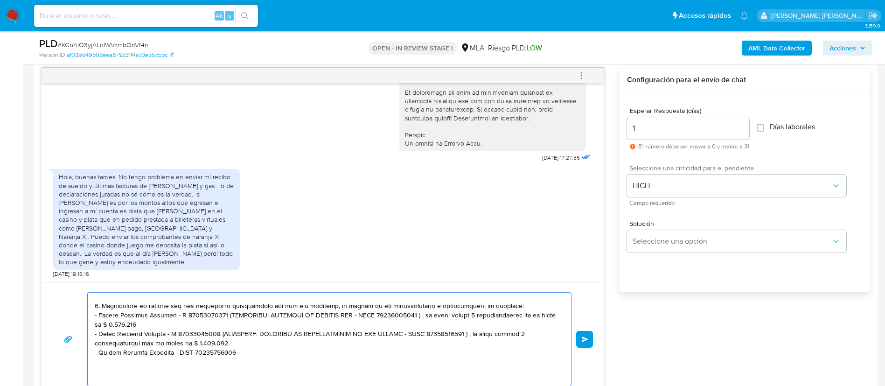
paste textarea "- Franco Lazarte - CUIT 20388670313"
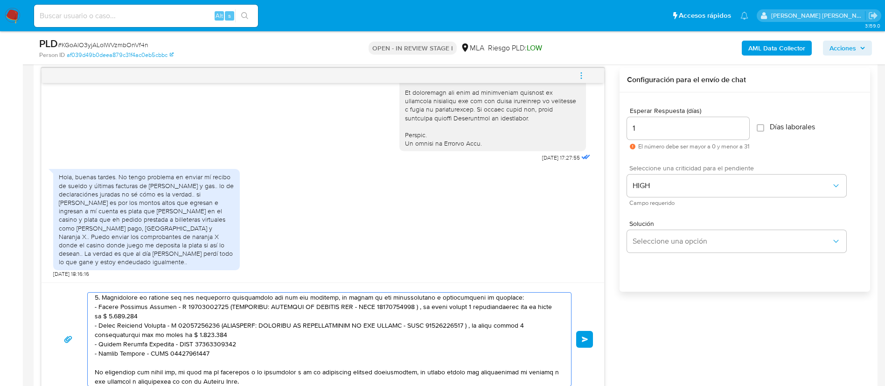
drag, startPoint x: 217, startPoint y: 322, endPoint x: 212, endPoint y: 316, distance: 8.2
click at [212, 316] on textarea at bounding box center [327, 338] width 464 height 93
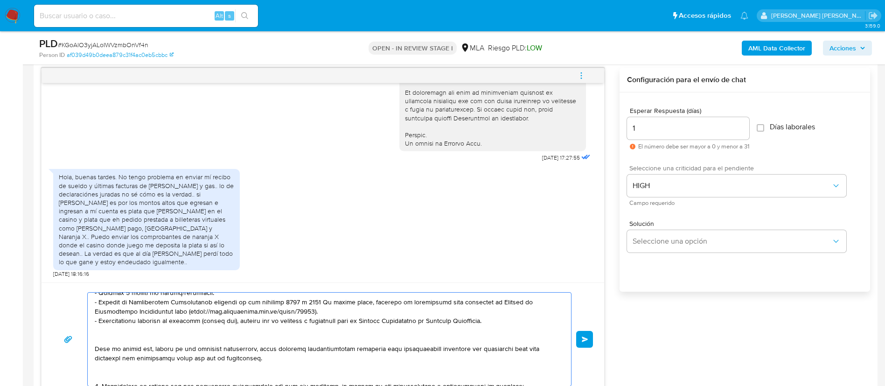
drag, startPoint x: 214, startPoint y: 309, endPoint x: 216, endPoint y: 377, distance: 68.6
click at [216, 377] on textarea at bounding box center [327, 338] width 464 height 93
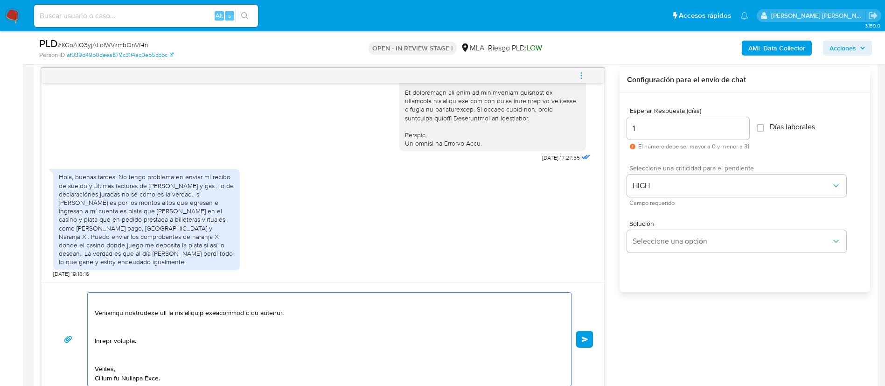
scroll to position [426, 0]
type textarea "Buenas tardes, Gracias por tu respuesta. Queremos asegurarte que la información…"
click at [586, 335] on button "Enviar" at bounding box center [584, 339] width 17 height 17
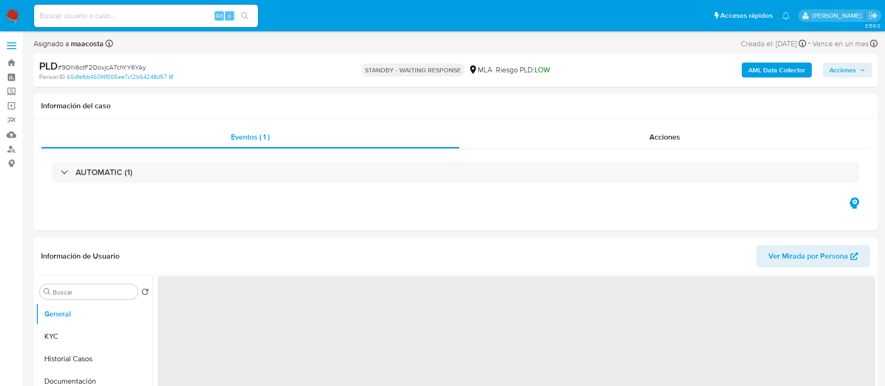
select select "10"
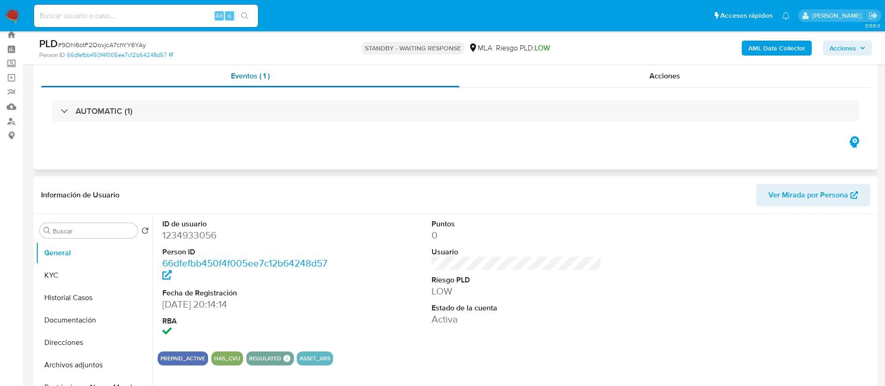
scroll to position [29, 0]
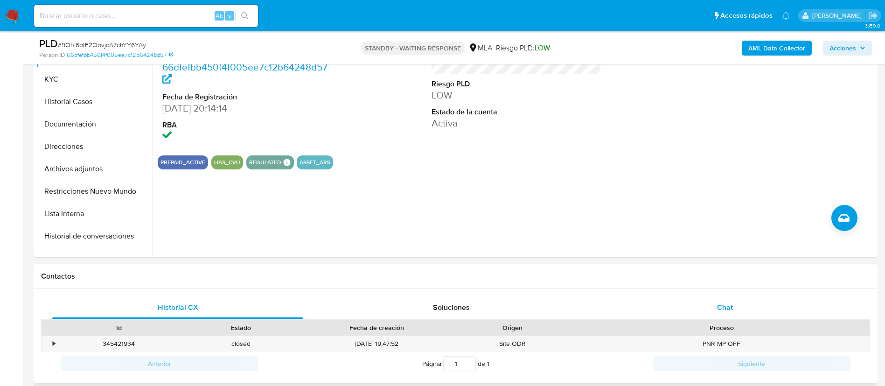
click at [720, 314] on div "Chat" at bounding box center [724, 307] width 251 height 22
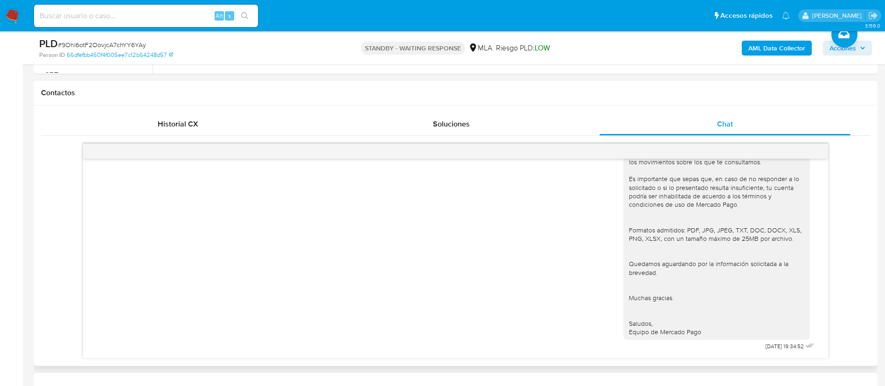
scroll to position [955, 0]
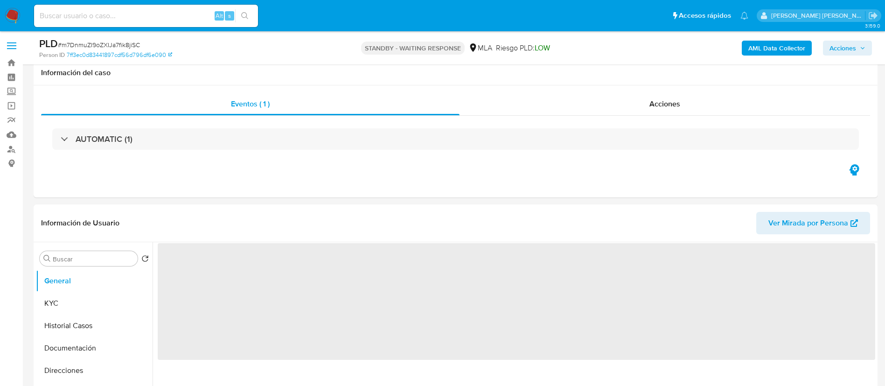
select select "10"
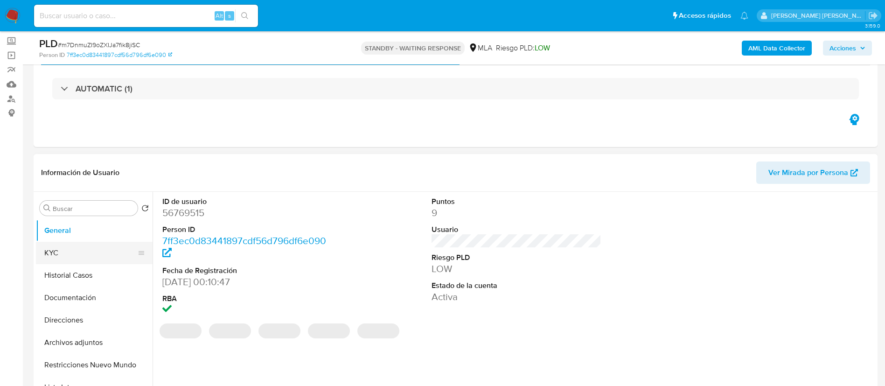
click at [90, 255] on button "KYC" at bounding box center [90, 253] width 109 height 22
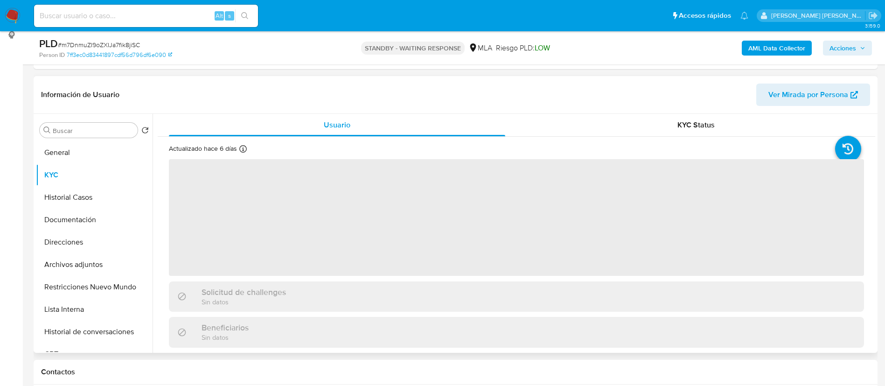
scroll to position [129, 0]
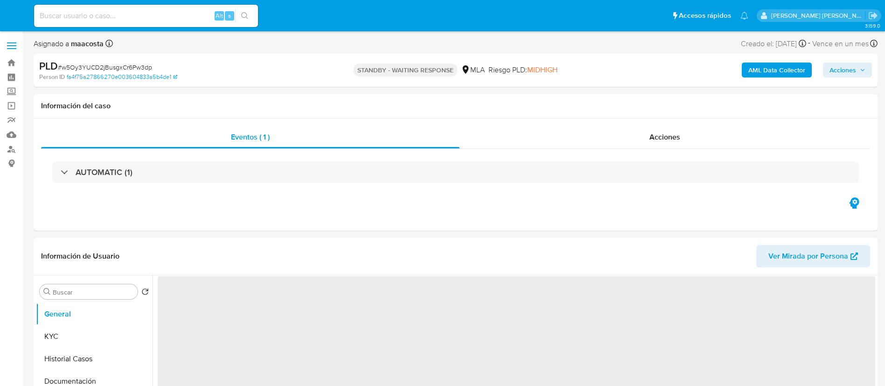
select select "10"
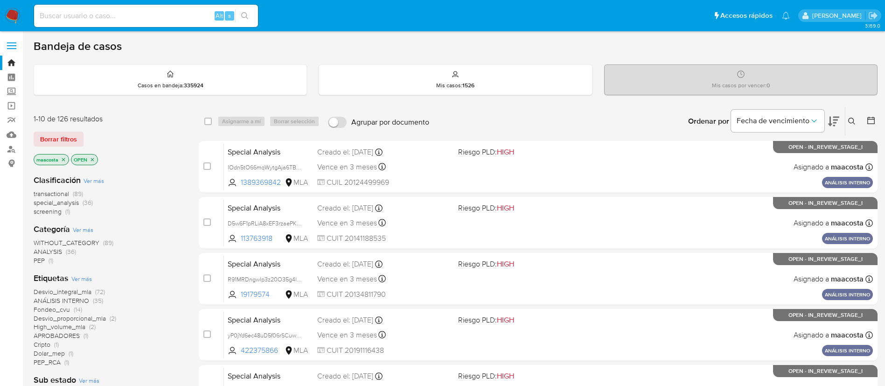
paste input "9NyG6JJrJt5wTbVRMhSdY0Oe"
click at [173, 21] on input "9NyG6JJrJt5wTbVRMhSdY0Oe" at bounding box center [146, 16] width 224 height 12
type input "9NyG6JJrJt5wTbVRMhSdY0Oe"
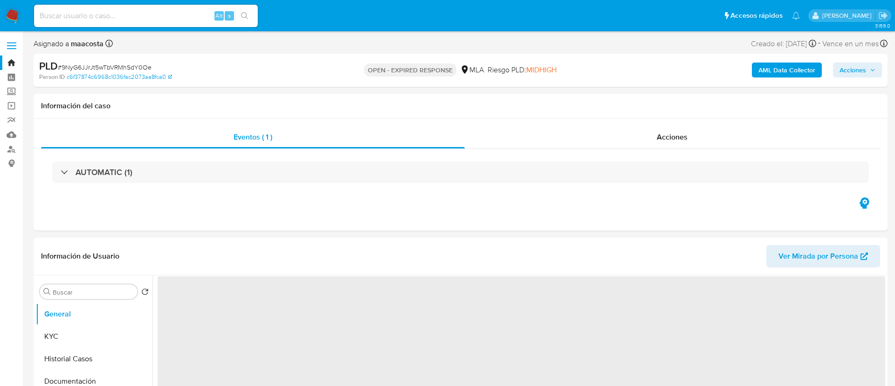
select select "10"
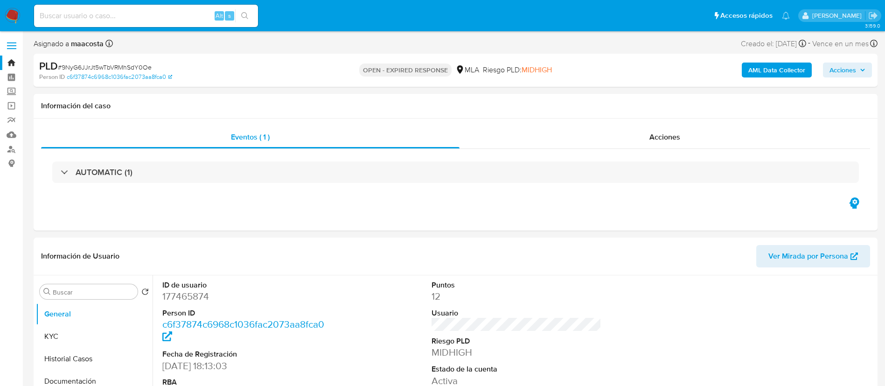
click at [759, 70] on b "AML Data Collector" at bounding box center [776, 69] width 57 height 15
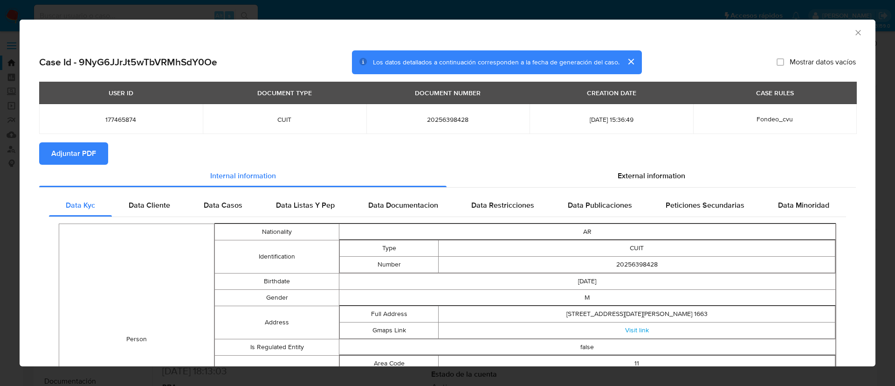
click at [79, 152] on span "Adjuntar PDF" at bounding box center [73, 153] width 45 height 21
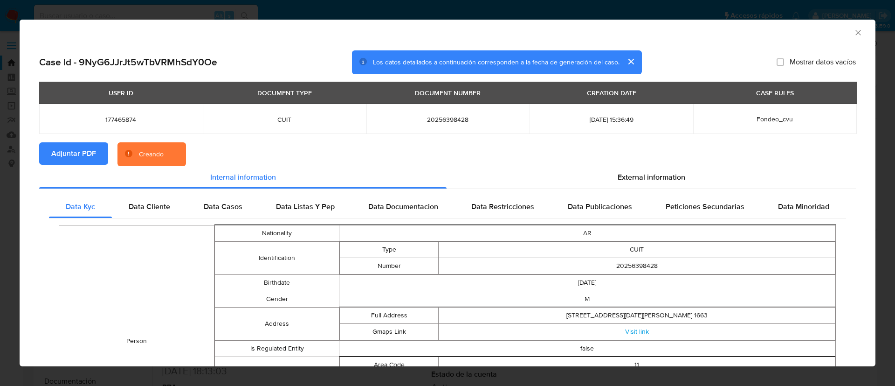
click at [625, 62] on button "cerrar" at bounding box center [631, 61] width 22 height 22
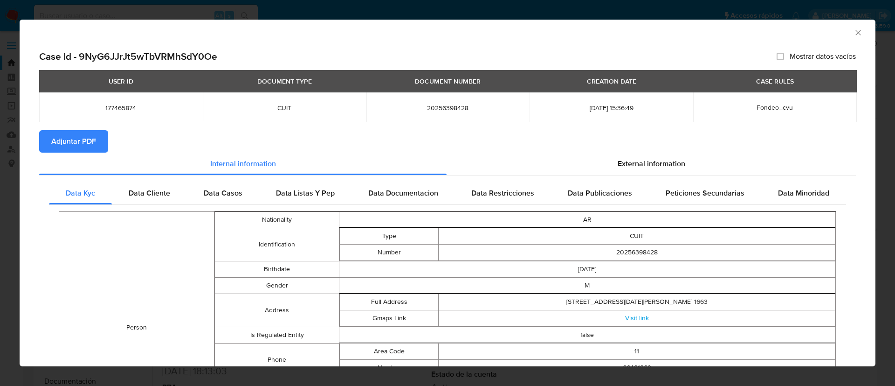
click at [856, 31] on icon "Cerrar ventana" at bounding box center [858, 32] width 5 height 5
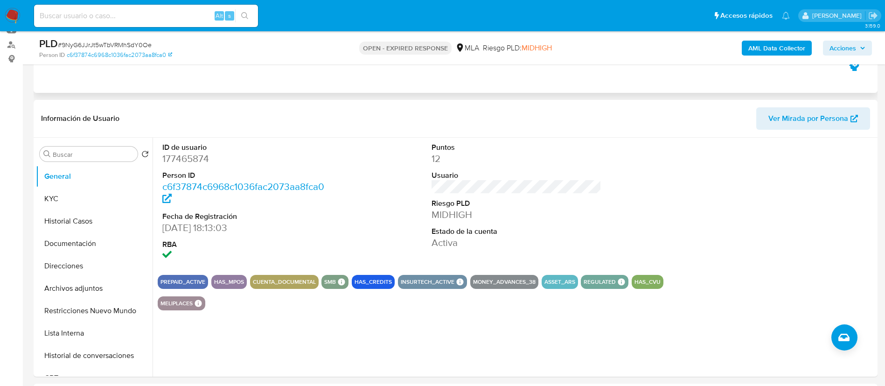
scroll to position [123, 0]
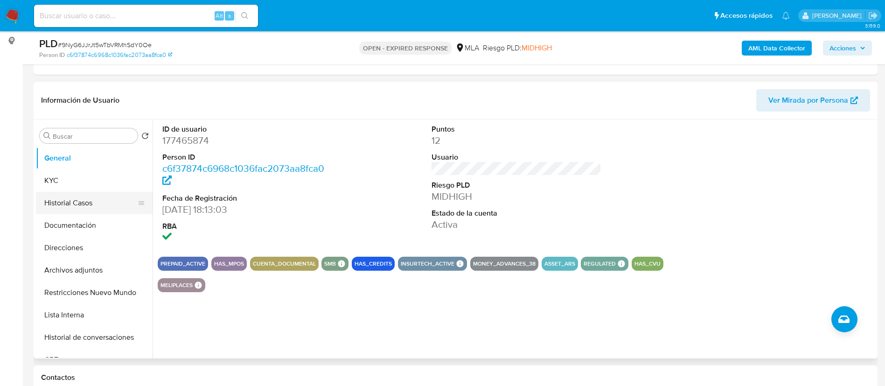
click at [63, 207] on button "Historial Casos" at bounding box center [90, 203] width 109 height 22
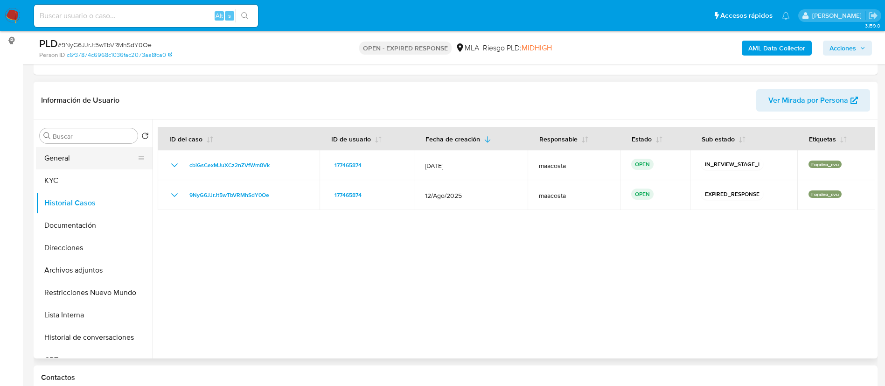
click at [58, 159] on button "General" at bounding box center [90, 158] width 109 height 22
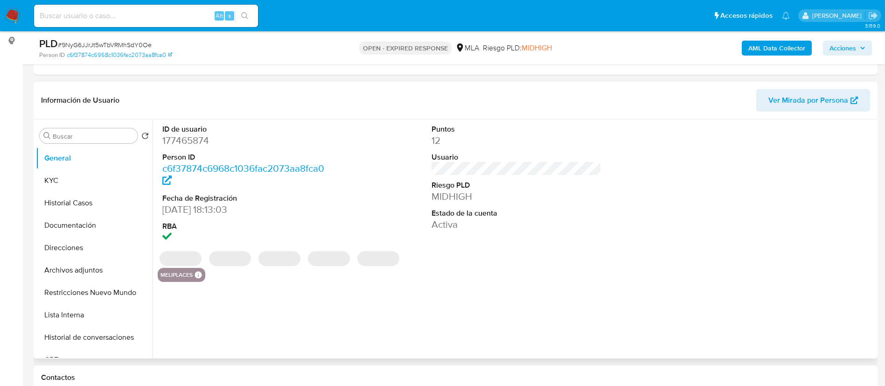
click at [189, 140] on dd "177465874" at bounding box center [247, 140] width 170 height 13
copy dd "177465874"
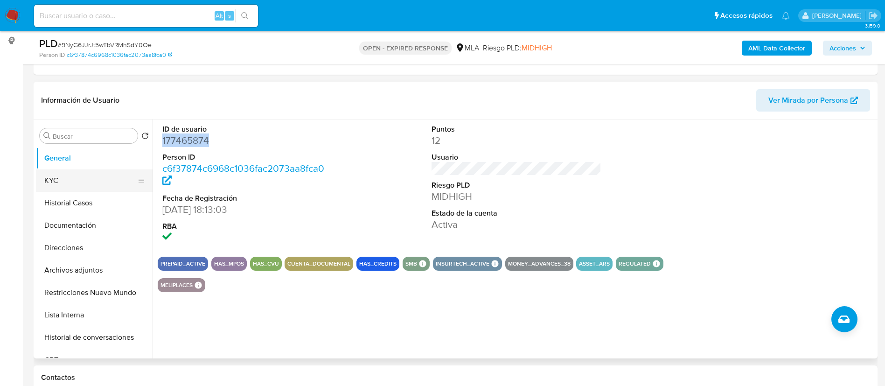
click at [63, 185] on button "KYC" at bounding box center [90, 180] width 109 height 22
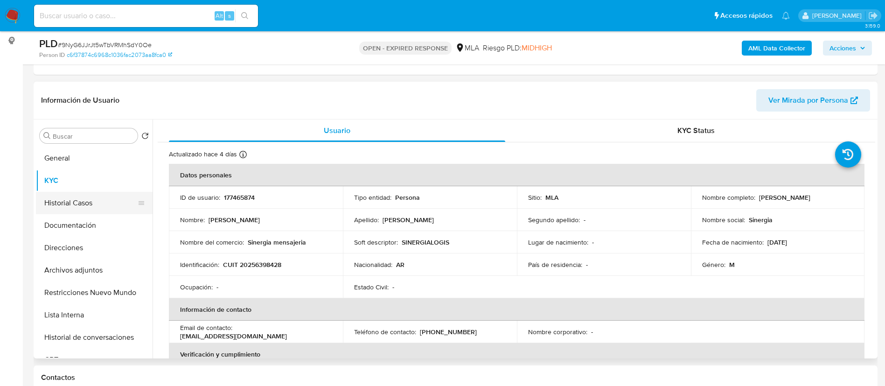
click at [64, 203] on button "Historial Casos" at bounding box center [90, 203] width 109 height 22
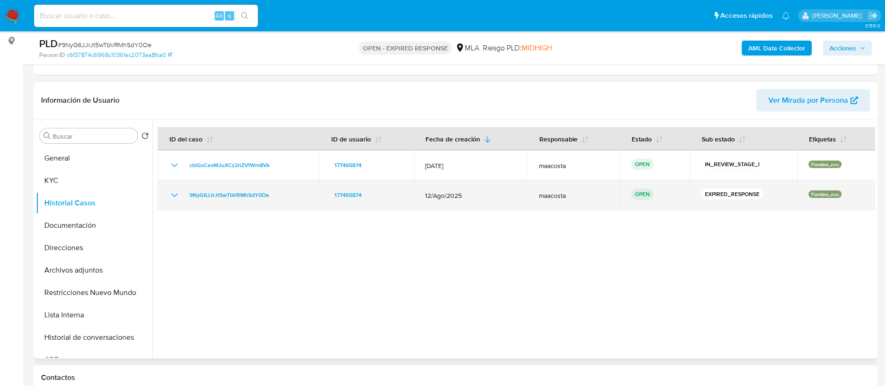
click at [281, 198] on div "9NyG6JJrJt5wTbVRMhSdY0Oe" at bounding box center [238, 194] width 139 height 11
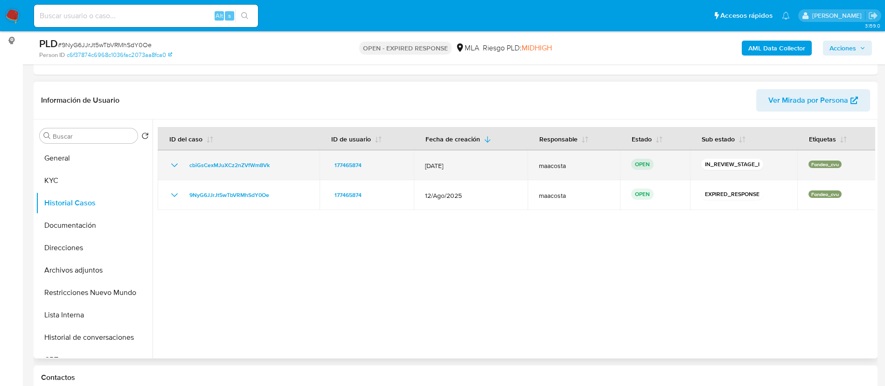
click at [276, 164] on div "cbiGsCexMJuXCz2nZVfWm8Vk" at bounding box center [238, 164] width 139 height 11
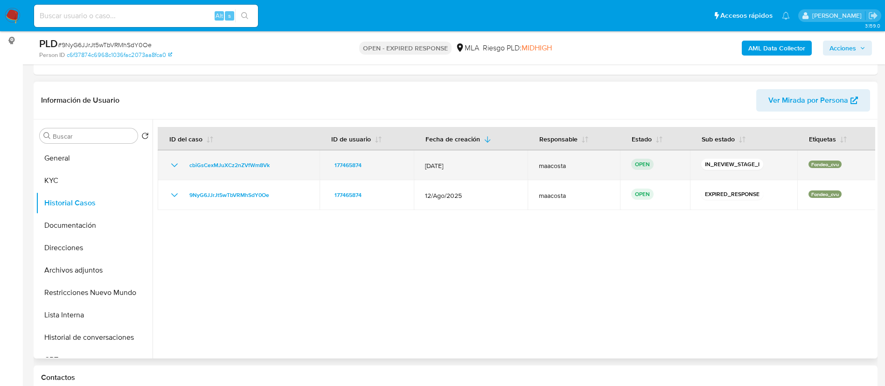
click at [276, 164] on div "cbiGsCexMJuXCz2nZVfWm8Vk" at bounding box center [238, 164] width 139 height 11
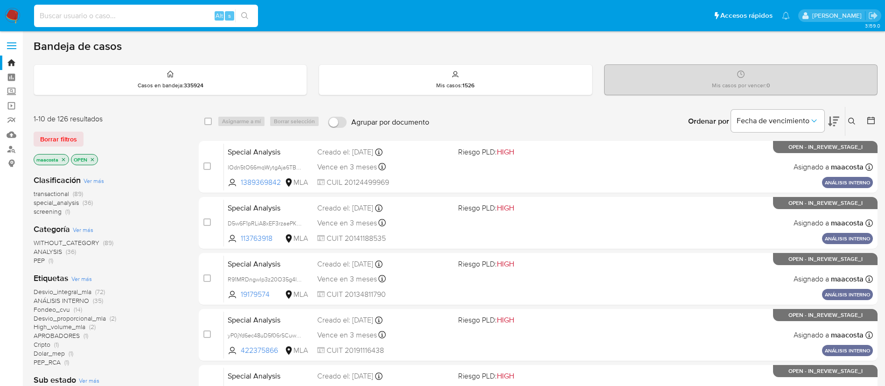
paste input "tzvbaKvLVSErZqiOYLknOK1h"
click at [172, 16] on input "tzvbaKvLVSErZqiOYLknOK1h" at bounding box center [146, 16] width 224 height 12
type input "tzvbaKvLVSErZqiOYLknOK1h"
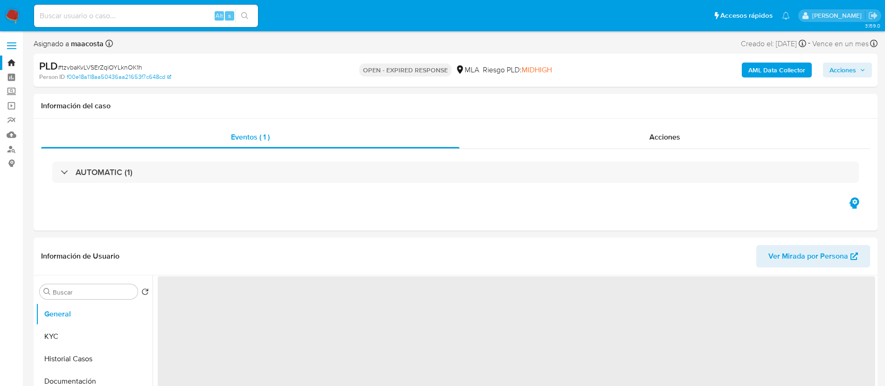
select select "10"
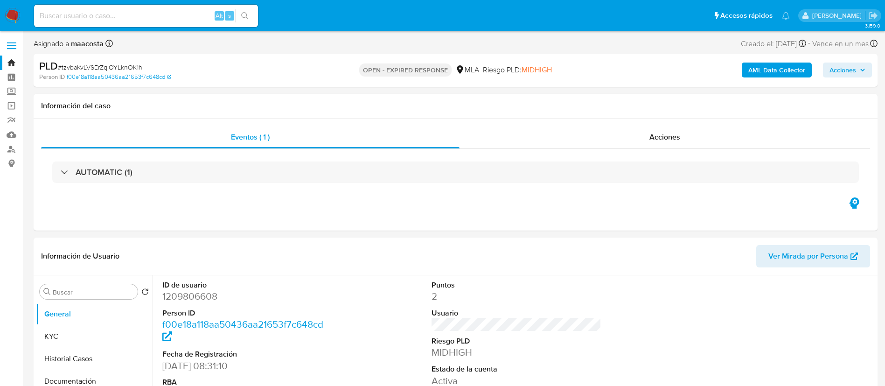
click at [766, 70] on b "AML Data Collector" at bounding box center [776, 69] width 57 height 15
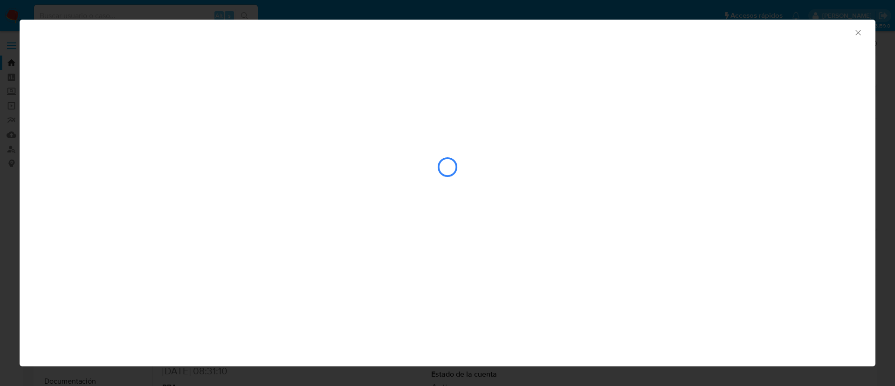
click at [79, 152] on div "closure-recommendation-modal" at bounding box center [447, 166] width 817 height 93
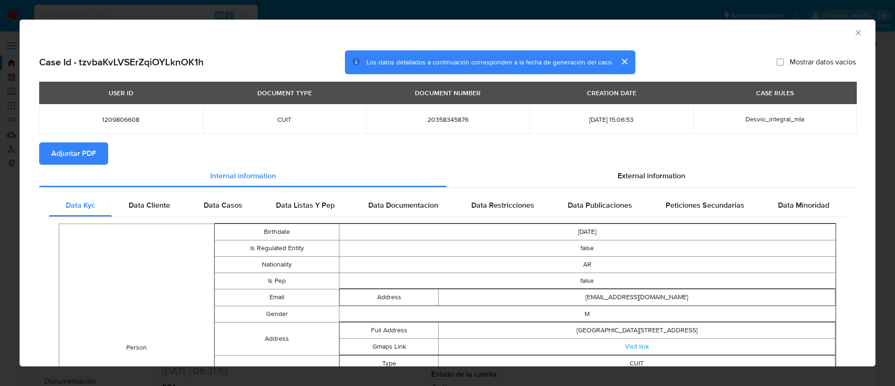
click at [79, 152] on span "Adjuntar PDF" at bounding box center [73, 153] width 45 height 21
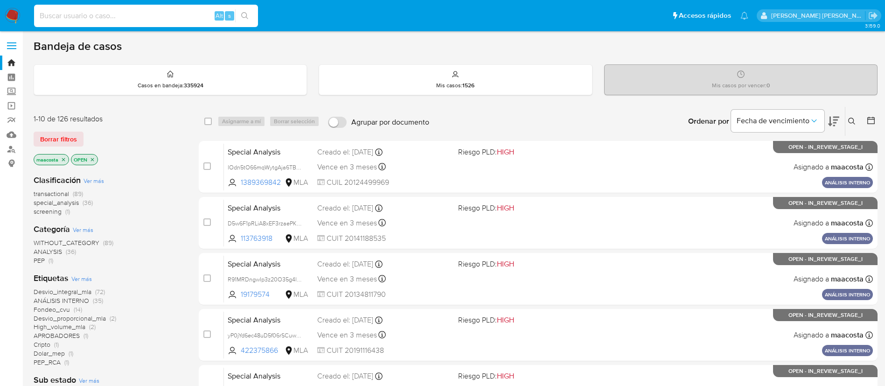
click at [173, 21] on input at bounding box center [146, 16] width 224 height 12
paste input "vJLpIXYhlElu2uuD2Mm9uZnp"
type input "vJLpIXYhlElu2uuD2Mm9uZnp"
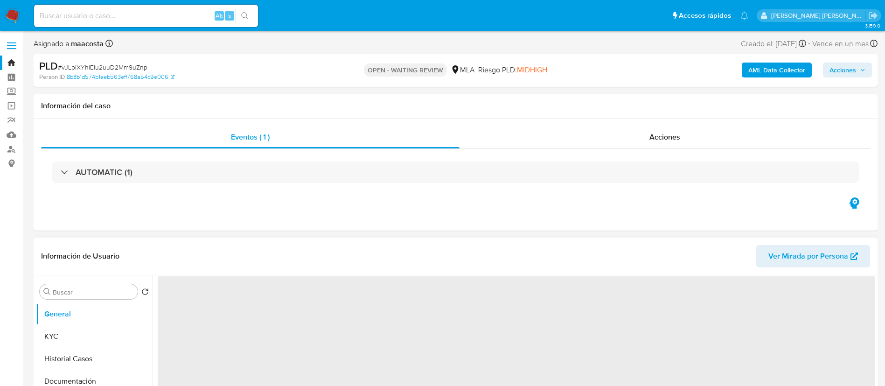
select select "10"
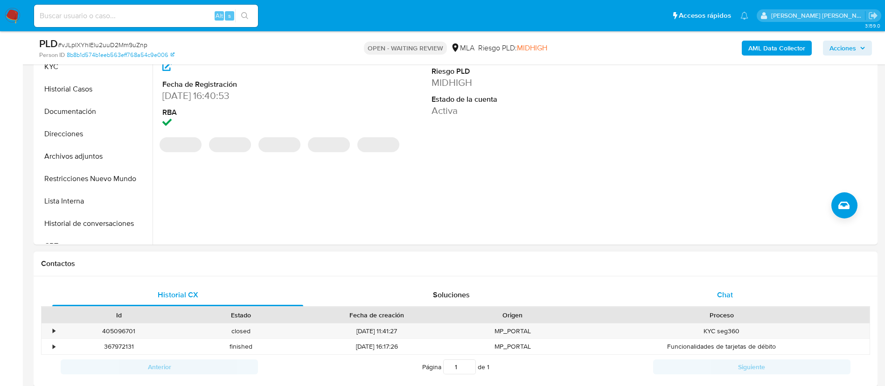
click at [728, 290] on span "Chat" at bounding box center [725, 294] width 16 height 11
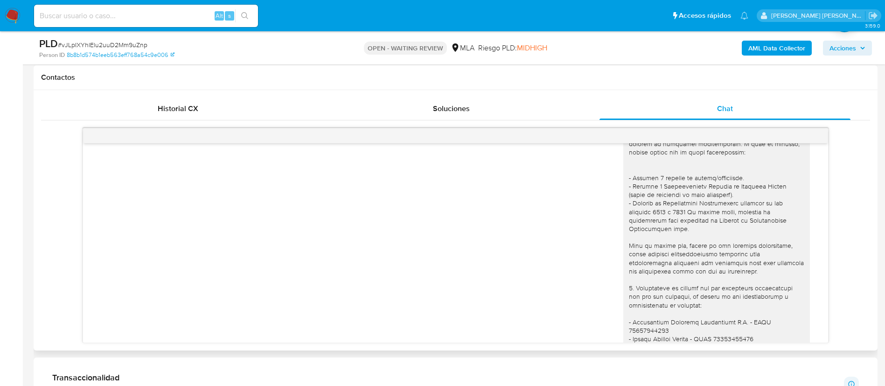
scroll to position [700, 0]
click at [766, 53] on b "AML Data Collector" at bounding box center [776, 48] width 57 height 15
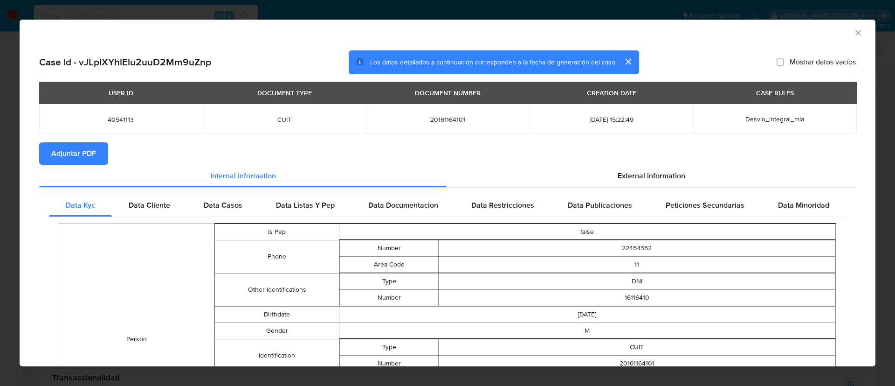
click at [79, 152] on span "Adjuntar PDF" at bounding box center [73, 153] width 45 height 21
click at [621, 62] on button "cerrar" at bounding box center [628, 61] width 22 height 22
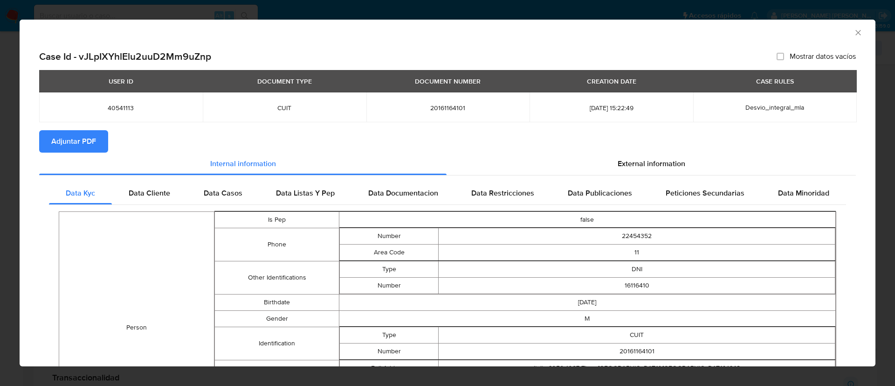
click at [853, 37] on div "AML Data Collector" at bounding box center [448, 31] width 856 height 23
click at [844, 26] on div "AML Data Collector" at bounding box center [448, 31] width 856 height 23
click at [854, 34] on icon "Cerrar ventana" at bounding box center [858, 32] width 9 height 9
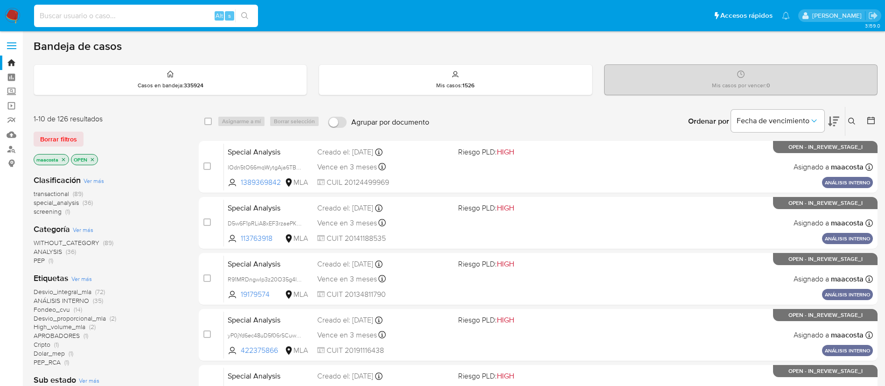
paste input "G3qnFsUm00ja8q2au7mTd9zF"
click at [161, 13] on input "G3qnFsUm00ja8q2au7mTd9zF" at bounding box center [146, 16] width 224 height 12
type input "G3qnFsUm00ja8q2au7mTd9zF"
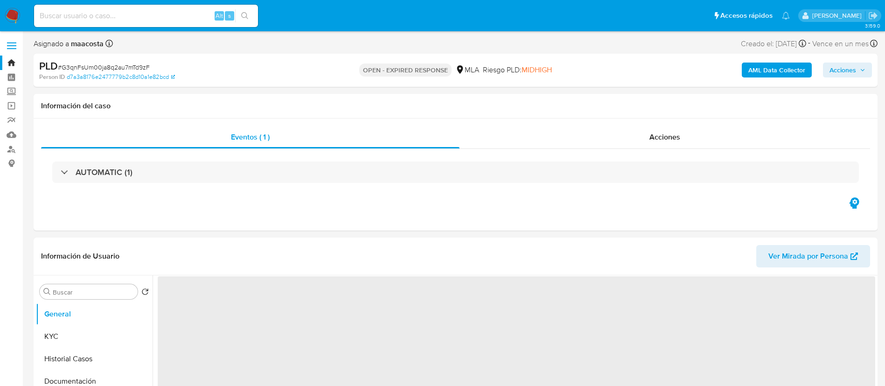
select select "10"
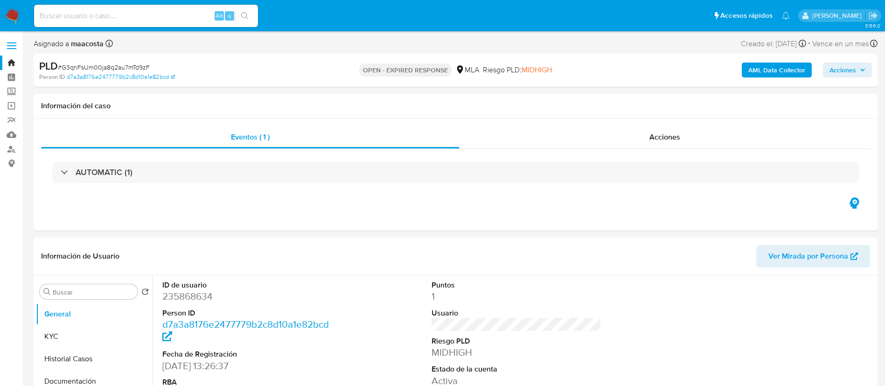
click at [766, 70] on b "AML Data Collector" at bounding box center [776, 69] width 57 height 15
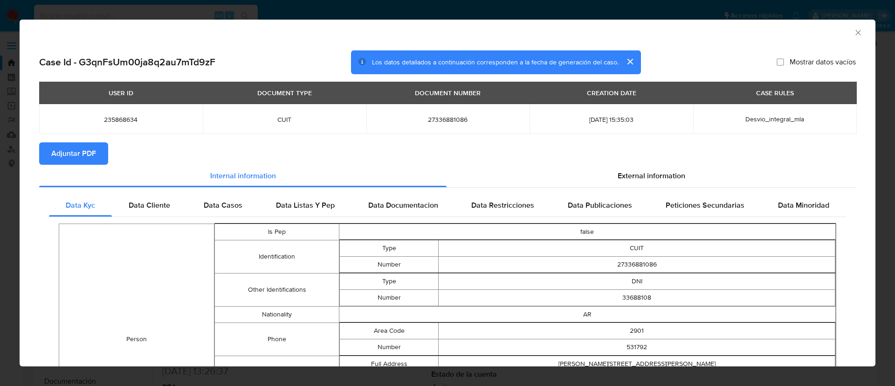
click at [79, 152] on span "Adjuntar PDF" at bounding box center [73, 153] width 45 height 21
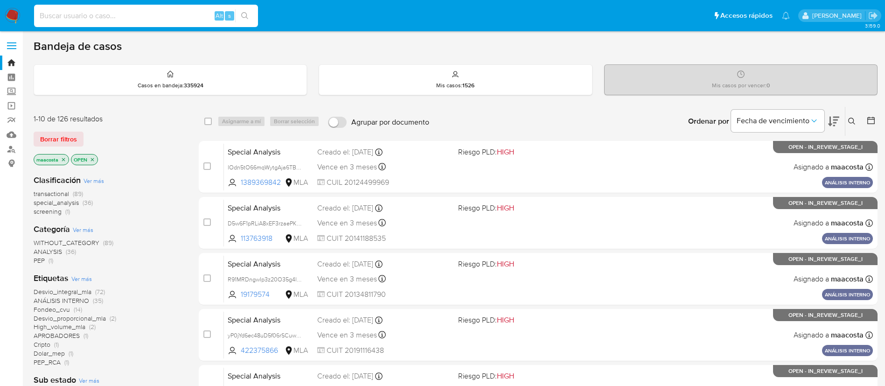
paste input "5sG891svCbOxBvGqnKReQsXl"
click at [181, 16] on input at bounding box center [146, 16] width 224 height 12
type input "5sG891svCbOxBvGqnKReQsXl"
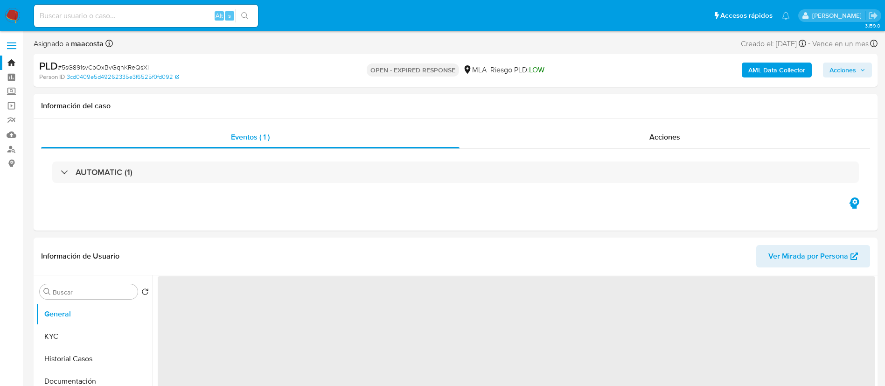
select select "10"
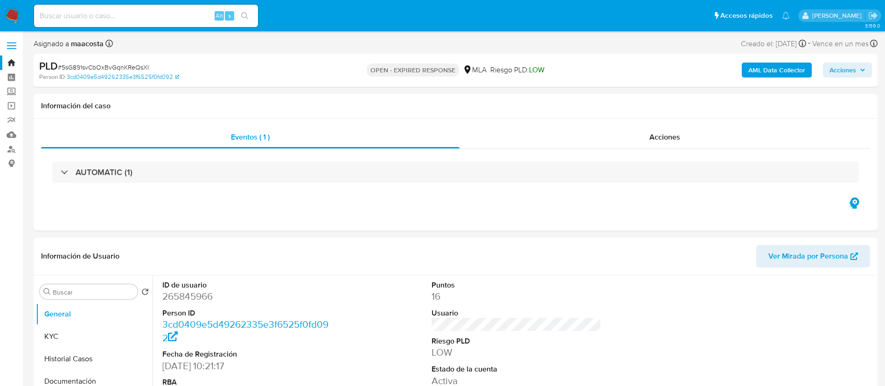
click at [766, 70] on b "AML Data Collector" at bounding box center [776, 69] width 57 height 15
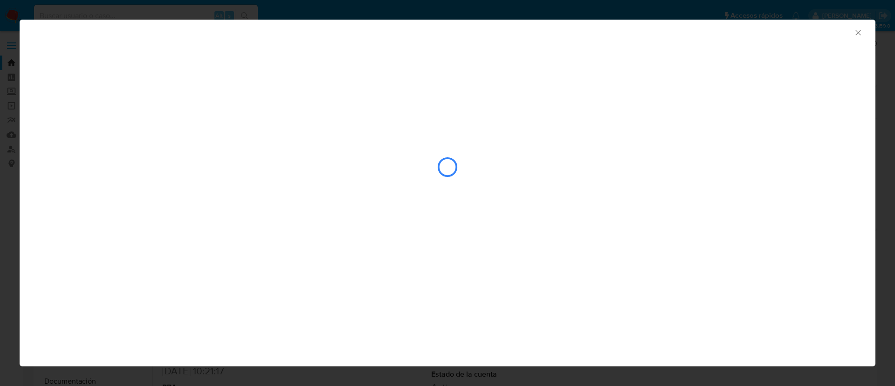
click at [79, 152] on div "closure-recommendation-modal" at bounding box center [447, 166] width 817 height 93
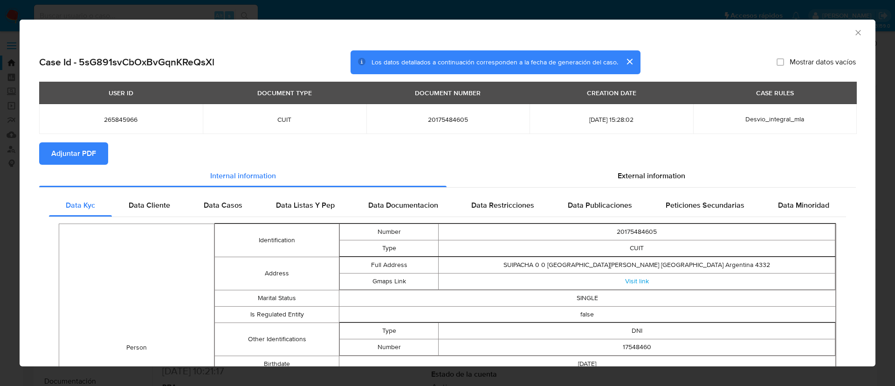
click at [79, 152] on span "Adjuntar PDF" at bounding box center [73, 153] width 45 height 21
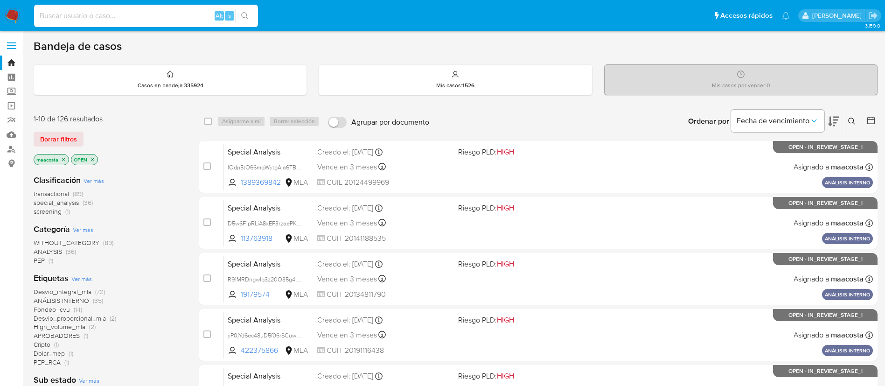
paste input "7Dg1vjRj1X11igt5ET0omrsN"
click at [133, 19] on input "7Dg1vjRj1X11igt5ET0omrsN" at bounding box center [146, 16] width 224 height 12
type input "7Dg1vjRj1X11igt5ET0omrsN"
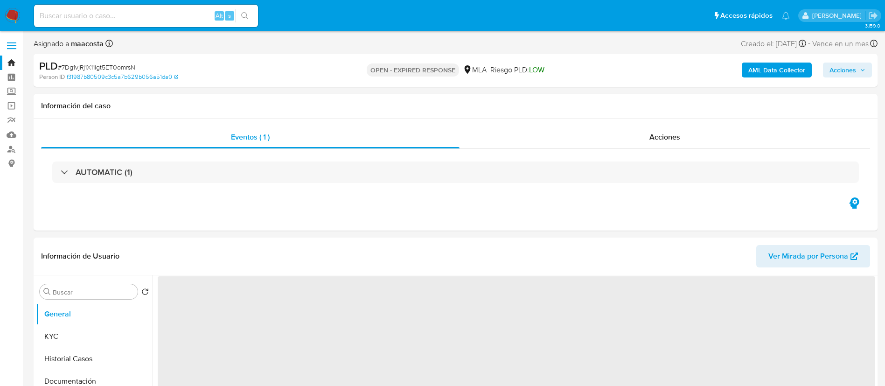
select select "10"
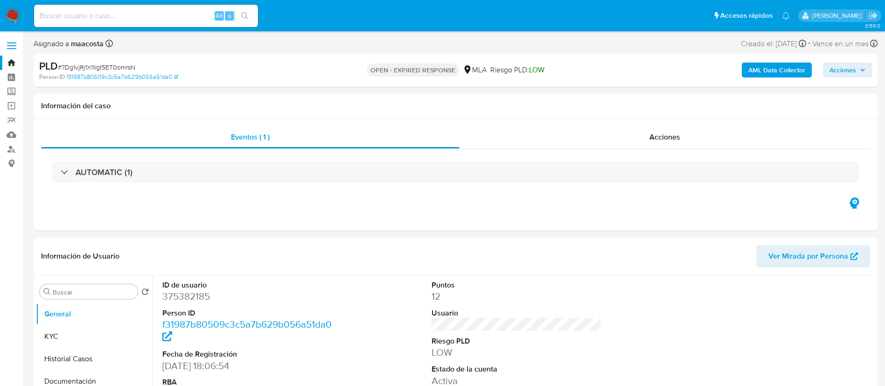
click at [766, 70] on b "AML Data Collector" at bounding box center [776, 69] width 57 height 15
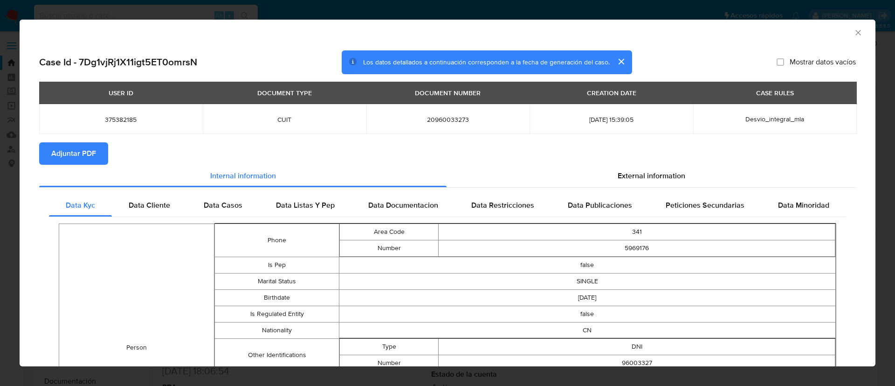
click at [79, 152] on span "Adjuntar PDF" at bounding box center [73, 153] width 45 height 21
